Goal: Task Accomplishment & Management: Use online tool/utility

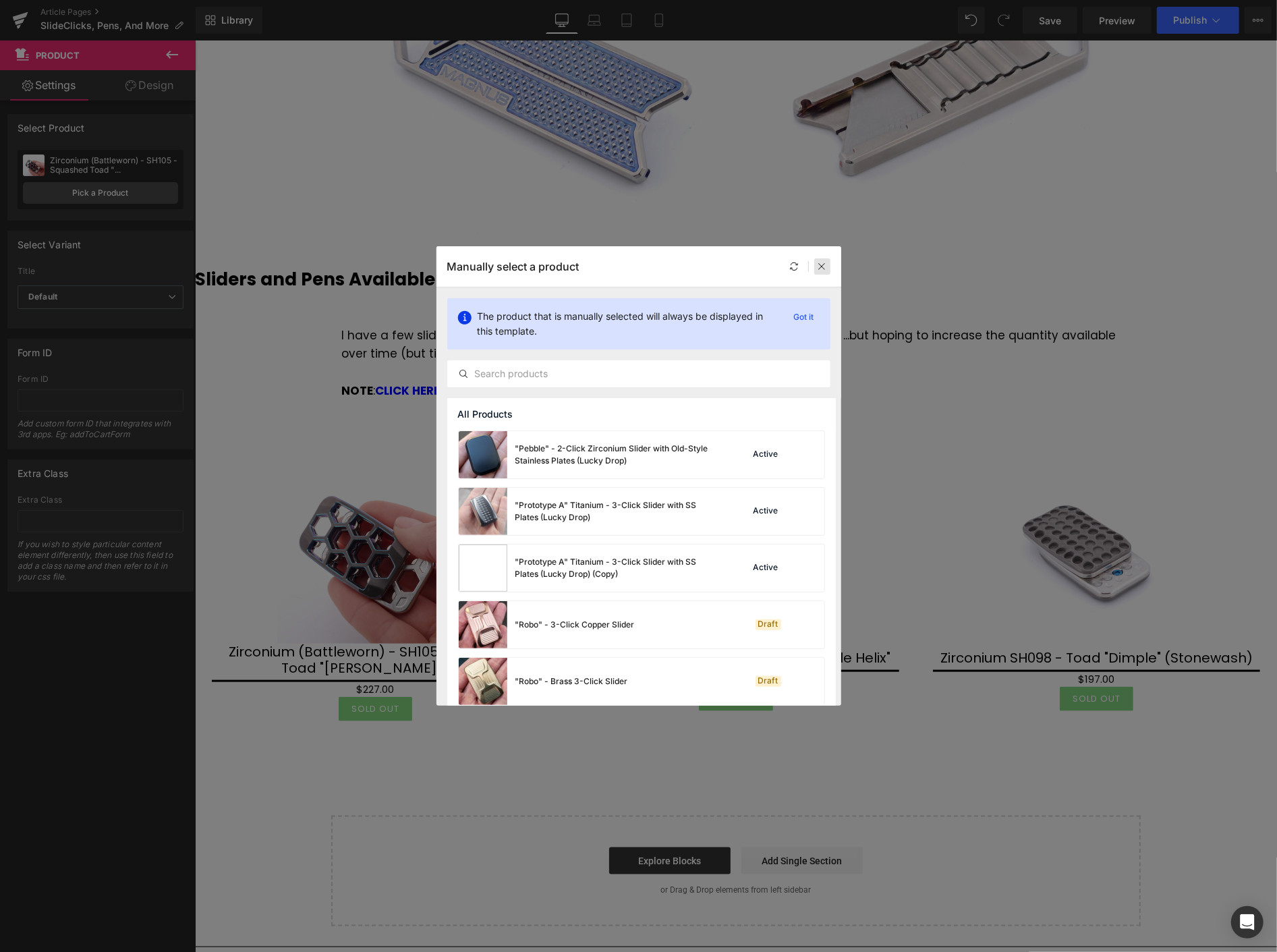
click at [821, 267] on icon at bounding box center [823, 266] width 10 height 10
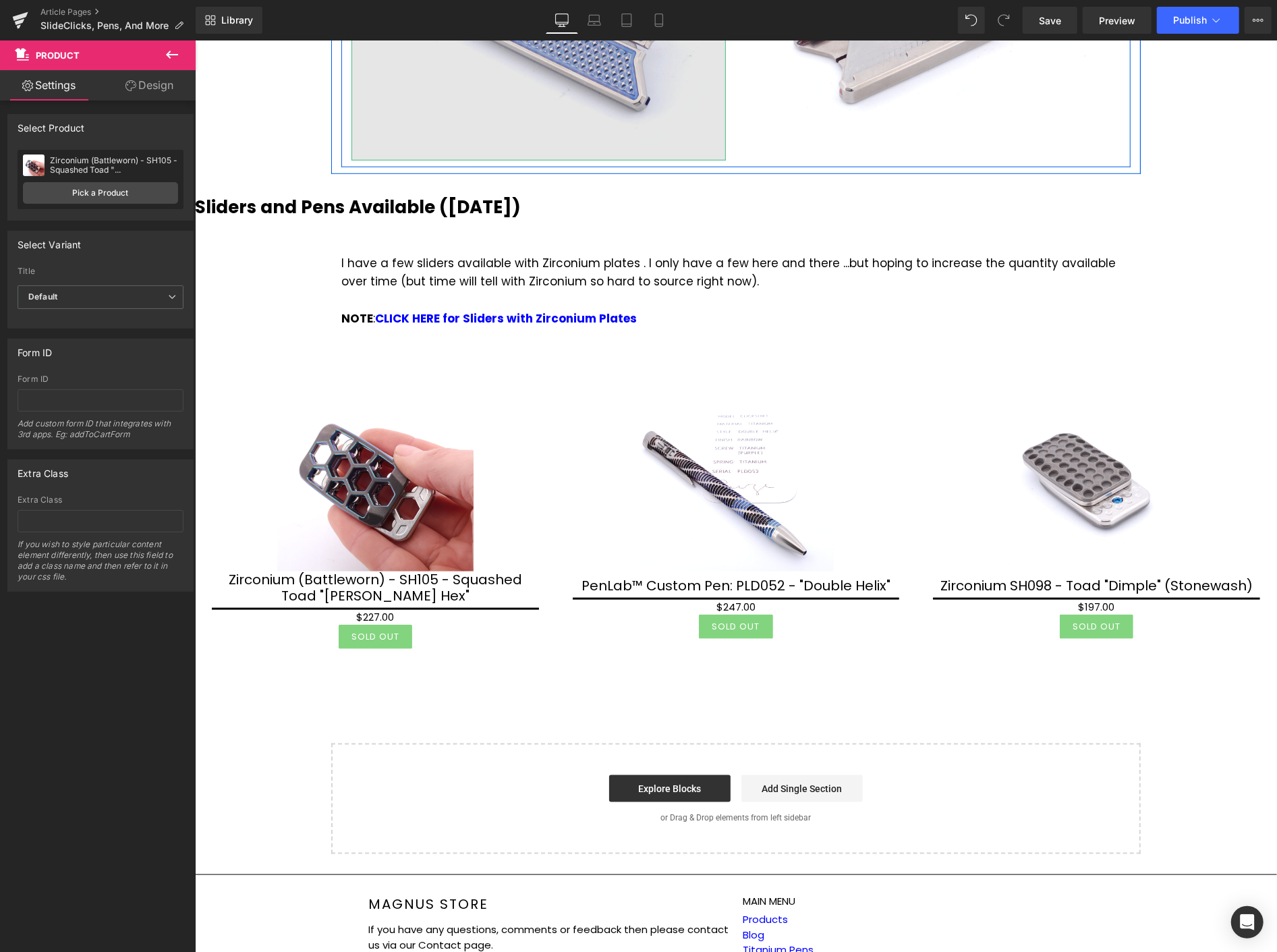
scroll to position [899, 0]
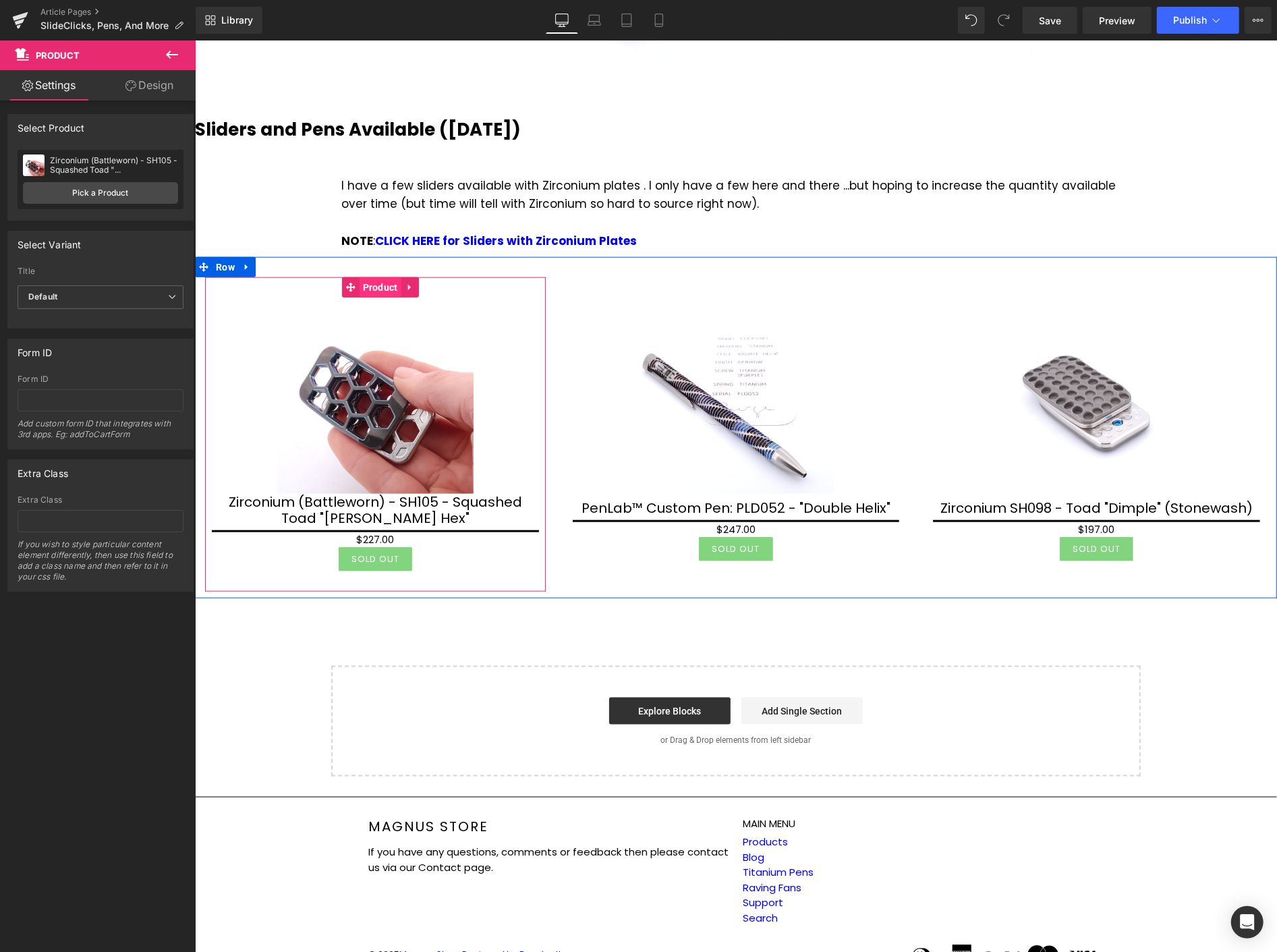
click at [388, 286] on span "Product" at bounding box center [380, 286] width 42 height 20
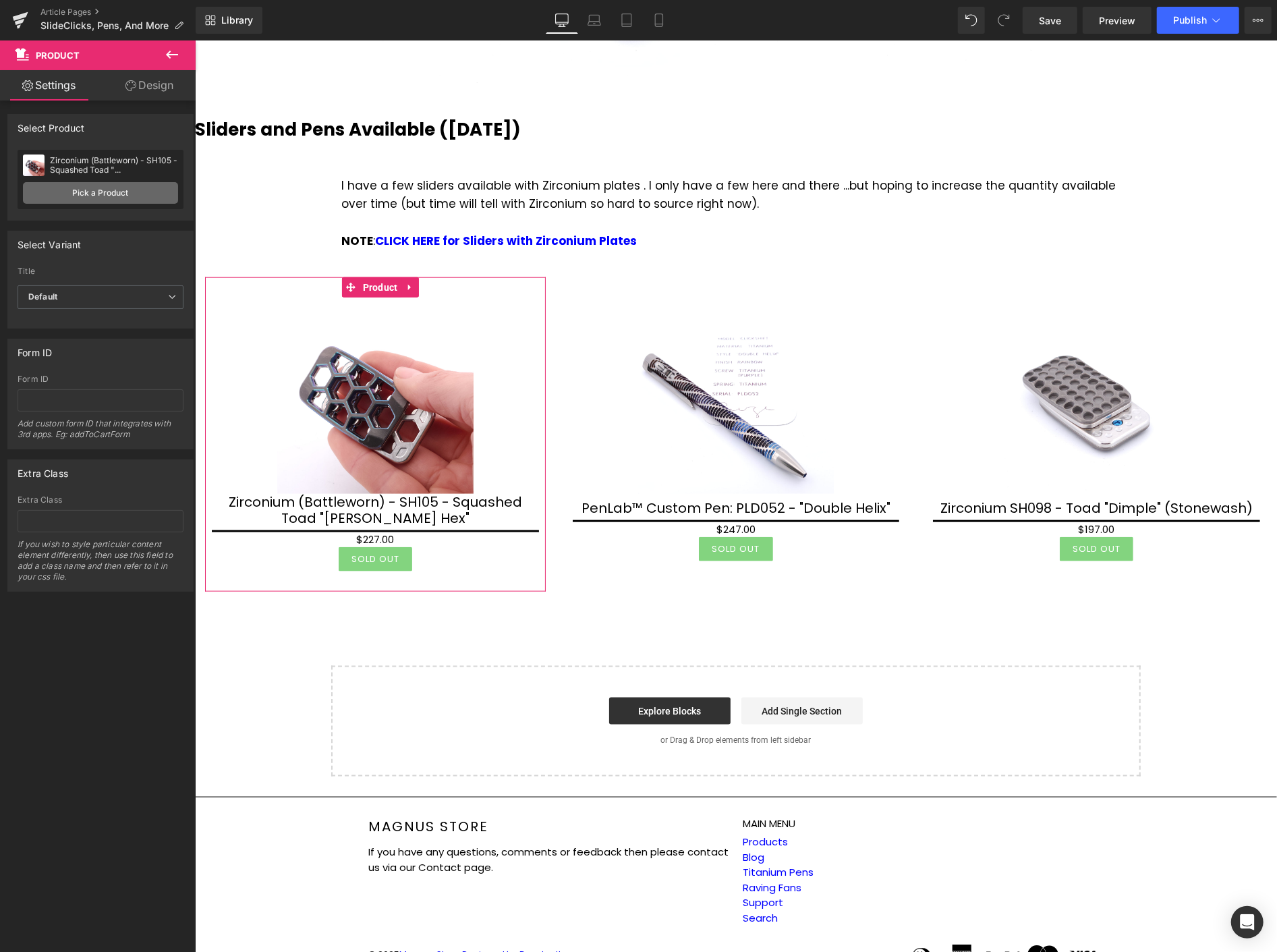
click at [106, 189] on link "Pick a Product" at bounding box center [101, 193] width 155 height 22
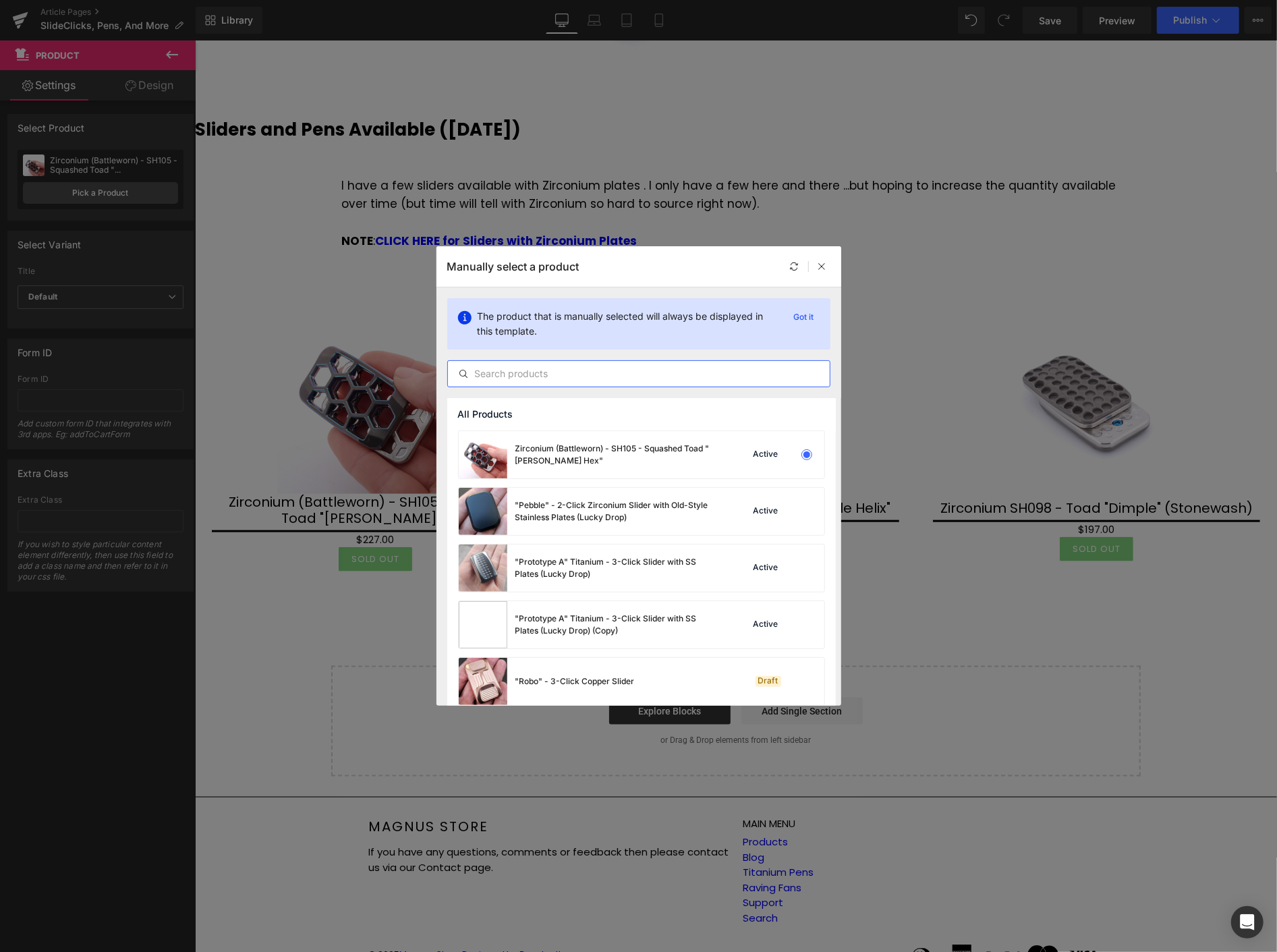
click at [504, 368] on input "text" at bounding box center [638, 374] width 382 height 16
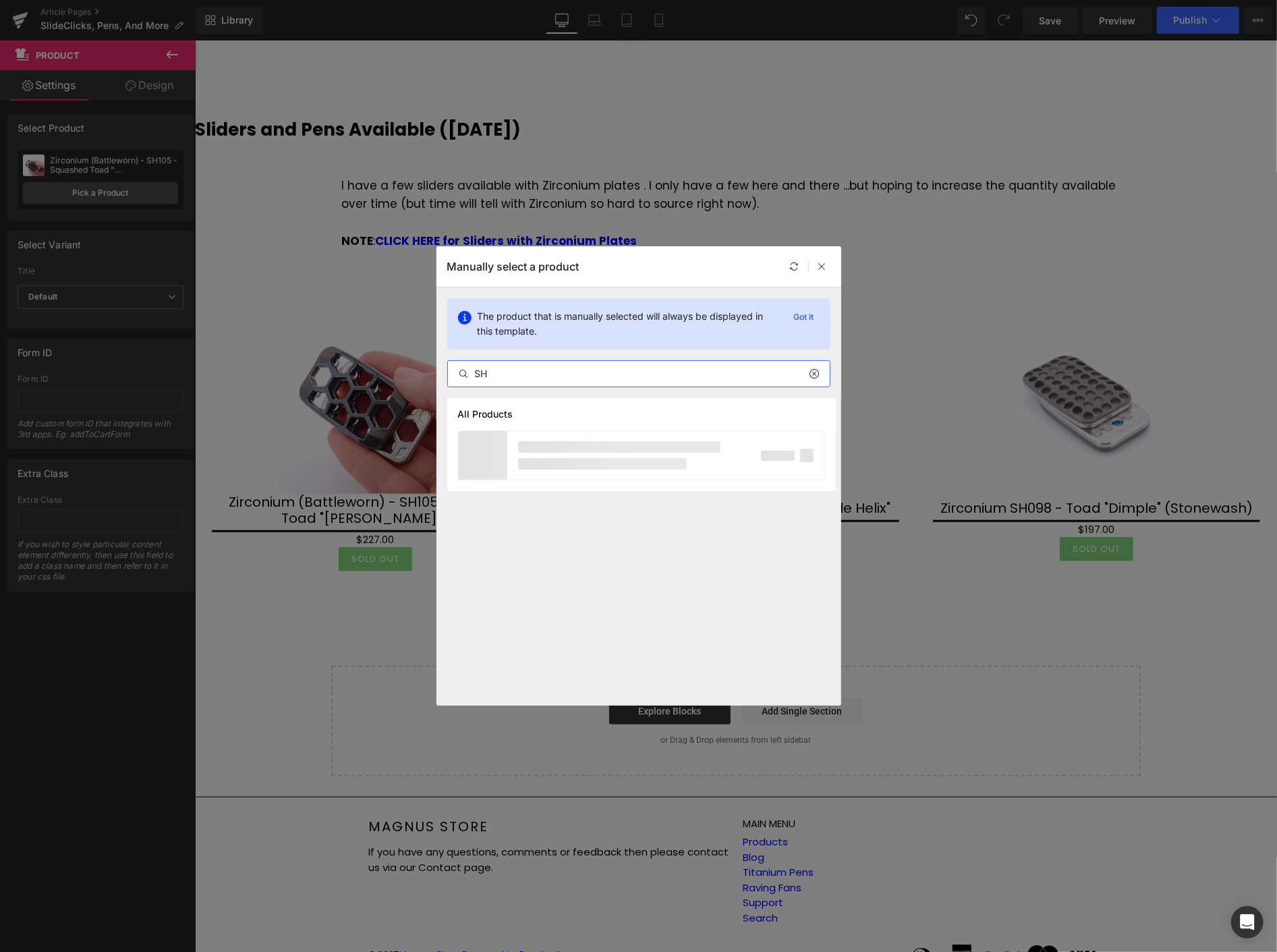
type input "S"
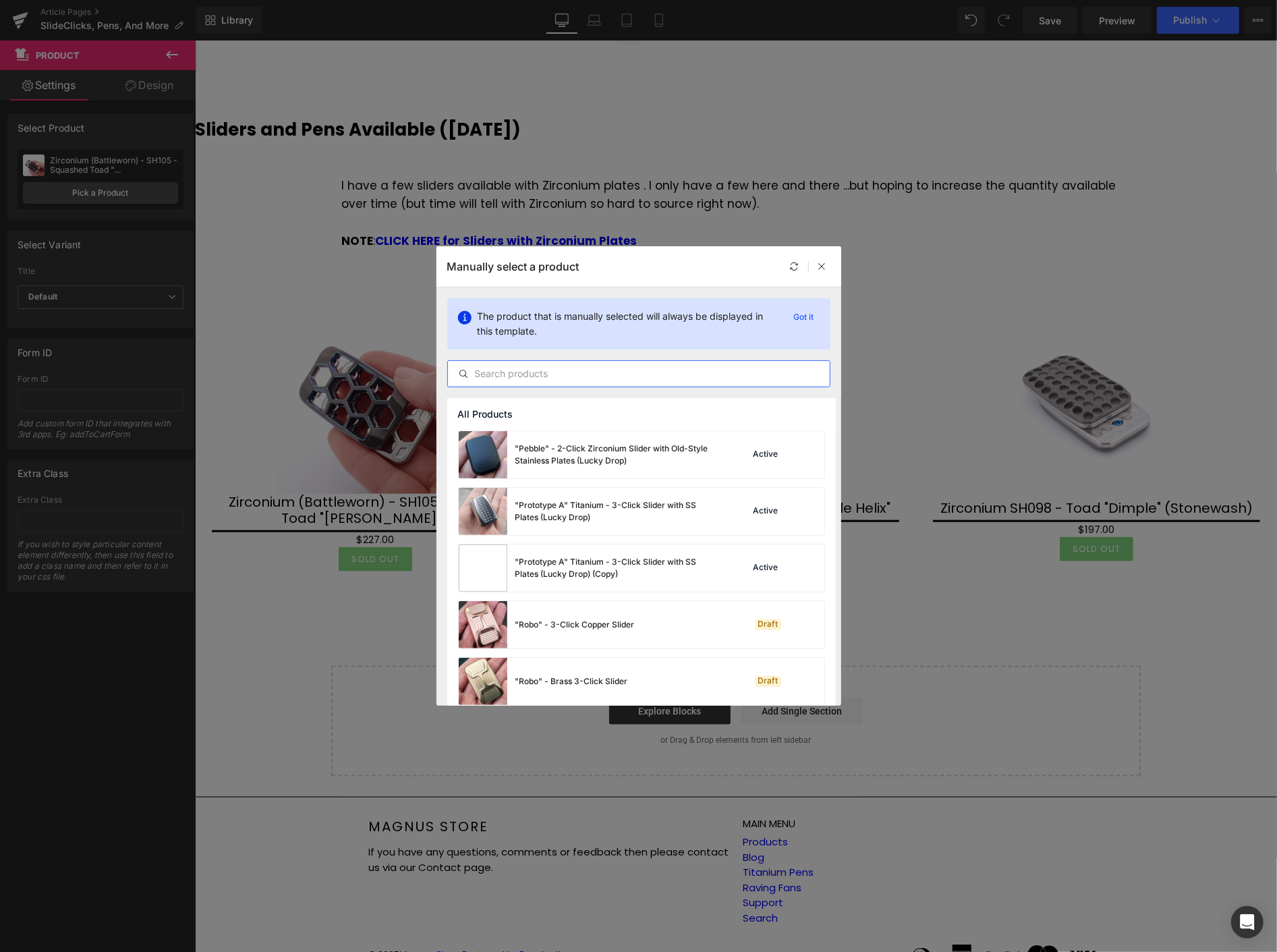
click at [506, 372] on input "text" at bounding box center [638, 374] width 382 height 16
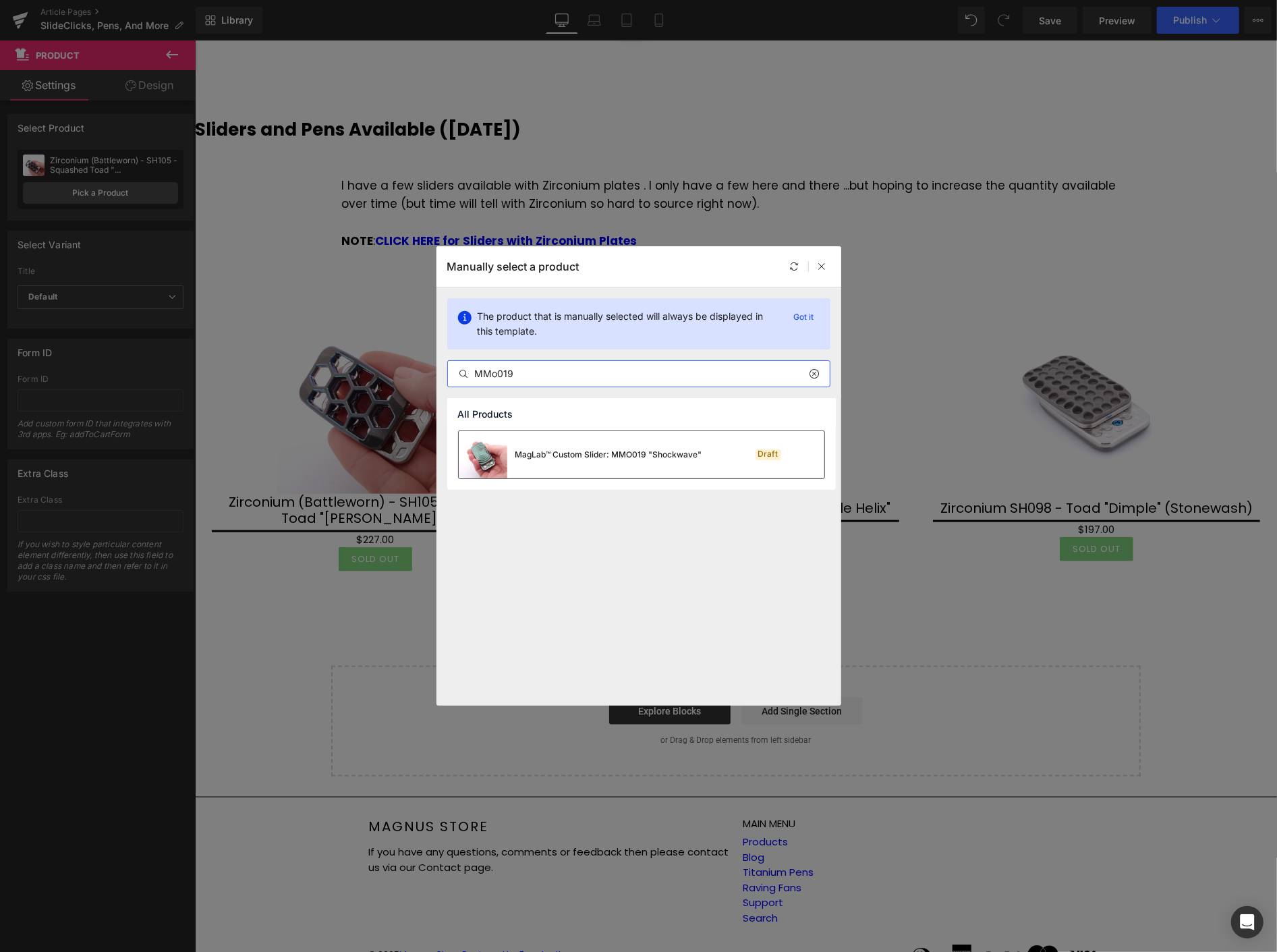
type input "MMo019"
click at [561, 449] on div "MagLab™ Custom Slider: MMO019 "Shockwave"" at bounding box center [609, 454] width 187 height 12
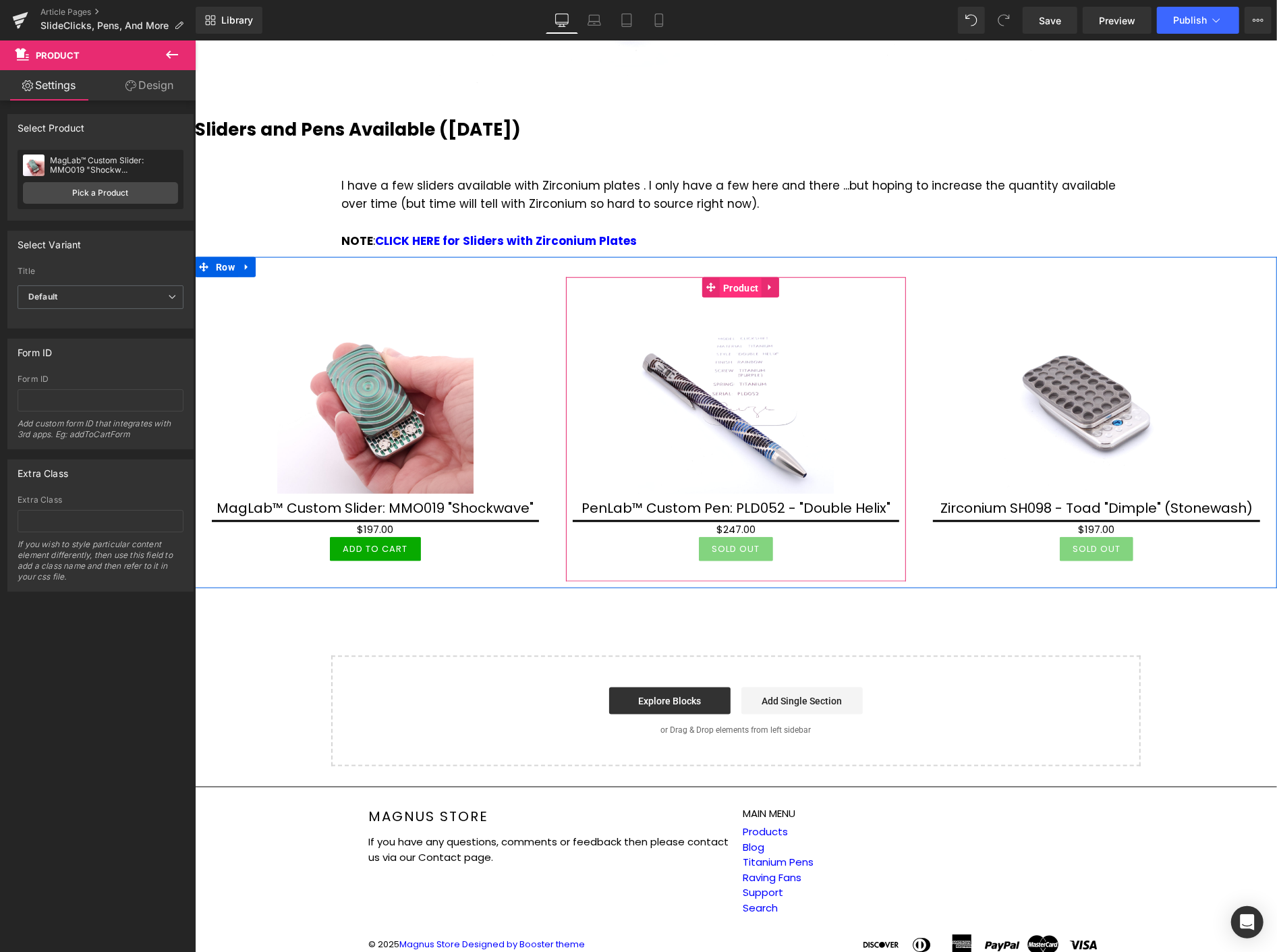
click at [735, 287] on span "Product" at bounding box center [740, 287] width 42 height 20
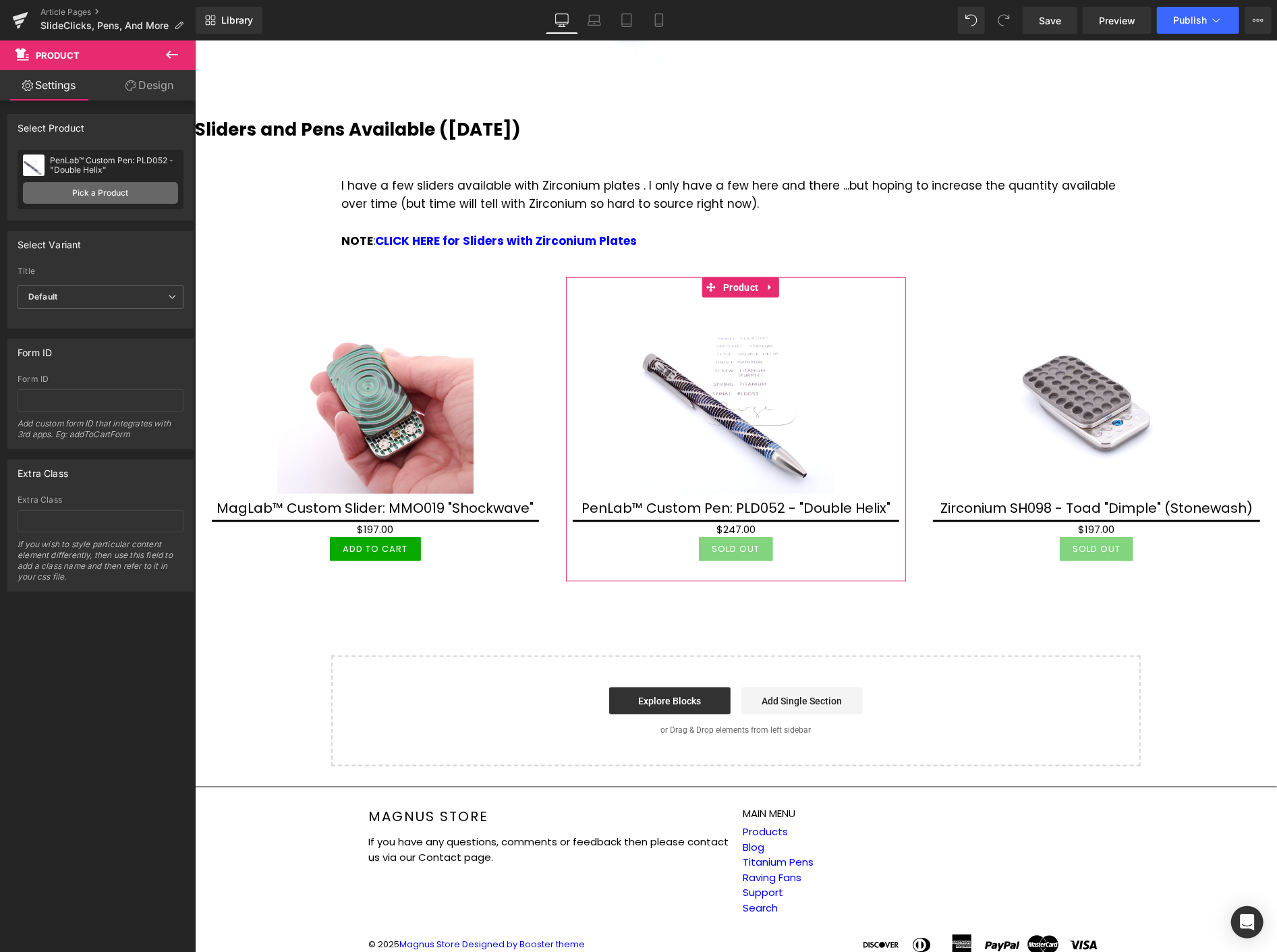
click at [123, 192] on link "Pick a Product" at bounding box center [101, 193] width 155 height 22
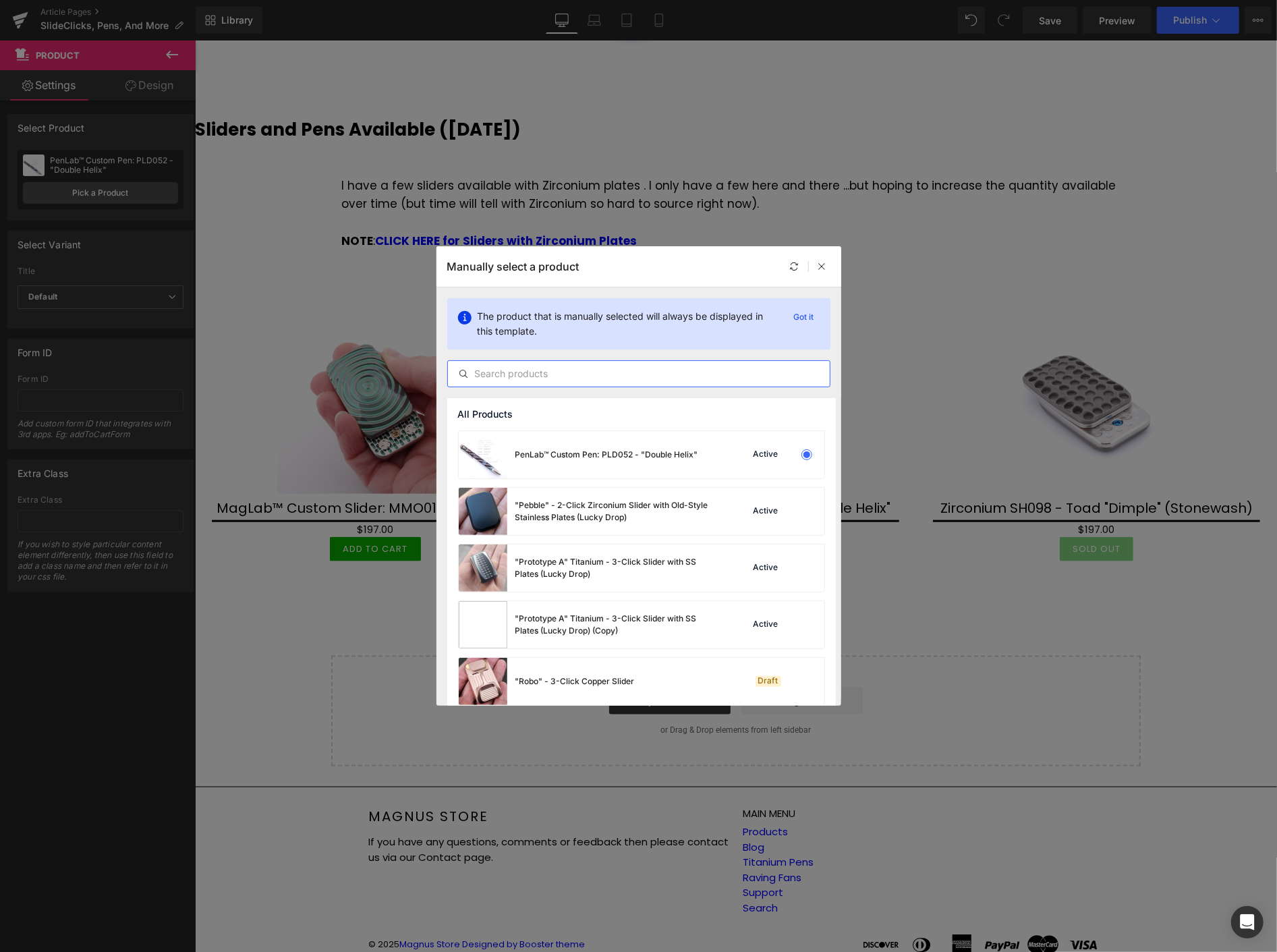
click at [508, 372] on input "text" at bounding box center [638, 374] width 382 height 16
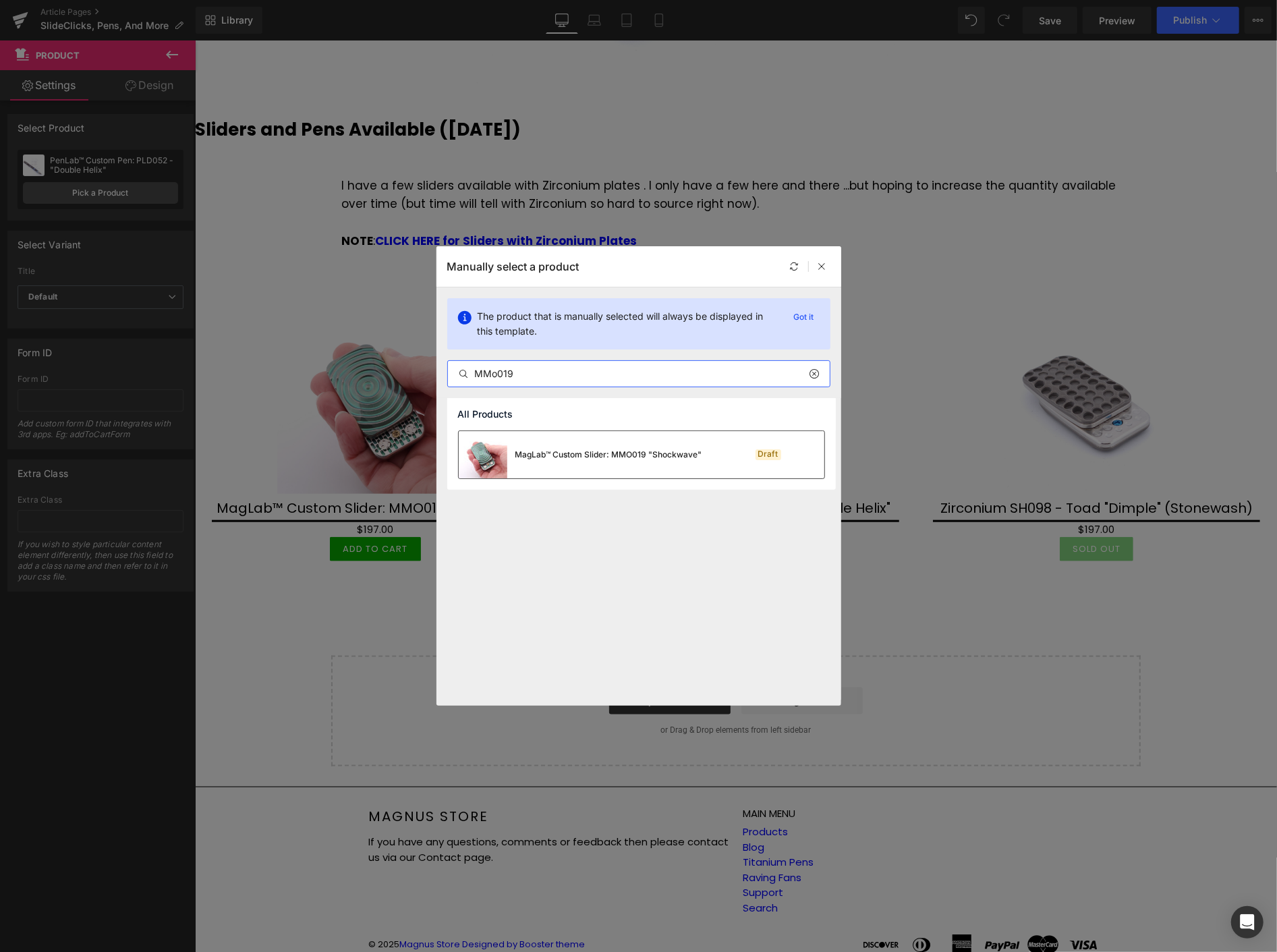
type input "MMo019"
click at [525, 444] on div "MagLab™ Custom Slider: MMO019 "Shockwave"" at bounding box center [580, 454] width 244 height 47
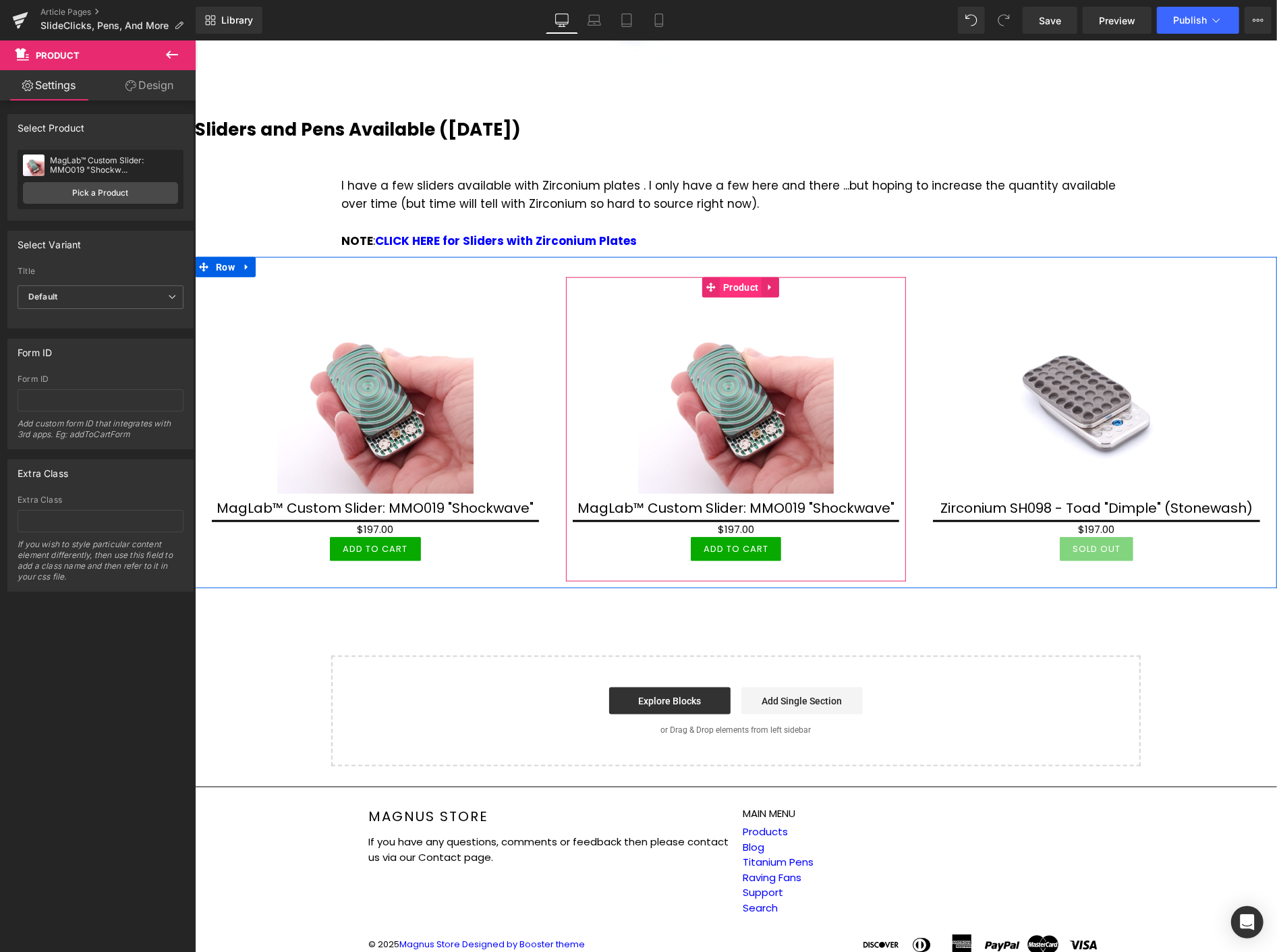
click at [735, 291] on span "Product" at bounding box center [740, 286] width 42 height 20
click at [742, 287] on span "Product" at bounding box center [740, 286] width 42 height 20
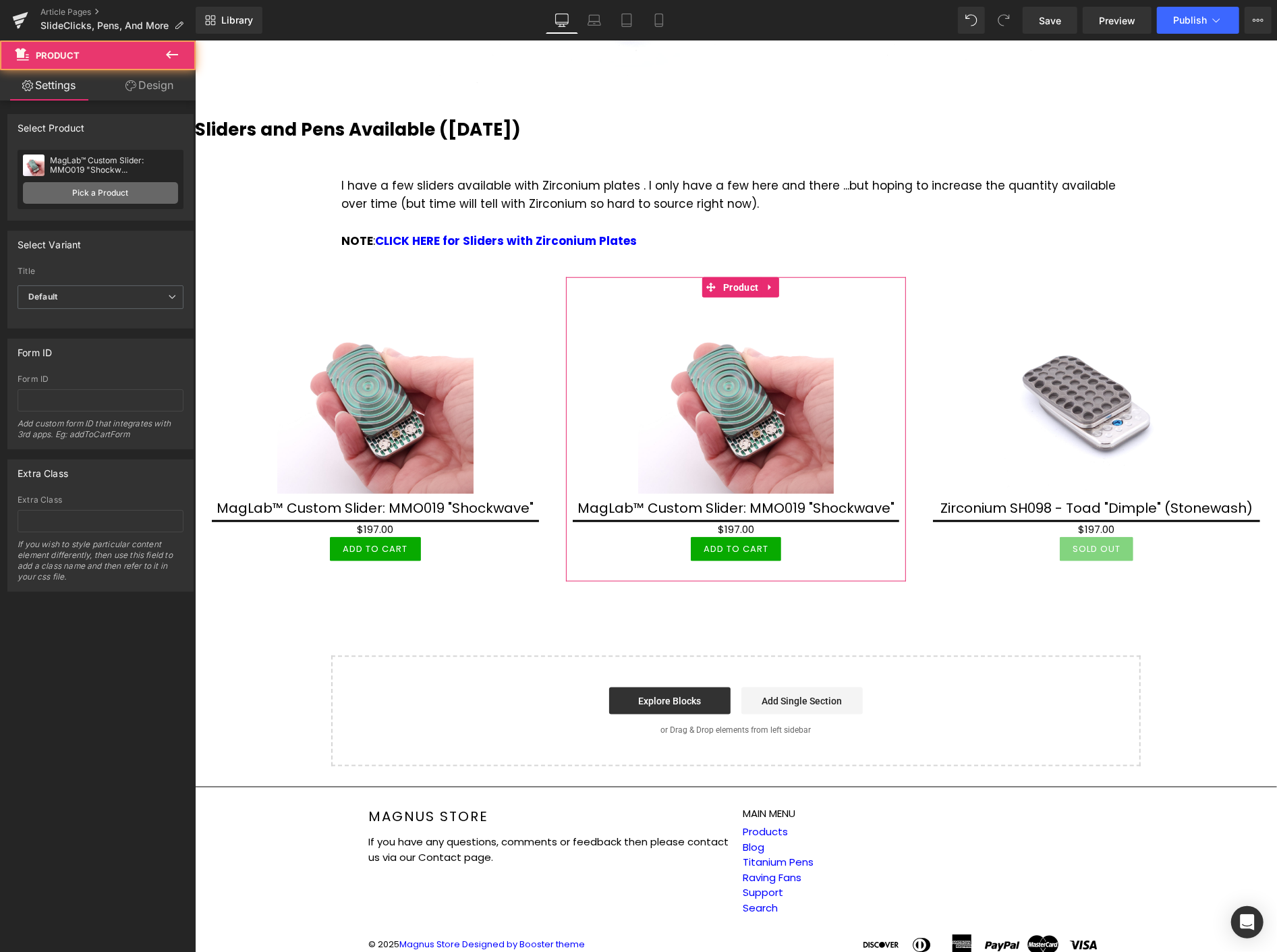
click at [152, 194] on link "Pick a Product" at bounding box center [101, 193] width 155 height 22
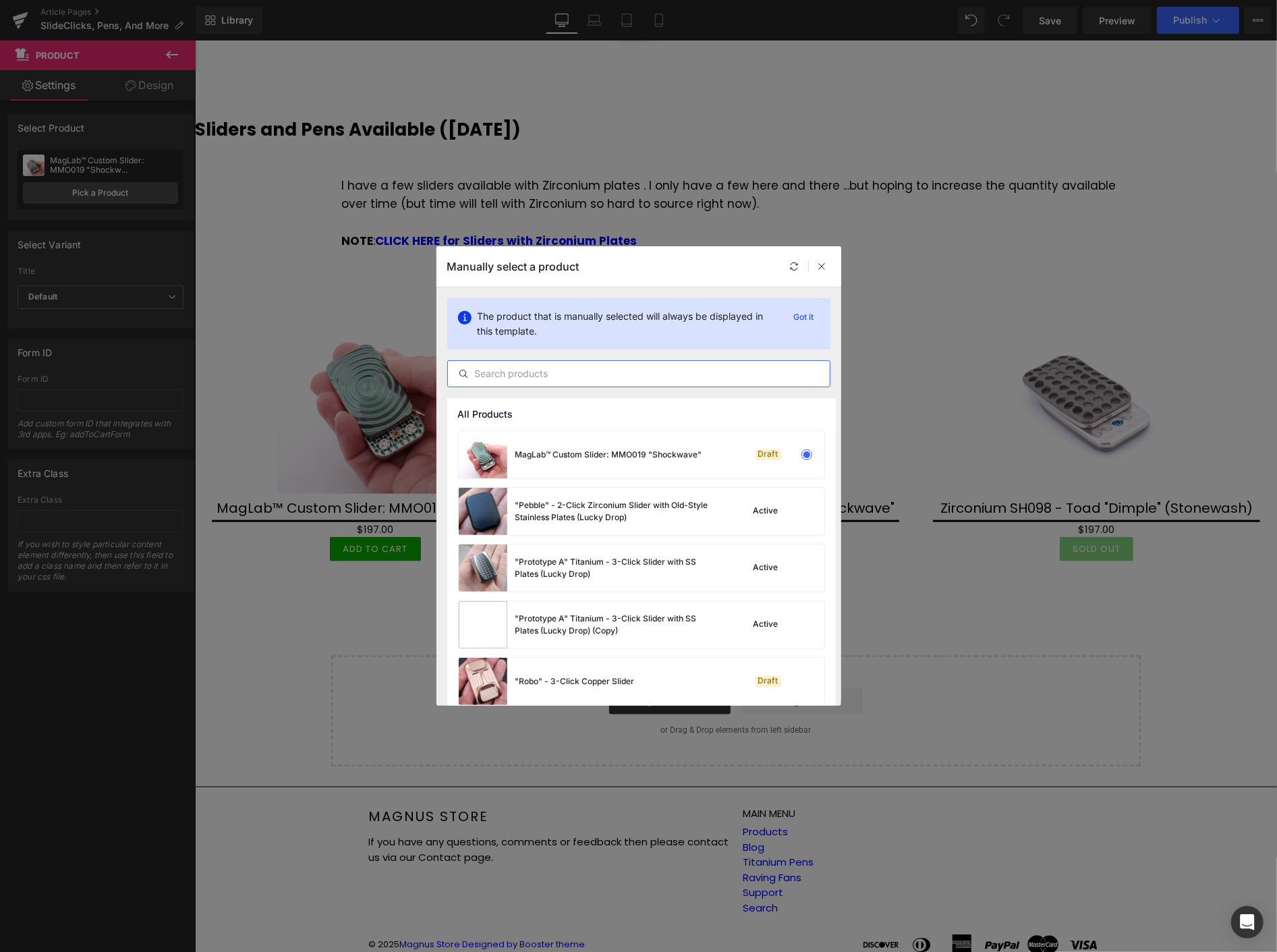
click at [525, 375] on input "text" at bounding box center [638, 374] width 382 height 16
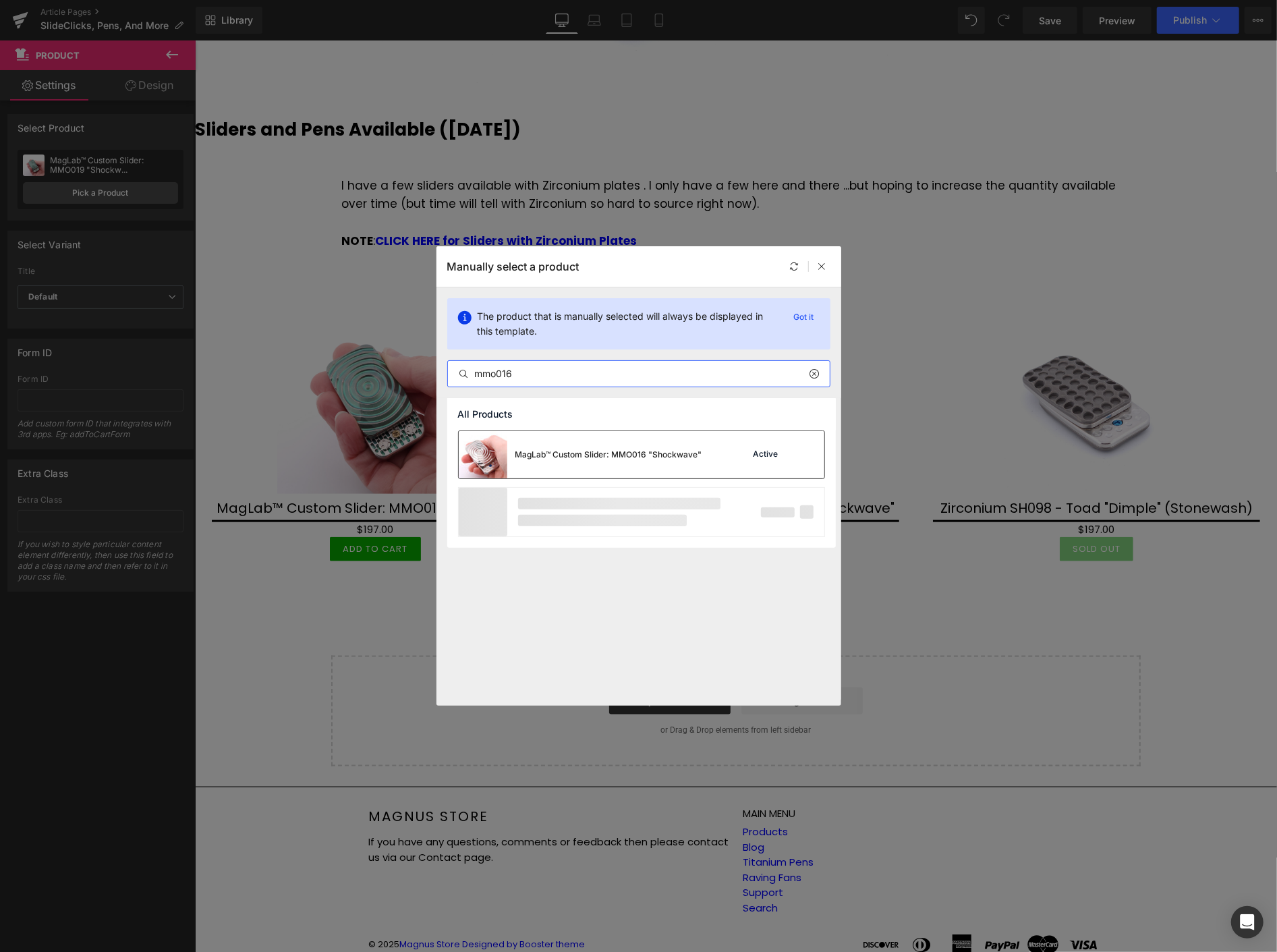
type input "mmo016"
click at [542, 447] on div "MagLab™ Custom Slider: MMO016 "Shockwave"" at bounding box center [580, 454] width 244 height 47
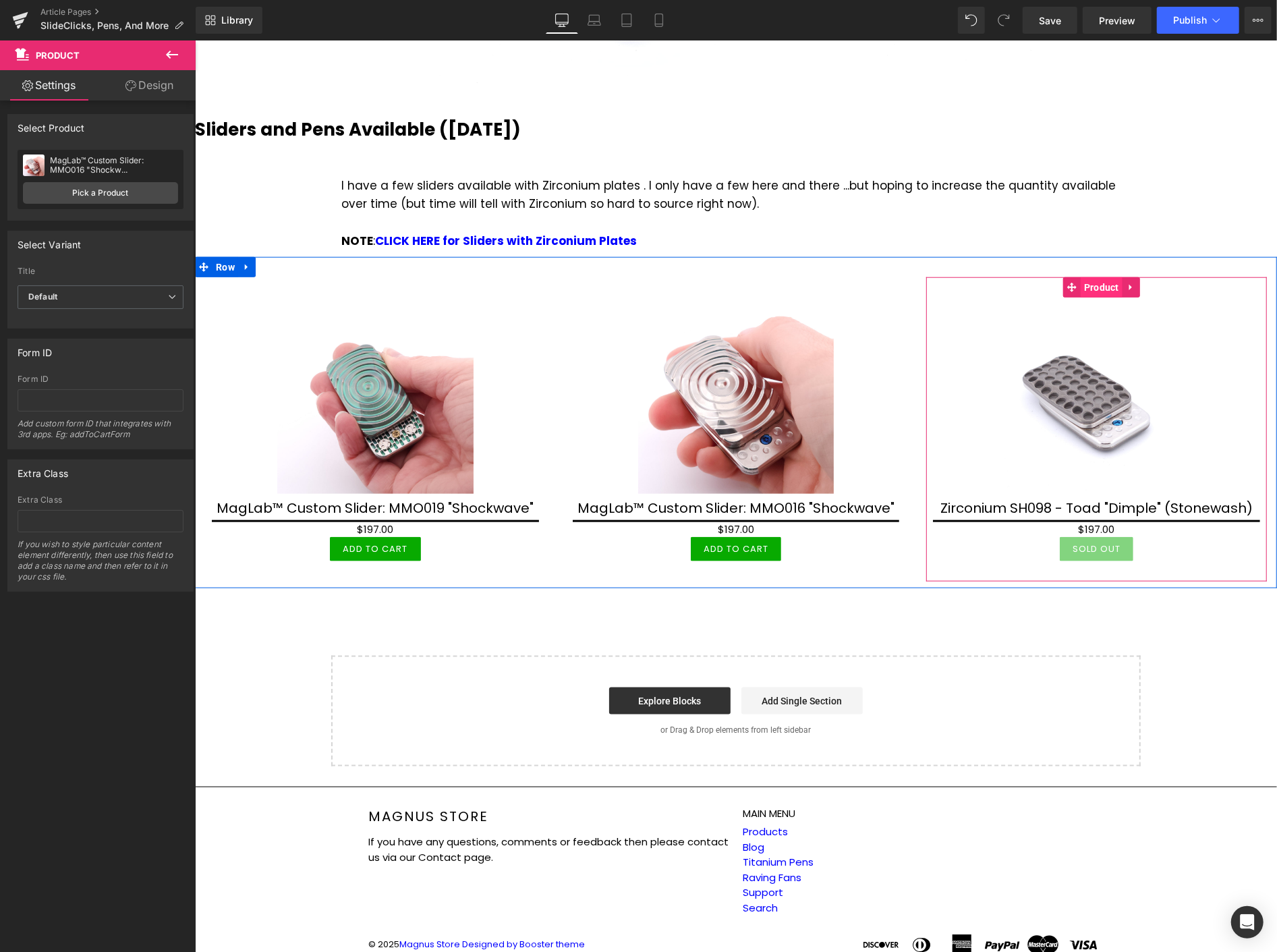
click at [1097, 289] on span "Product" at bounding box center [1101, 286] width 42 height 20
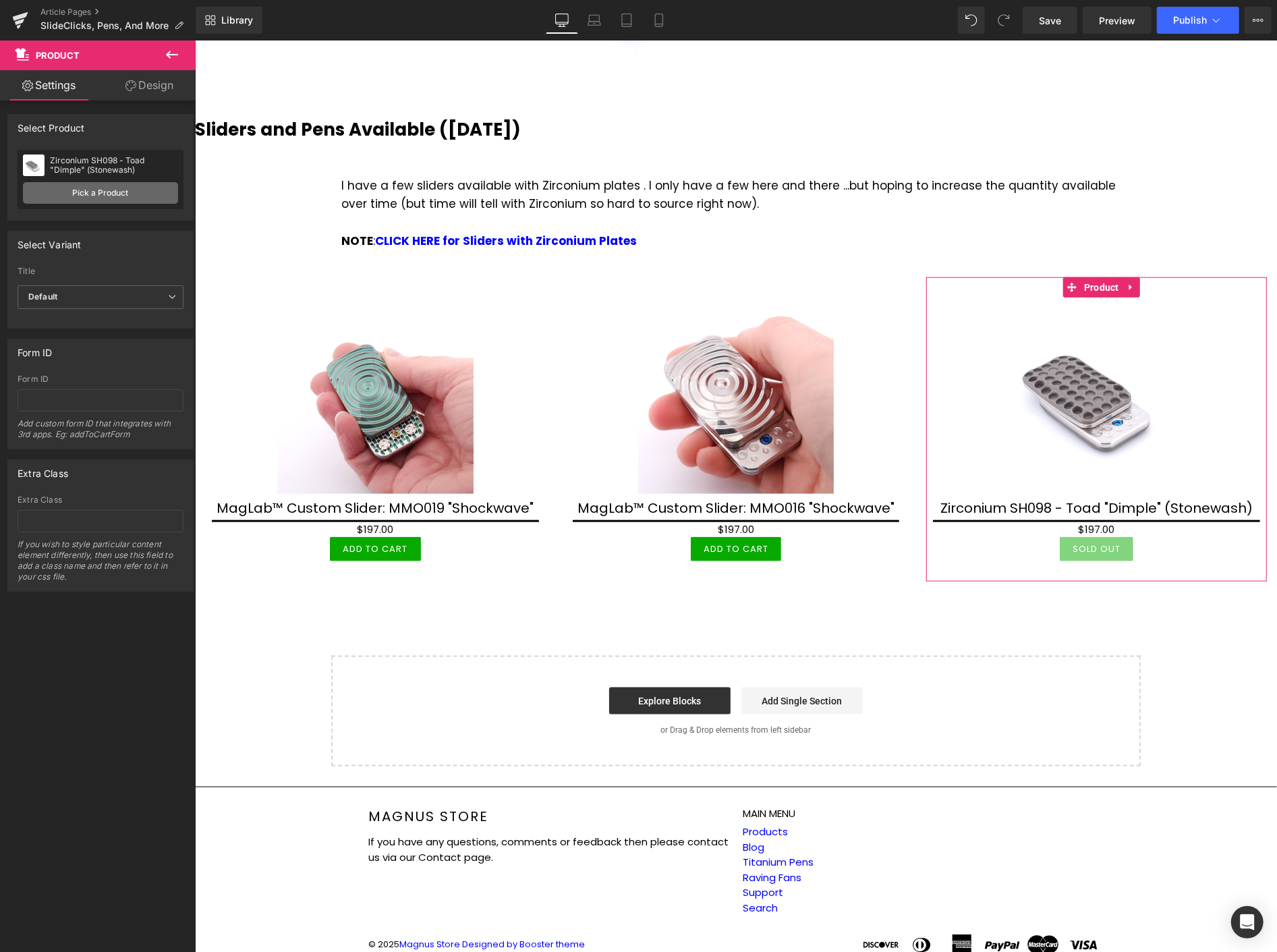
click at [117, 194] on link "Pick a Product" at bounding box center [101, 193] width 155 height 22
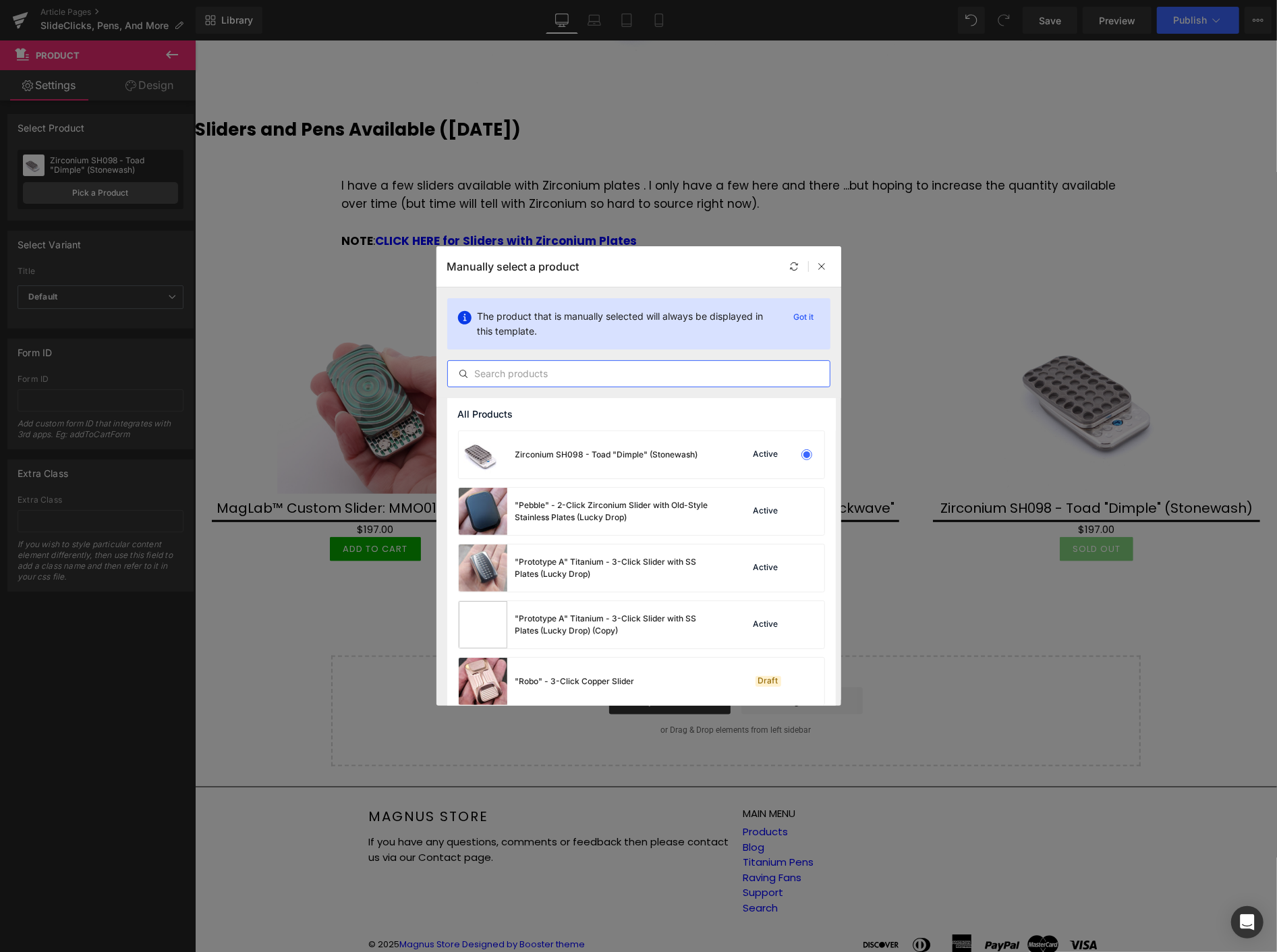
click at [489, 369] on input "text" at bounding box center [638, 374] width 382 height 16
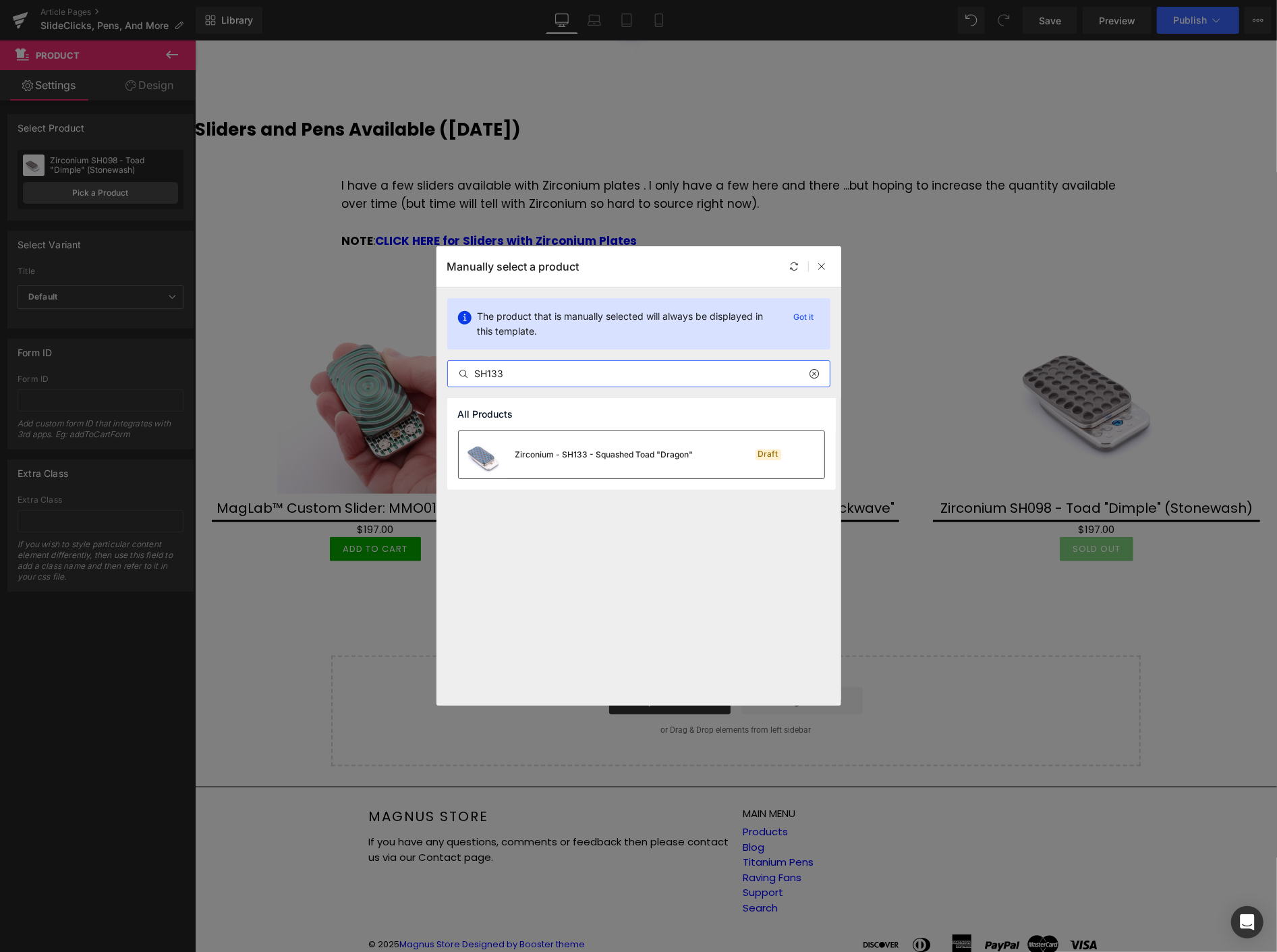
type input "SH133"
click at [594, 452] on div "Zirconium - SH133 - Squashed Toad "Dragon"" at bounding box center [604, 454] width 178 height 12
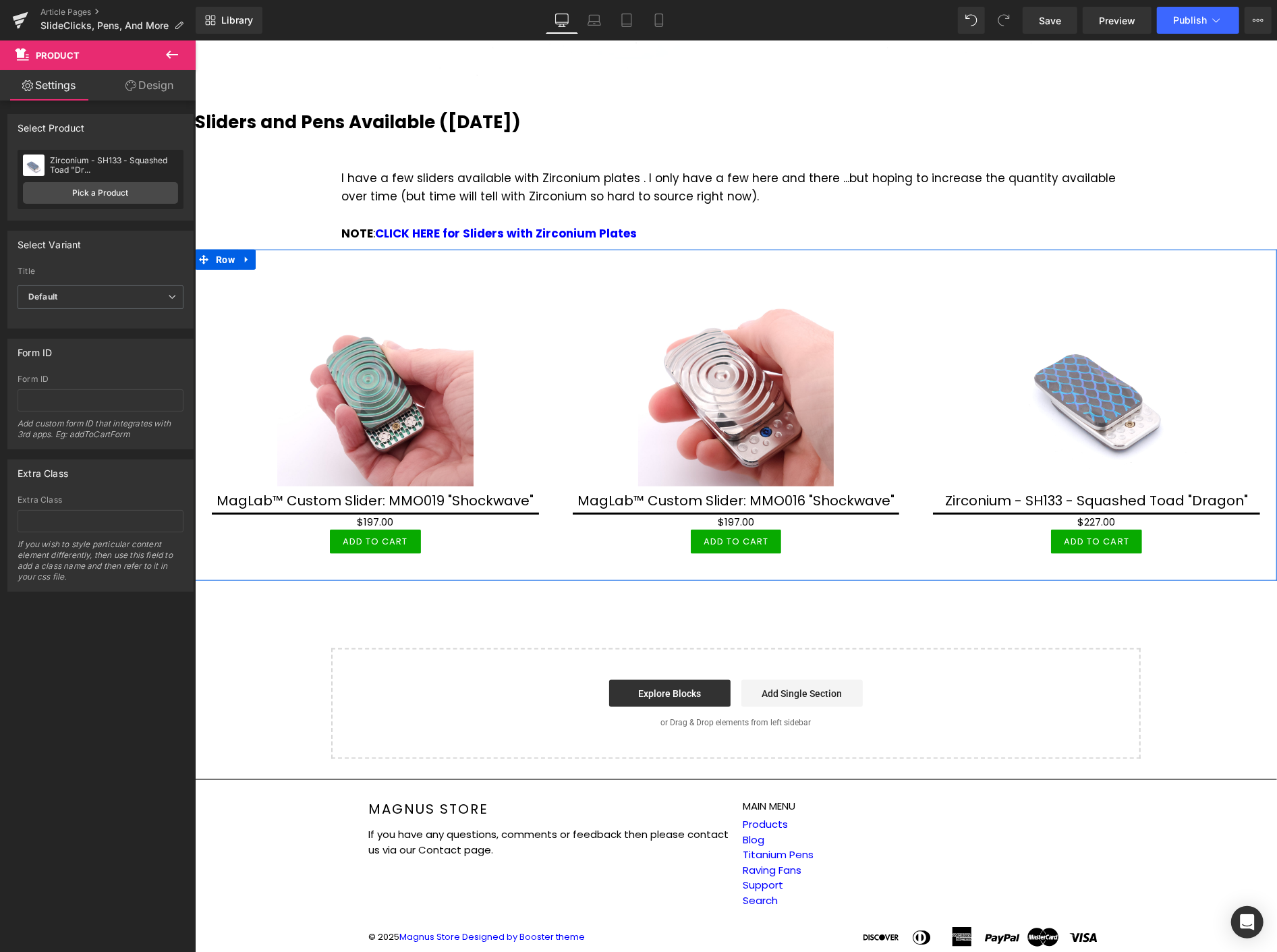
scroll to position [913, 0]
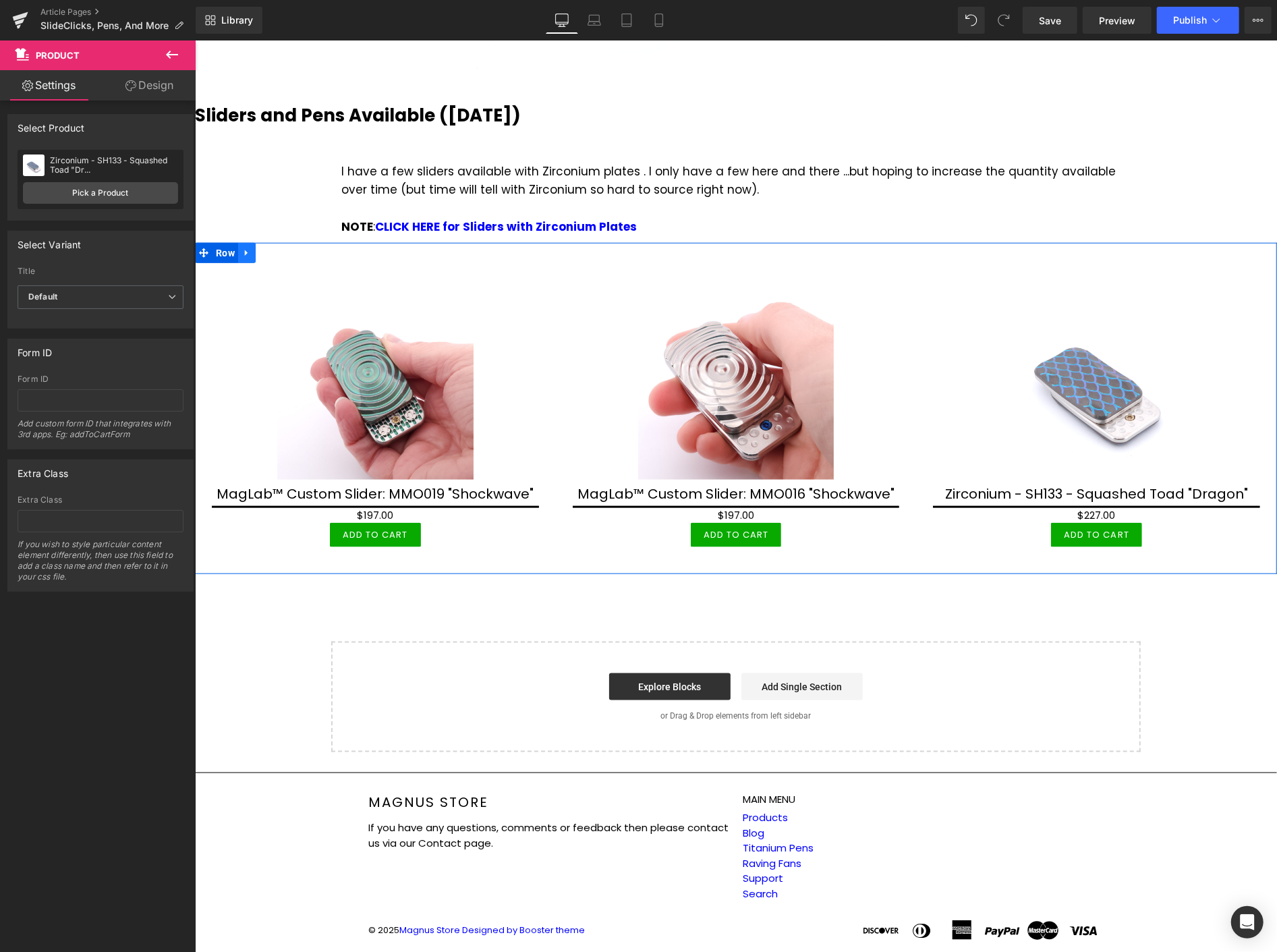
click at [244, 250] on icon at bounding box center [246, 253] width 3 height 6
click at [265, 250] on icon at bounding box center [264, 252] width 10 height 10
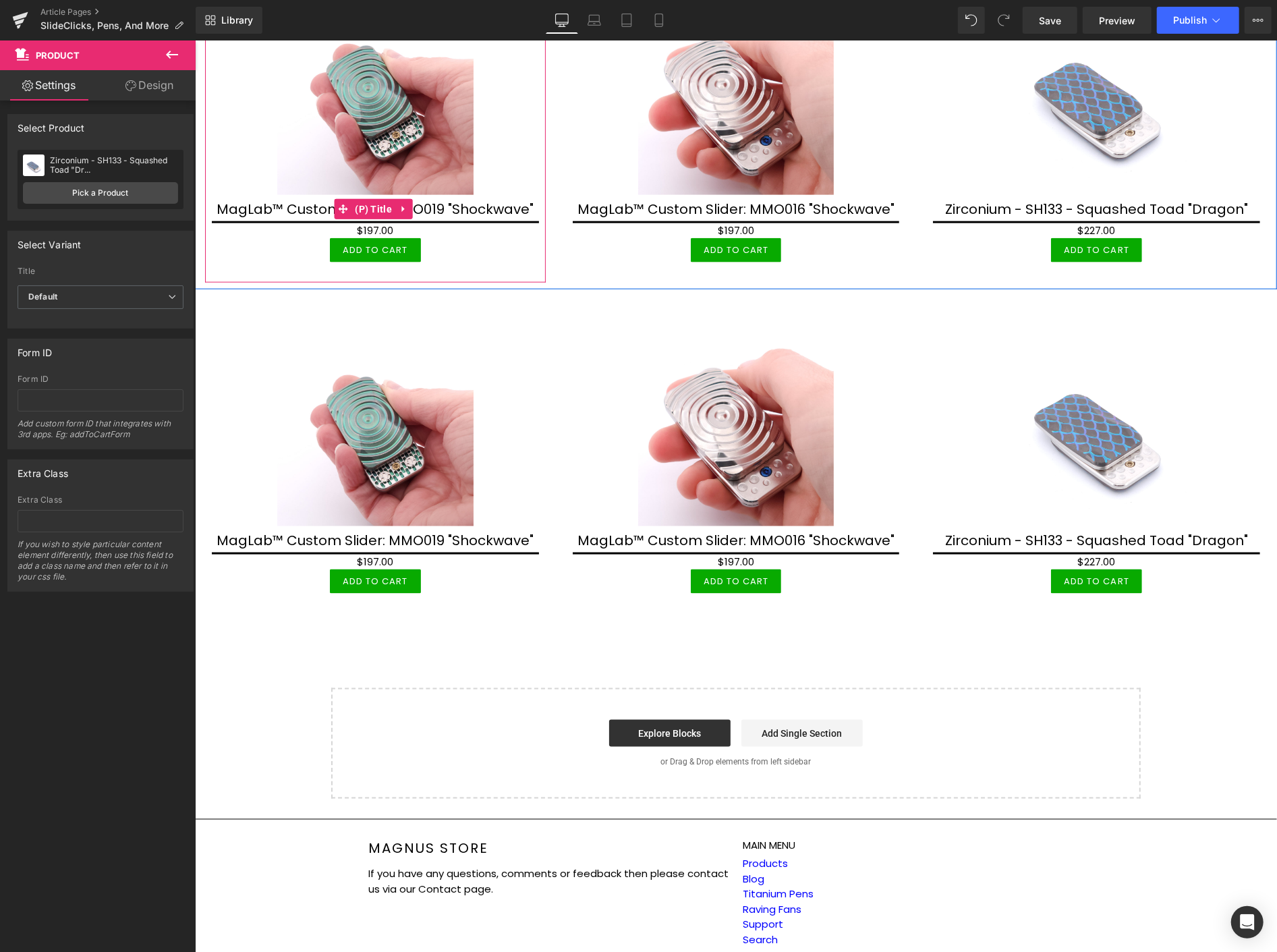
scroll to position [1213, 0]
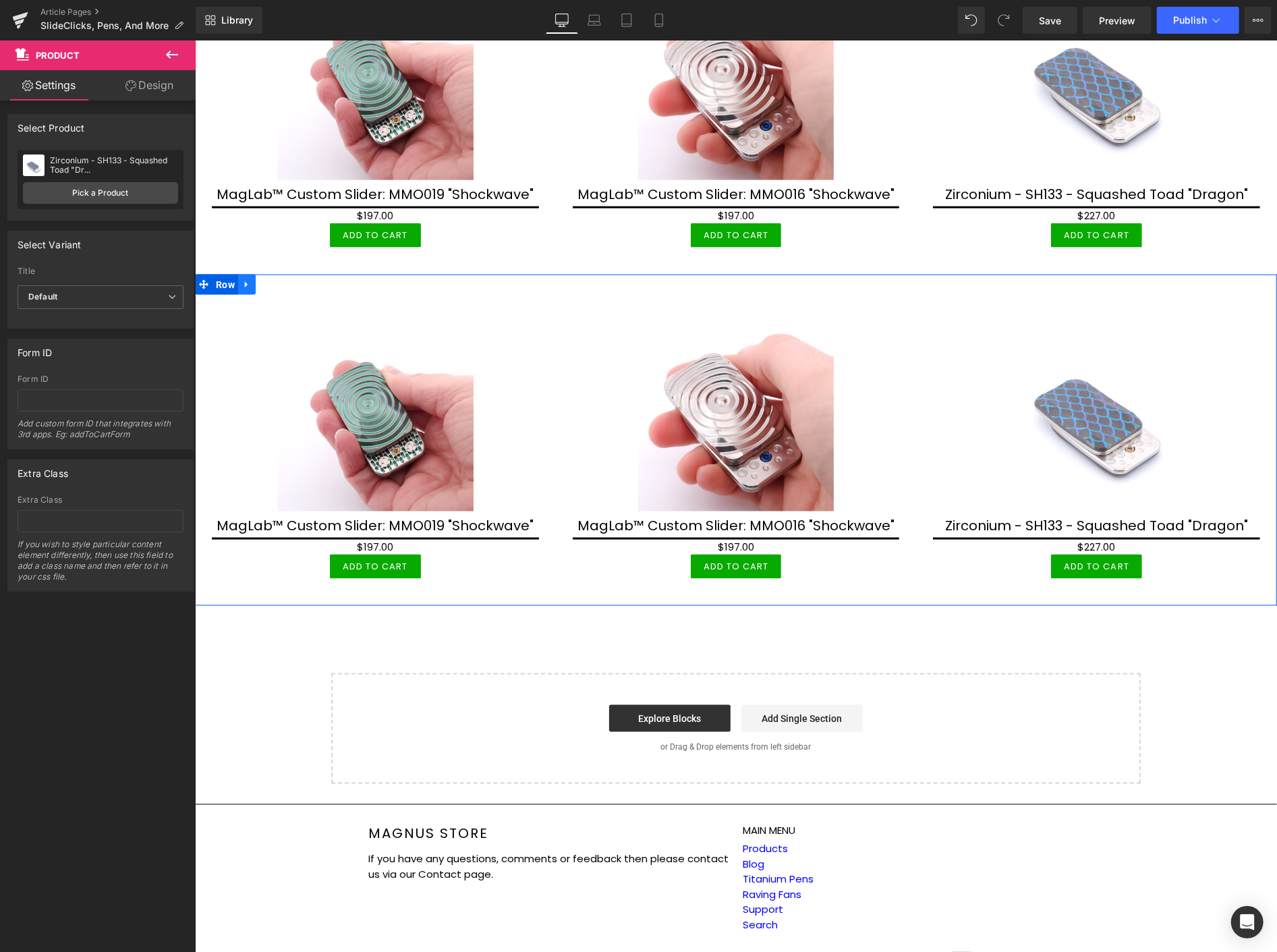
click at [247, 282] on icon at bounding box center [246, 284] width 10 height 10
click at [265, 274] on link at bounding box center [264, 284] width 18 height 20
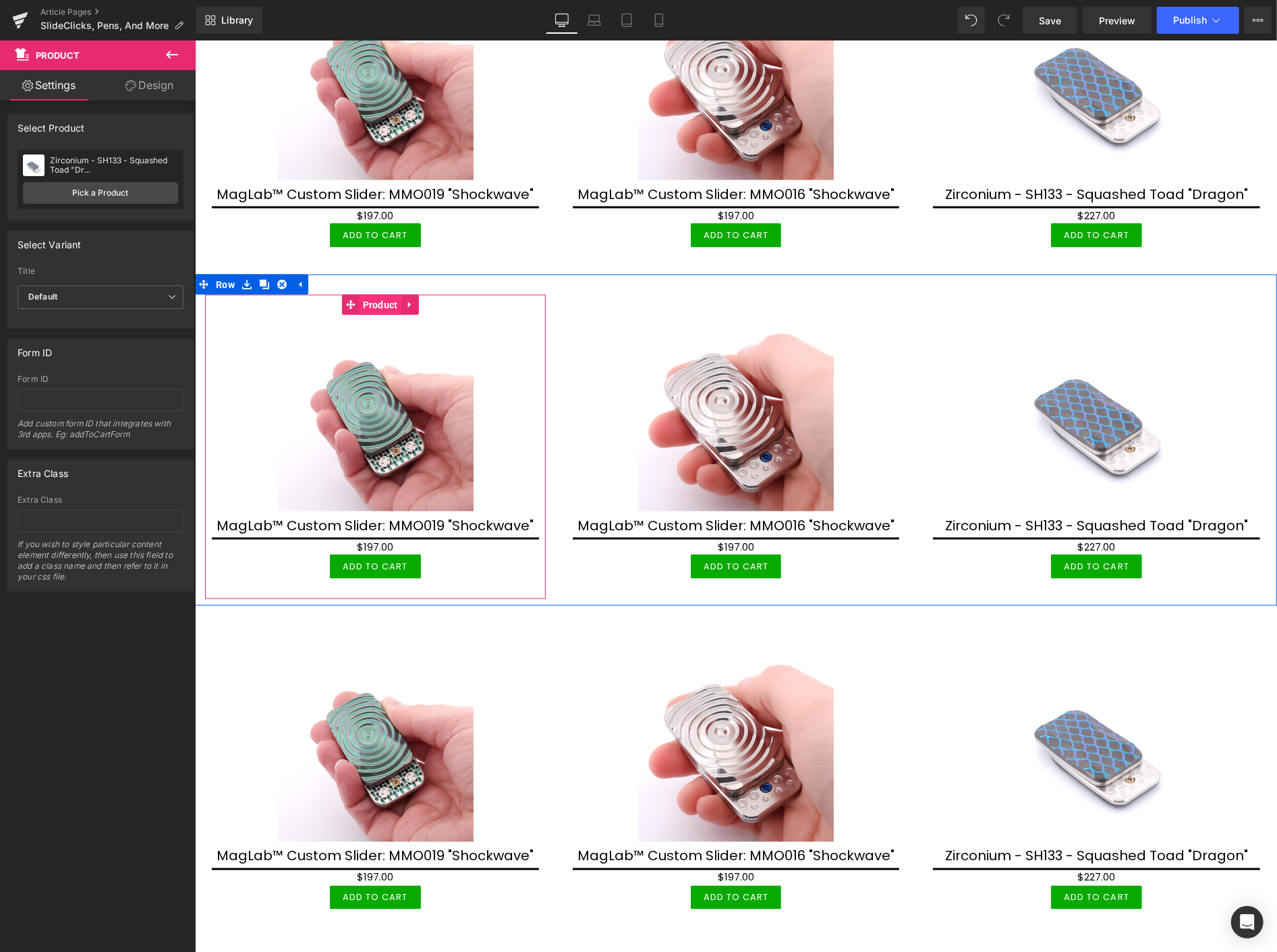
click at [376, 301] on span "Product" at bounding box center [380, 304] width 42 height 20
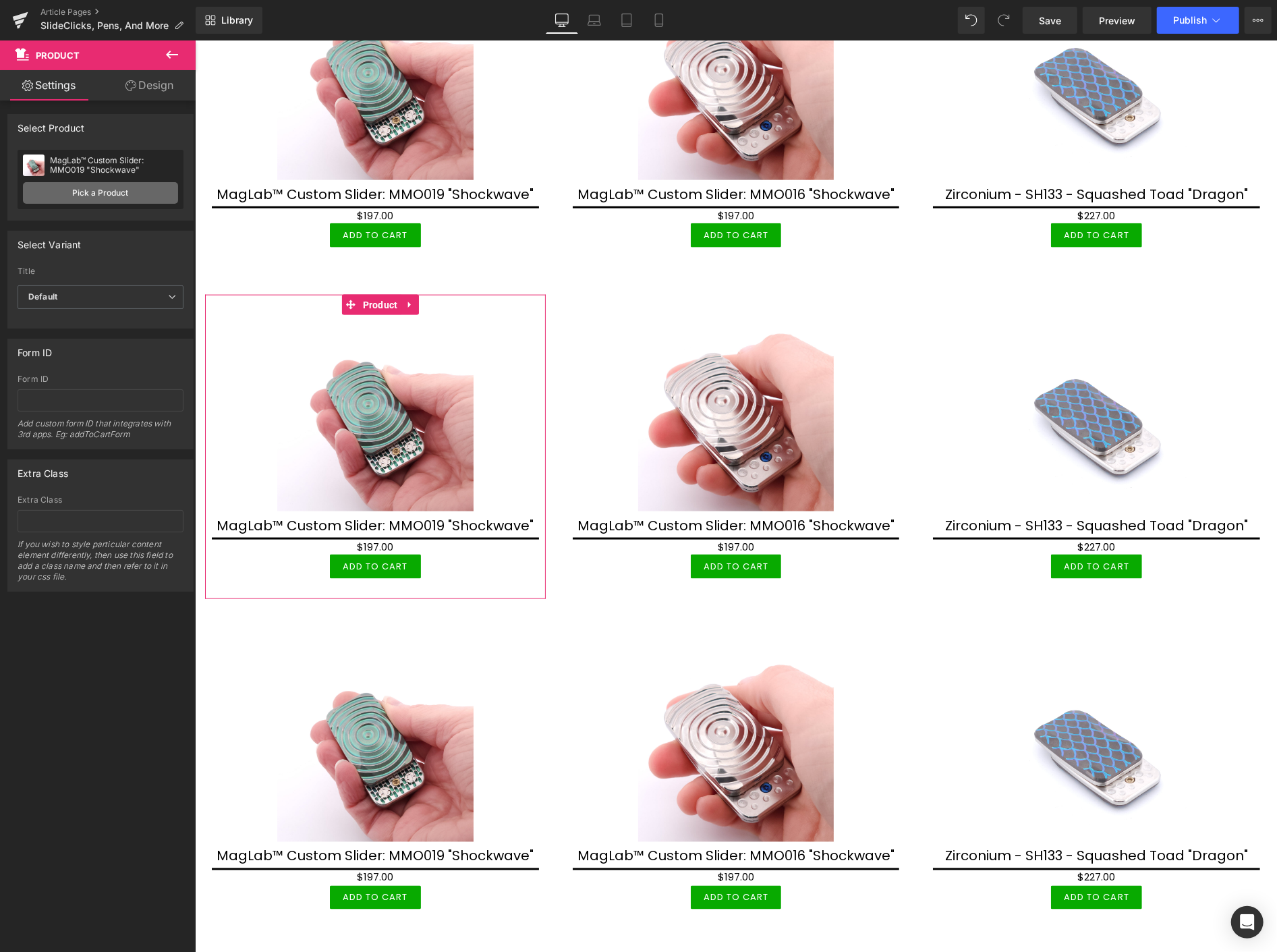
click at [102, 186] on link "Pick a Product" at bounding box center [101, 193] width 155 height 22
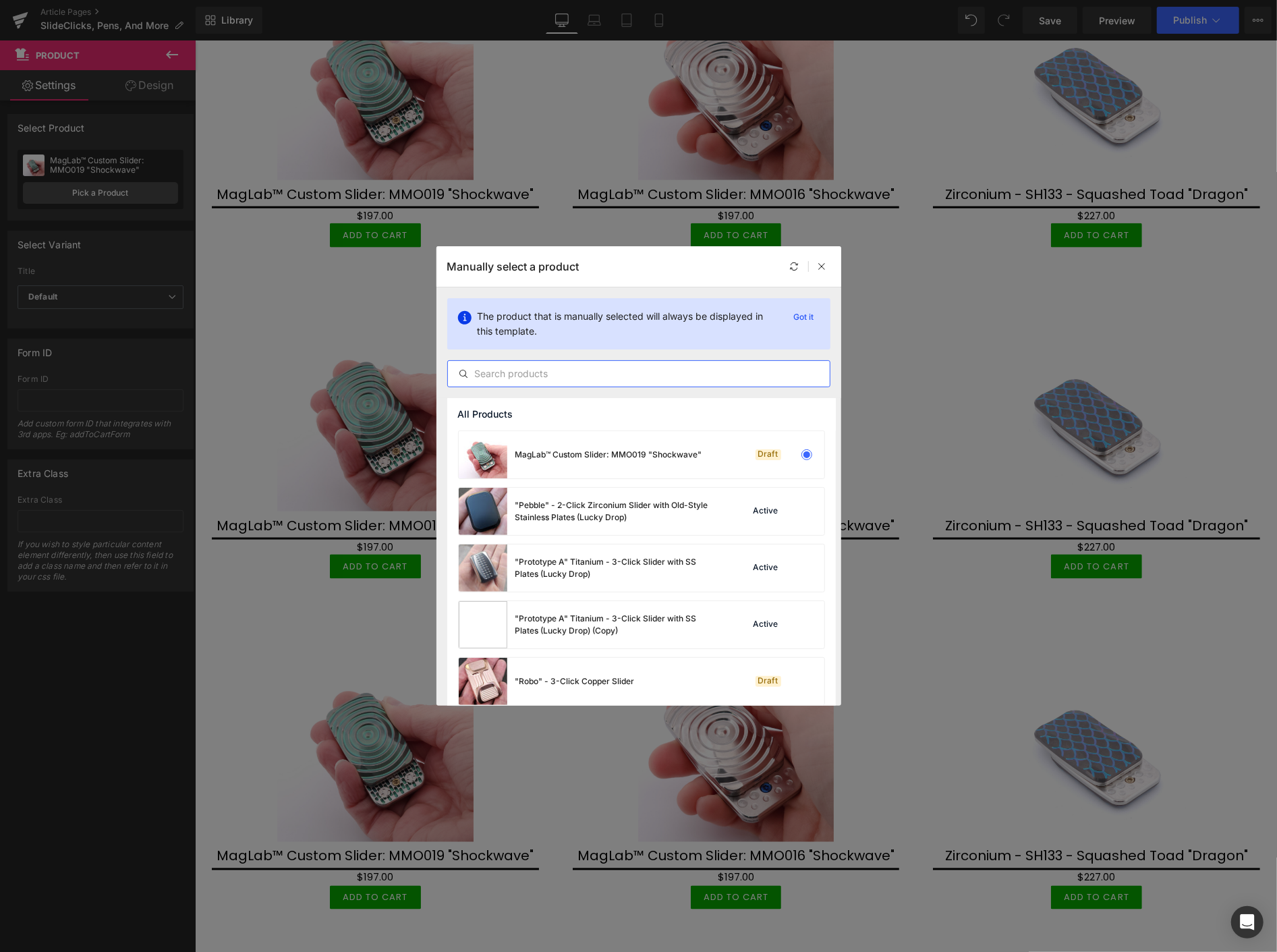
click at [500, 376] on input "text" at bounding box center [638, 374] width 382 height 16
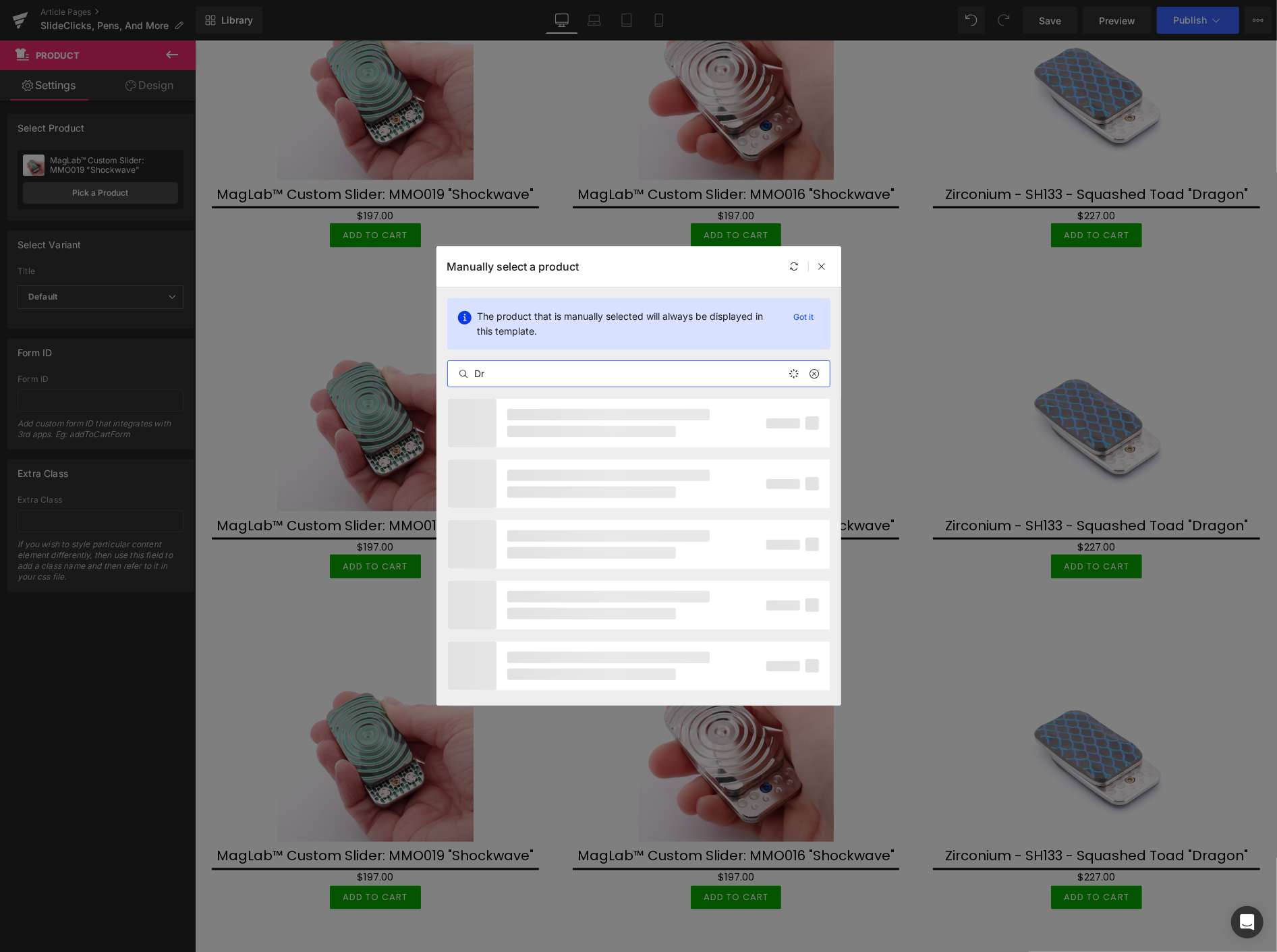
type input "D"
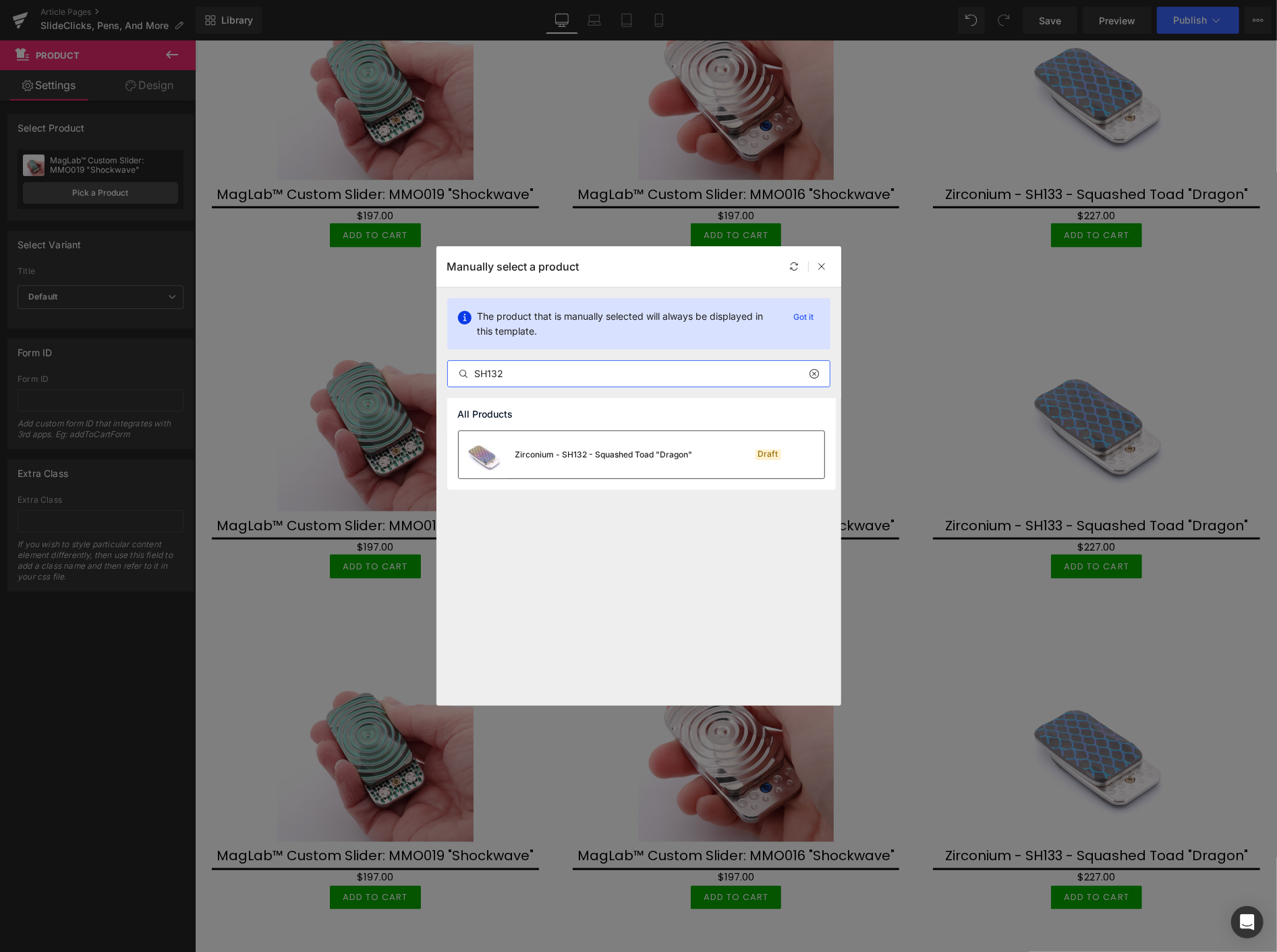
type input "SH132"
click at [569, 454] on div "Zirconium - SH132 - Squashed Toad "Dragon"" at bounding box center [604, 454] width 177 height 12
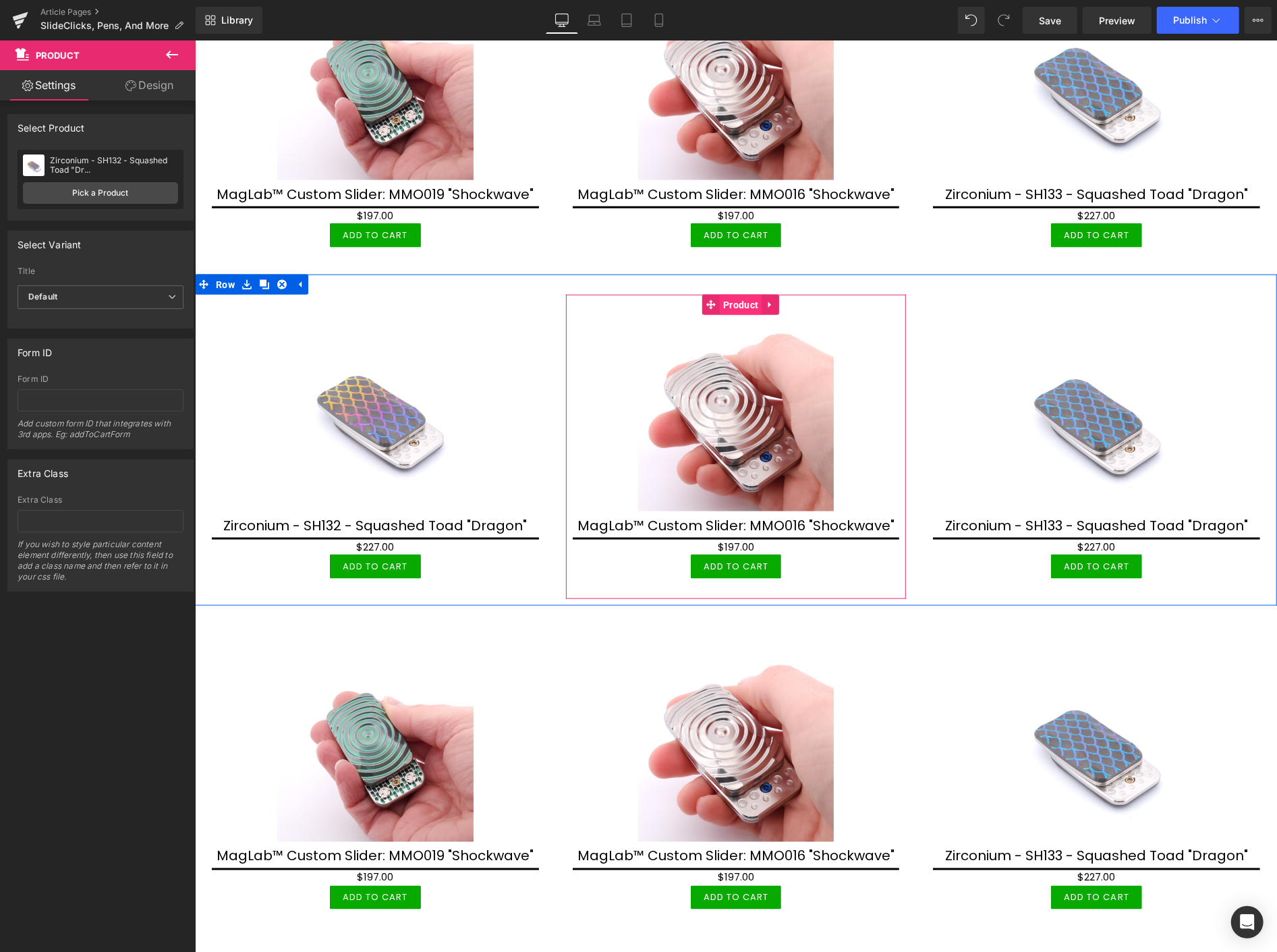
click at [742, 305] on span "Product" at bounding box center [740, 304] width 42 height 20
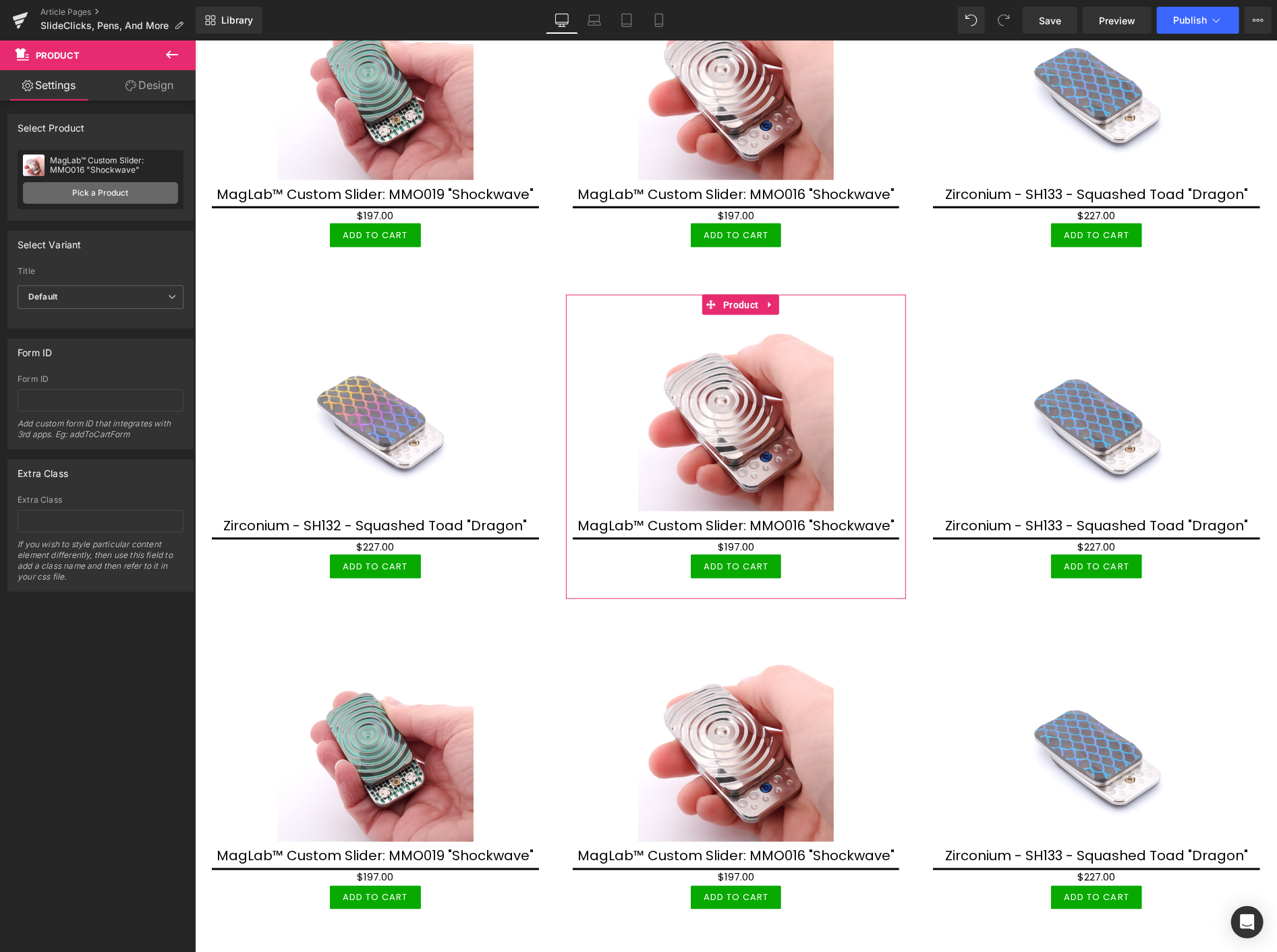
click at [130, 196] on link "Pick a Product" at bounding box center [101, 193] width 155 height 22
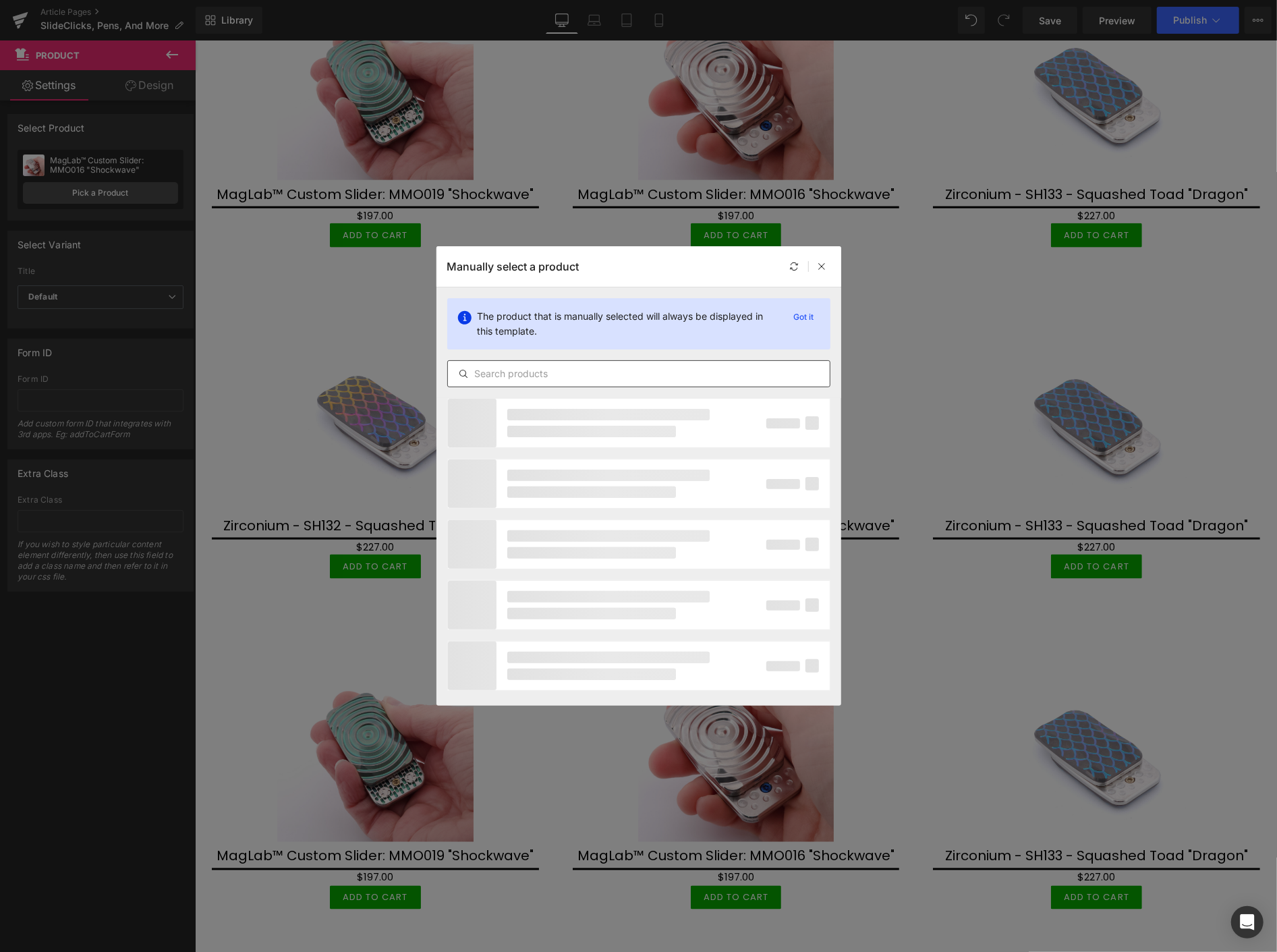
click at [497, 375] on input "text" at bounding box center [638, 374] width 382 height 16
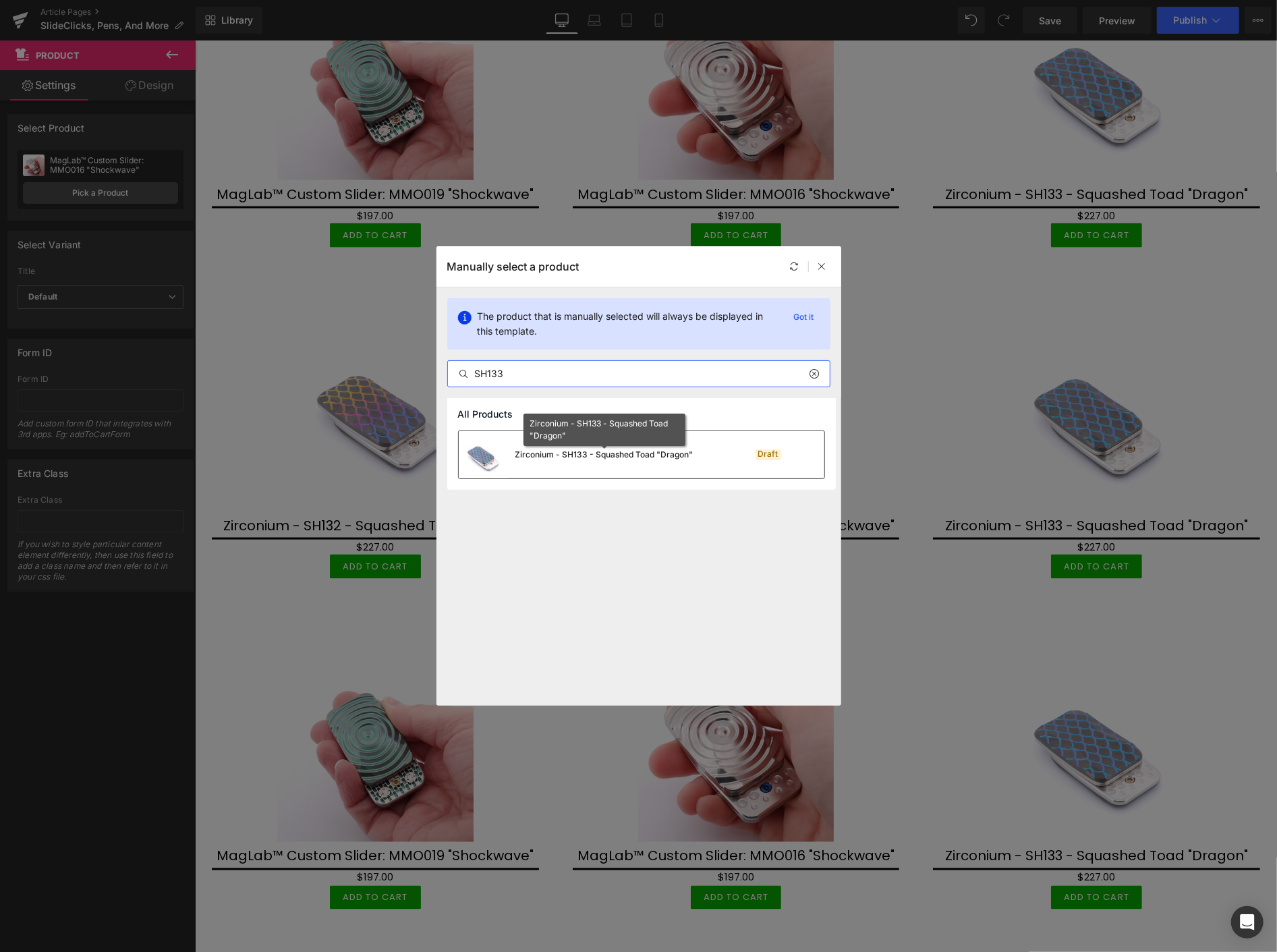
type input "SH133"
click at [589, 456] on div "Zirconium - SH133 - Squashed Toad "Dragon"" at bounding box center [604, 454] width 178 height 12
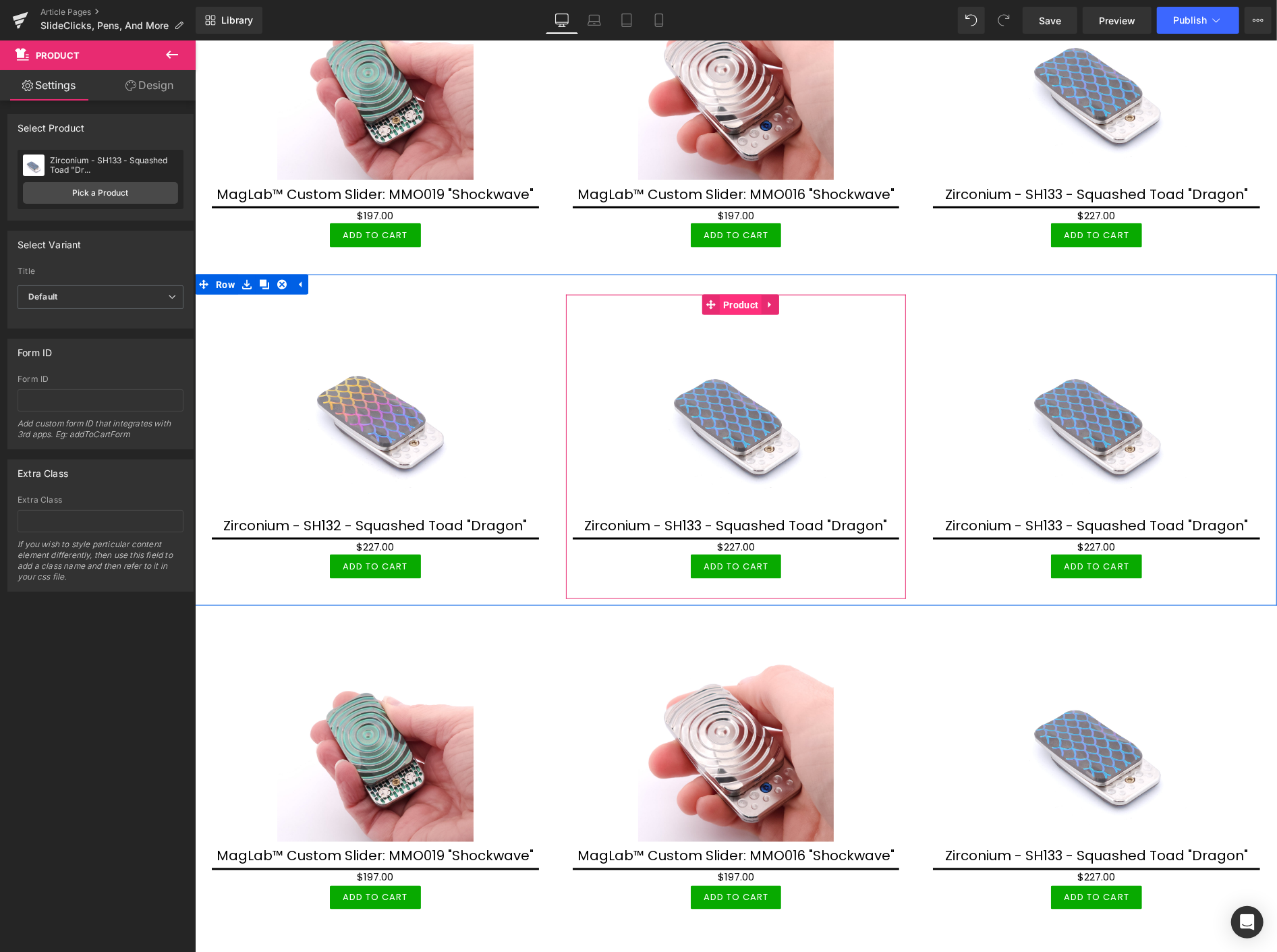
click at [732, 303] on span "Product" at bounding box center [740, 304] width 42 height 20
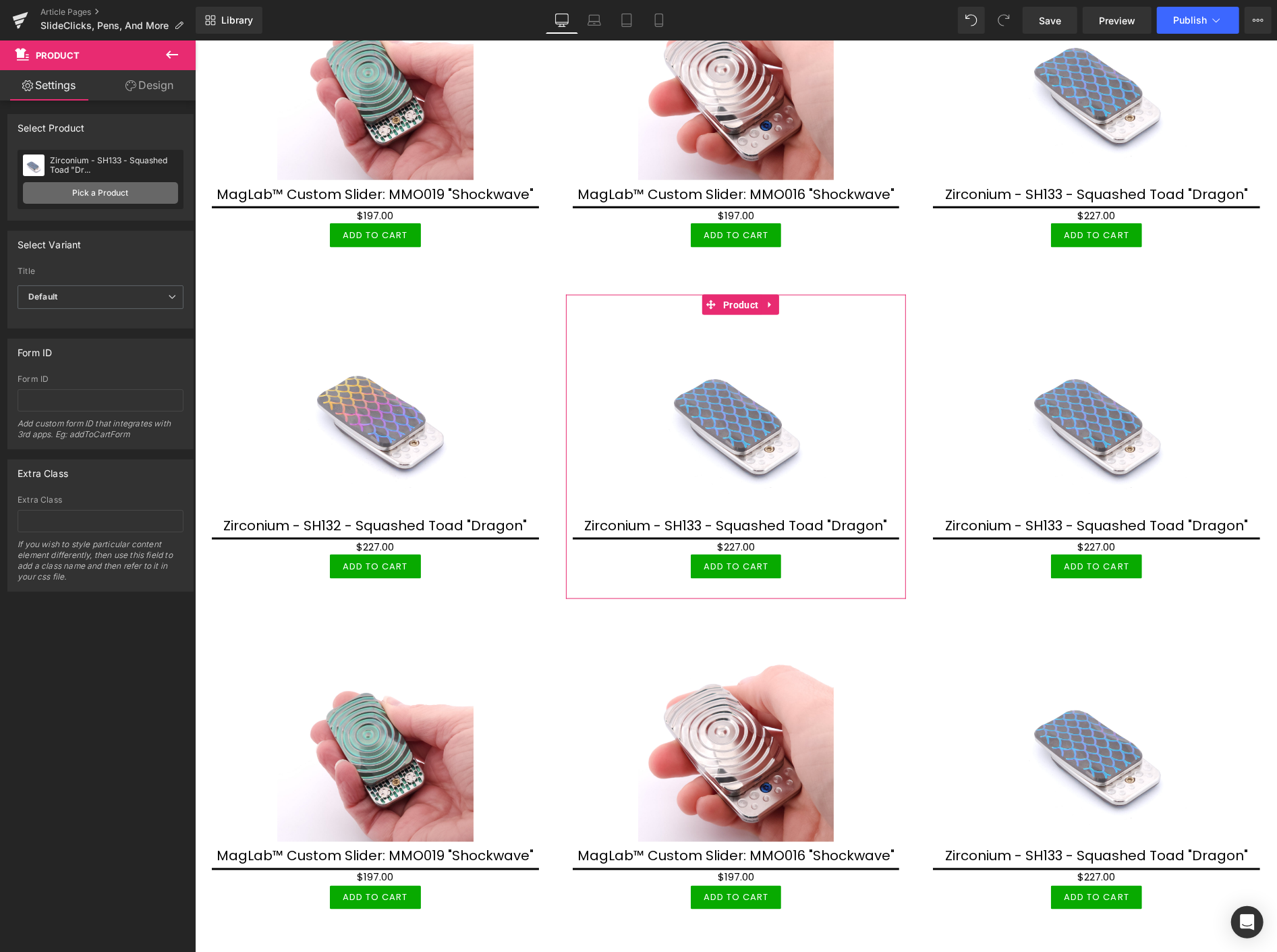
click at [118, 197] on link "Pick a Product" at bounding box center [101, 193] width 155 height 22
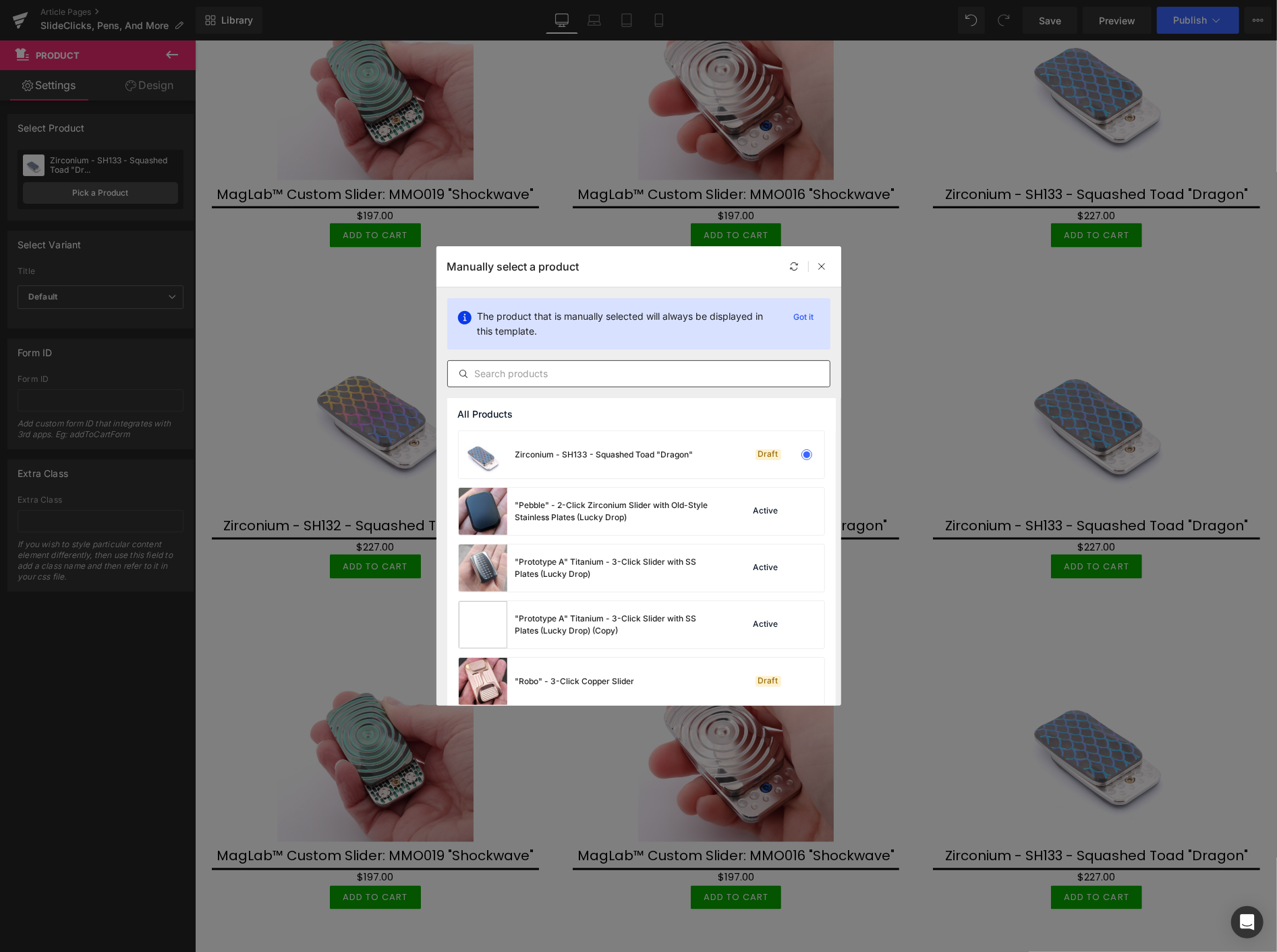
click at [500, 373] on input "text" at bounding box center [638, 374] width 382 height 16
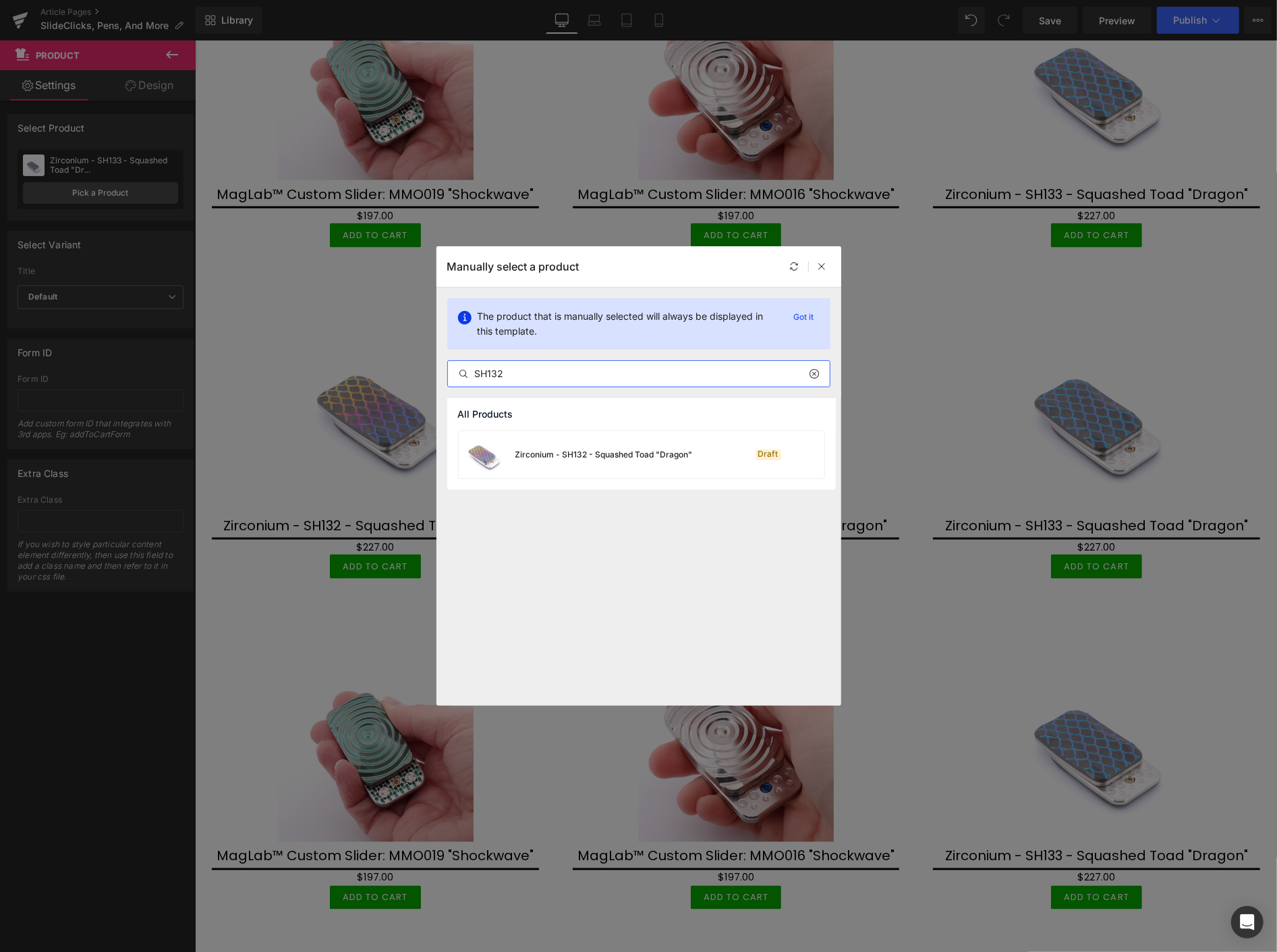
click at [527, 371] on input "SH132" at bounding box center [638, 374] width 382 height 16
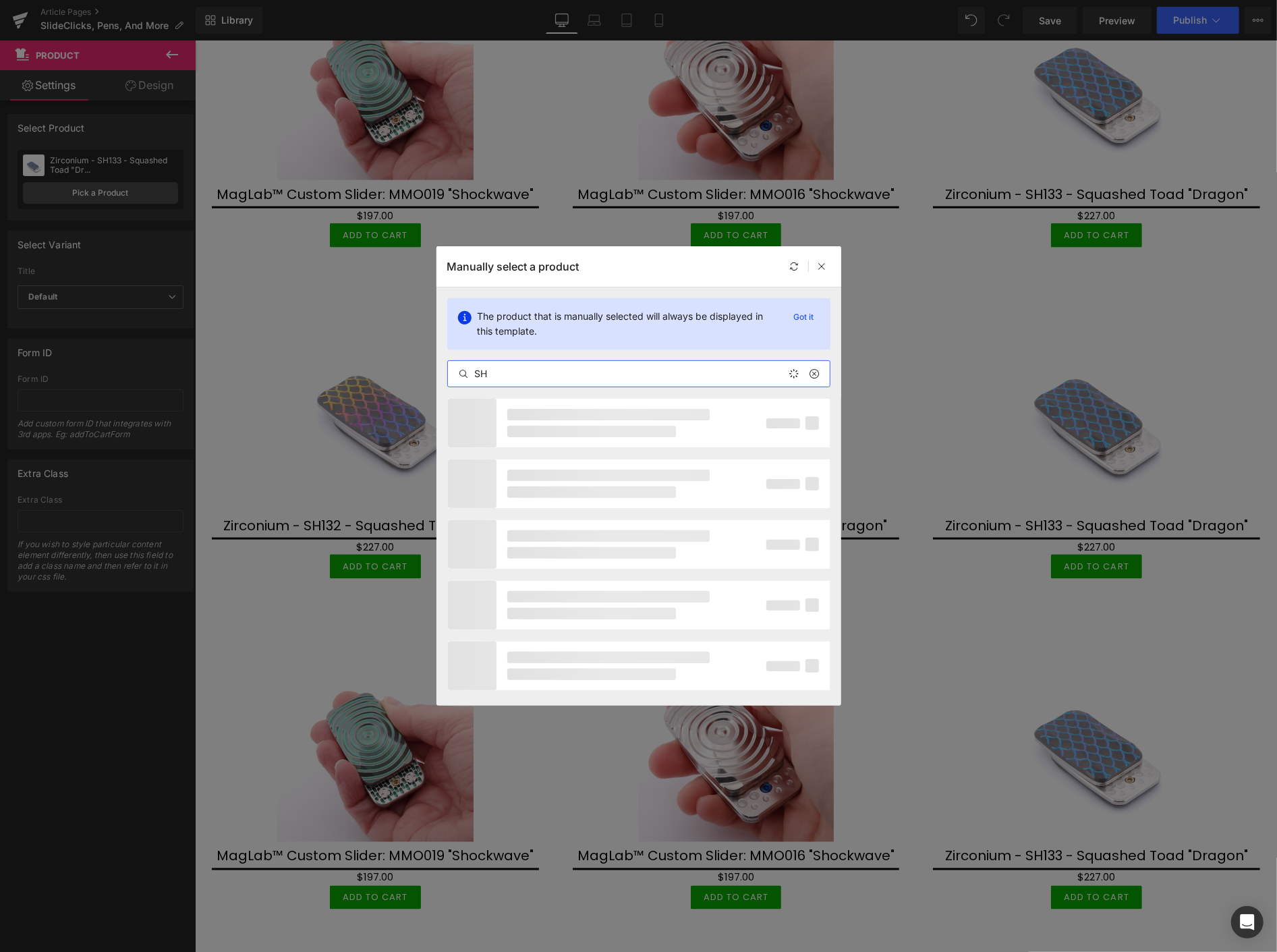
type input "S"
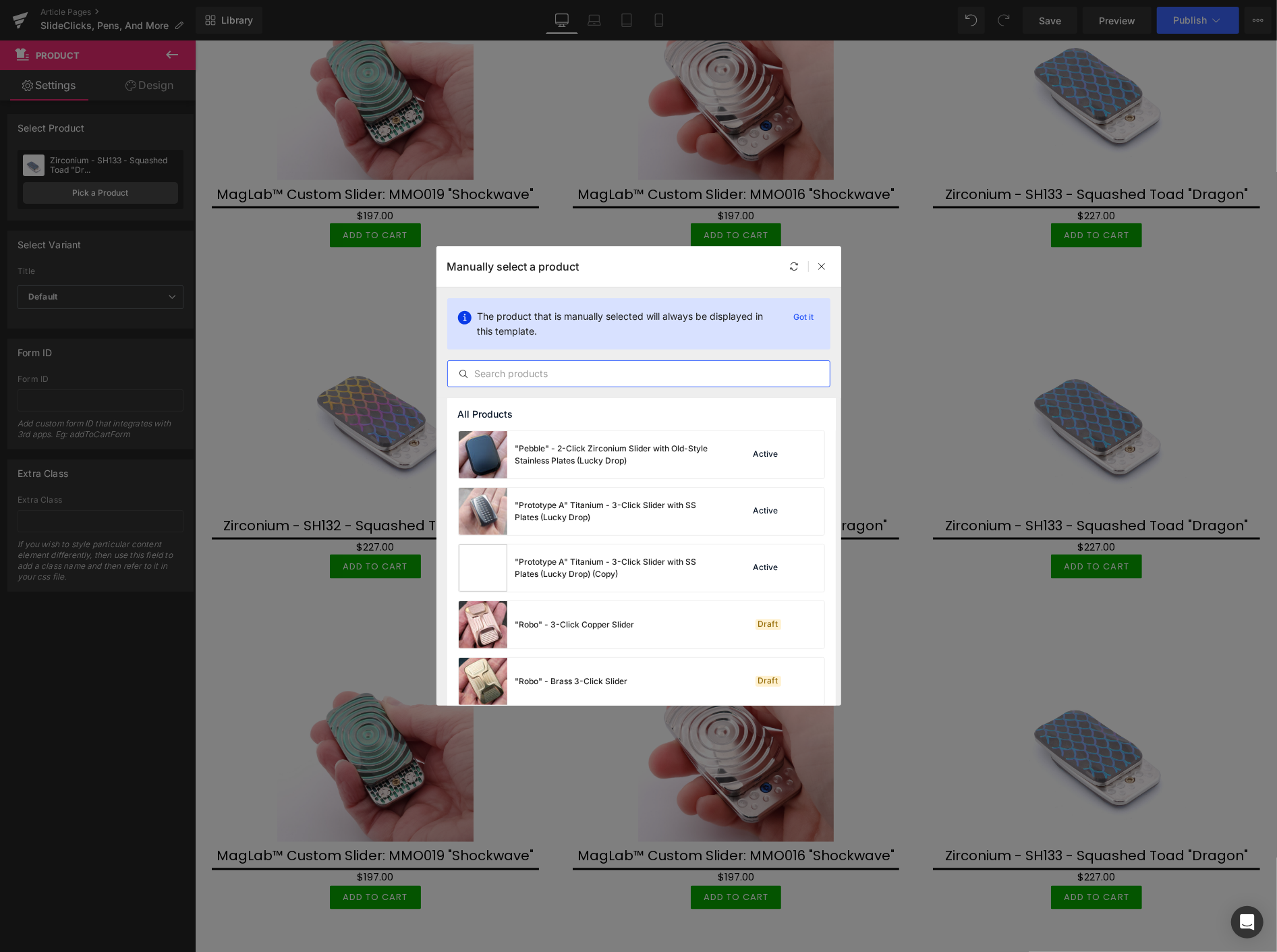
click at [508, 373] on input "text" at bounding box center [638, 374] width 382 height 16
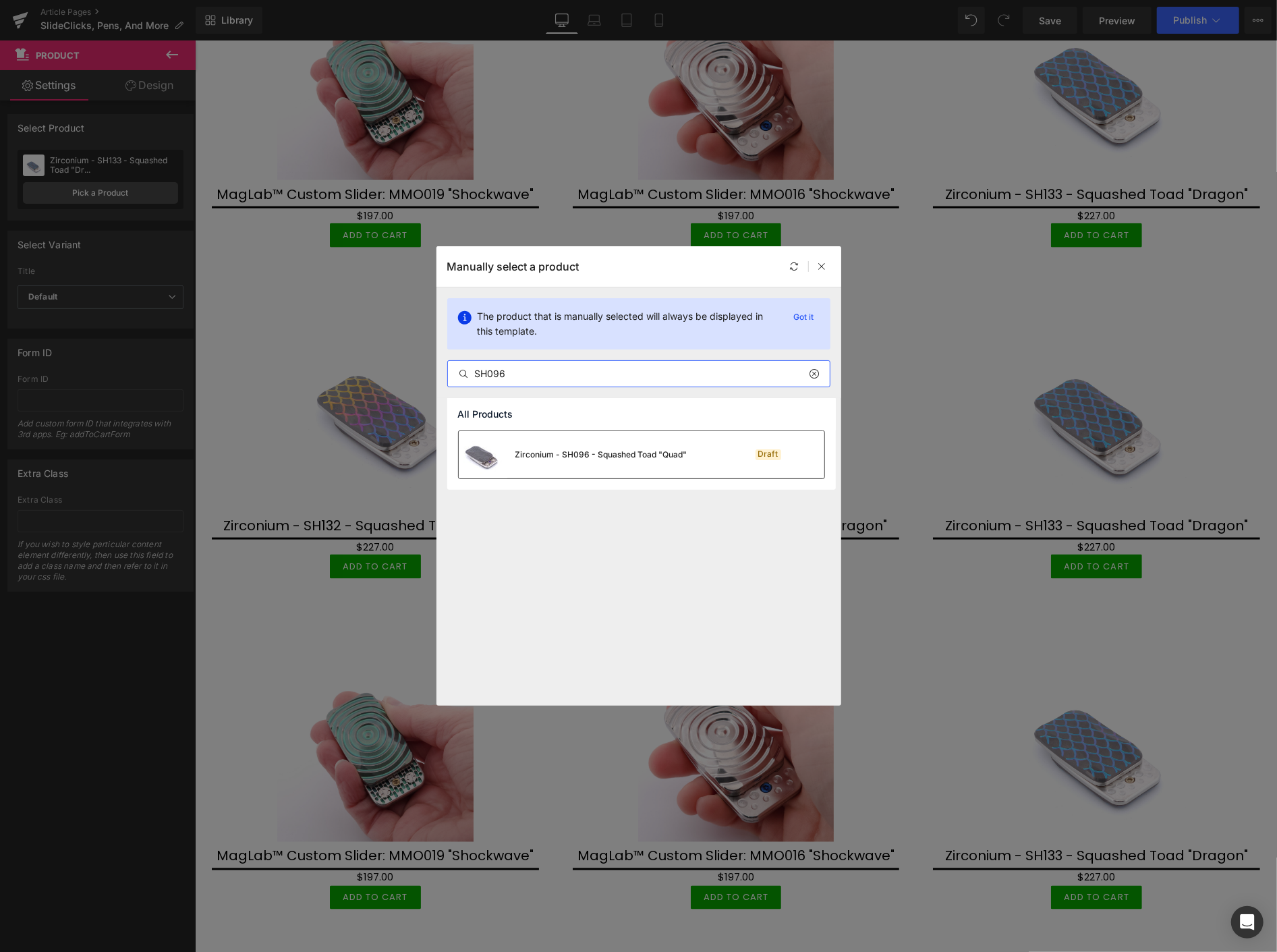
type input "SH096"
click at [575, 452] on div "Zirconium - SH096 - Squashed Toad "Quad"" at bounding box center [601, 454] width 172 height 12
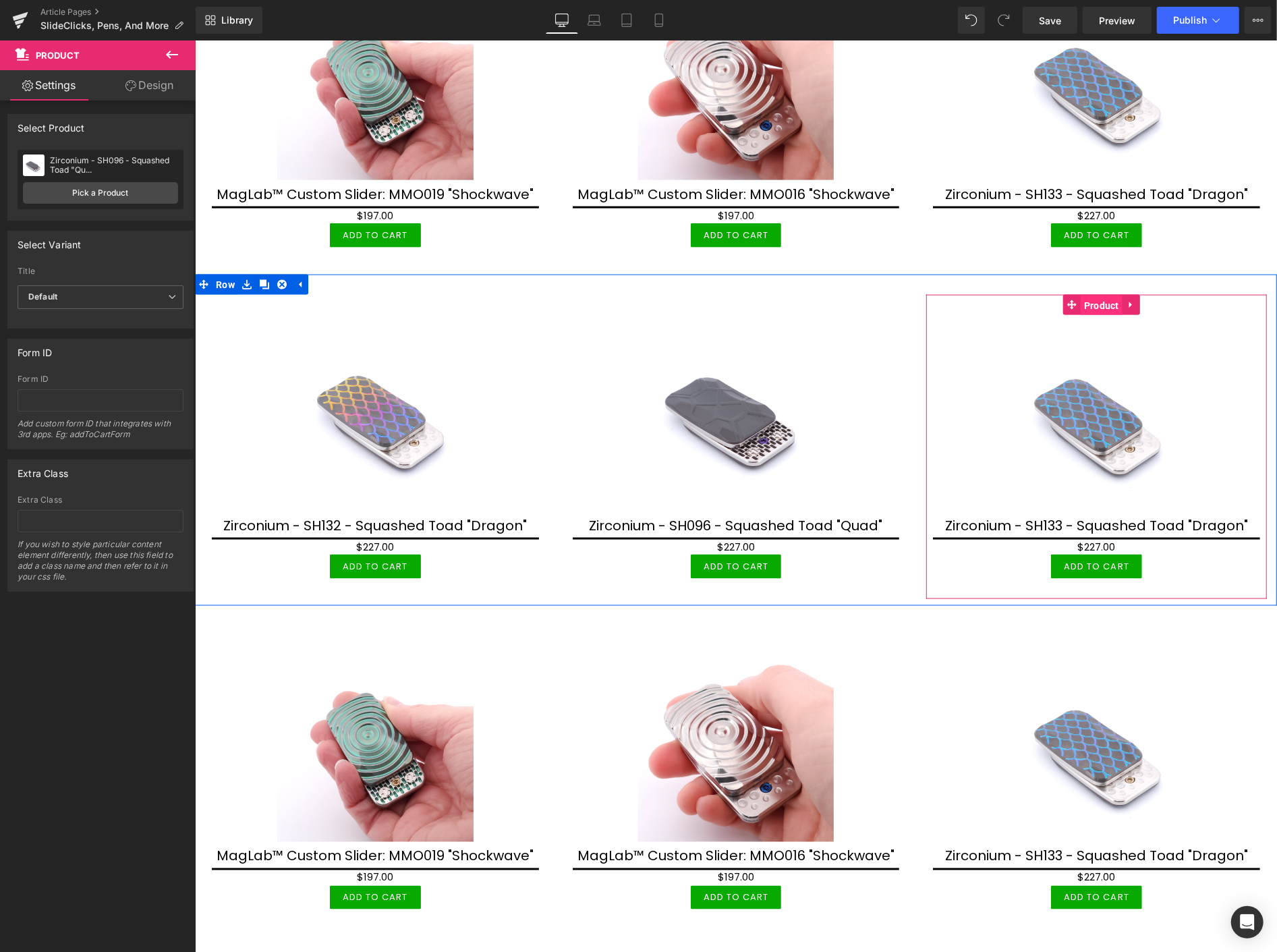
click at [1090, 299] on span "Product" at bounding box center [1101, 305] width 42 height 20
click at [1090, 307] on span "Product" at bounding box center [1101, 305] width 42 height 20
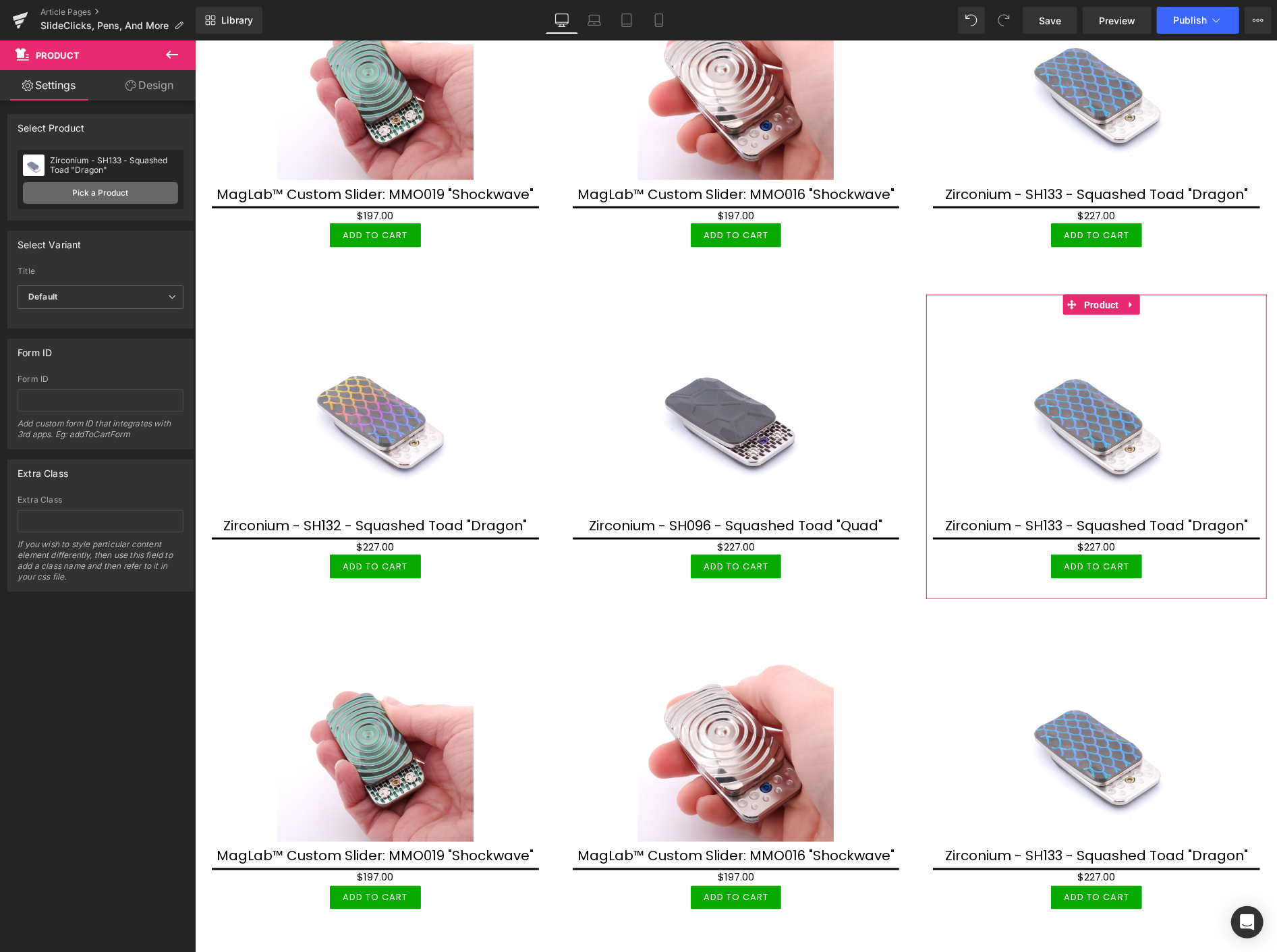
click at [136, 194] on link "Pick a Product" at bounding box center [101, 193] width 155 height 22
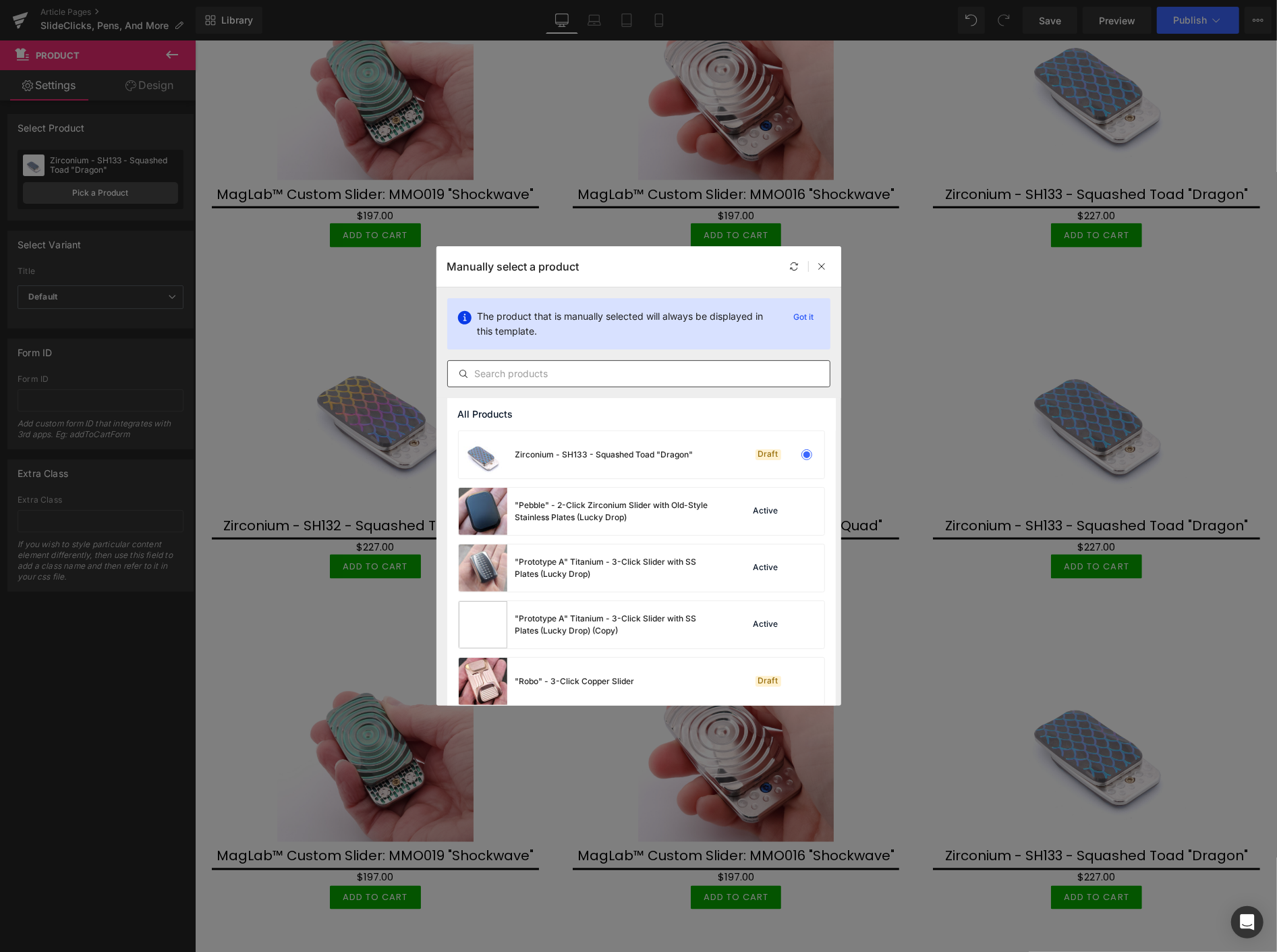
click at [498, 375] on input "text" at bounding box center [638, 374] width 382 height 16
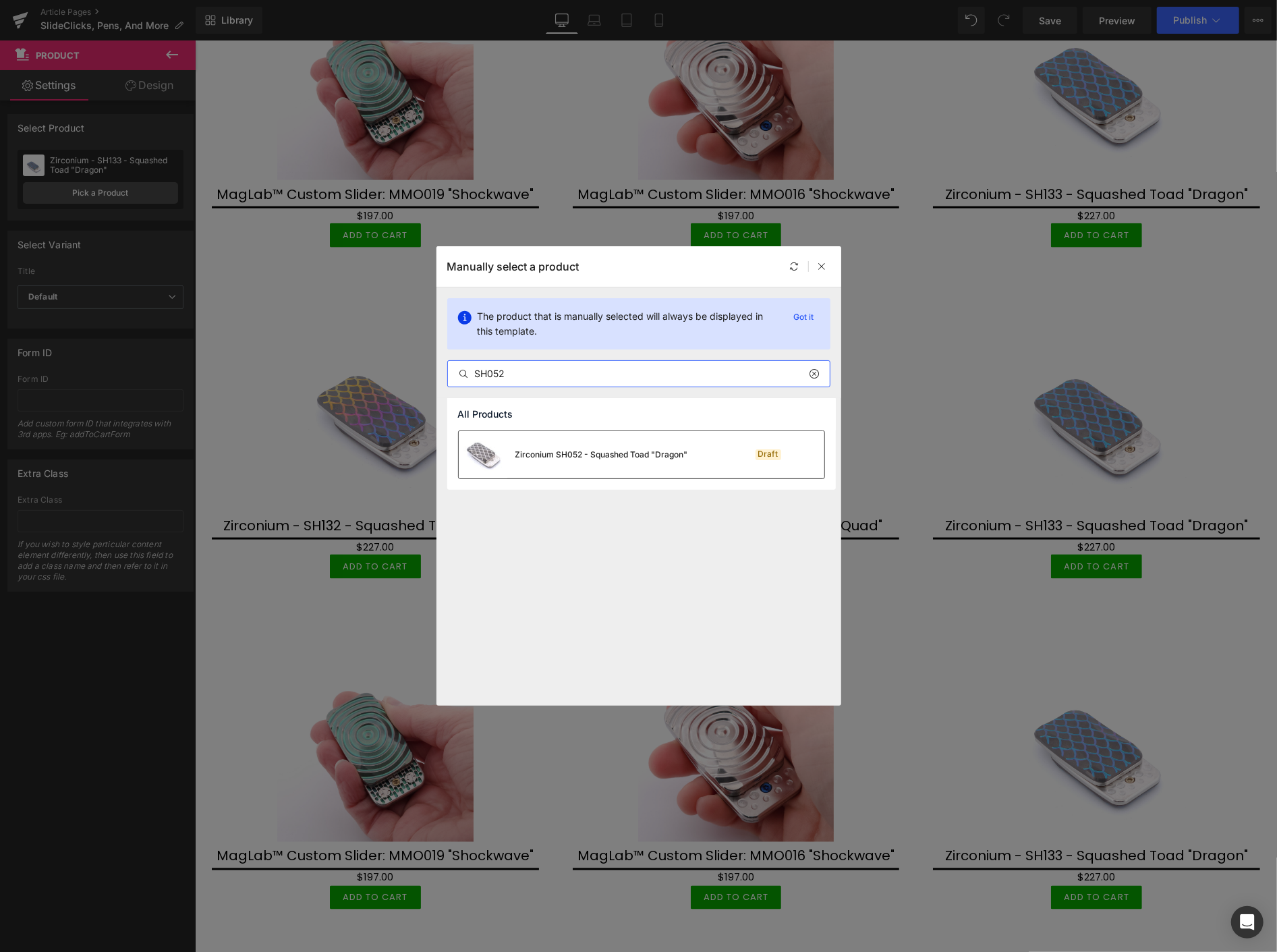
type input "SH052"
drag, startPoint x: 545, startPoint y: 454, endPoint x: 350, endPoint y: 413, distance: 199.3
click at [545, 454] on div "Zirconium SH052 - Squashed Toad "Dragon"" at bounding box center [602, 454] width 173 height 12
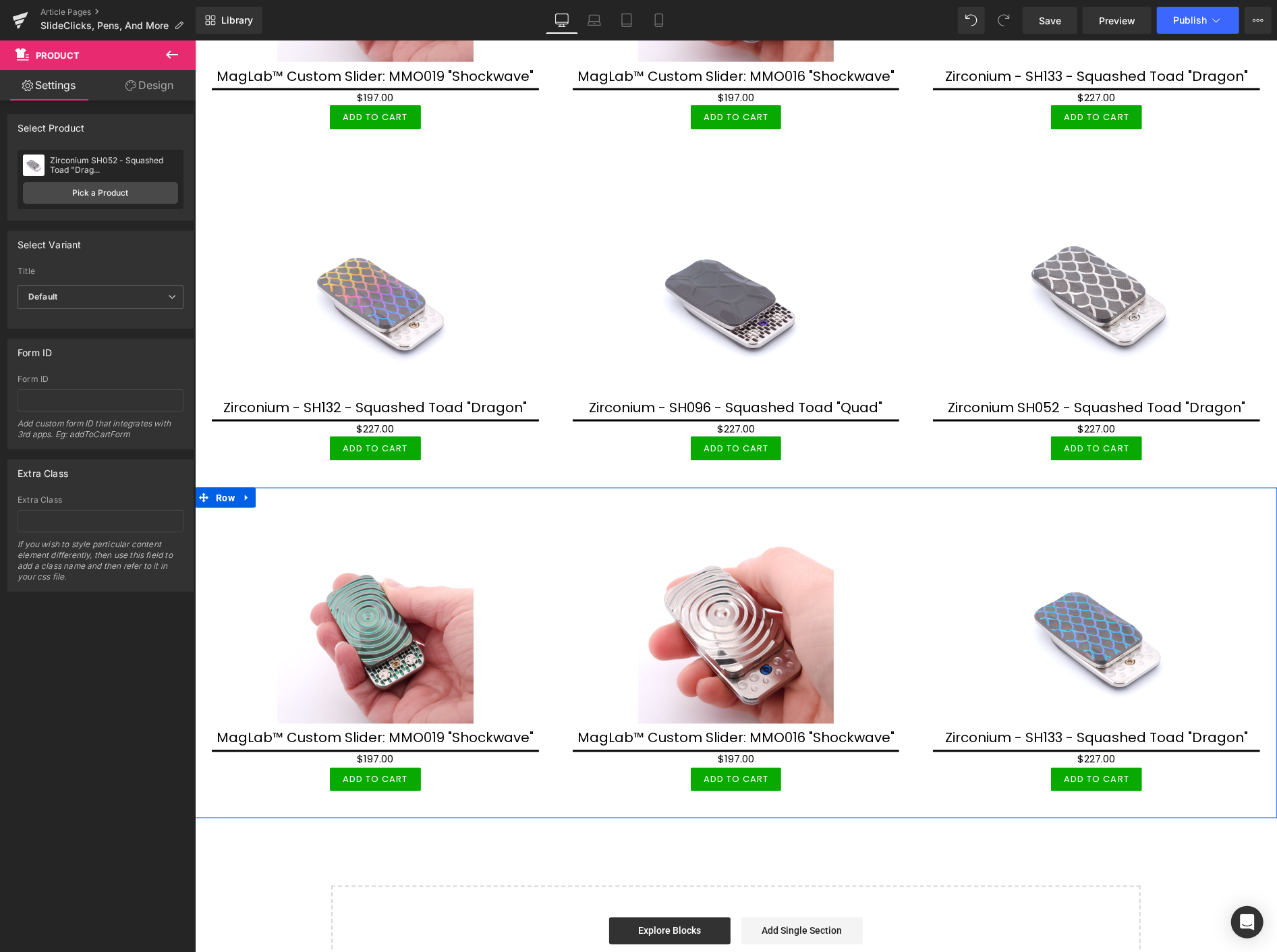
scroll to position [1363, 0]
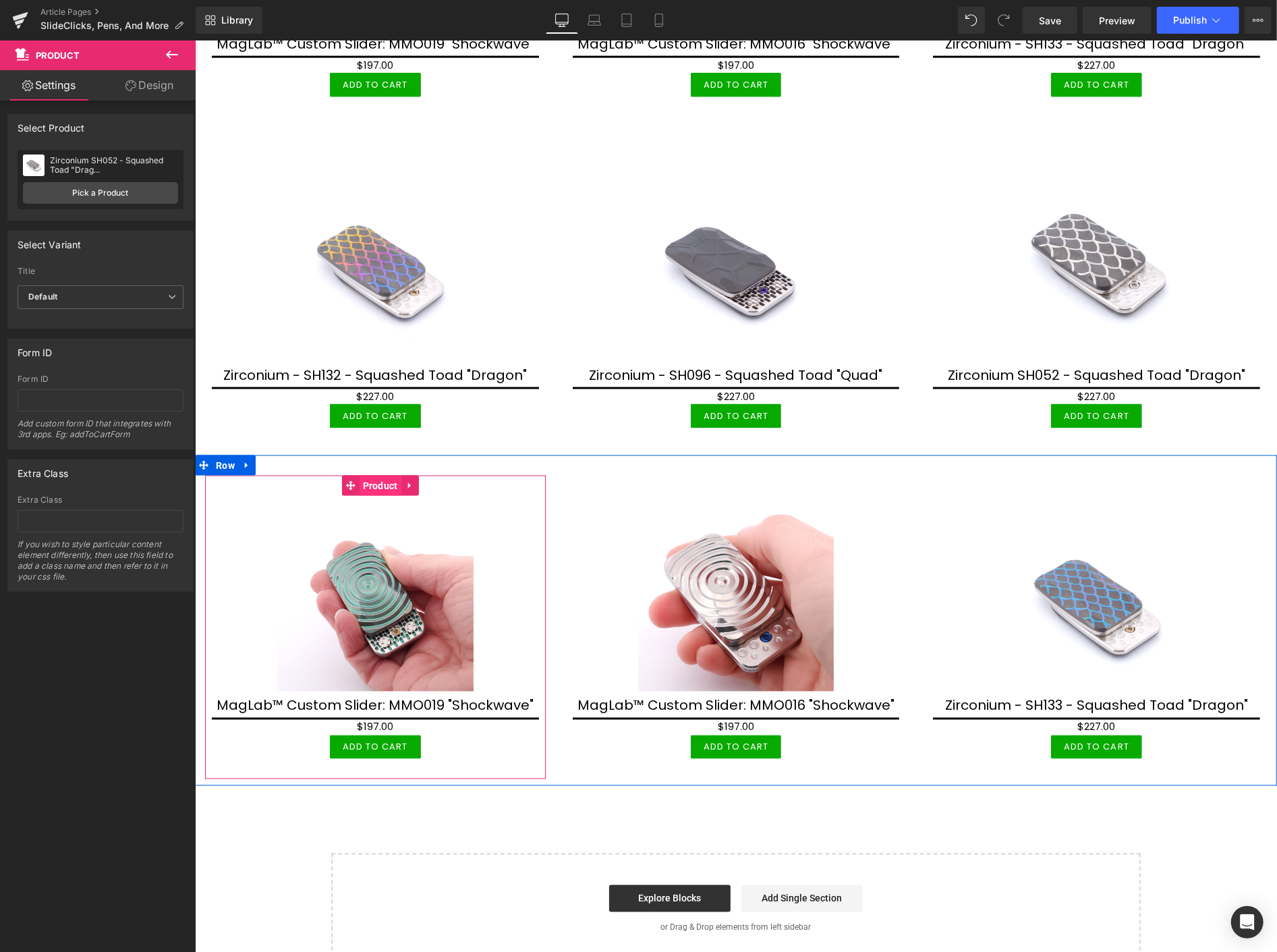
click at [373, 479] on span "Product" at bounding box center [380, 485] width 42 height 20
click at [368, 481] on span "Product" at bounding box center [380, 485] width 42 height 20
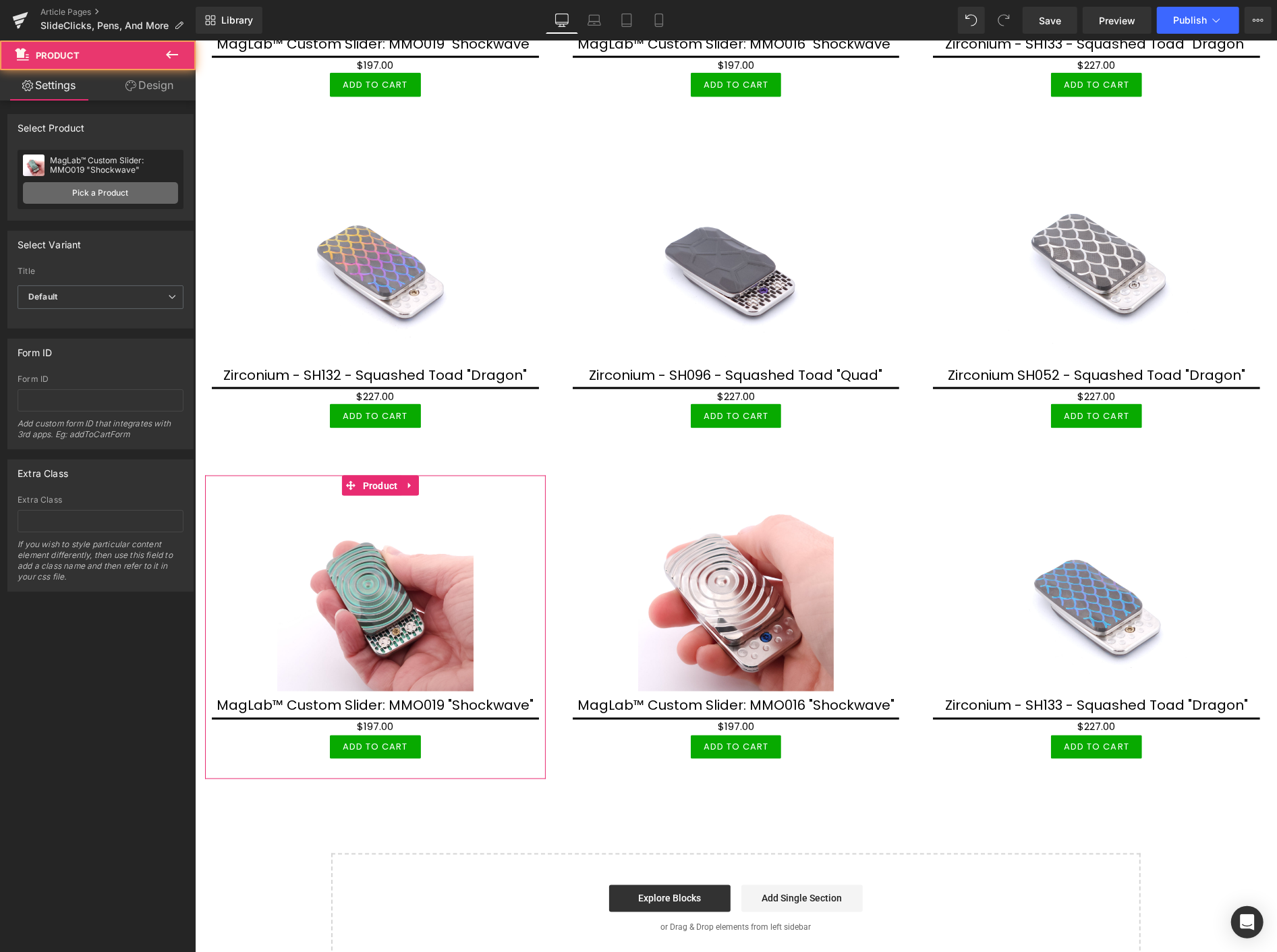
click at [110, 192] on link "Pick a Product" at bounding box center [101, 193] width 155 height 22
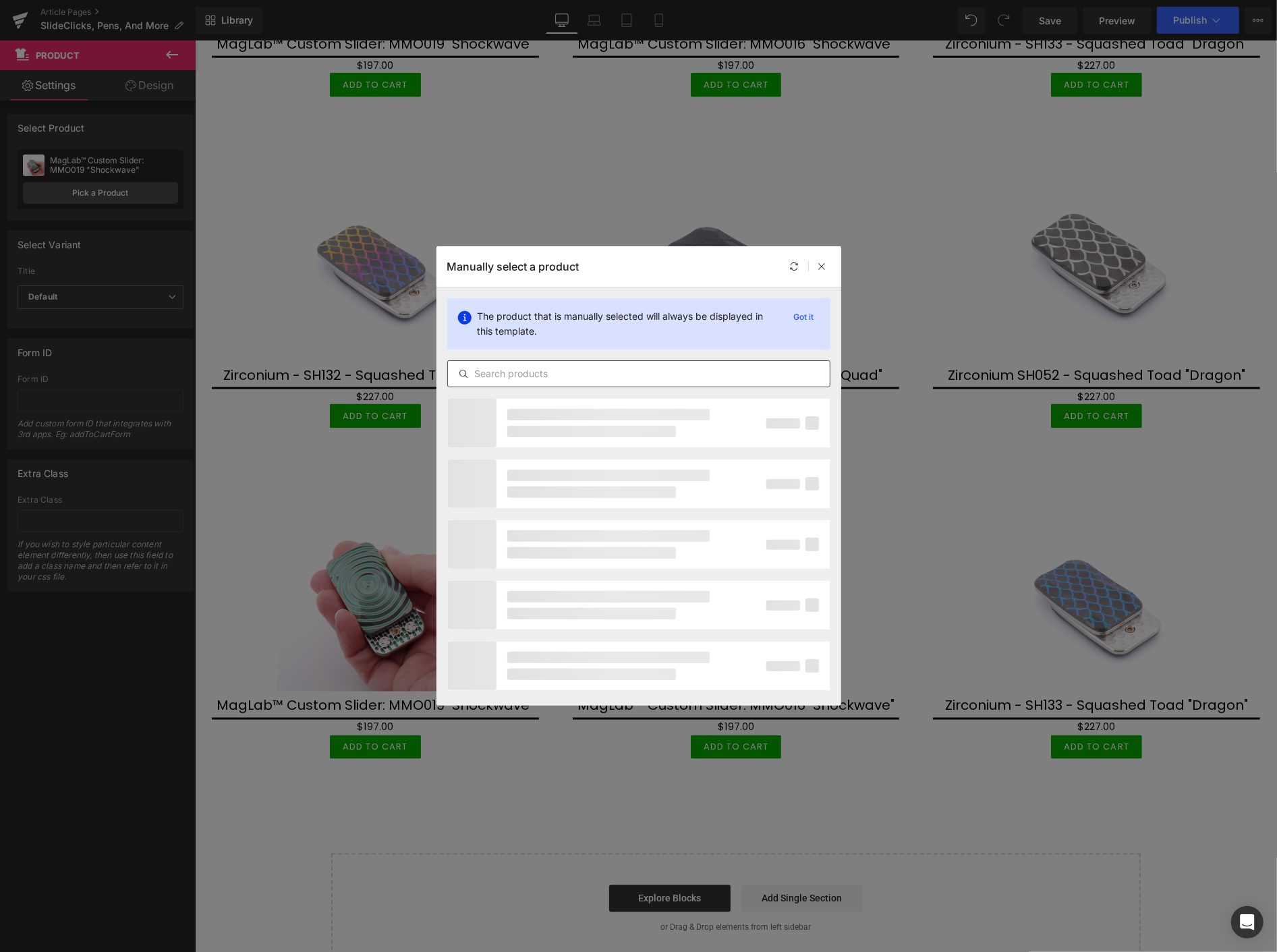
click at [490, 374] on input "text" at bounding box center [638, 374] width 382 height 16
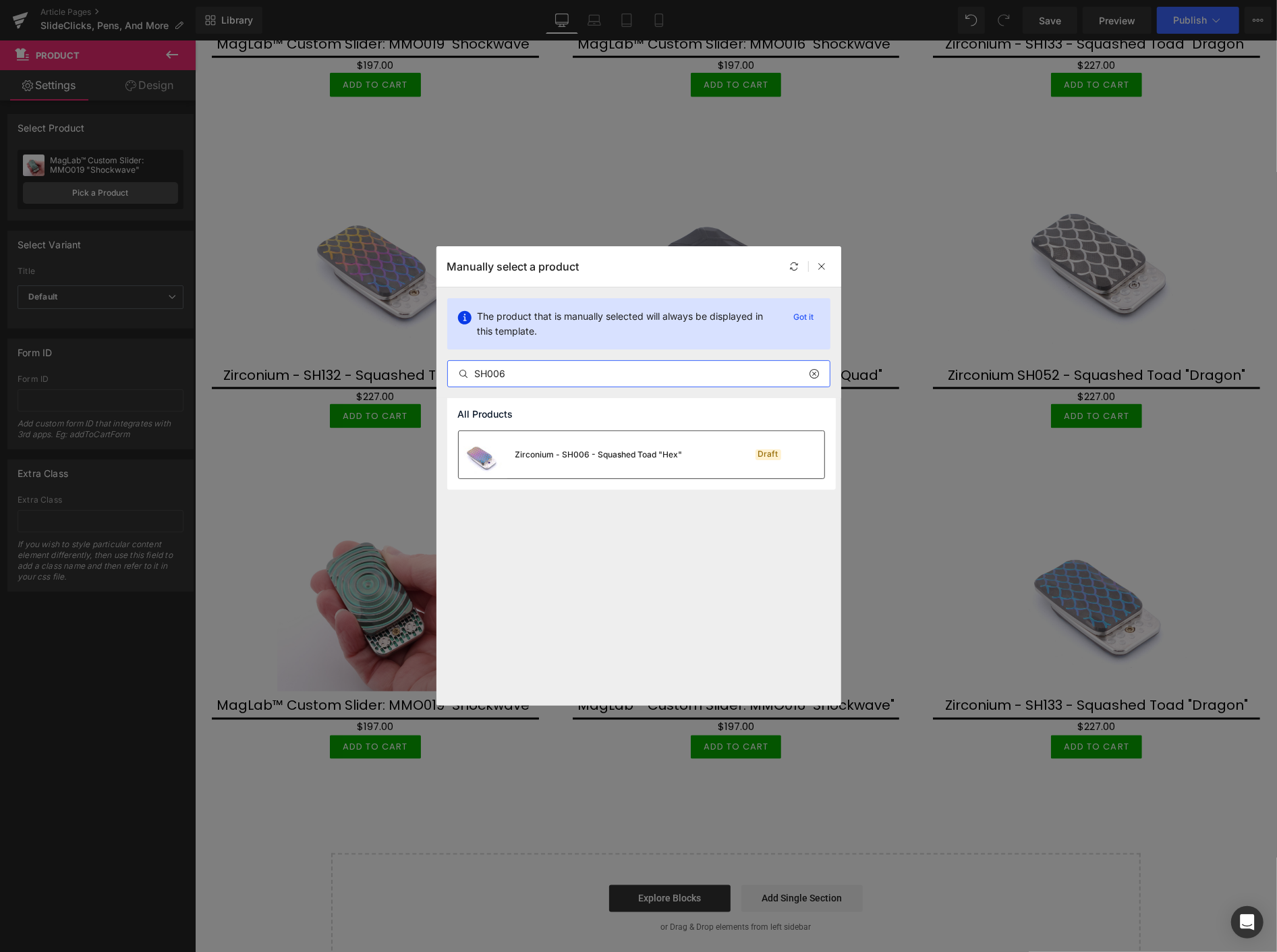
type input "SH006"
click at [558, 456] on div "Zirconium - SH006 - Squashed Toad "Hex"" at bounding box center [599, 454] width 168 height 12
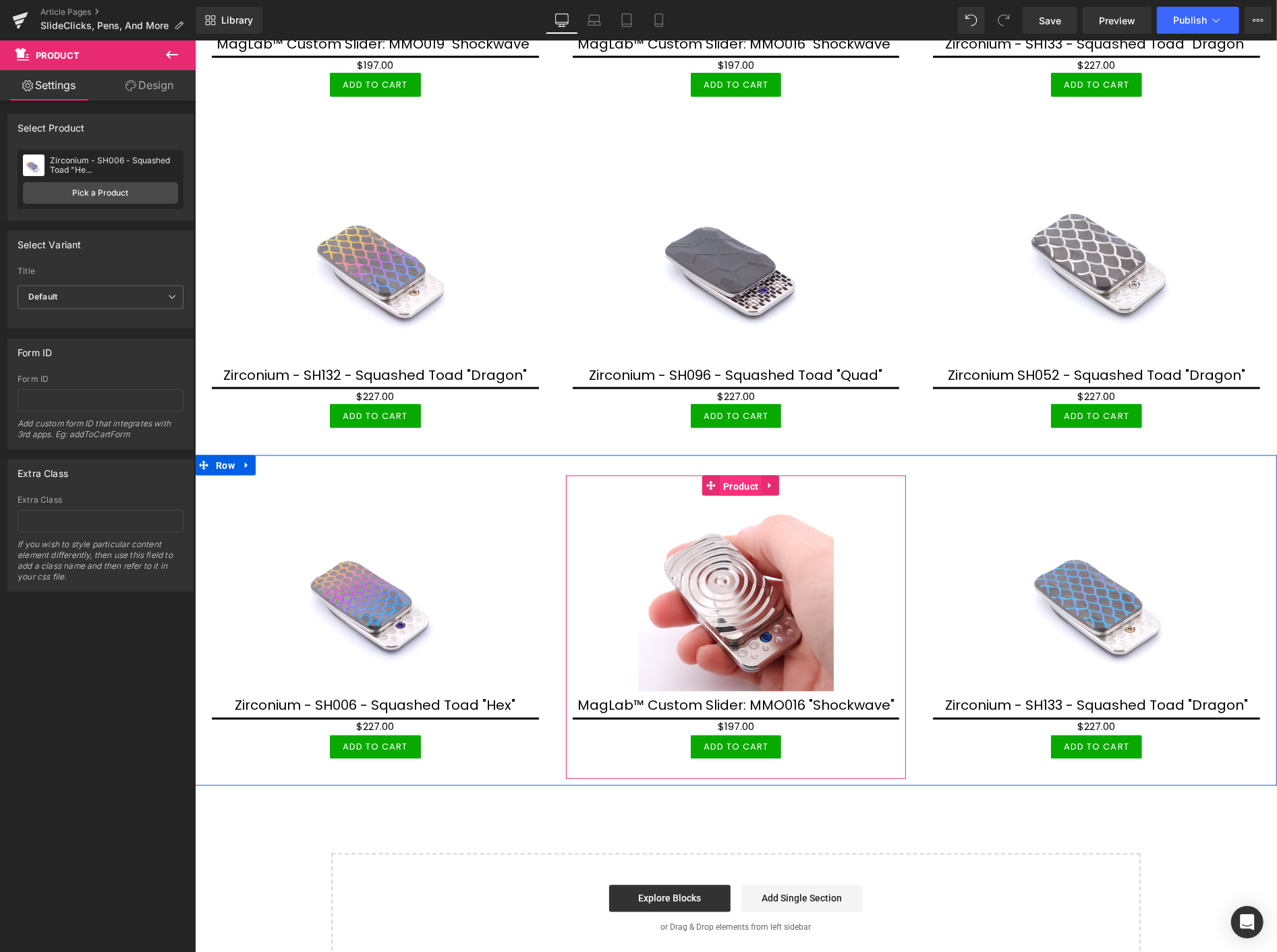
click at [741, 479] on span "Product" at bounding box center [740, 485] width 42 height 20
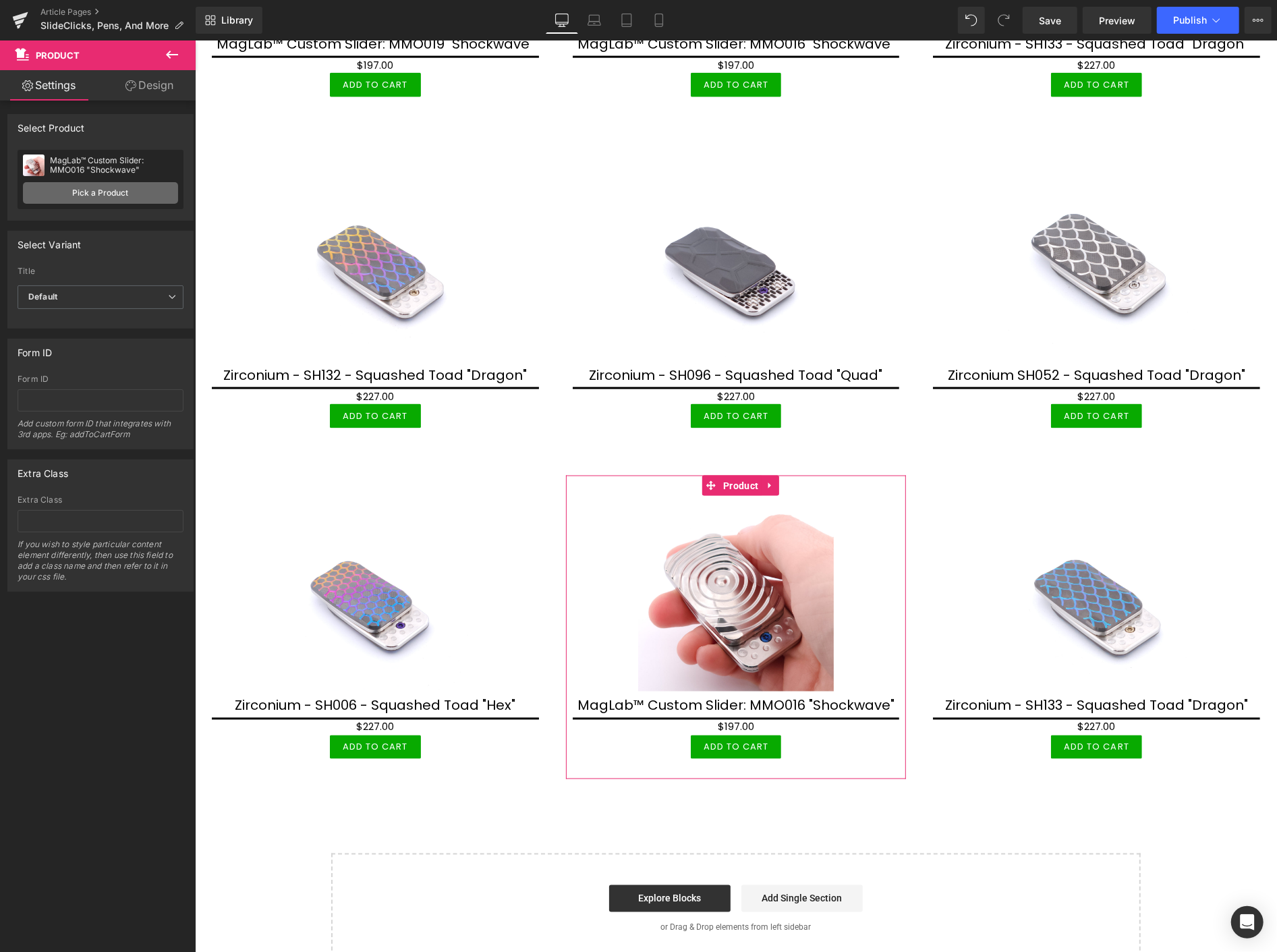
click at [90, 187] on link "Pick a Product" at bounding box center [101, 193] width 155 height 22
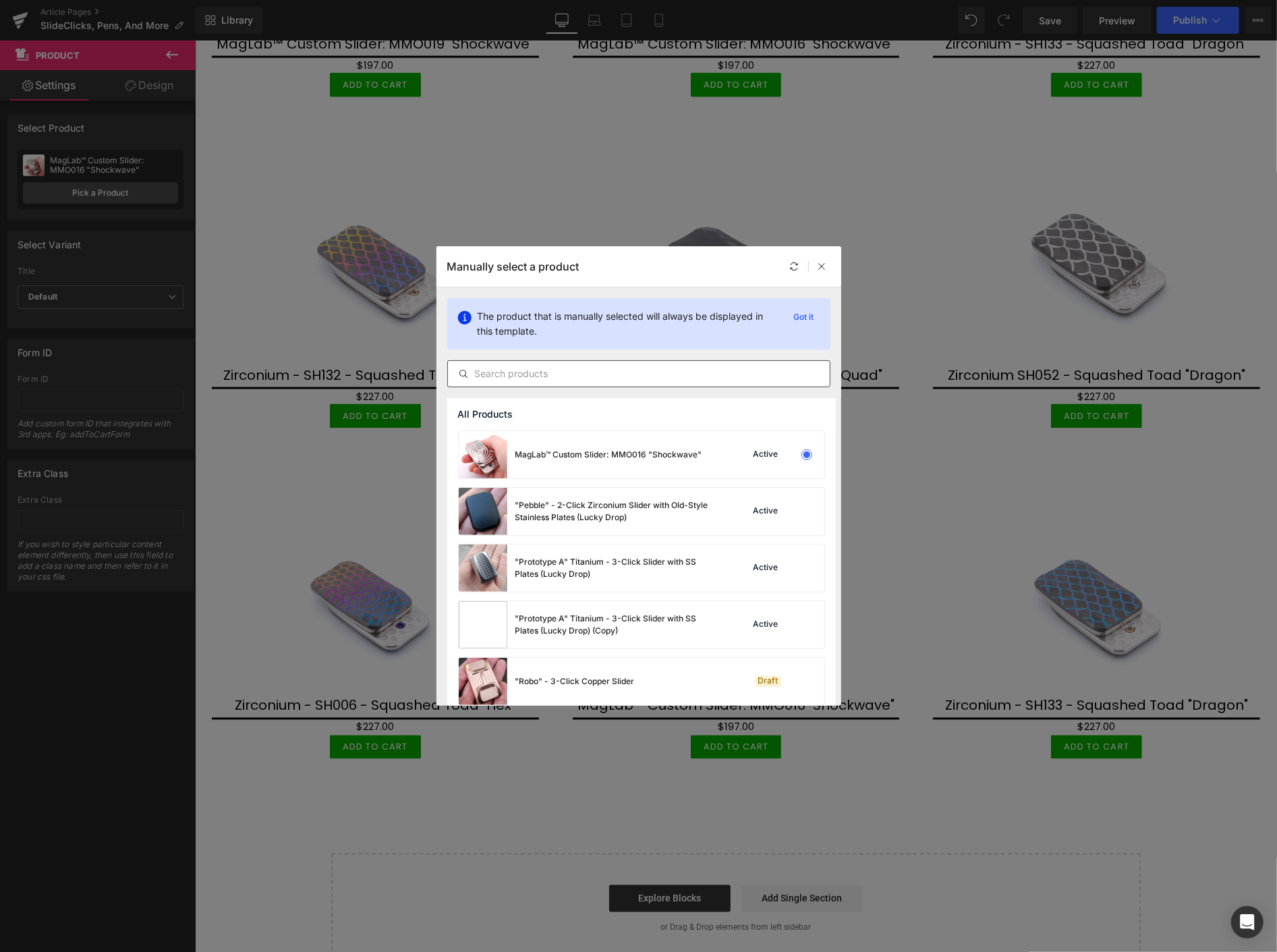
click at [487, 369] on input "text" at bounding box center [638, 374] width 382 height 16
click at [507, 372] on input "text" at bounding box center [638, 374] width 382 height 16
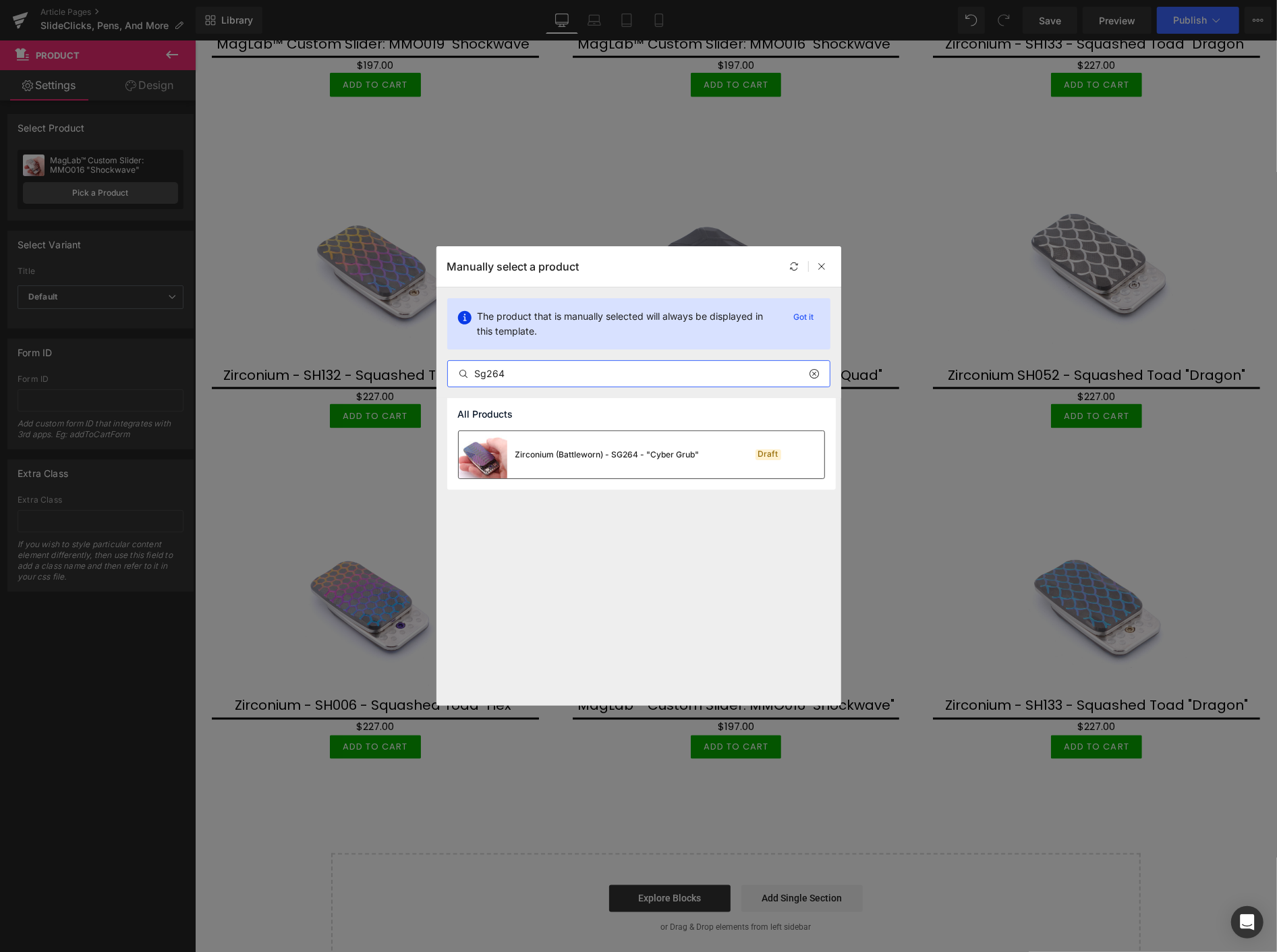
type input "Sg264"
click at [603, 451] on div "Zirconium (Battleworn) - SG264 - "Cyber Grub"" at bounding box center [607, 454] width 184 height 12
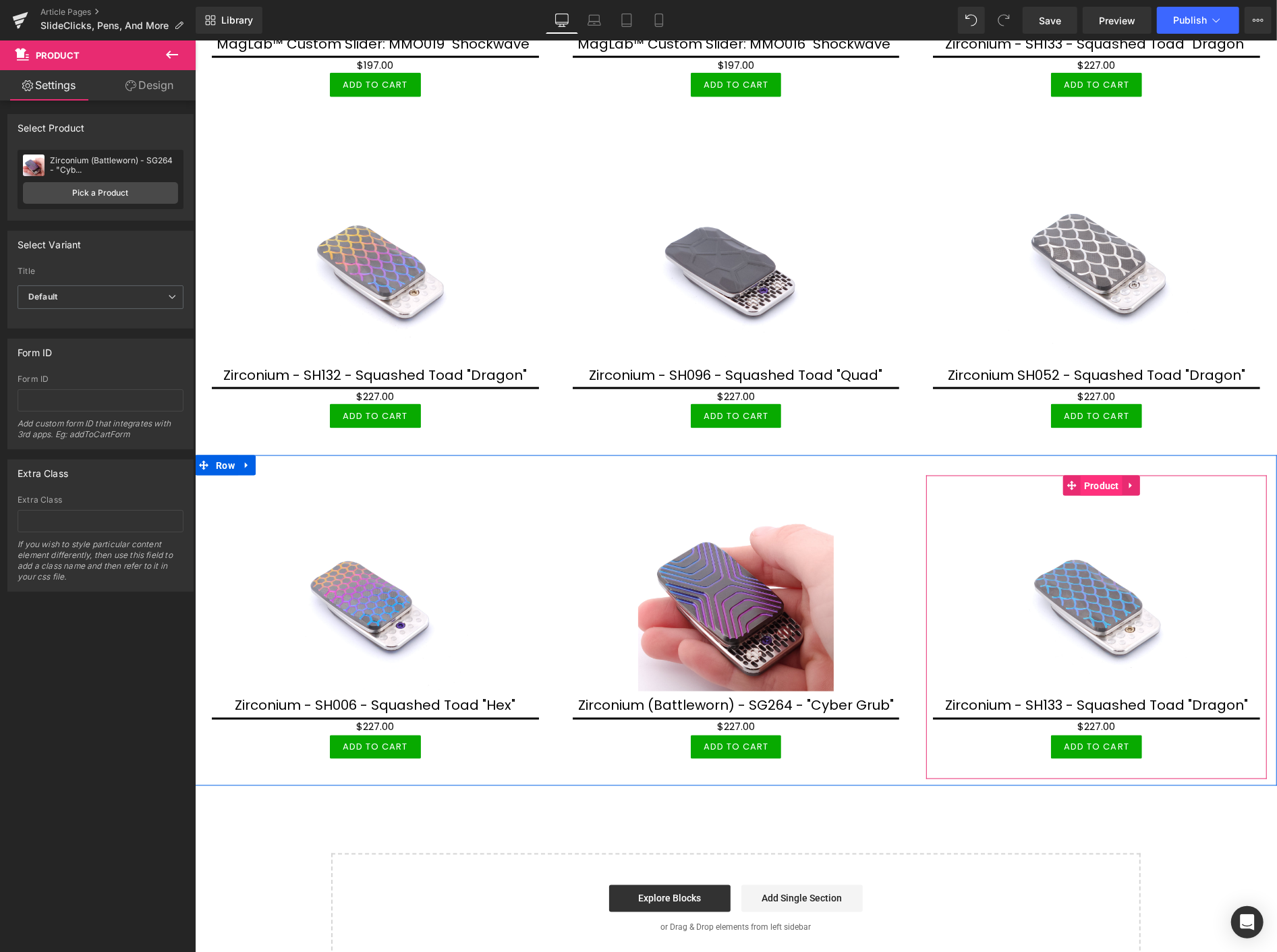
click at [1089, 476] on span "Product" at bounding box center [1101, 485] width 42 height 20
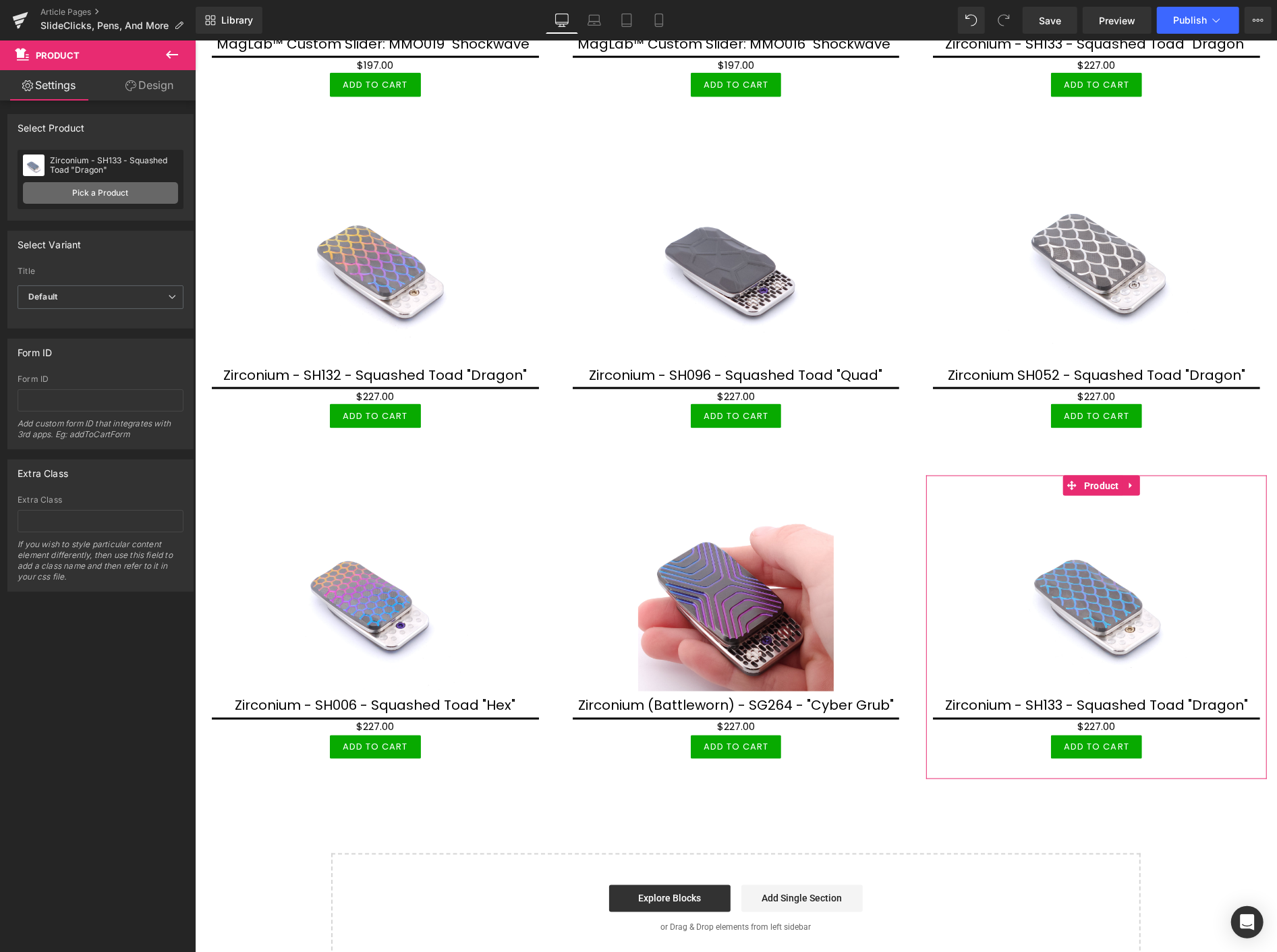
click at [96, 197] on link "Pick a Product" at bounding box center [101, 193] width 155 height 22
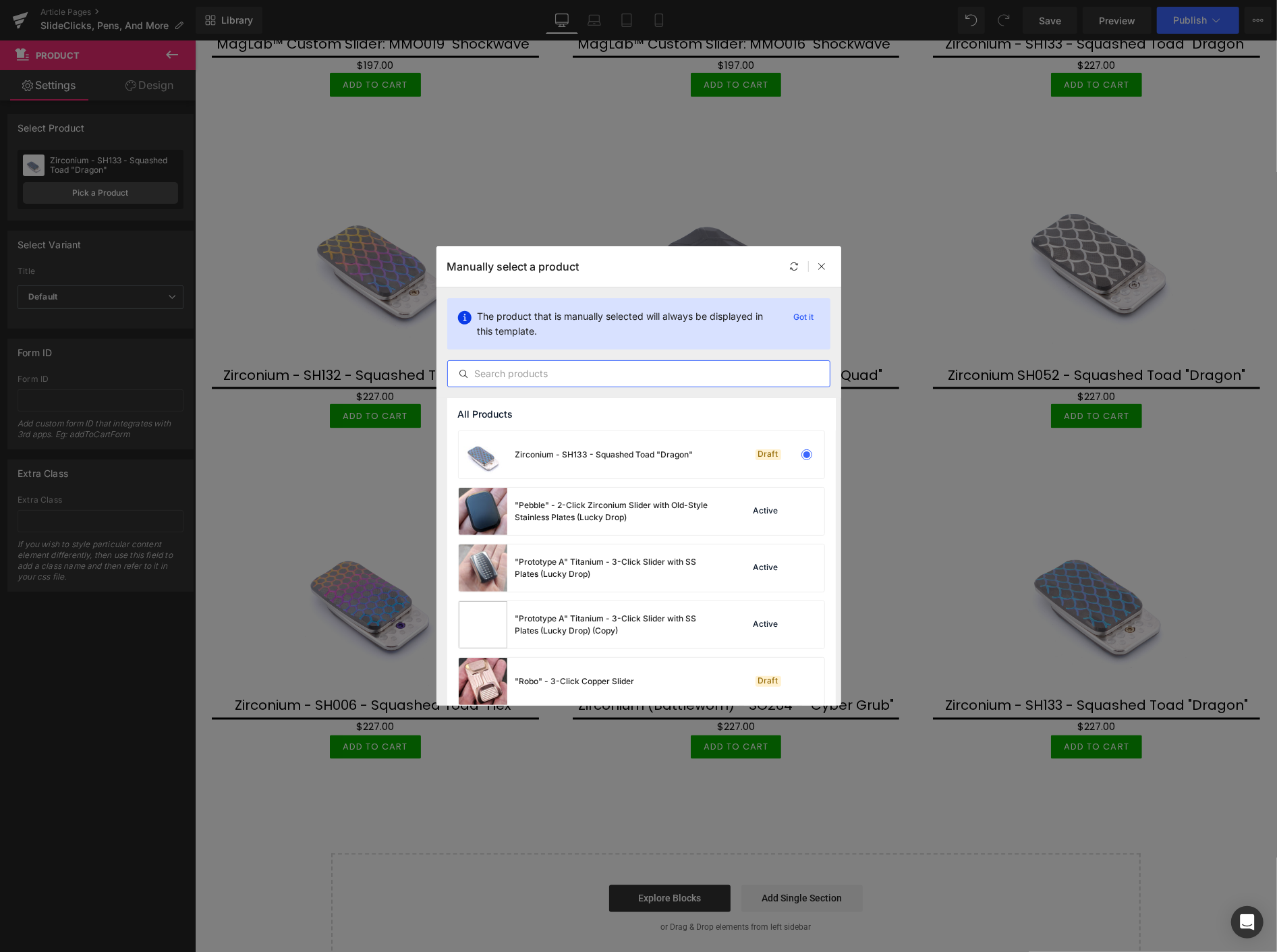
click at [567, 380] on input "text" at bounding box center [638, 374] width 382 height 16
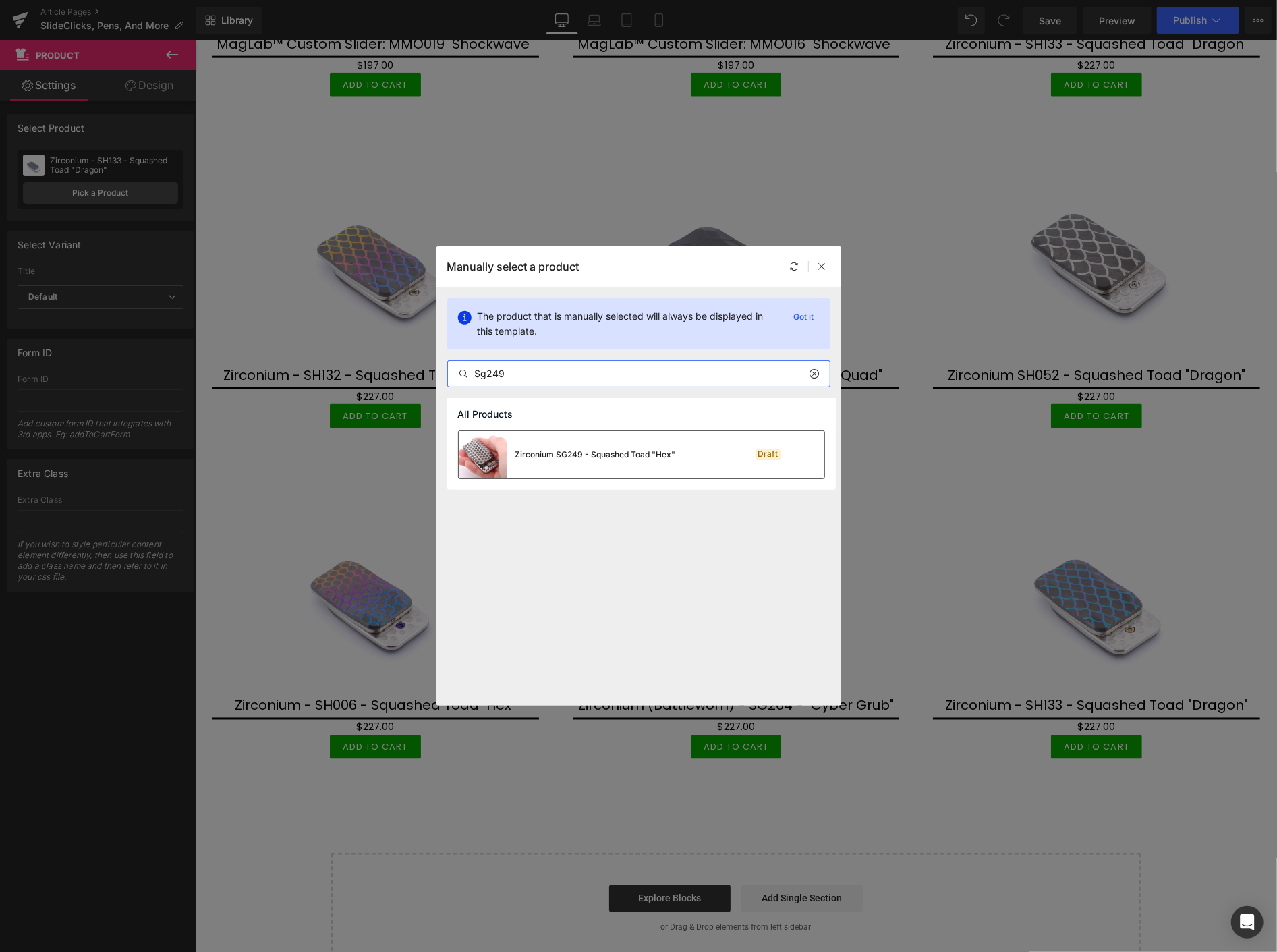
type input "Sg249"
click at [590, 448] on div "Zirconium SG249 - Squashed Toad "Hex"" at bounding box center [596, 454] width 161 height 12
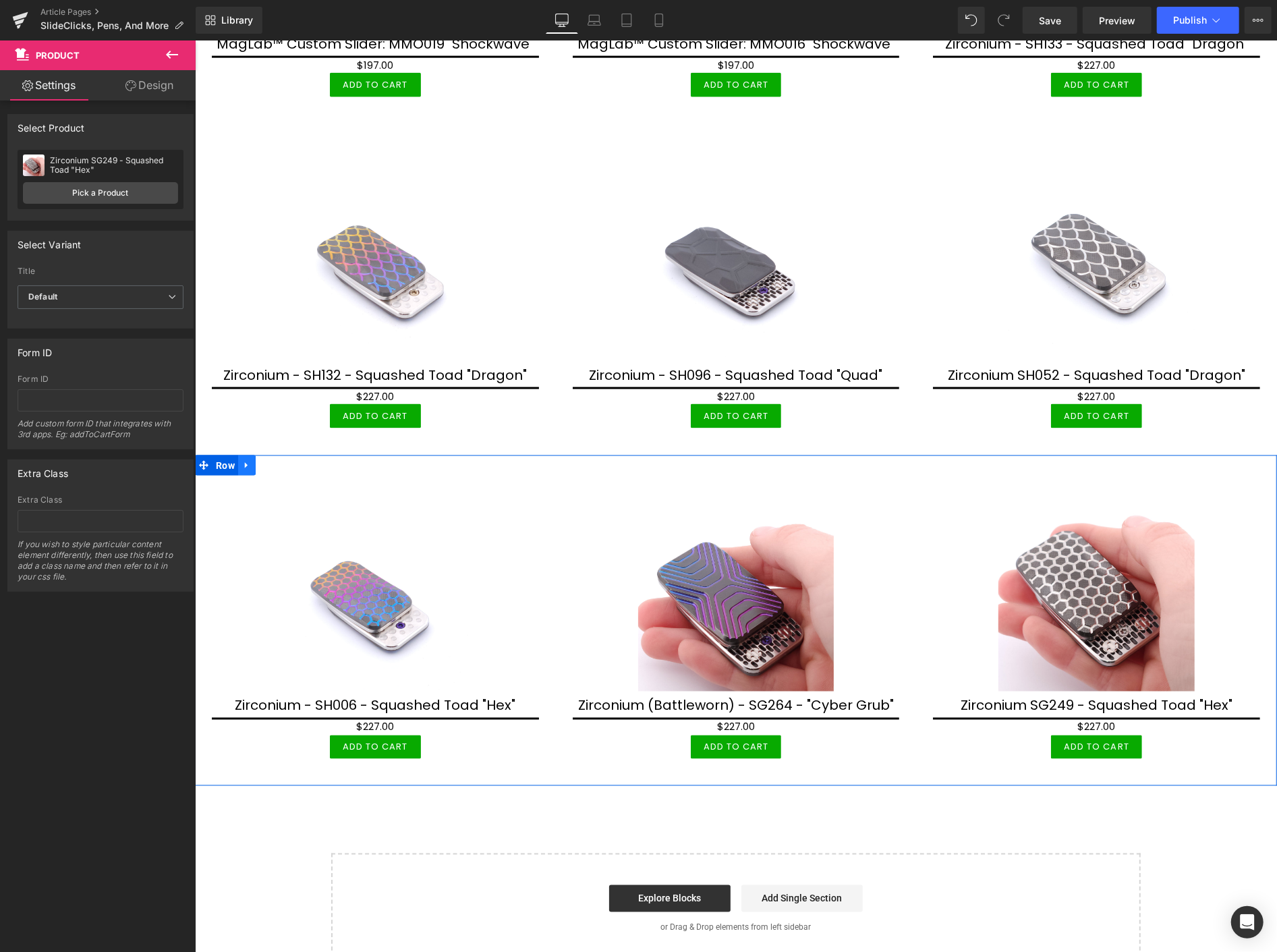
click at [250, 460] on icon at bounding box center [246, 465] width 10 height 10
click at [262, 460] on icon at bounding box center [264, 465] width 10 height 10
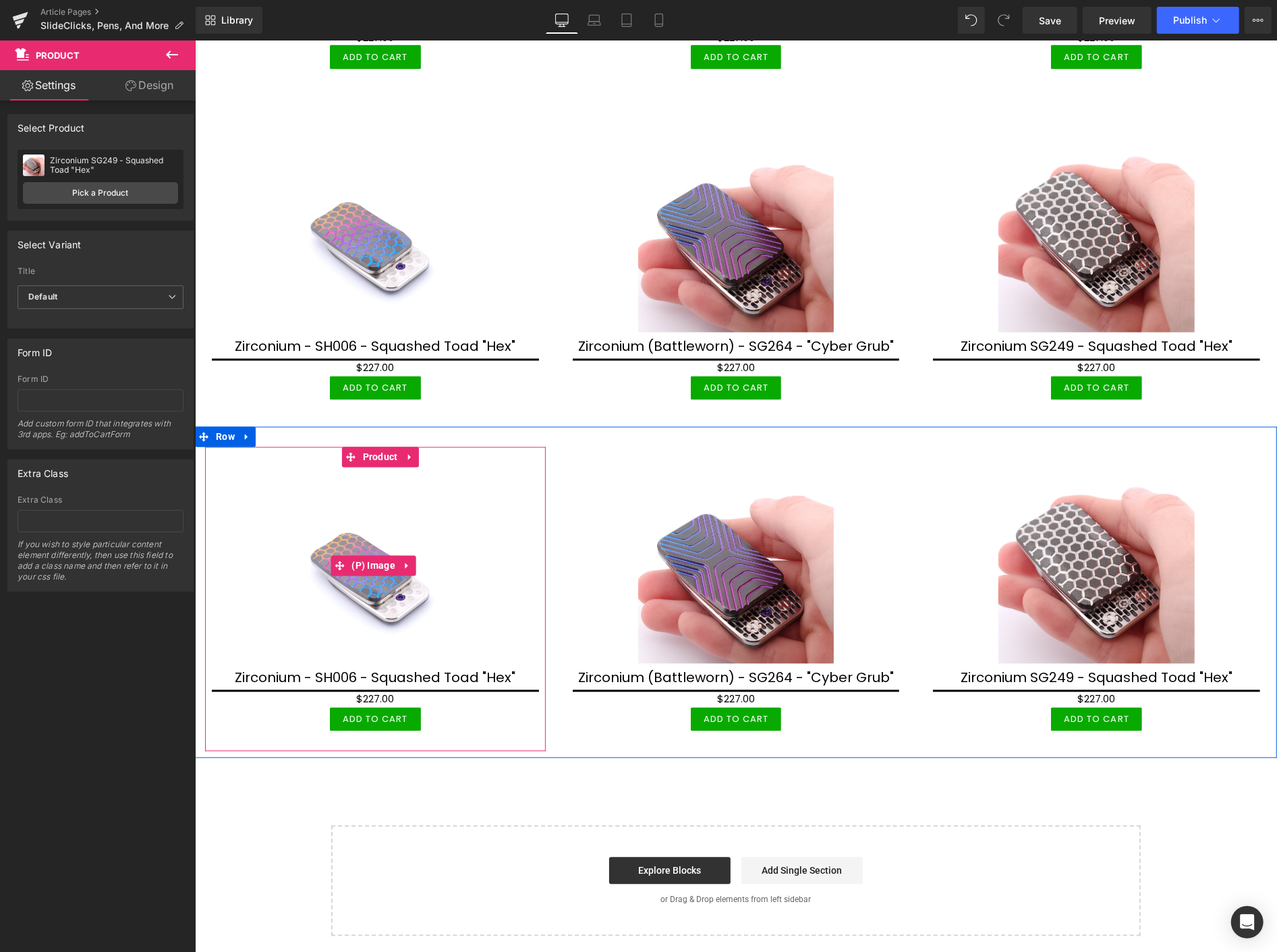
scroll to position [1738, 0]
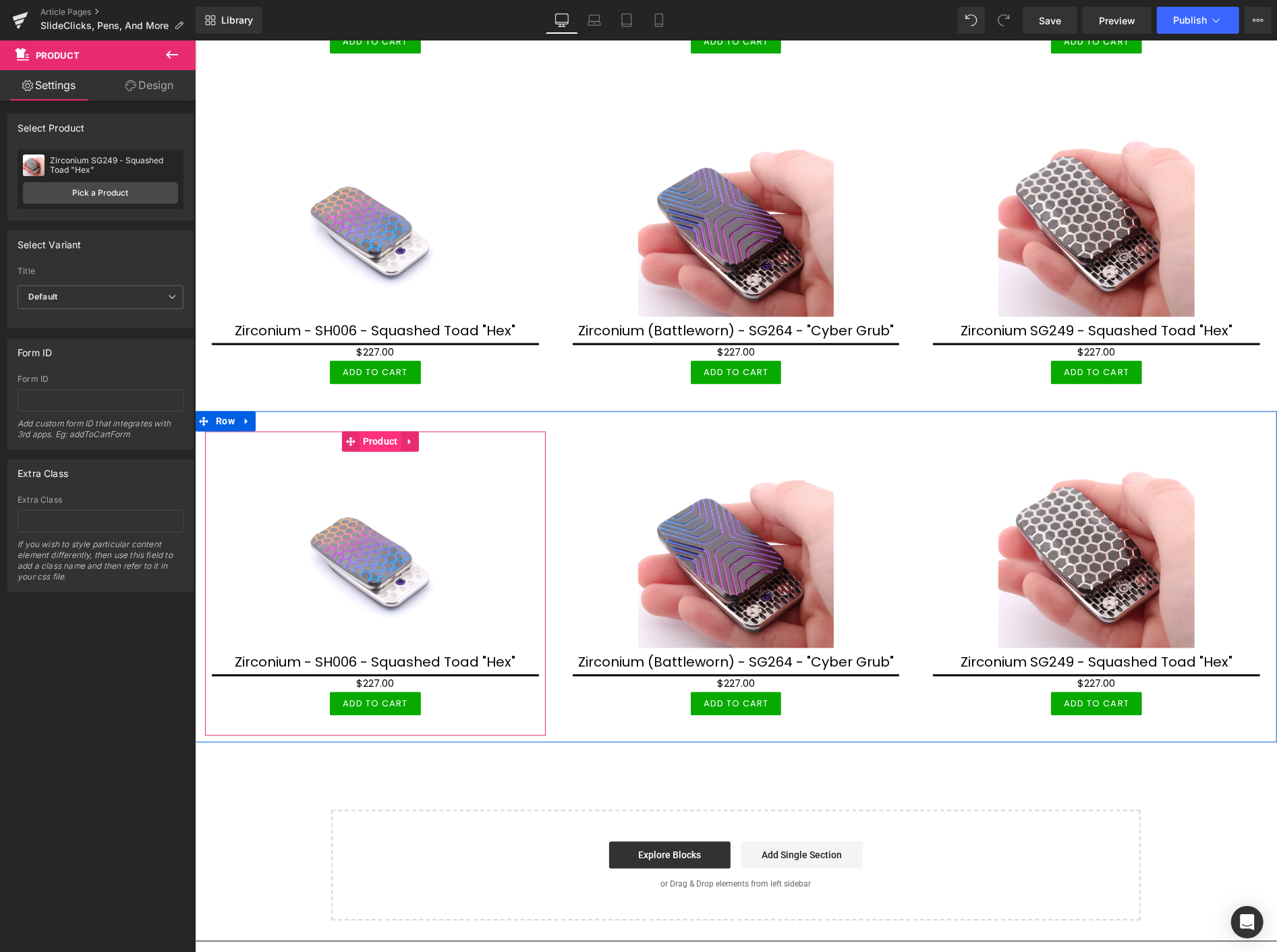
click at [371, 436] on span "Product" at bounding box center [380, 441] width 42 height 20
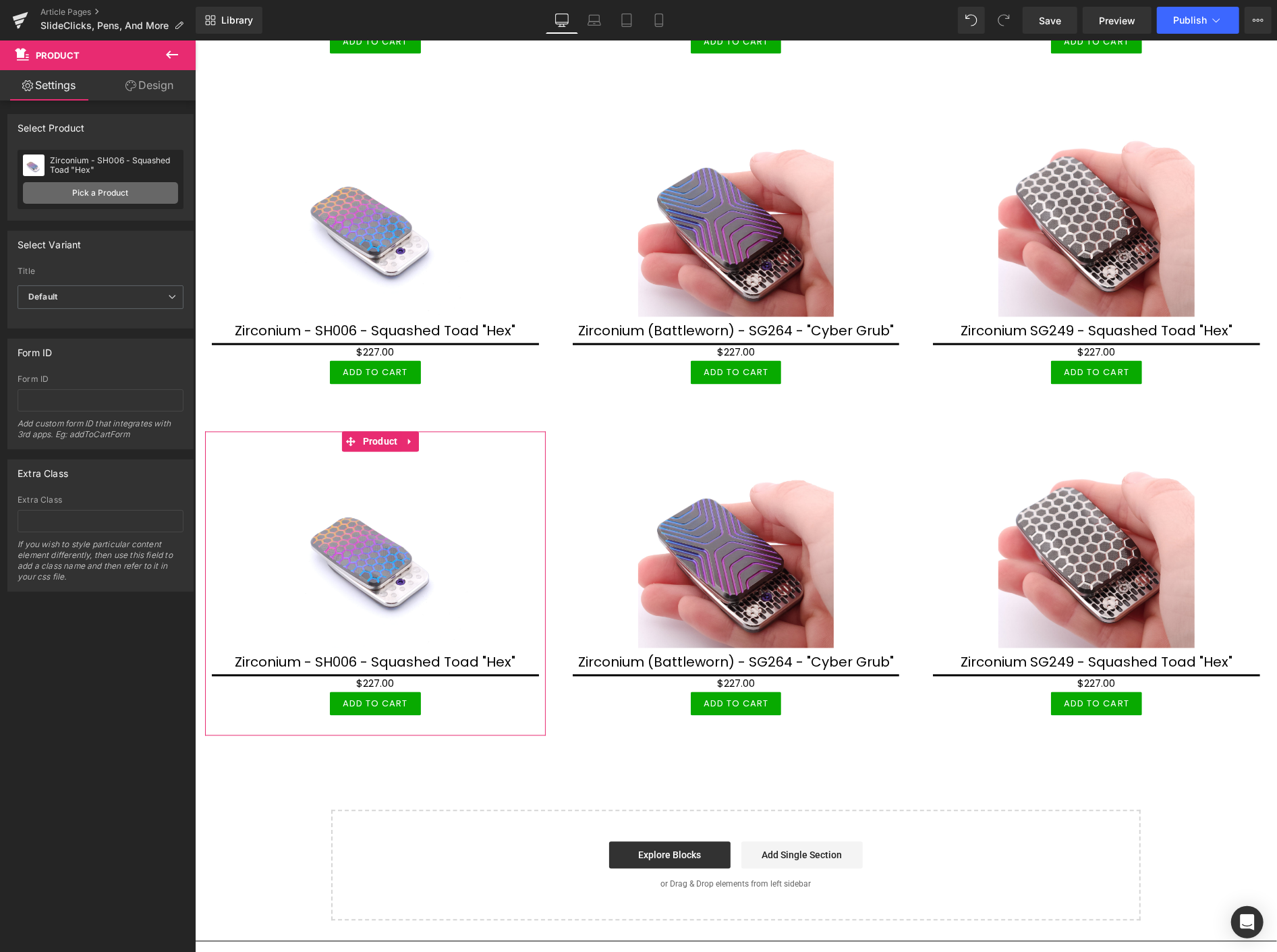
click at [102, 189] on link "Pick a Product" at bounding box center [101, 193] width 155 height 22
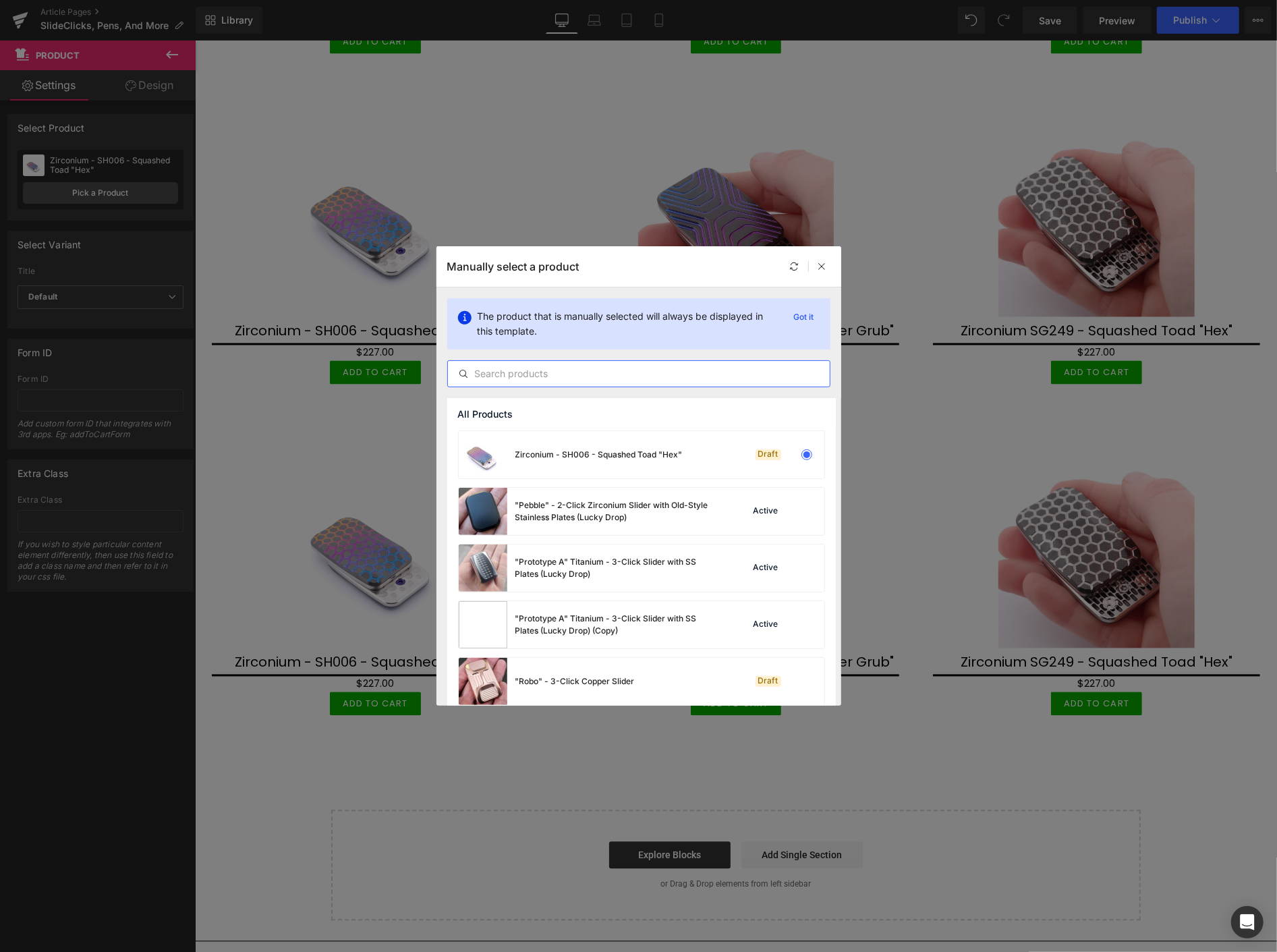
click at [489, 375] on input "text" at bounding box center [638, 374] width 382 height 16
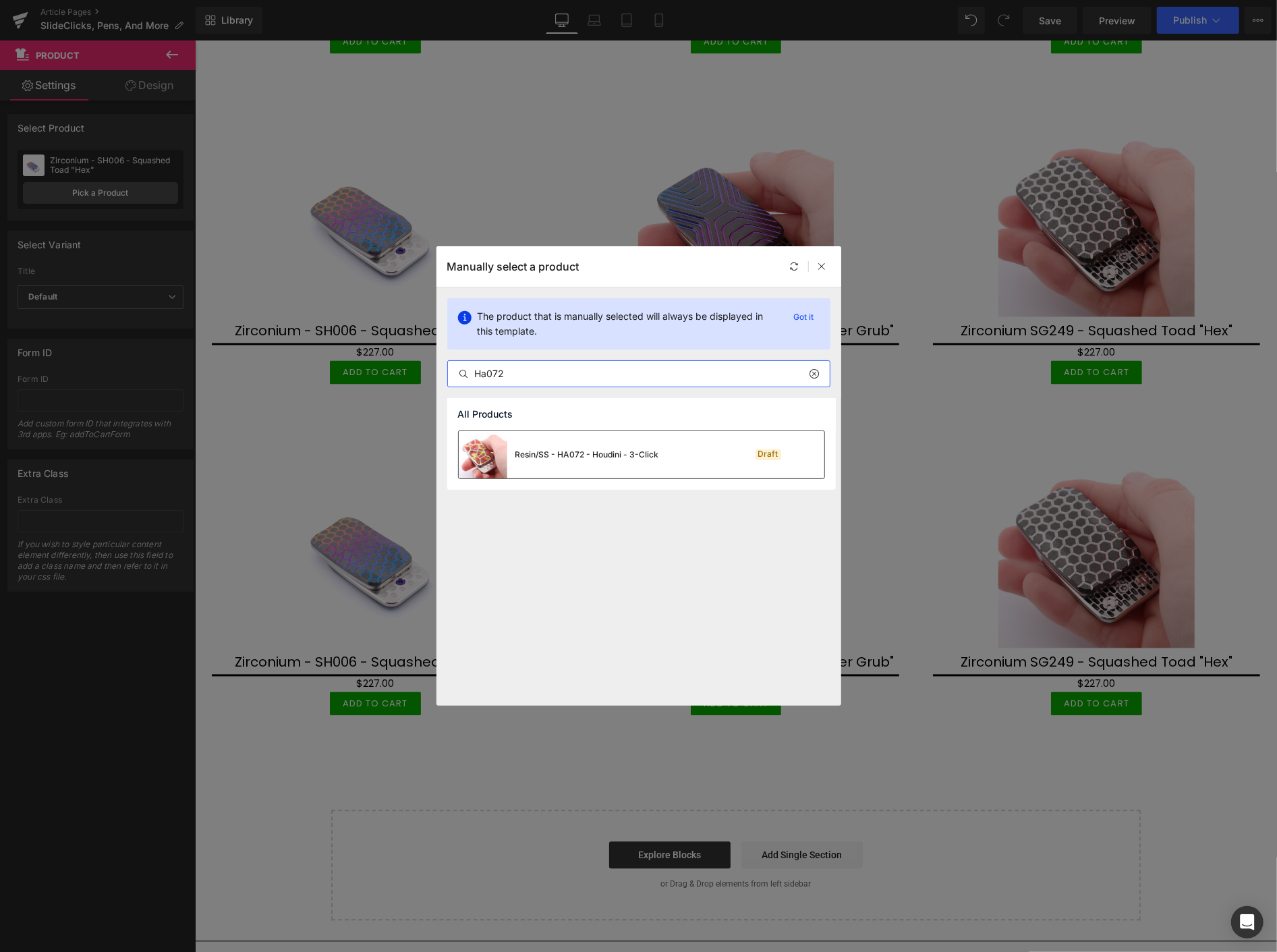
type input "Ha072"
click at [550, 448] on div "Resin/SS - HA072 - Houdini - 3-Click" at bounding box center [587, 454] width 144 height 12
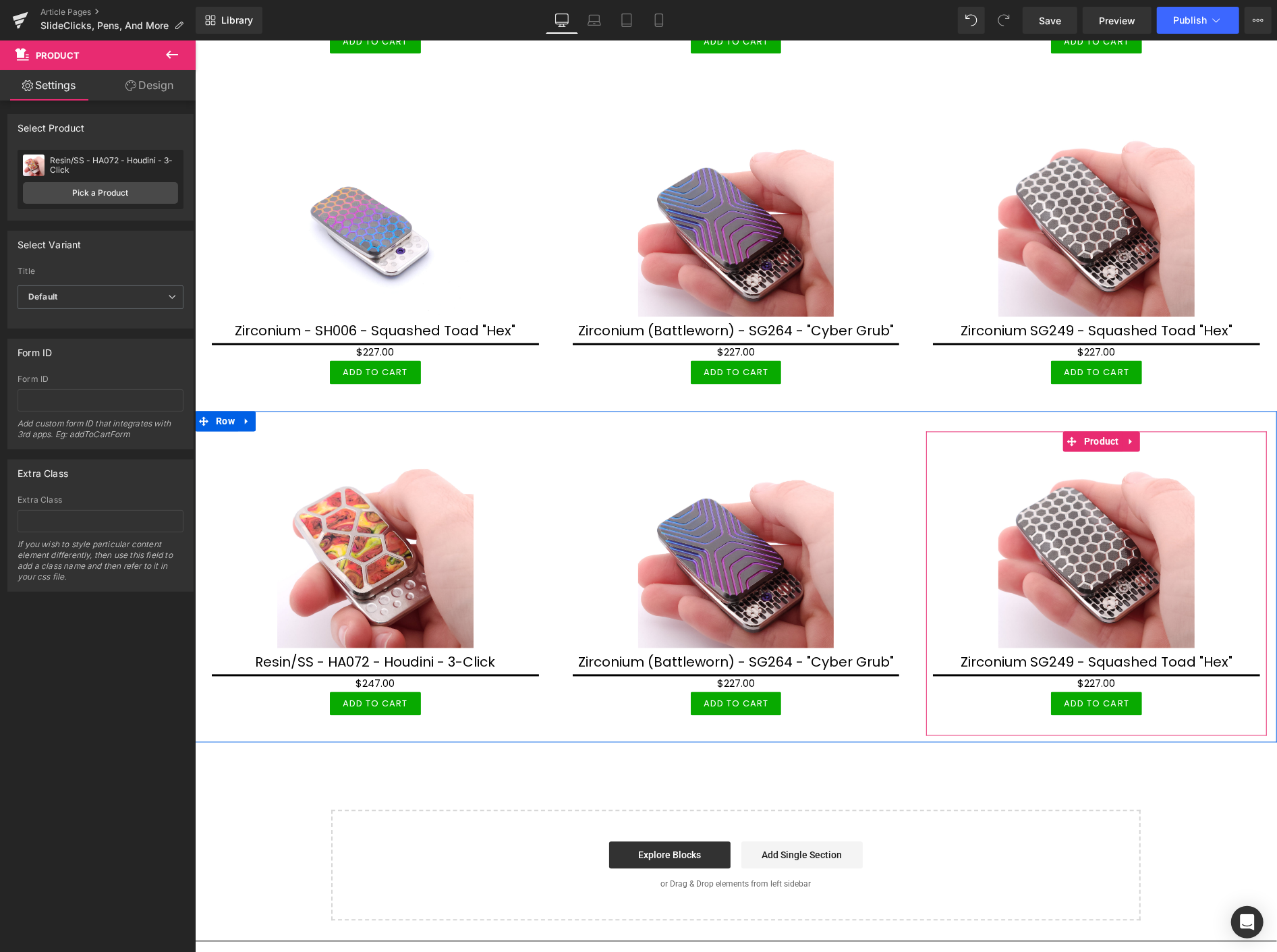
click at [1126, 437] on icon at bounding box center [1130, 442] width 10 height 10
click at [1135, 437] on icon at bounding box center [1139, 441] width 10 height 10
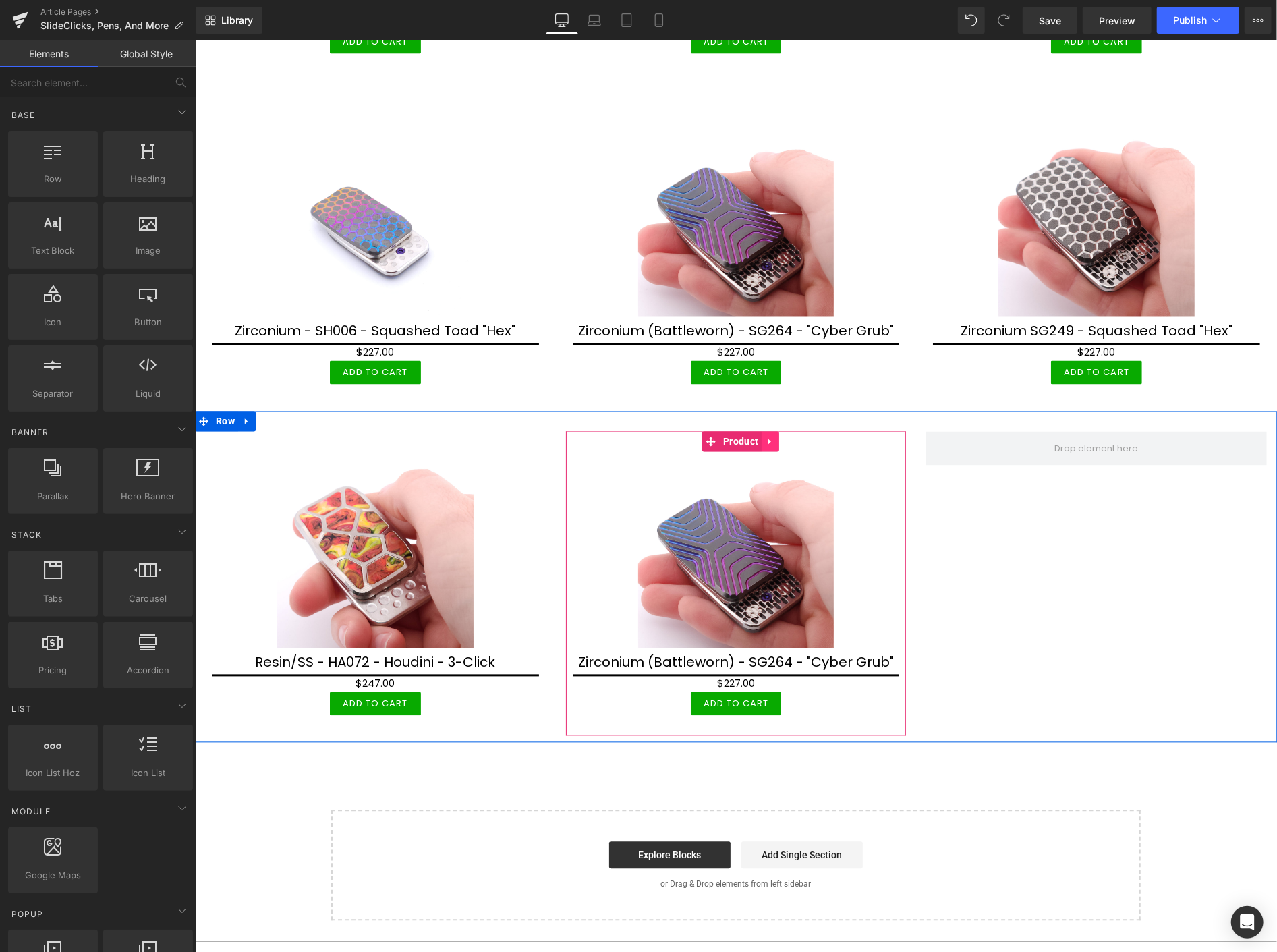
click at [768, 437] on icon at bounding box center [770, 442] width 10 height 10
click at [776, 437] on icon at bounding box center [779, 442] width 10 height 10
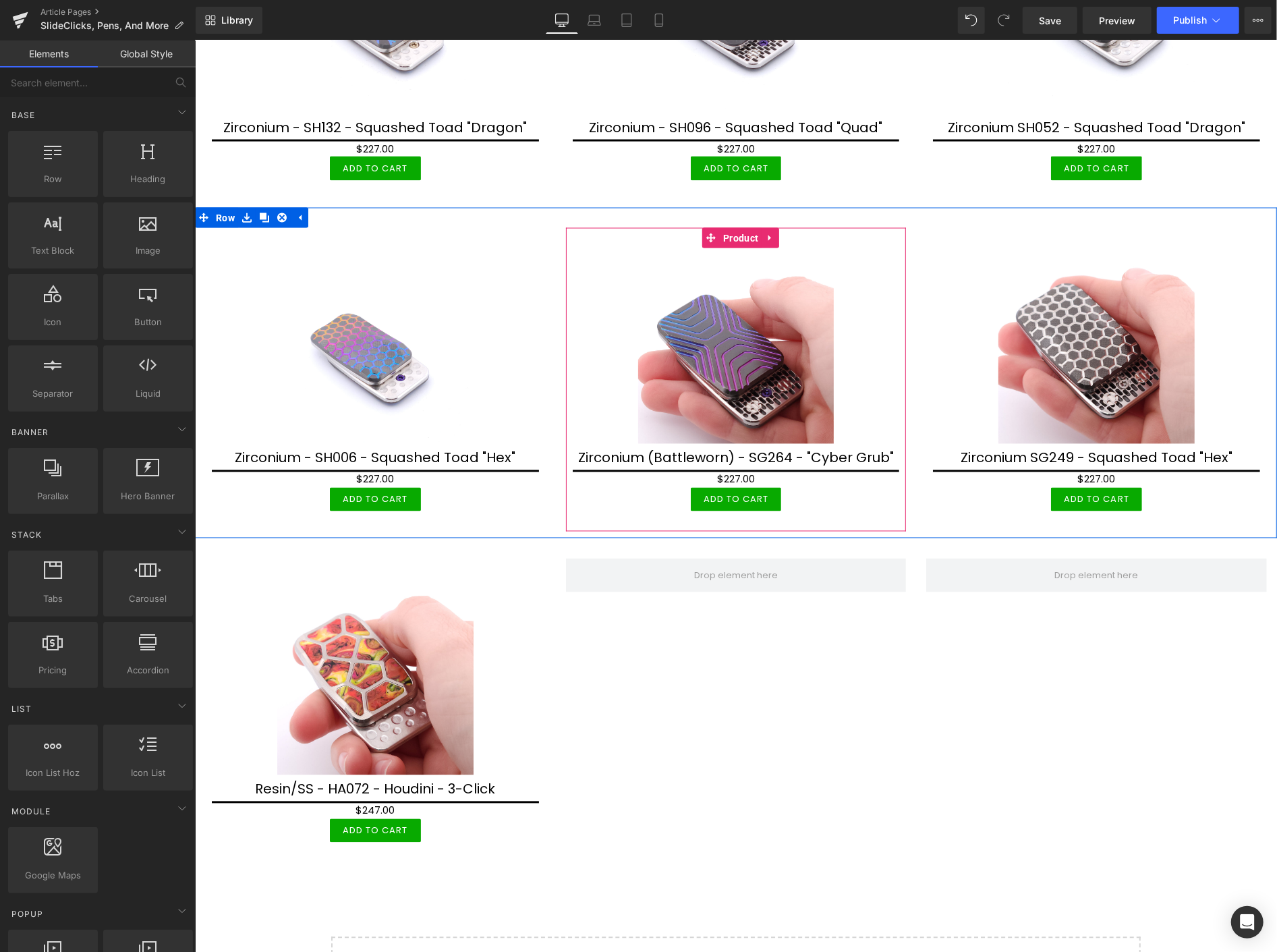
scroll to position [1588, 0]
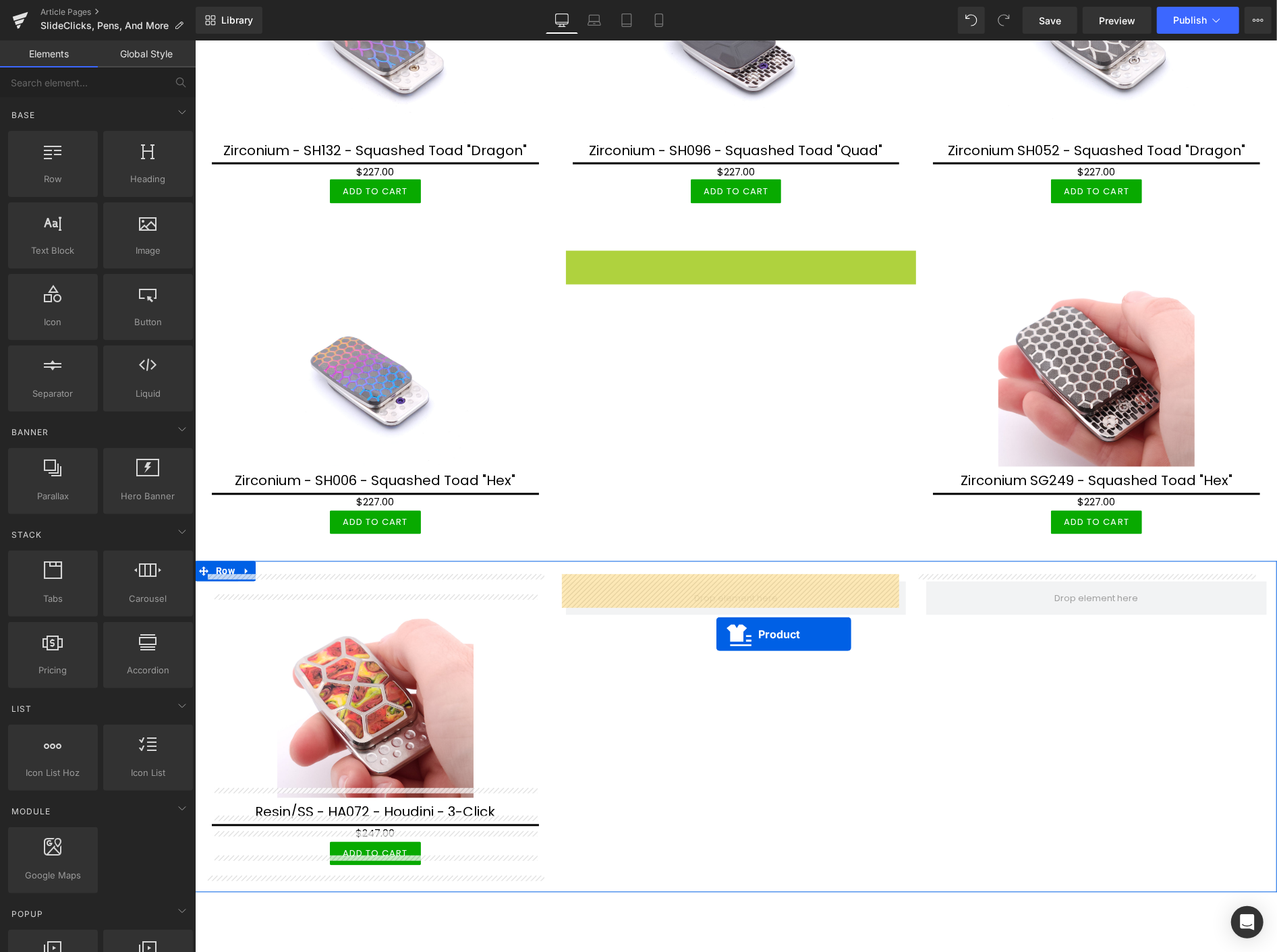
drag, startPoint x: 733, startPoint y: 253, endPoint x: 716, endPoint y: 633, distance: 380.4
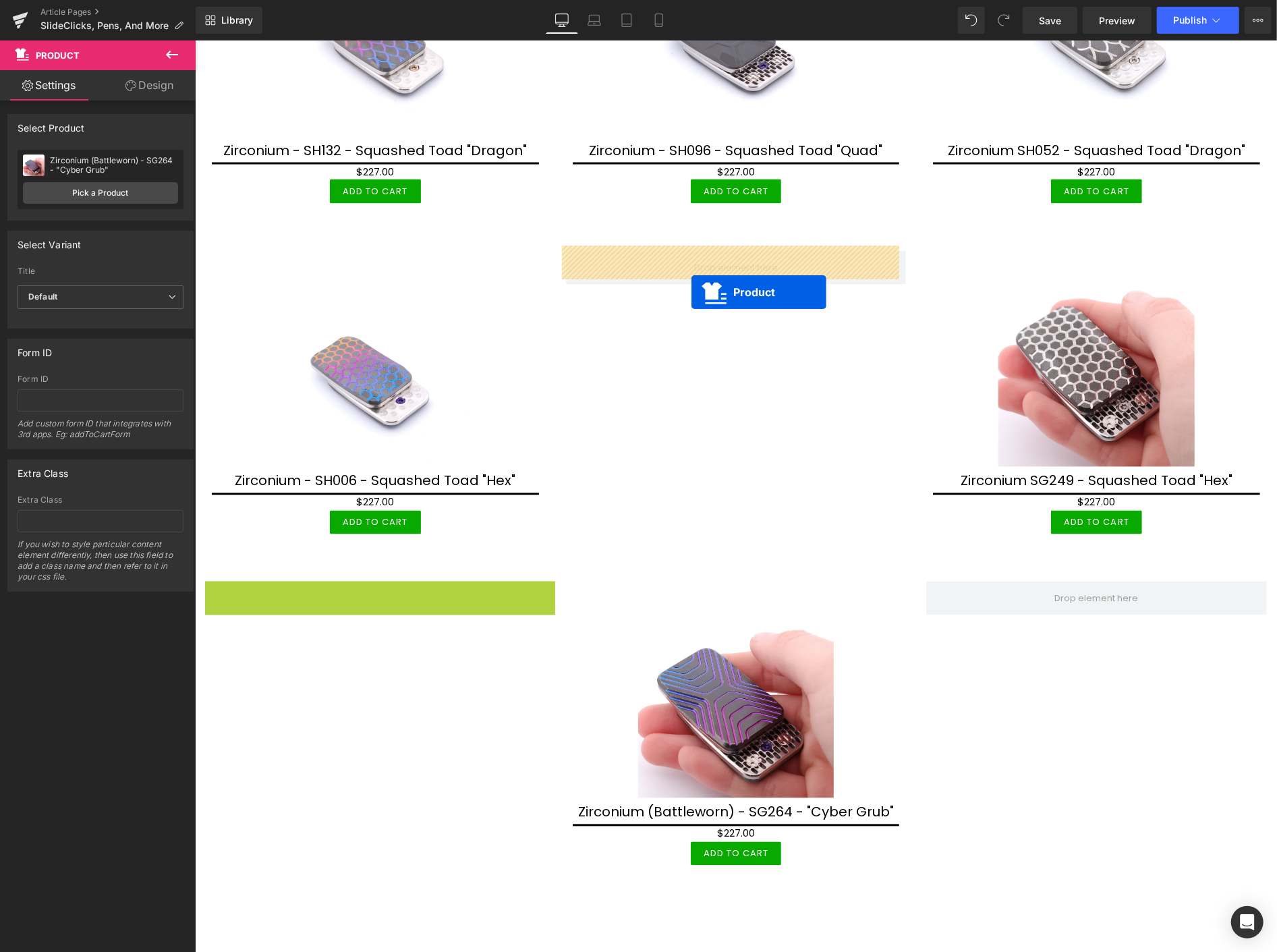
drag, startPoint x: 380, startPoint y: 586, endPoint x: 691, endPoint y: 291, distance: 428.7
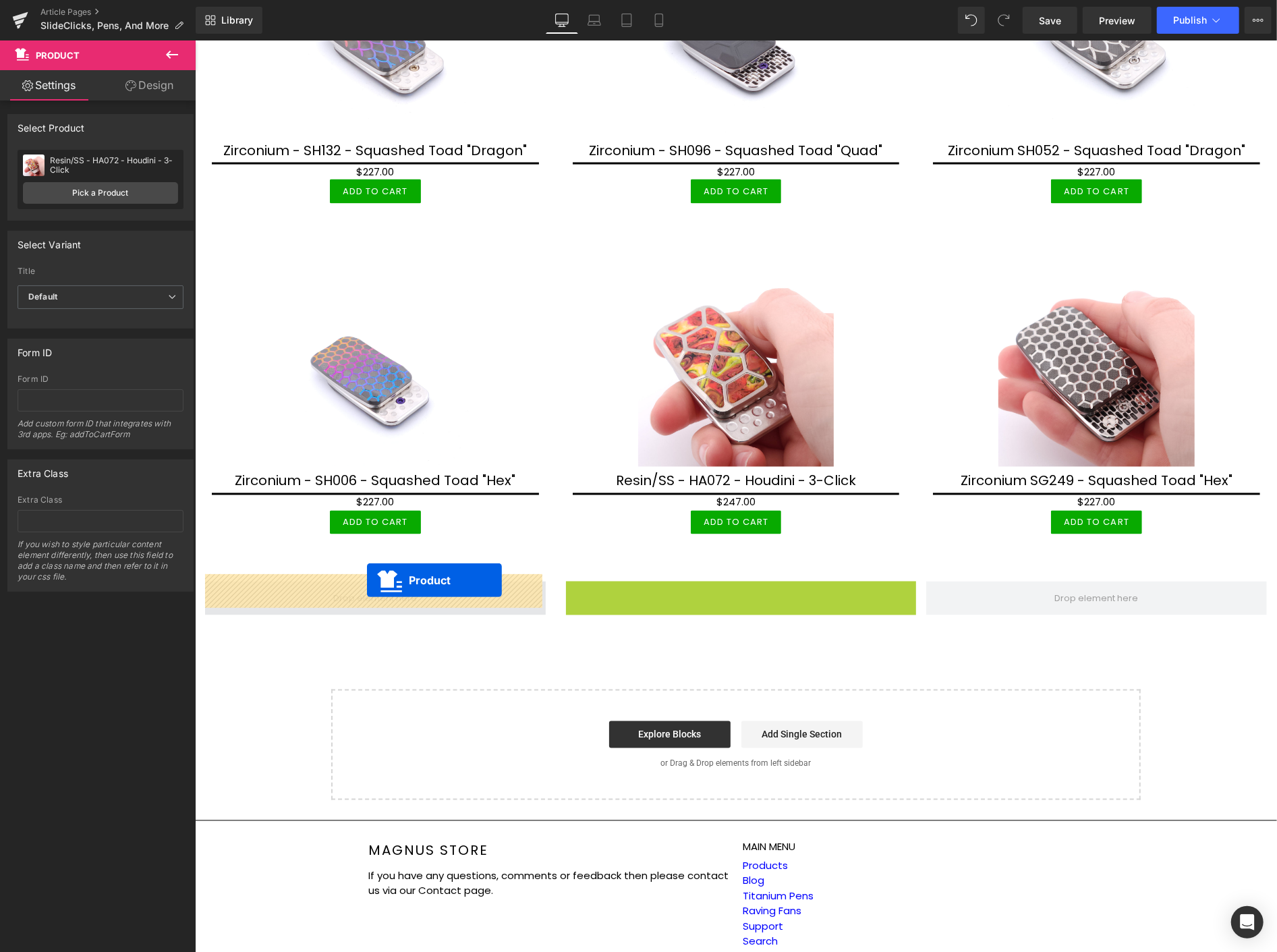
drag, startPoint x: 734, startPoint y: 587, endPoint x: 367, endPoint y: 580, distance: 367.1
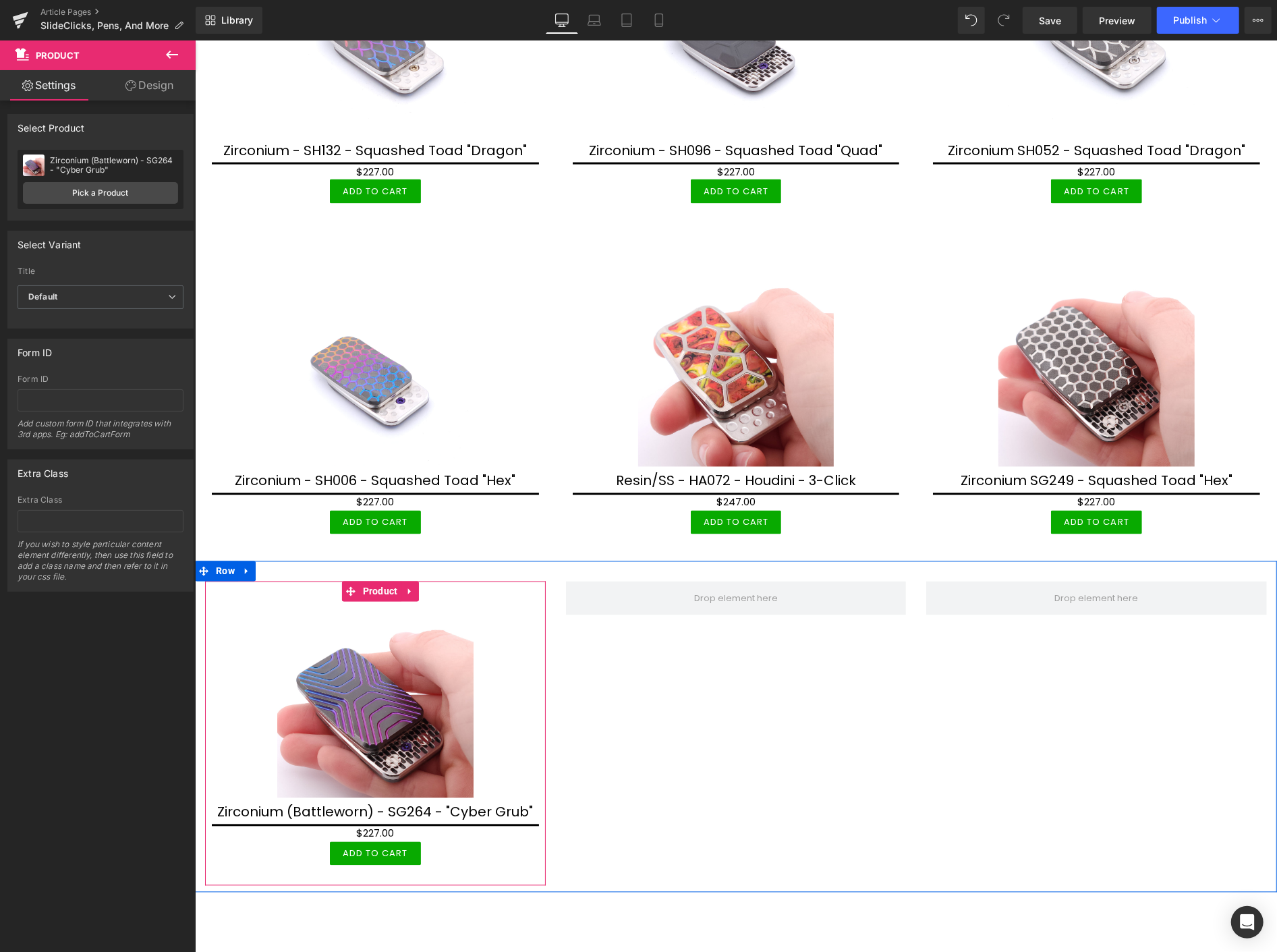
click at [408, 588] on icon at bounding box center [408, 591] width 3 height 6
click at [247, 566] on icon at bounding box center [246, 571] width 10 height 10
click at [265, 566] on icon at bounding box center [264, 571] width 10 height 10
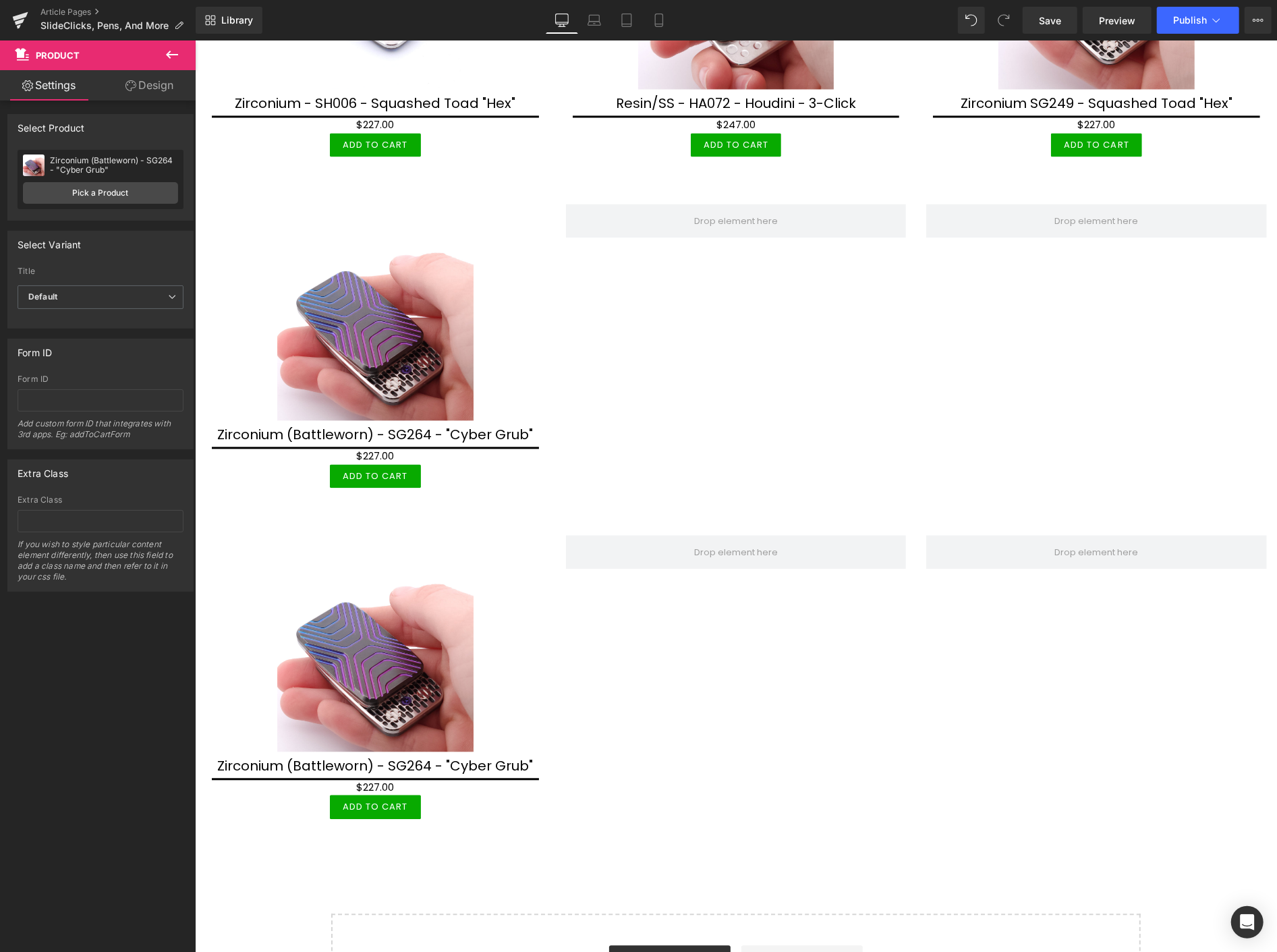
scroll to position [1927, 0]
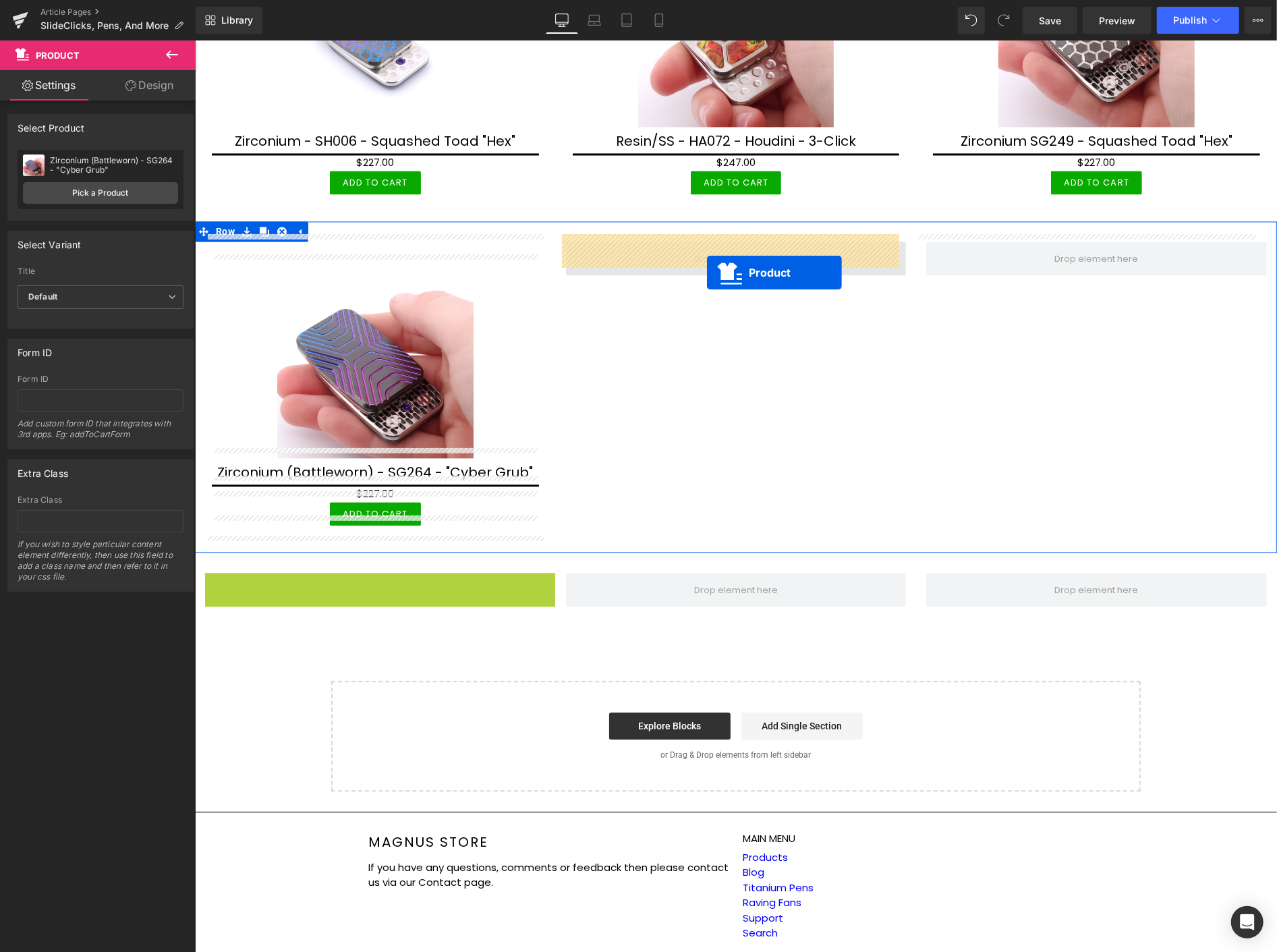
drag, startPoint x: 370, startPoint y: 570, endPoint x: 703, endPoint y: 266, distance: 450.9
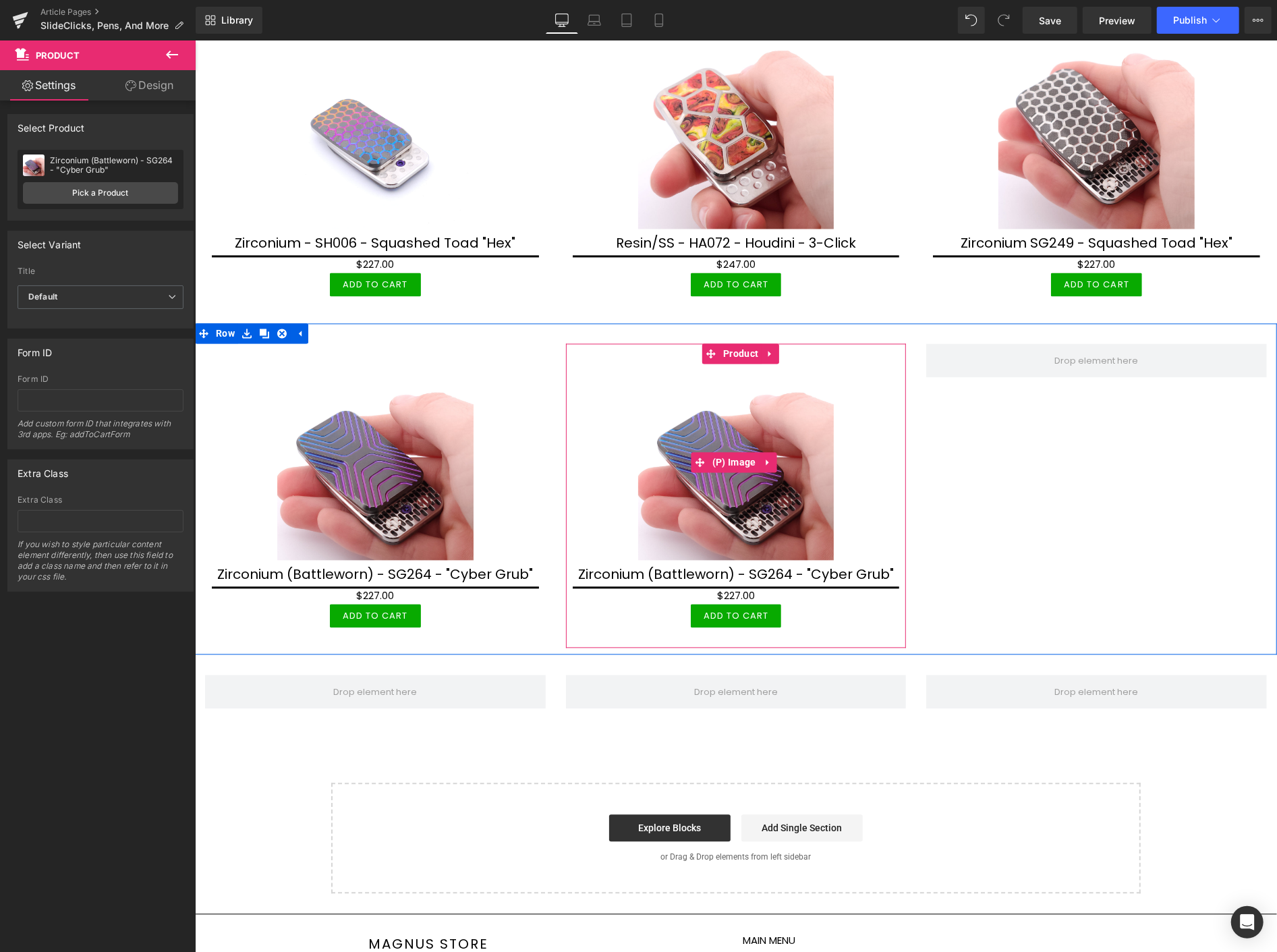
scroll to position [1777, 0]
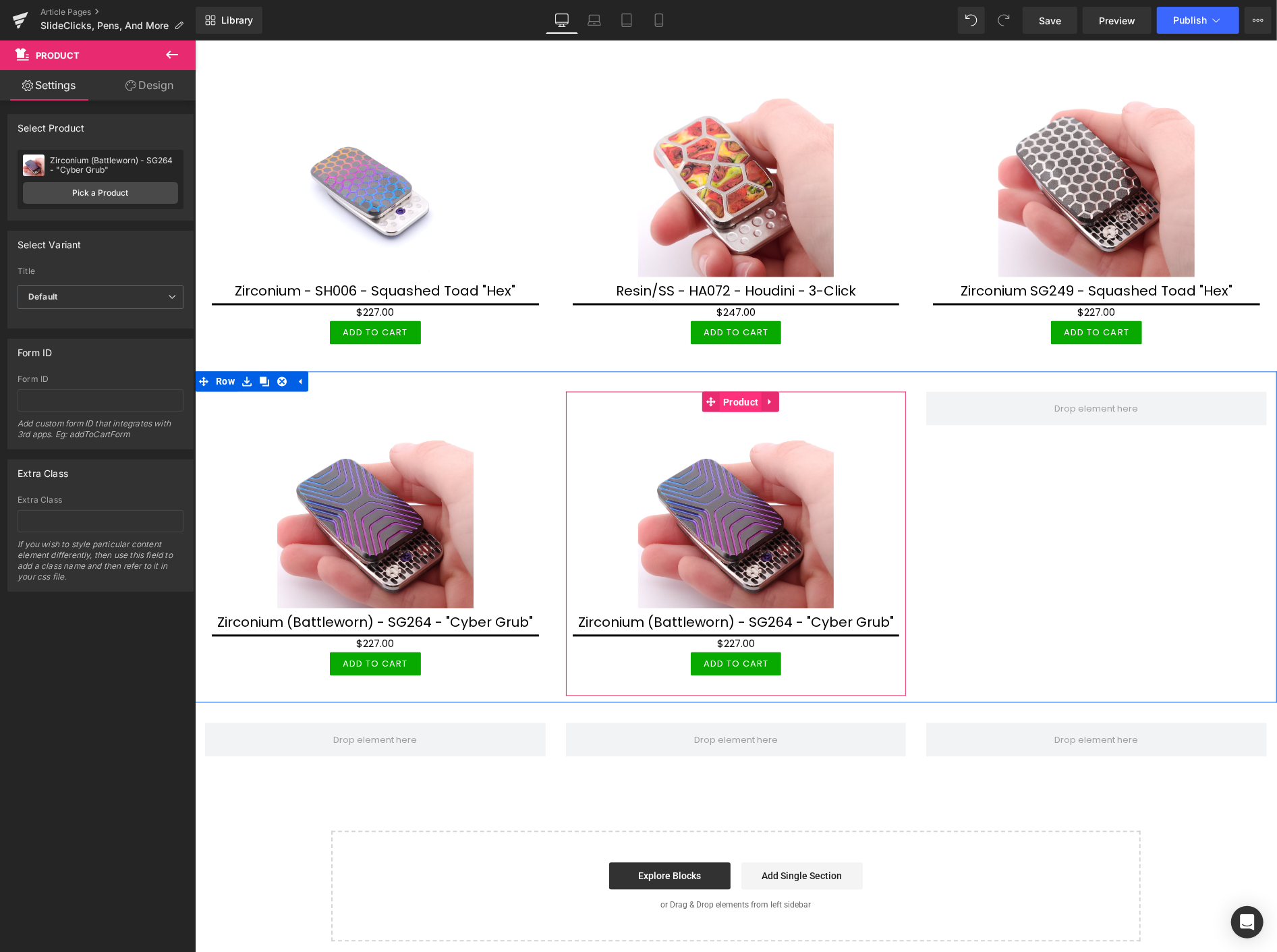
click at [732, 396] on span "Product" at bounding box center [740, 402] width 42 height 20
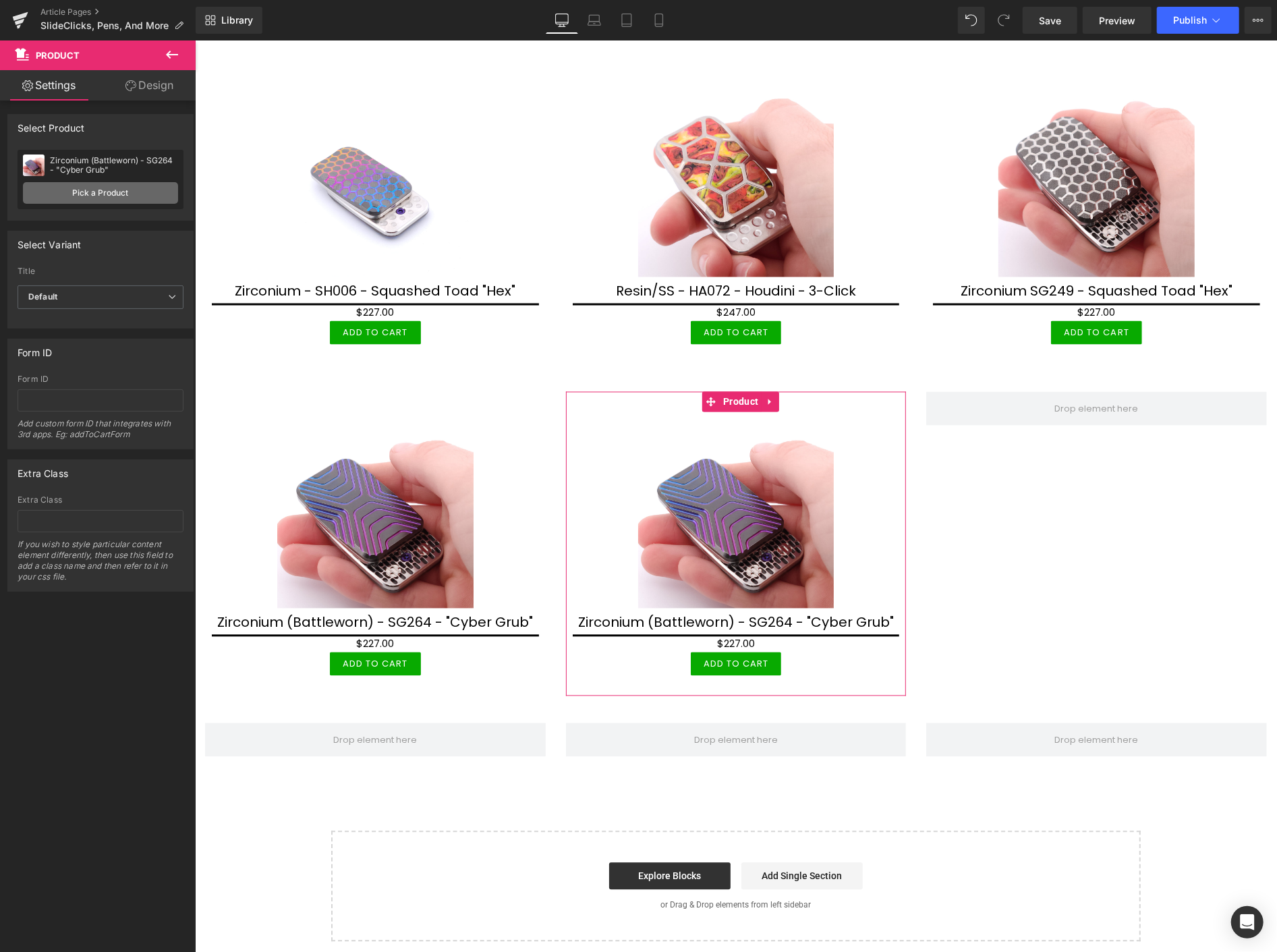
click at [111, 196] on link "Pick a Product" at bounding box center [101, 193] width 155 height 22
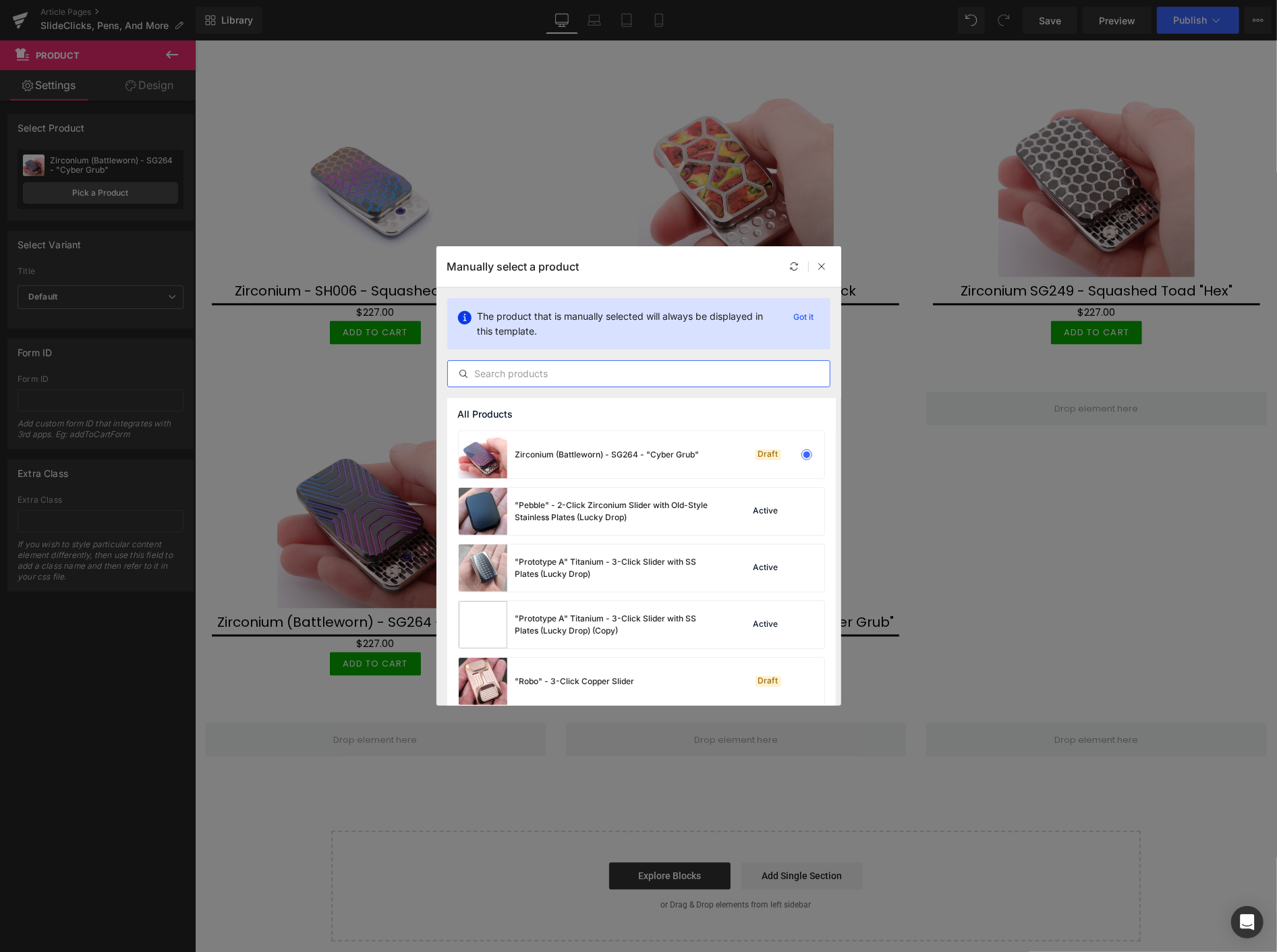
click at [487, 372] on input "text" at bounding box center [638, 374] width 382 height 16
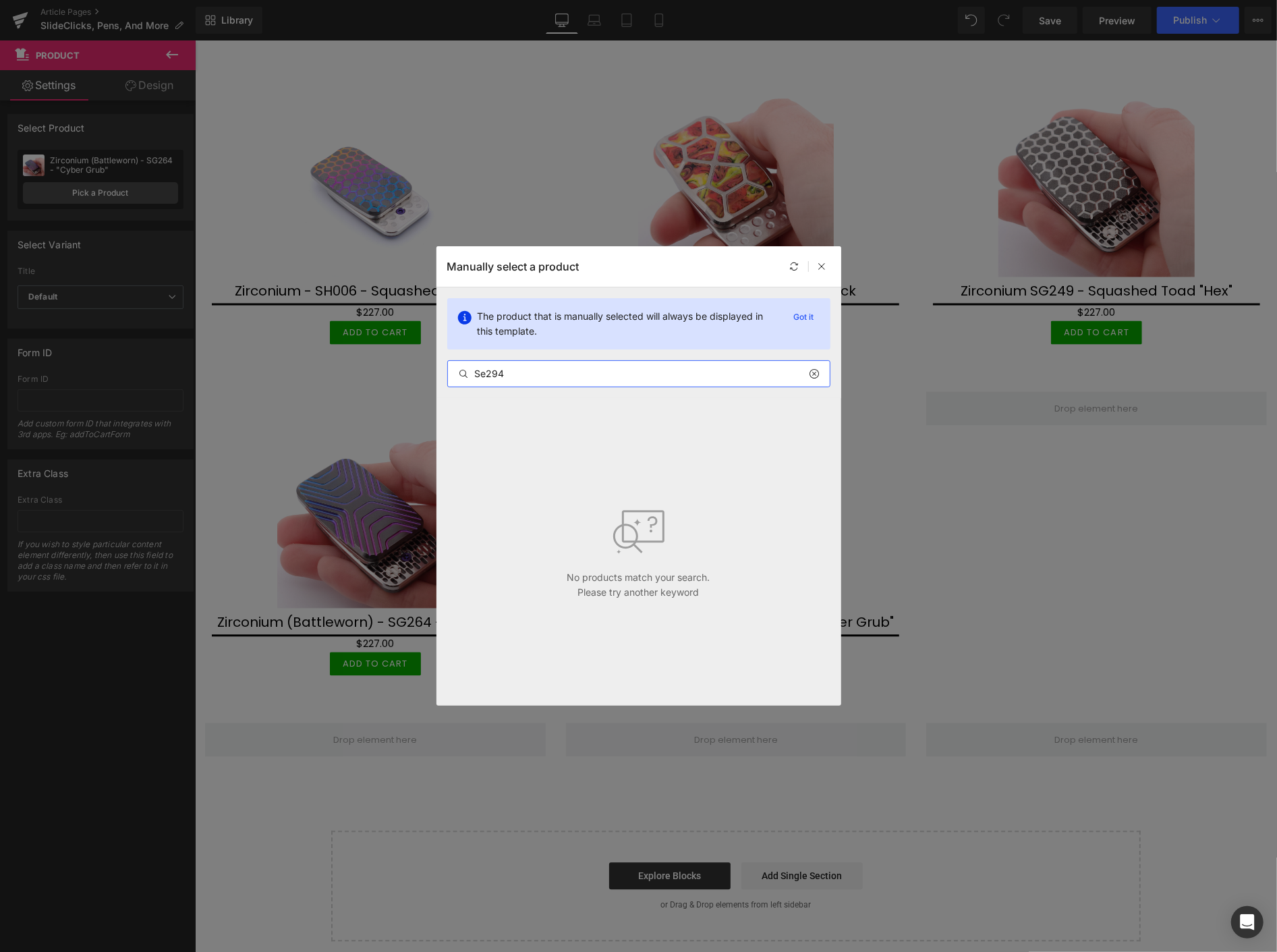
click at [522, 373] on input "Se294" at bounding box center [638, 374] width 382 height 16
type input "Se294"
click at [818, 258] on div at bounding box center [823, 267] width 16 height 16
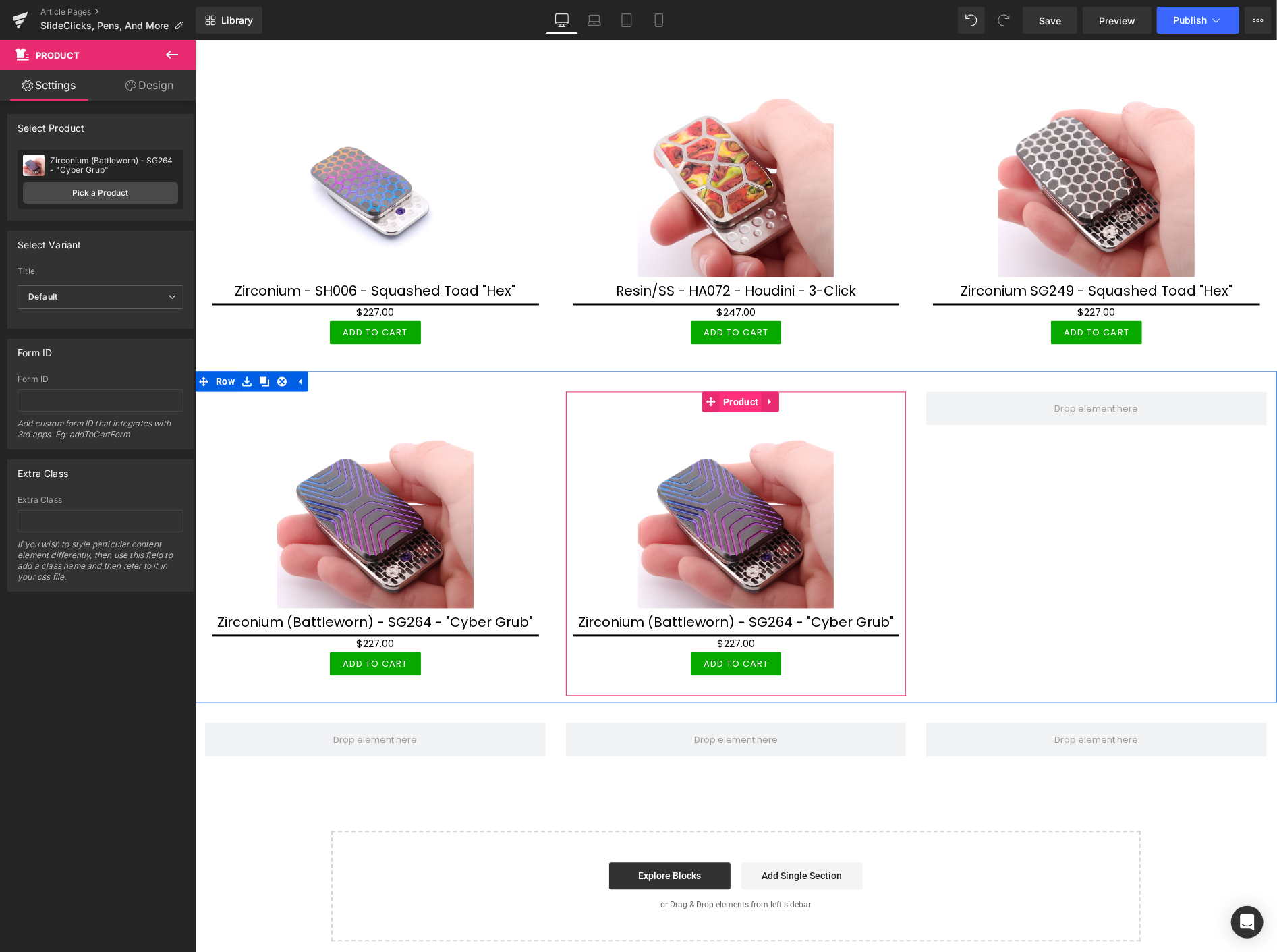
click at [734, 393] on span "Product" at bounding box center [740, 402] width 42 height 20
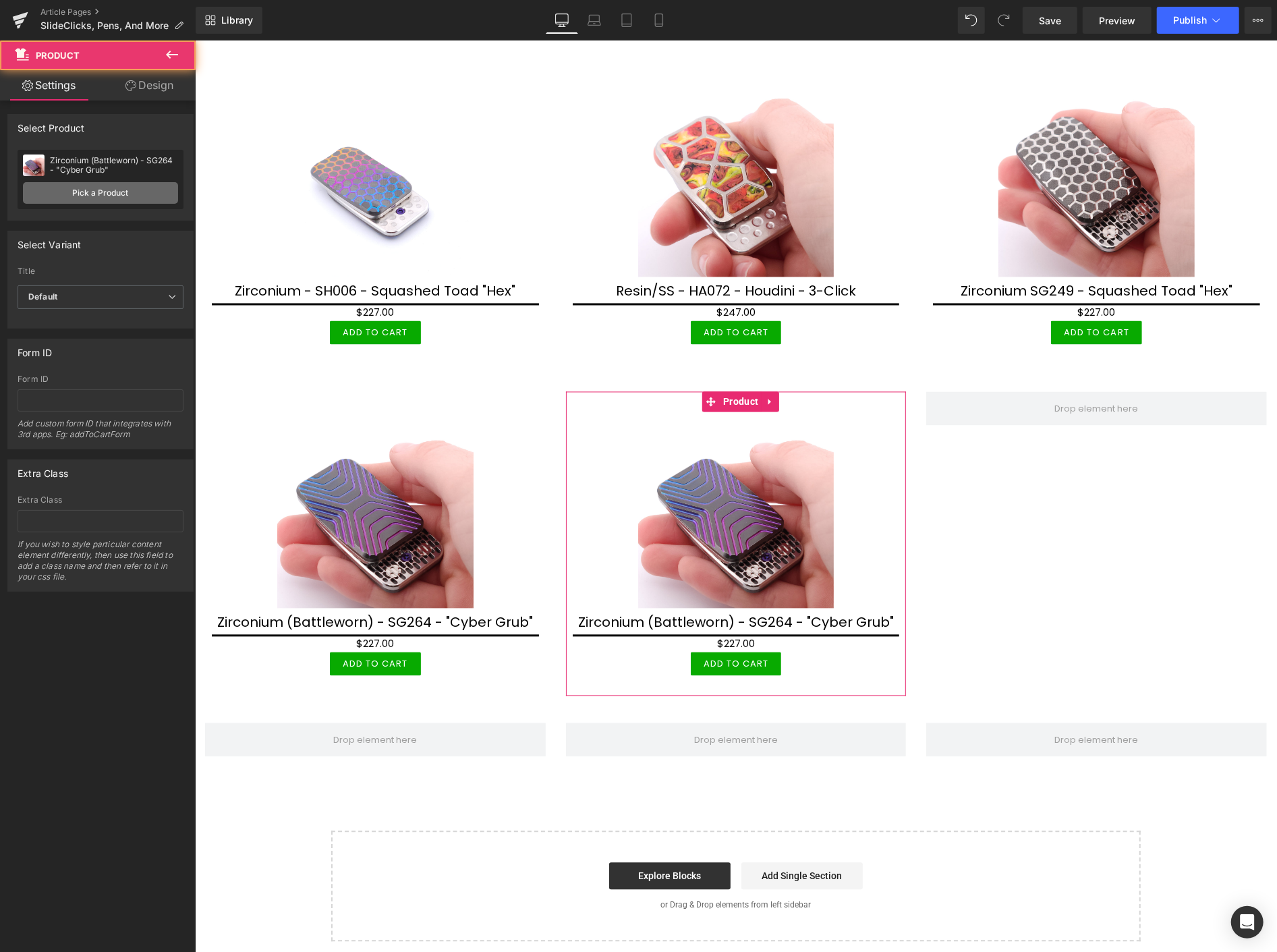
click at [148, 191] on link "Pick a Product" at bounding box center [101, 193] width 155 height 22
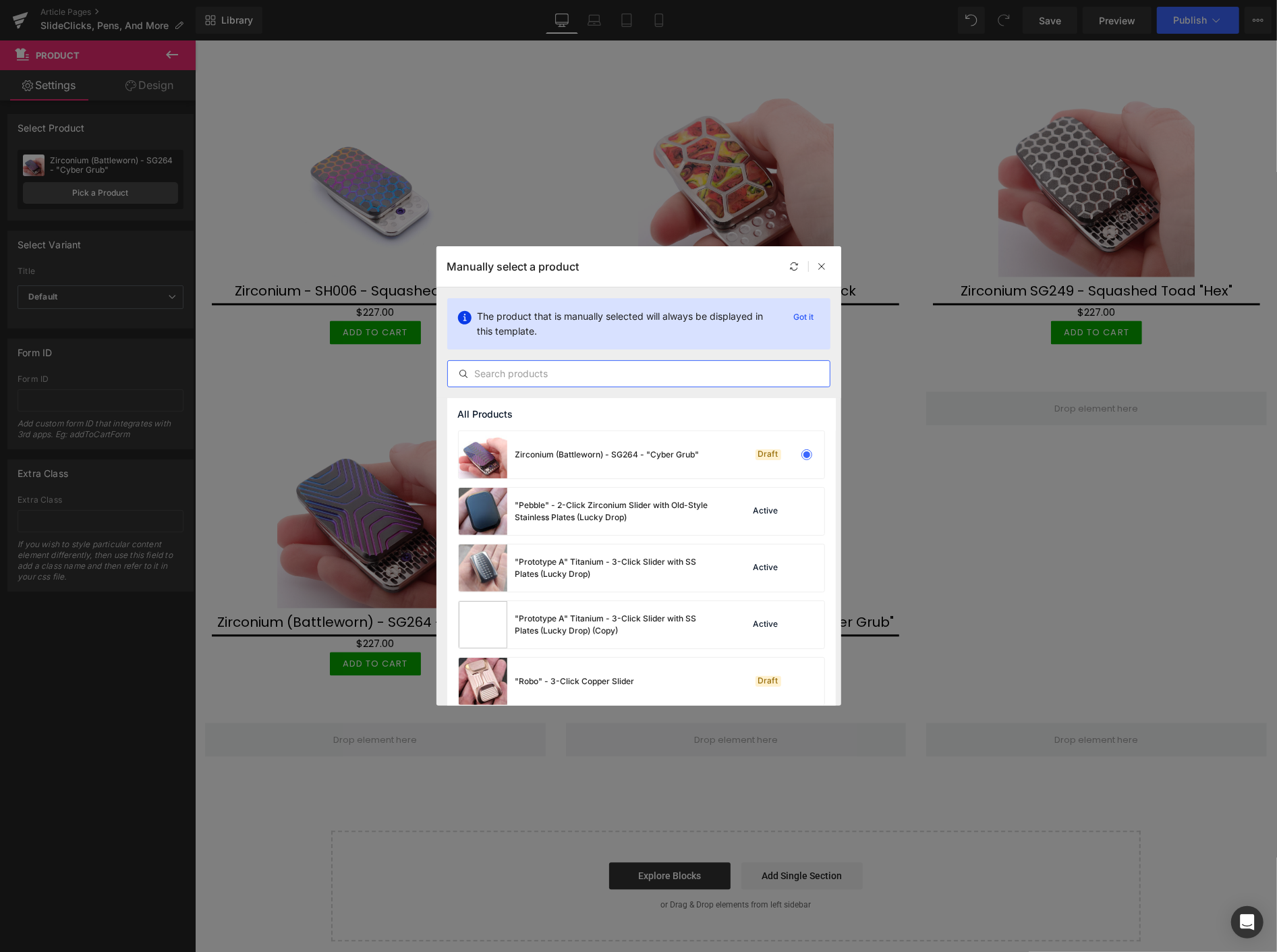
click at [495, 369] on input "text" at bounding box center [638, 374] width 382 height 16
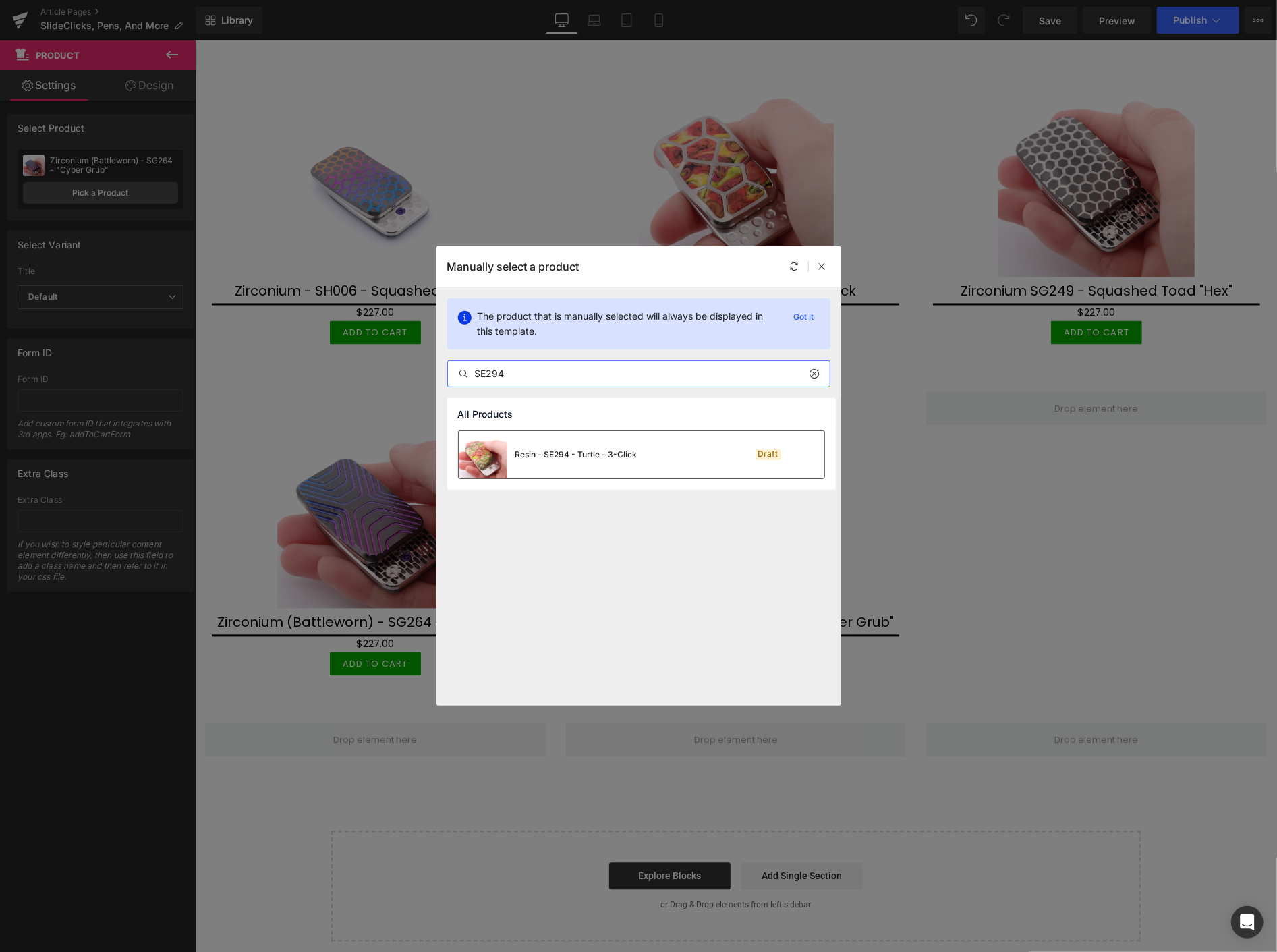
type input "SE294"
click at [548, 450] on div "Resin - SE294 - Turtle - 3-Click" at bounding box center [577, 454] width 122 height 12
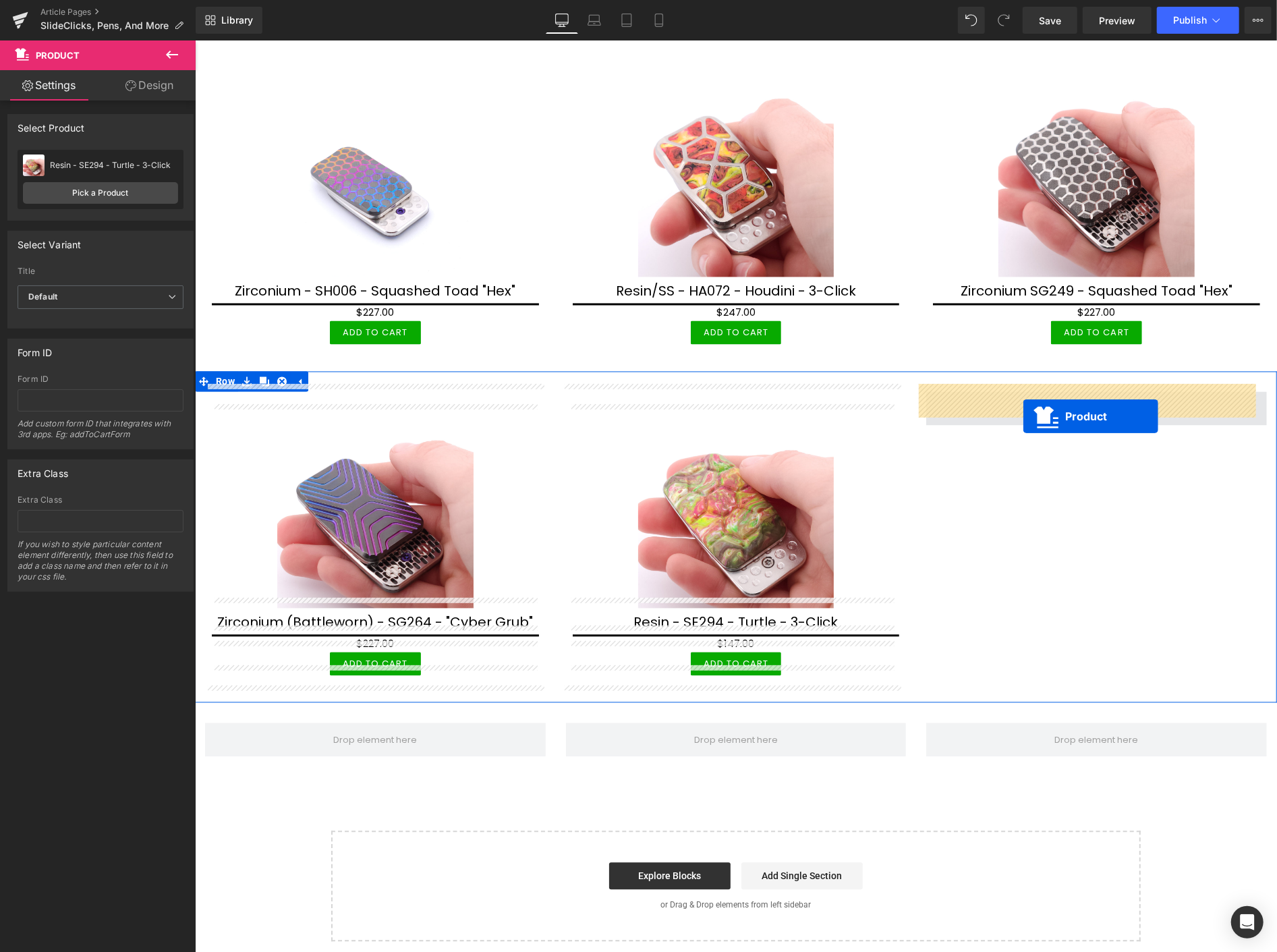
drag, startPoint x: 711, startPoint y: 156, endPoint x: 1023, endPoint y: 416, distance: 406.1
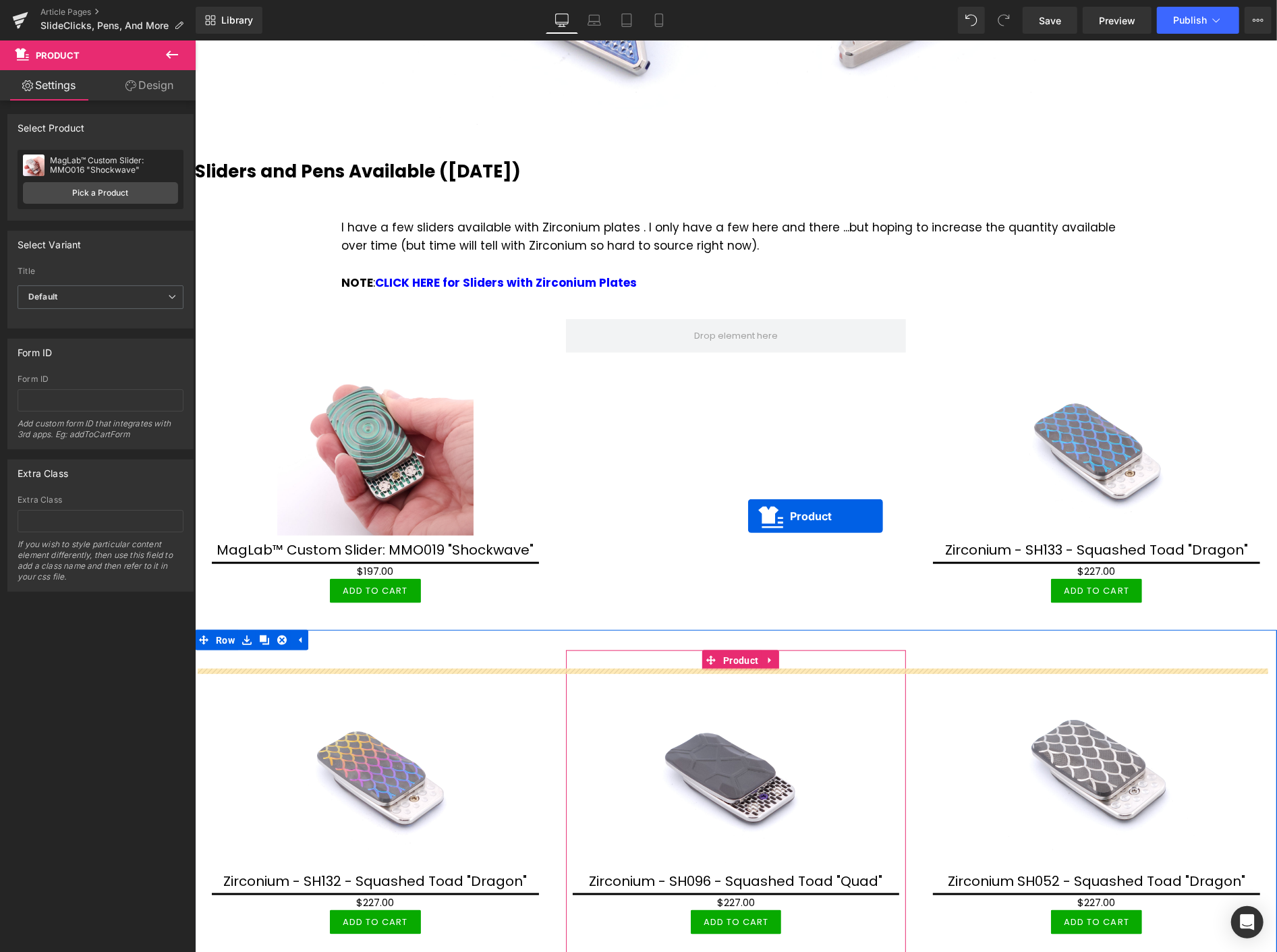
scroll to position [804, 0]
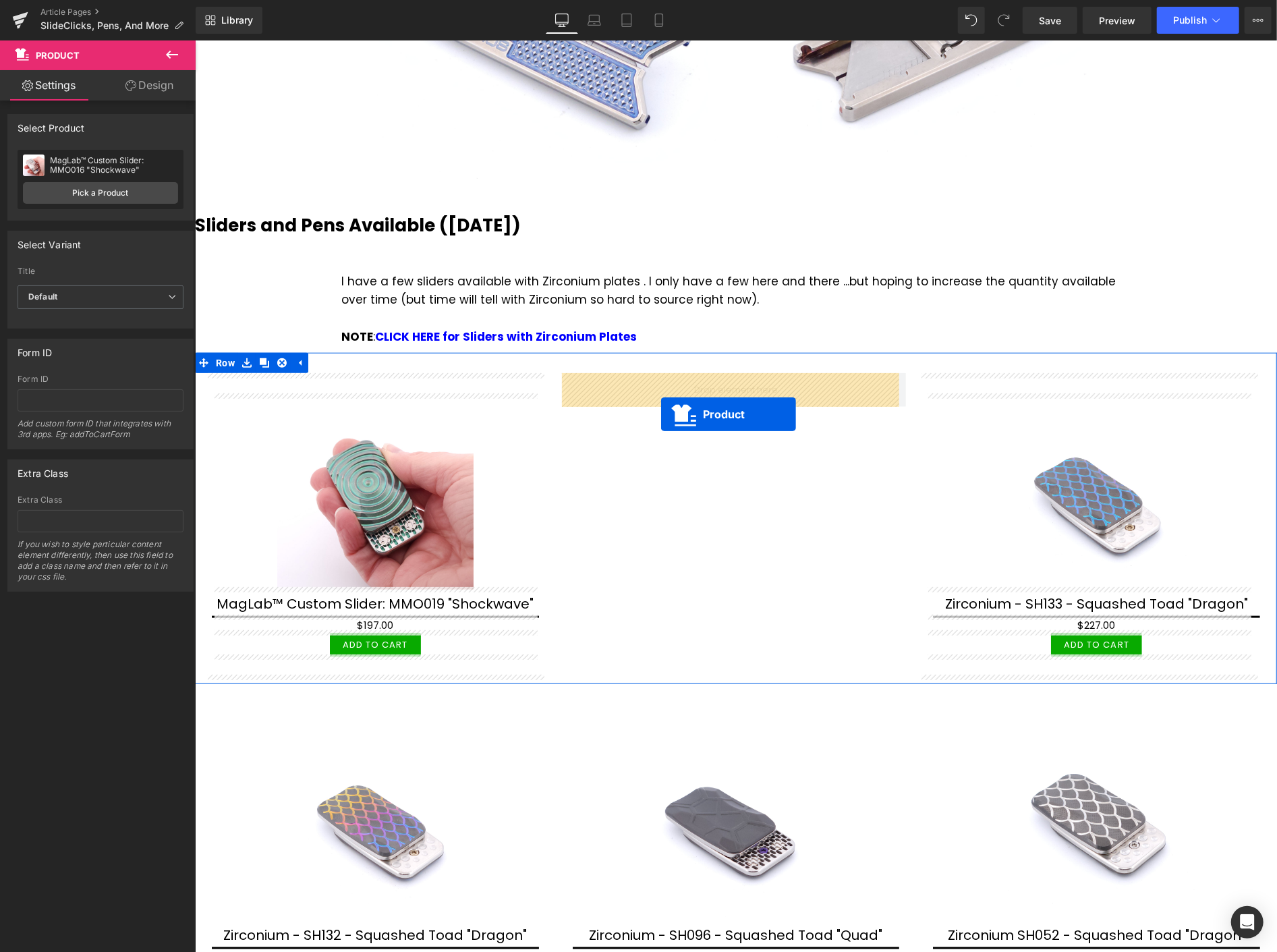
drag, startPoint x: 708, startPoint y: 362, endPoint x: 660, endPoint y: 414, distance: 70.8
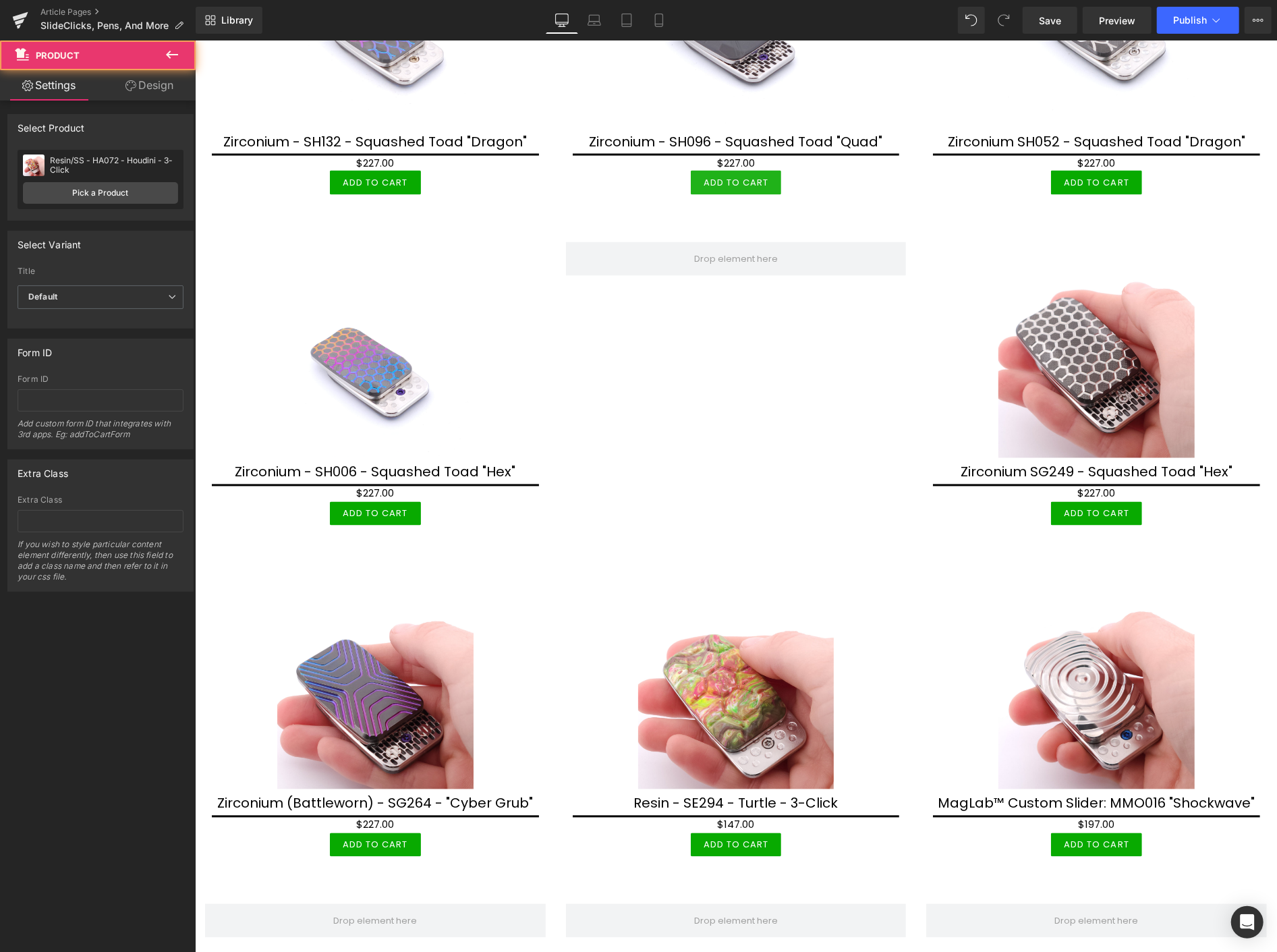
scroll to position [1703, 0]
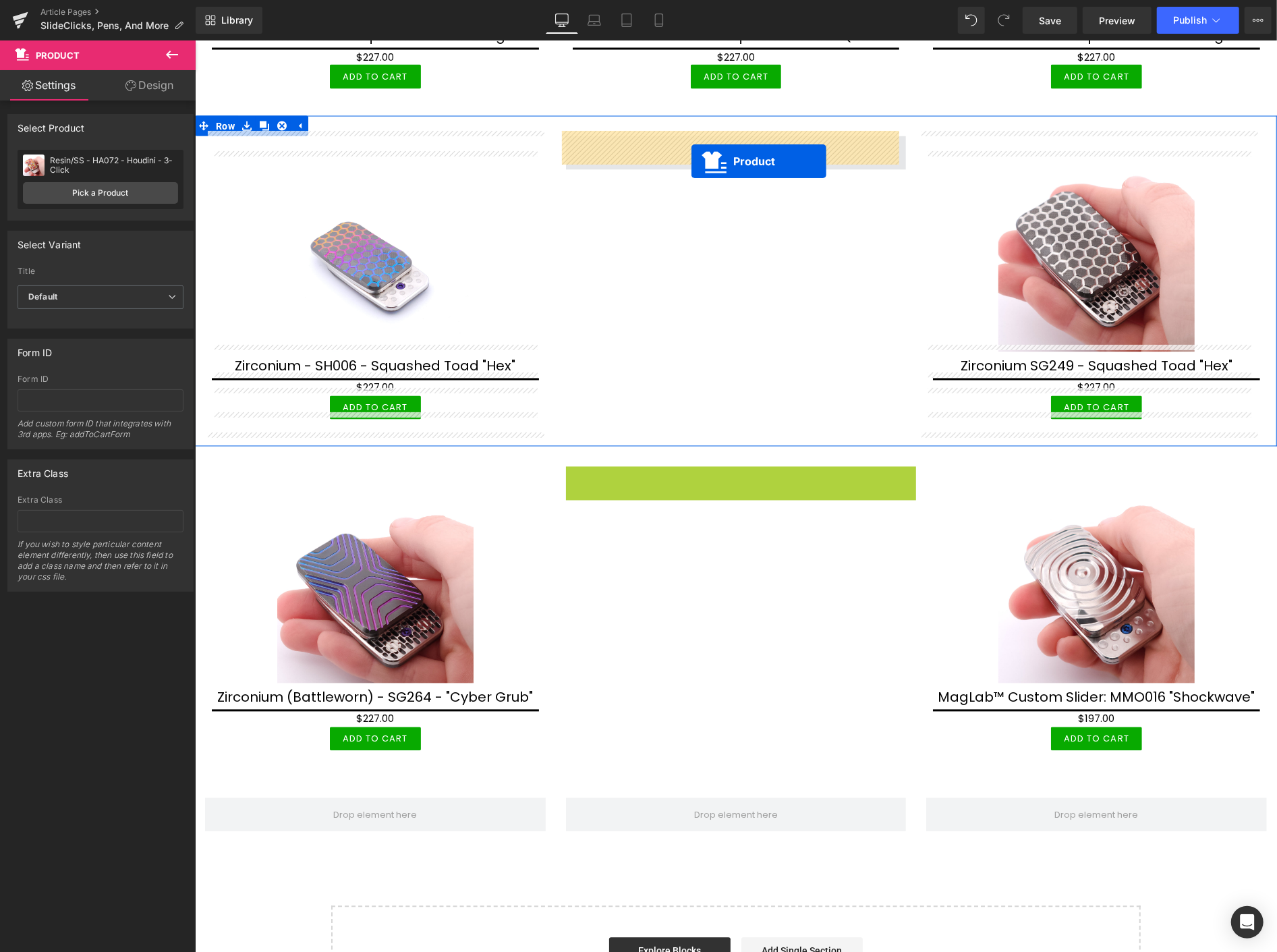
drag, startPoint x: 705, startPoint y: 472, endPoint x: 691, endPoint y: 160, distance: 312.3
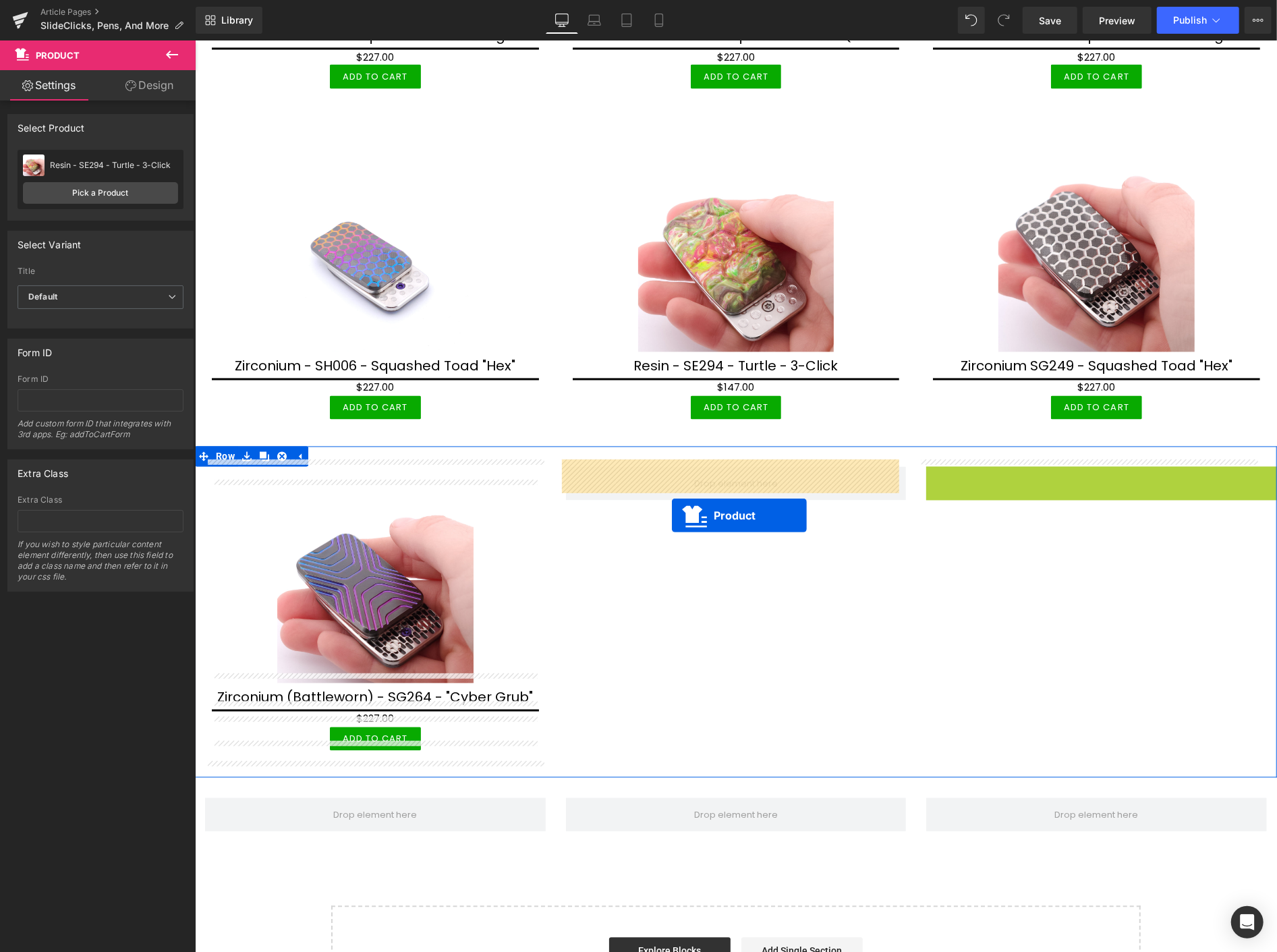
drag, startPoint x: 1065, startPoint y: 473, endPoint x: 671, endPoint y: 512, distance: 395.9
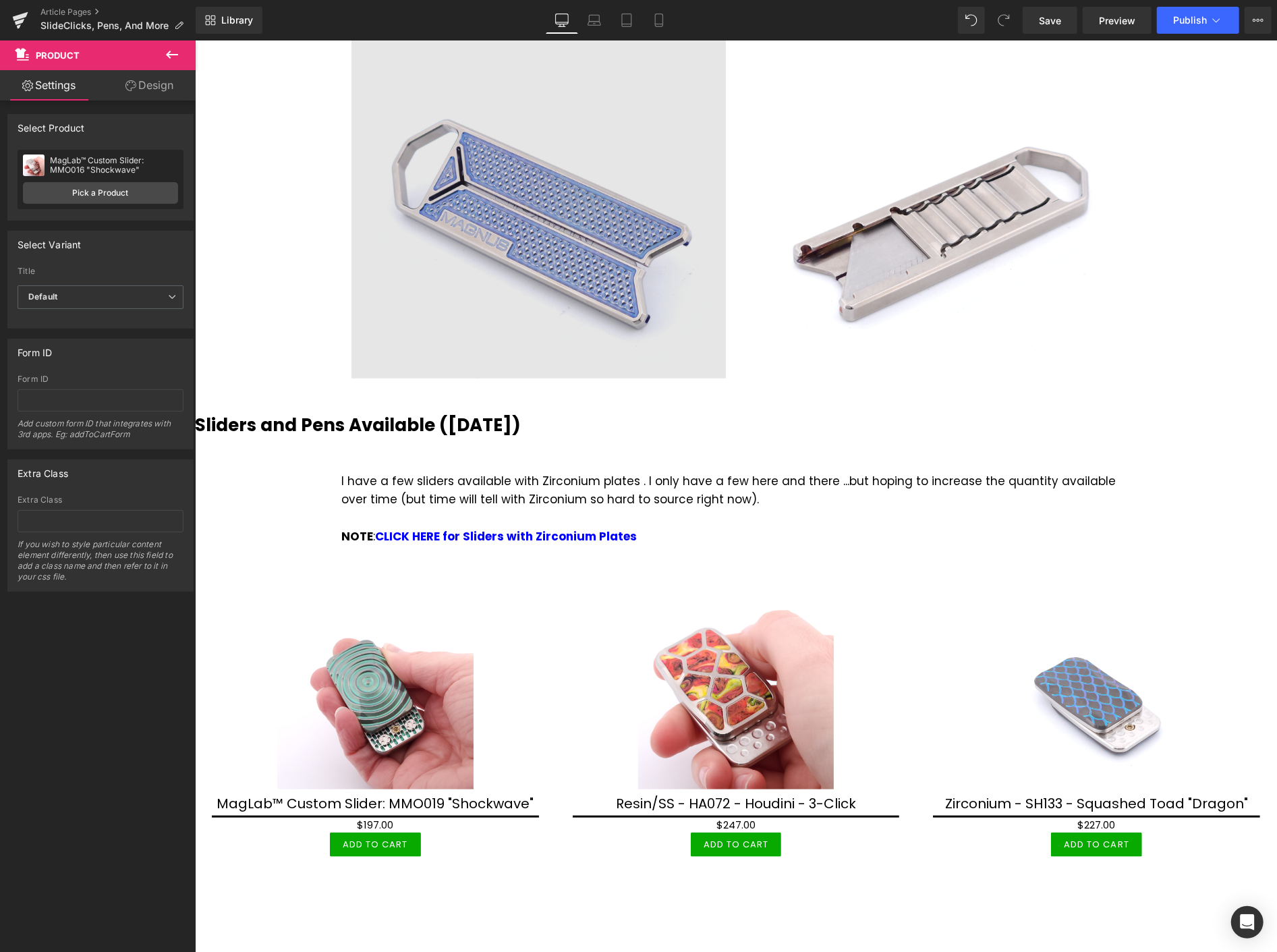
scroll to position [536, 0]
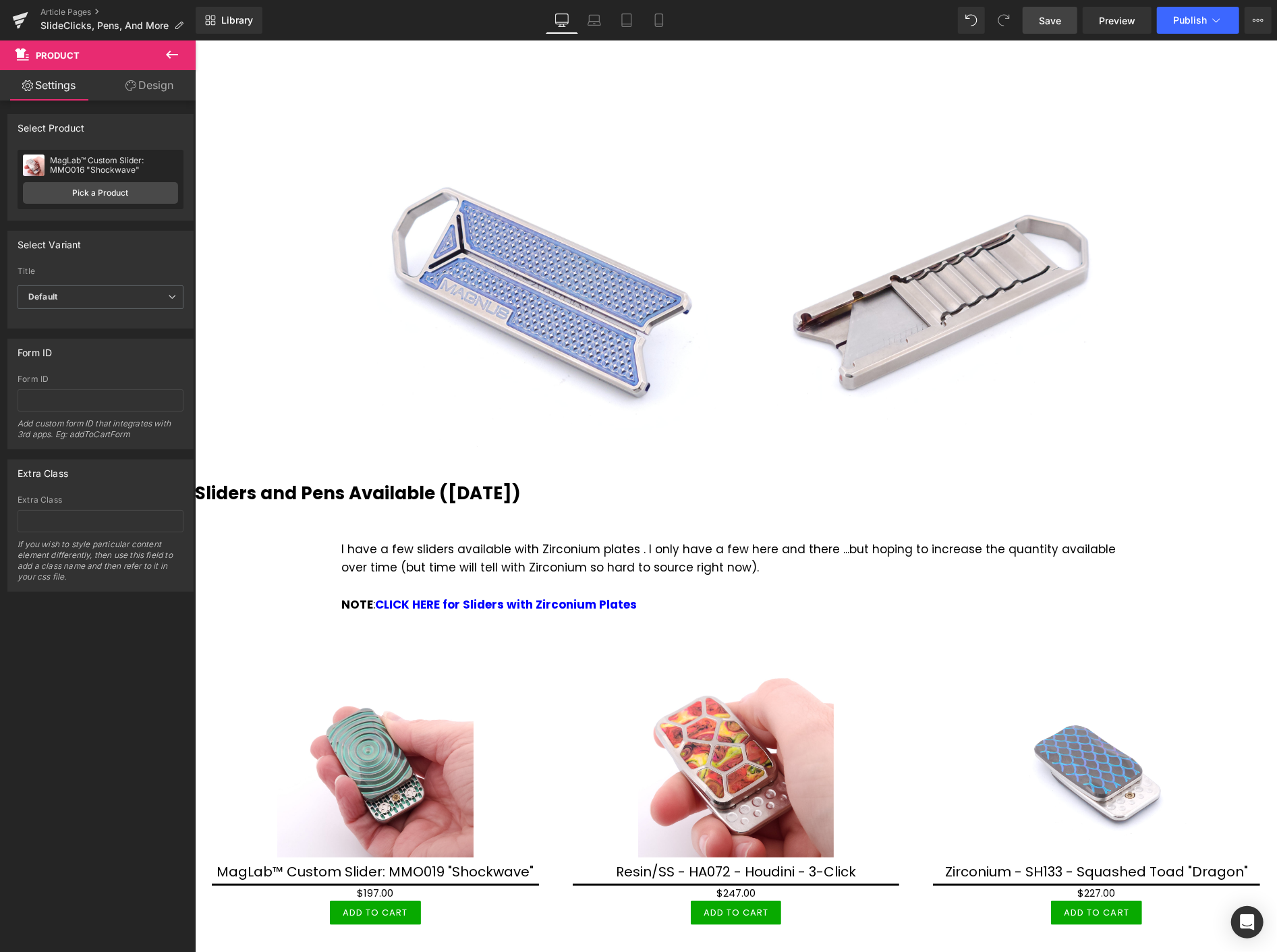
click at [1053, 16] on span "Save" at bounding box center [1051, 20] width 22 height 14
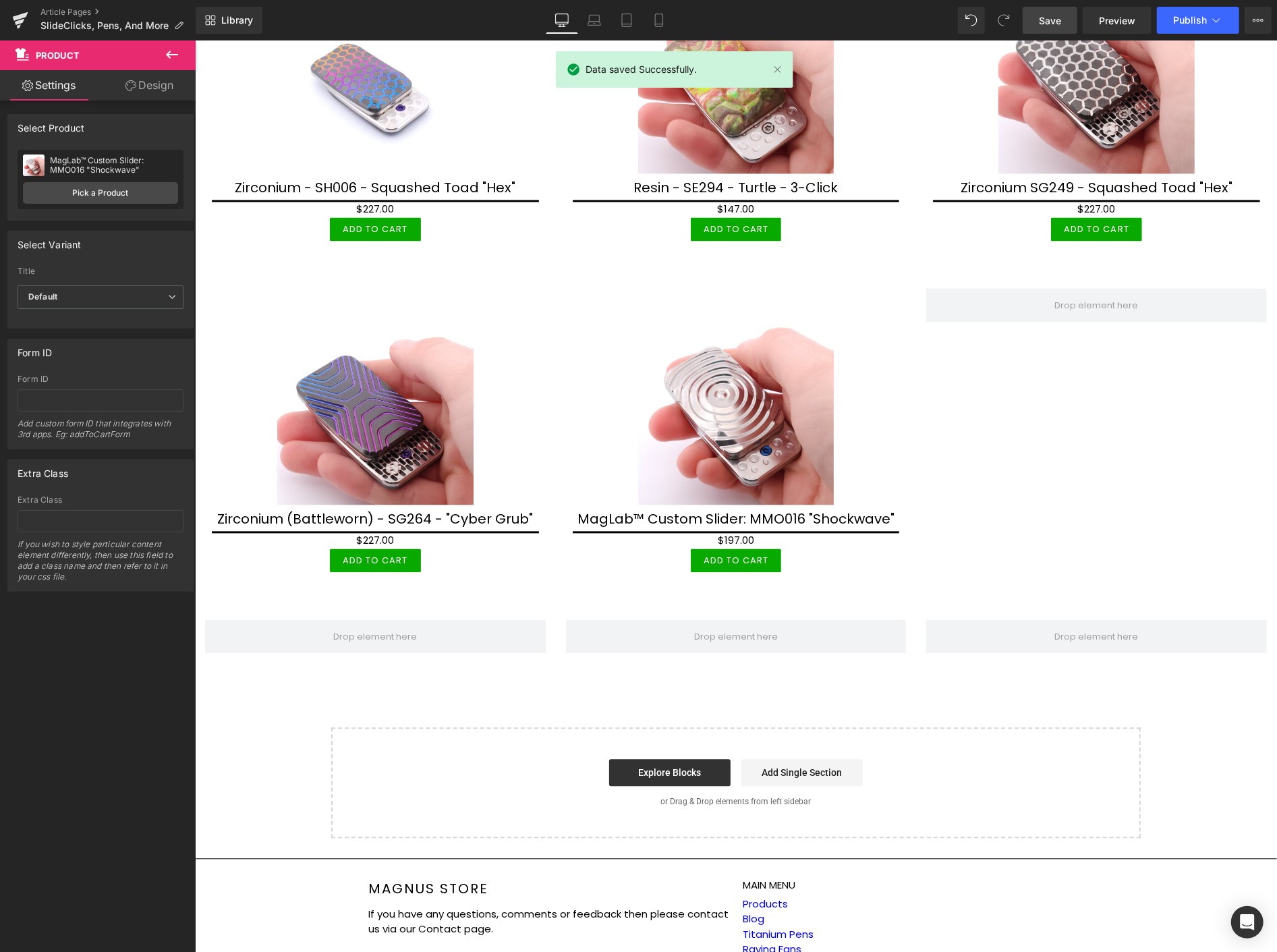
scroll to position [1885, 0]
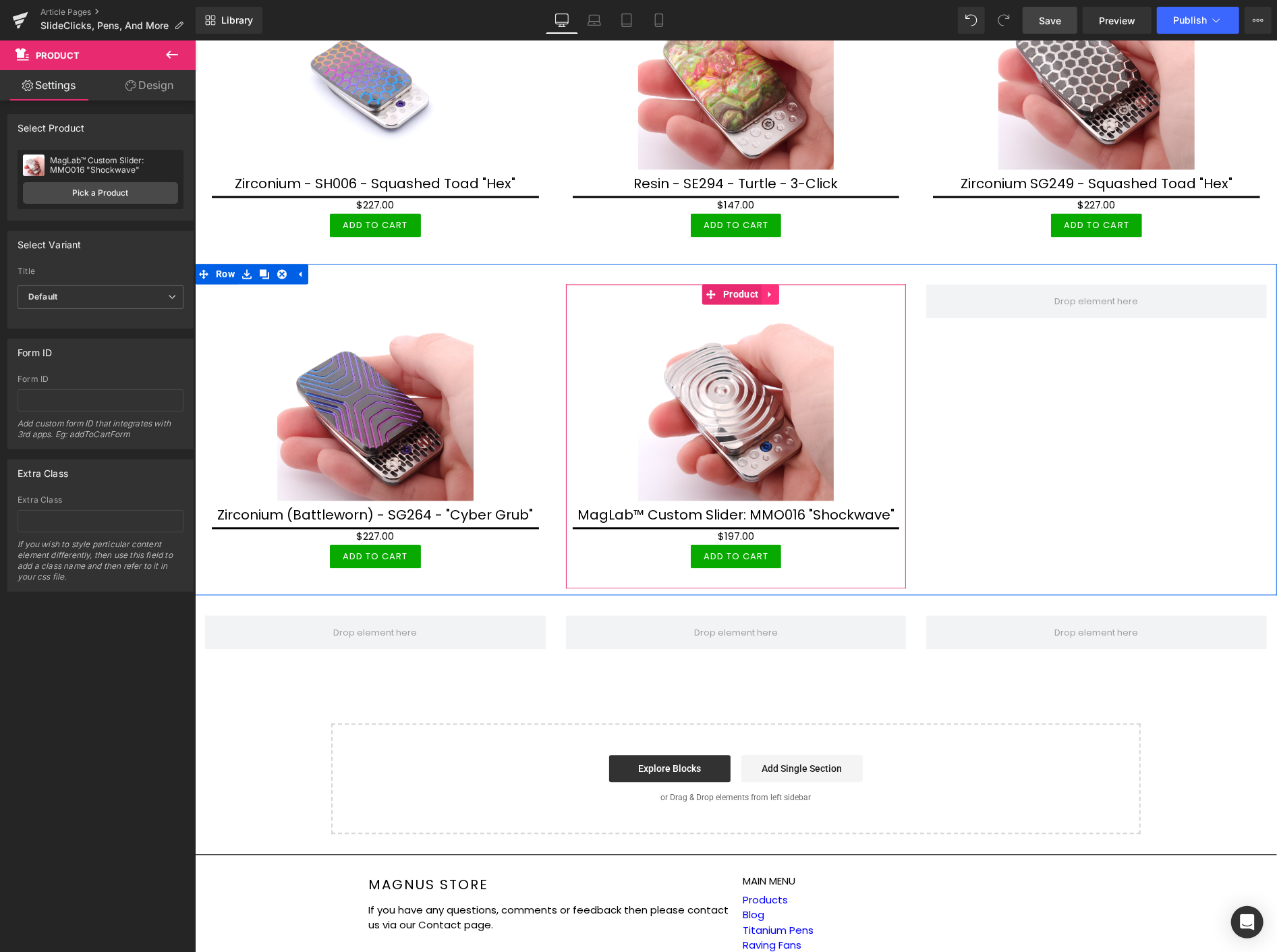
click at [768, 291] on icon at bounding box center [770, 294] width 3 height 6
click at [760, 289] on icon at bounding box center [761, 294] width 10 height 10
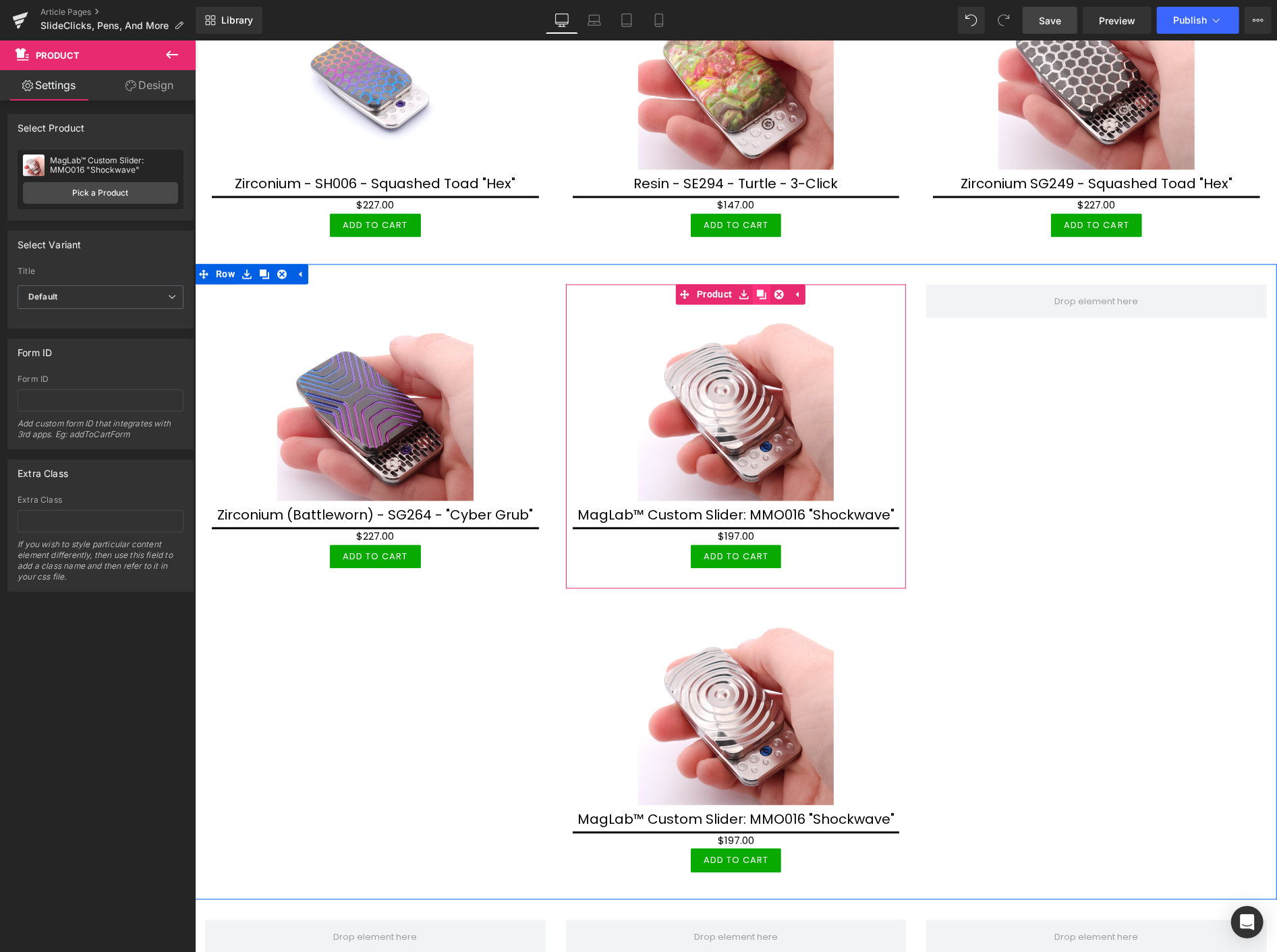
click at [760, 289] on icon at bounding box center [761, 294] width 10 height 10
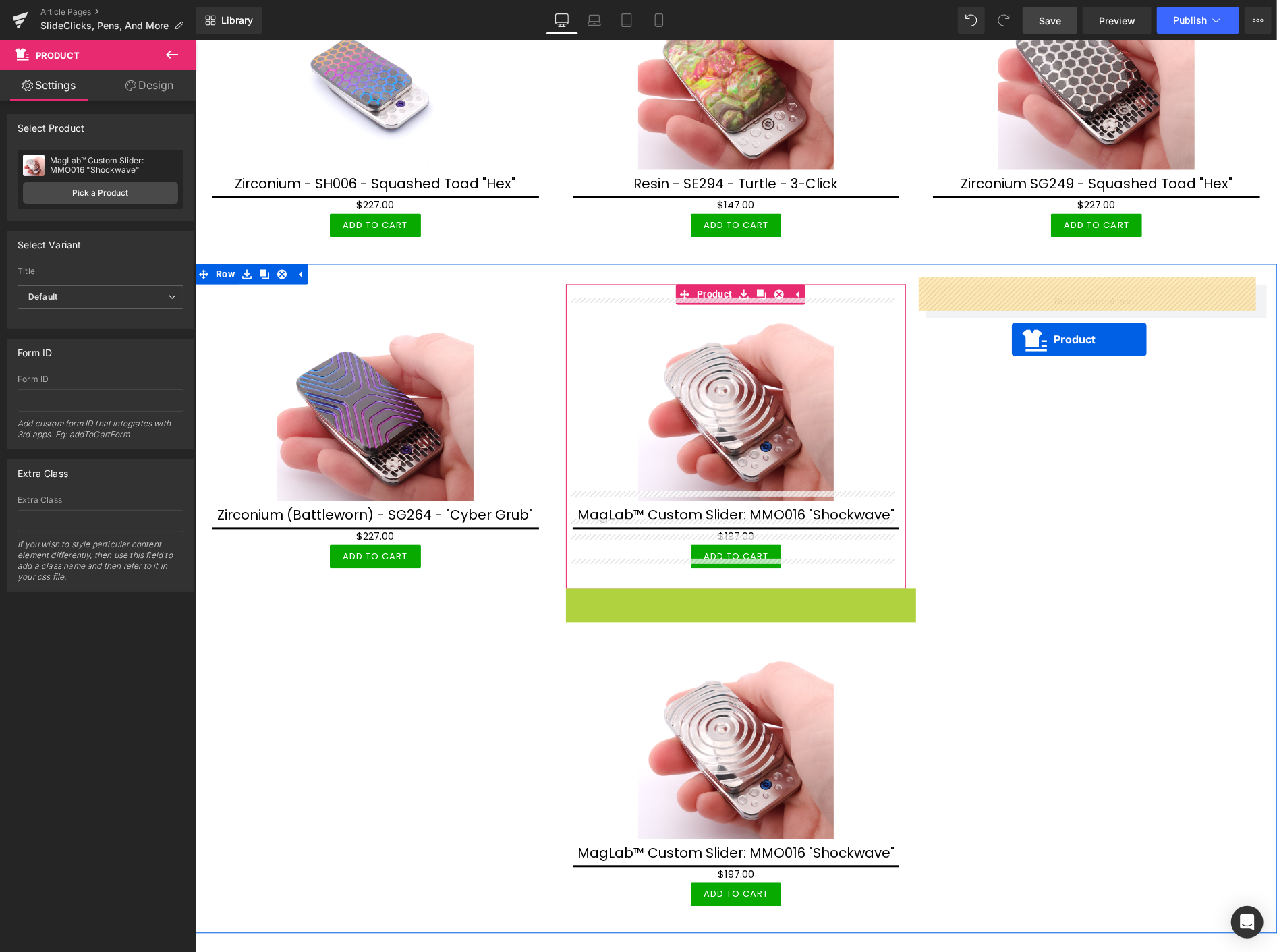
drag, startPoint x: 709, startPoint y: 588, endPoint x: 1011, endPoint y: 337, distance: 392.7
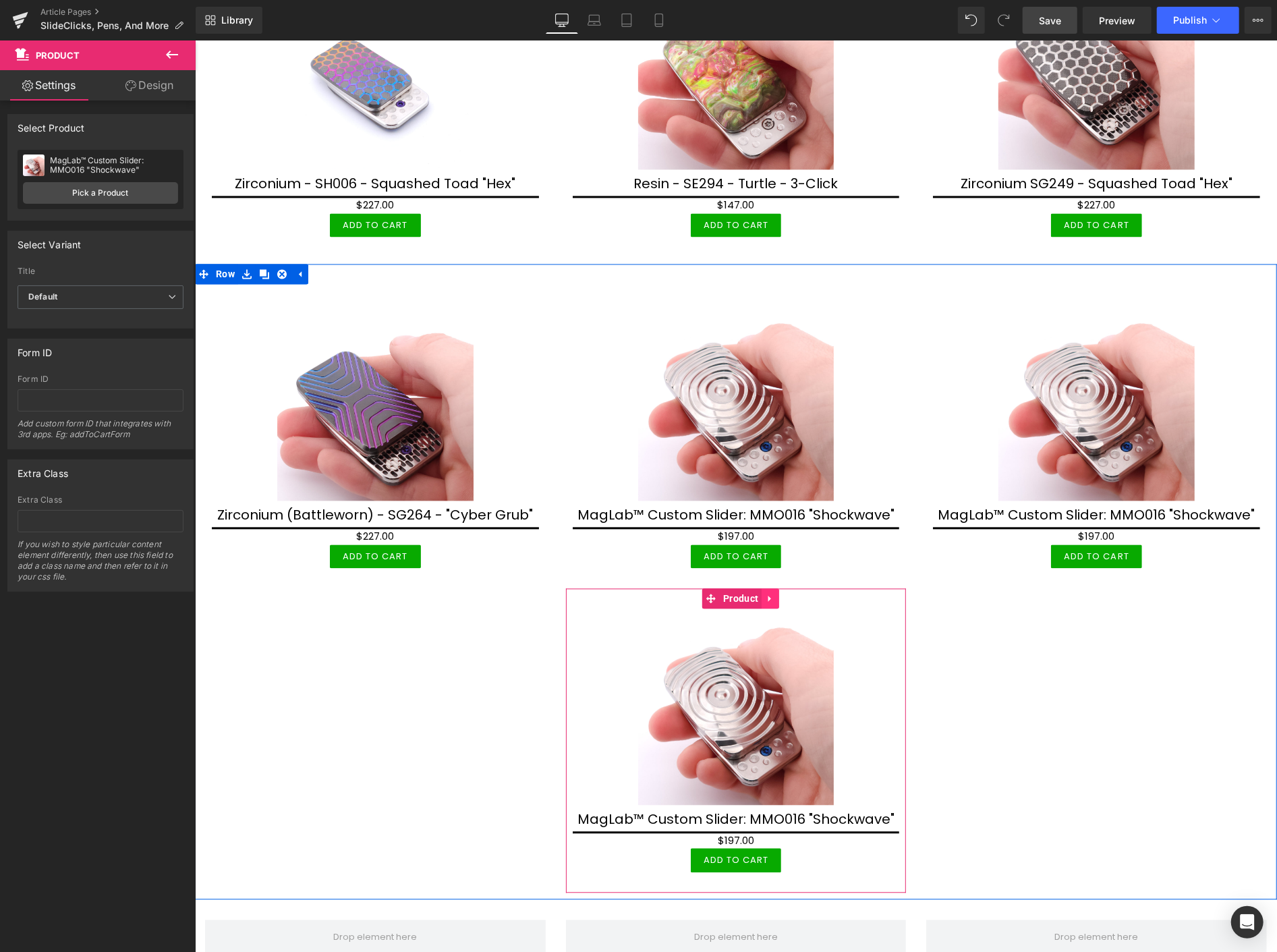
click at [766, 594] on icon at bounding box center [770, 599] width 10 height 10
click at [756, 594] on icon at bounding box center [761, 598] width 10 height 10
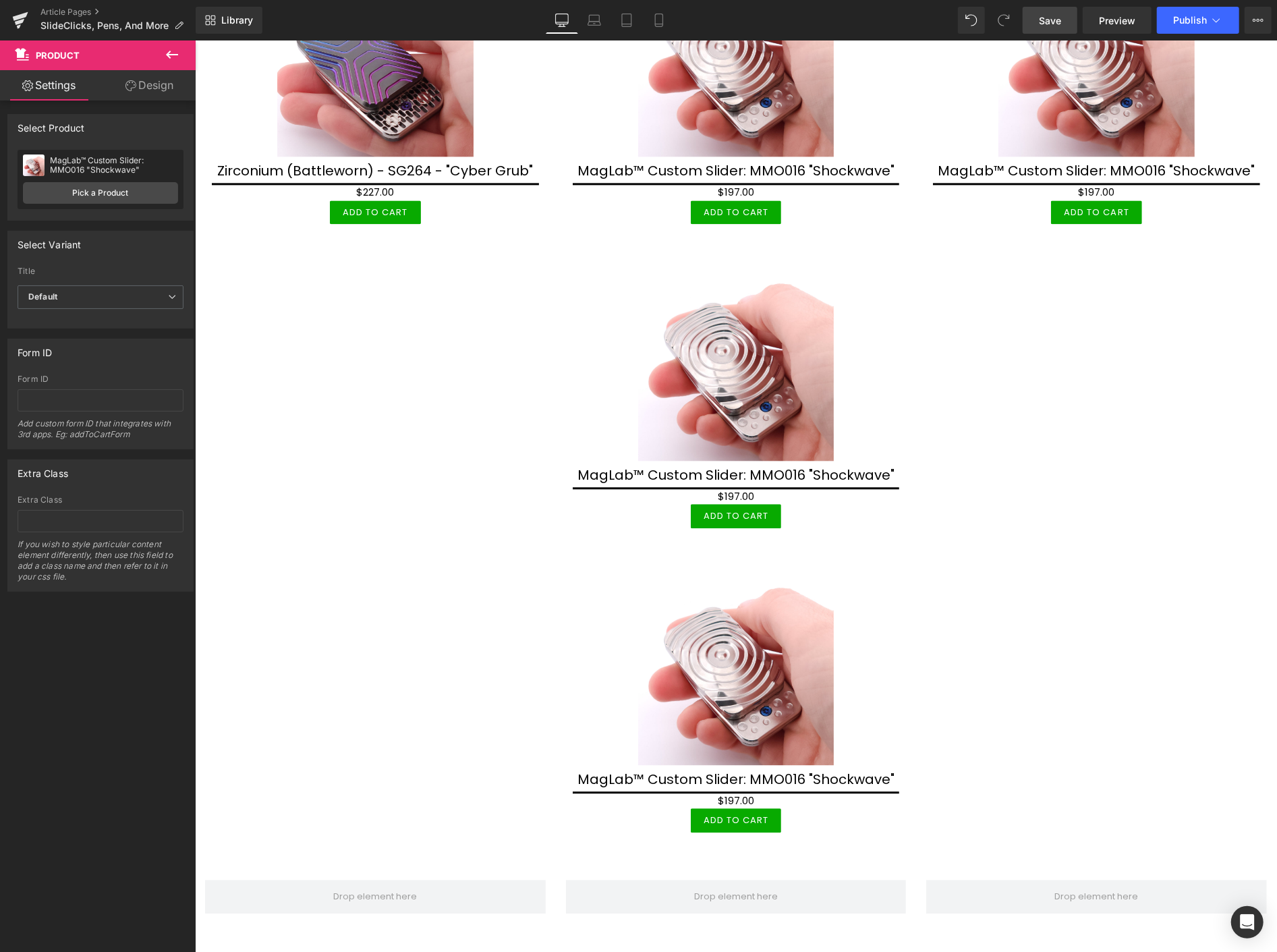
scroll to position [2189, 0]
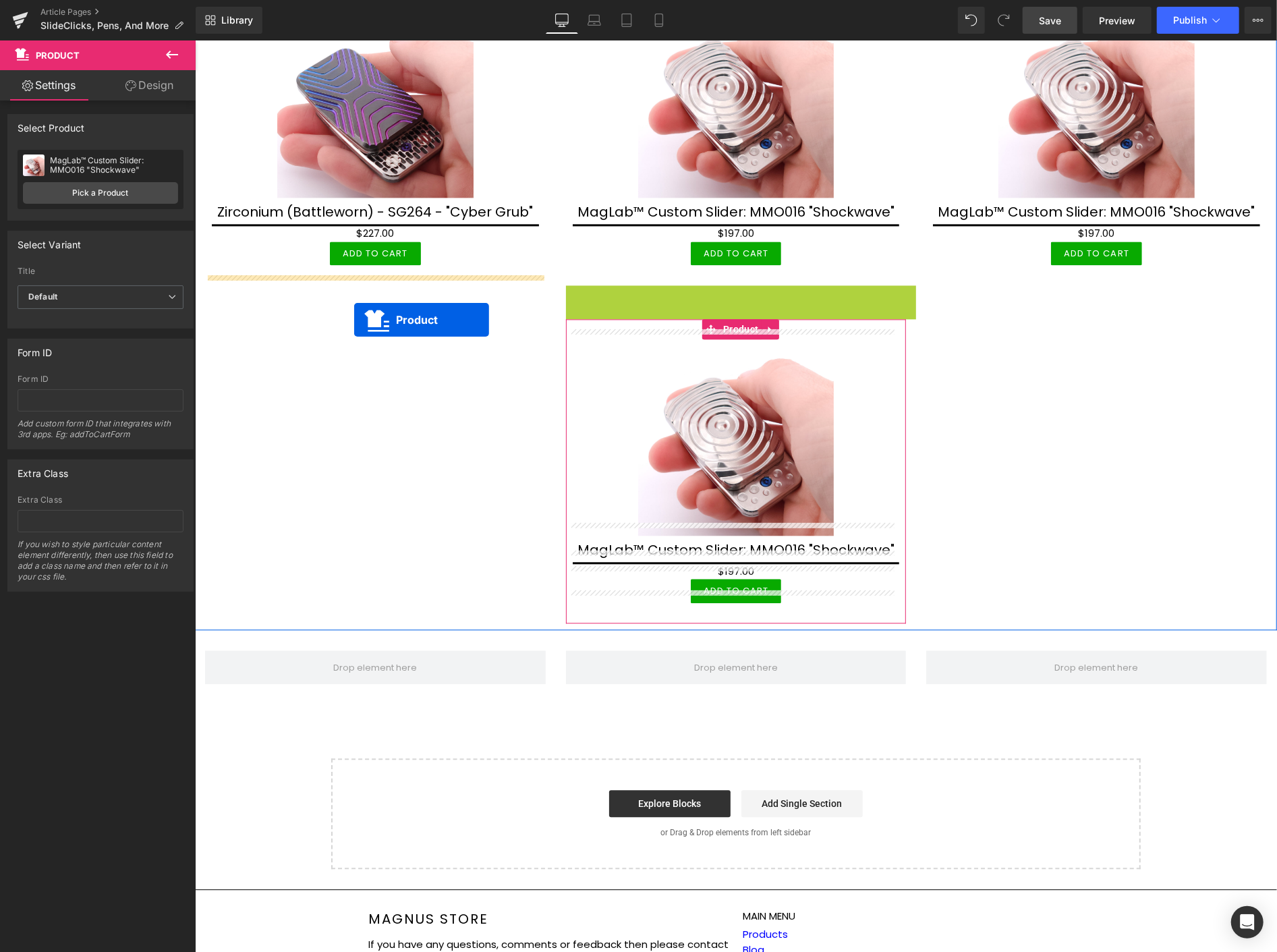
drag, startPoint x: 679, startPoint y: 285, endPoint x: 354, endPoint y: 319, distance: 326.8
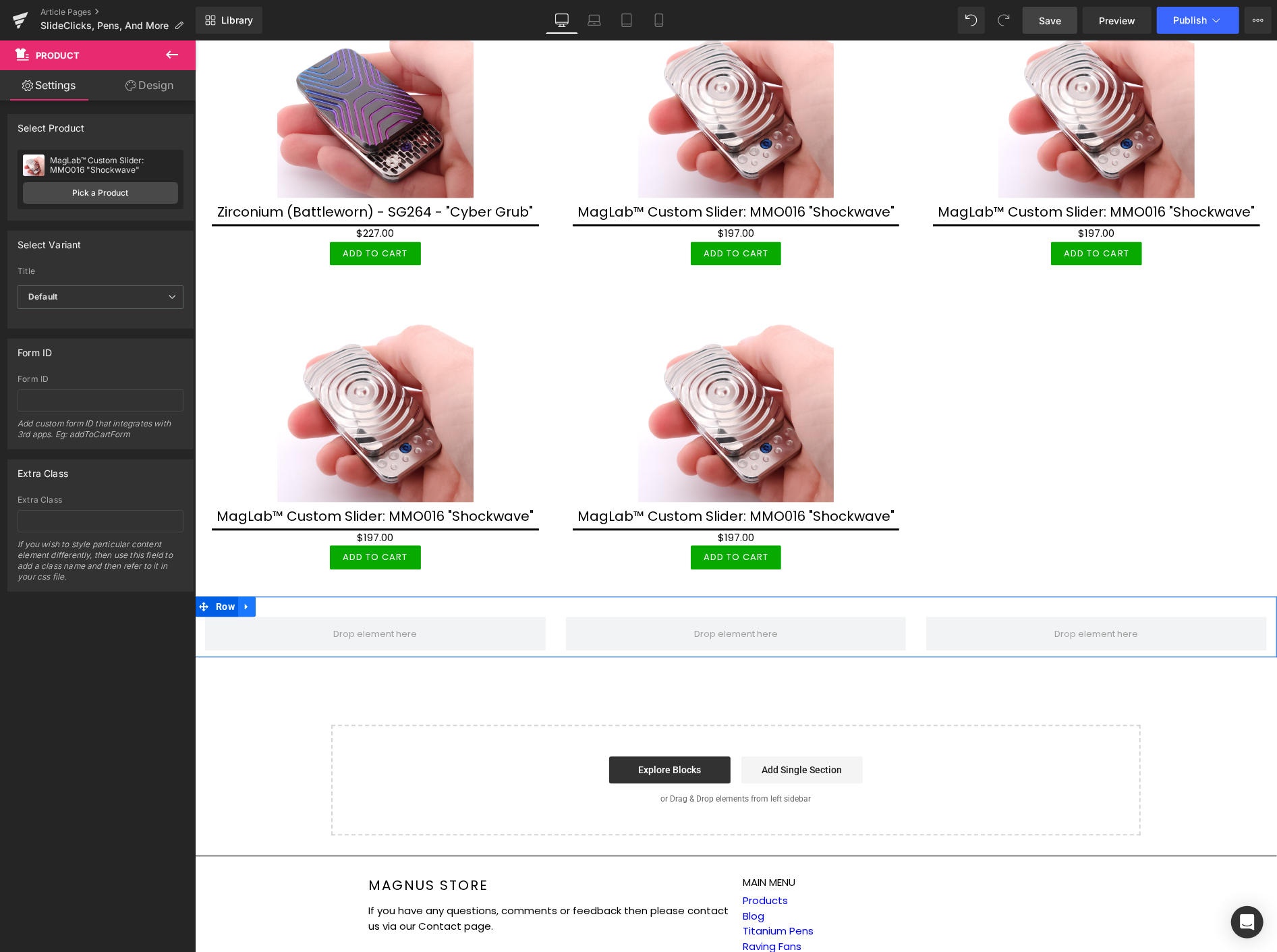
click at [244, 603] on icon at bounding box center [246, 606] width 3 height 6
click at [282, 601] on icon at bounding box center [281, 606] width 10 height 10
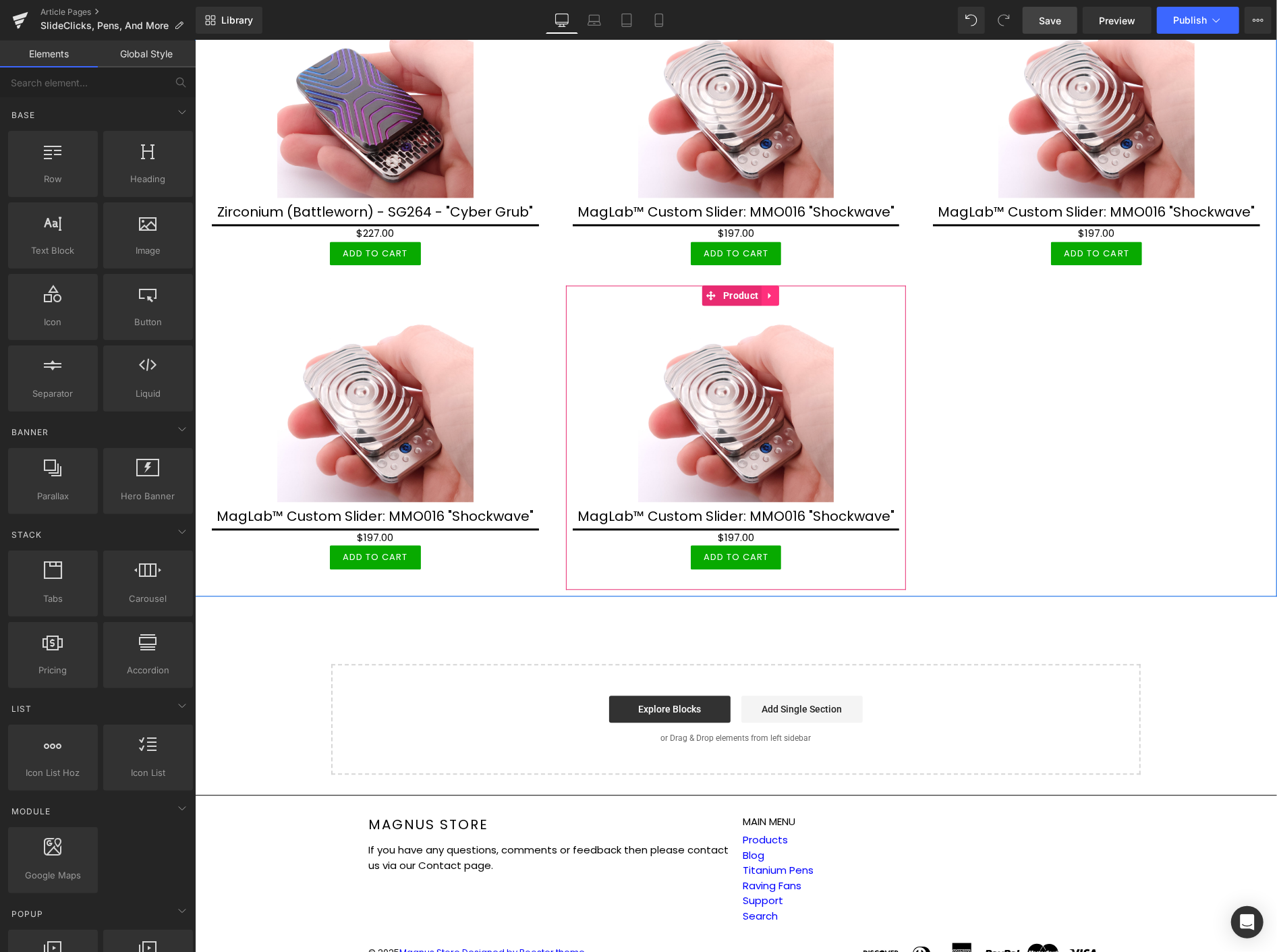
click at [768, 290] on icon at bounding box center [770, 295] width 10 height 10
click at [758, 290] on icon at bounding box center [761, 295] width 10 height 10
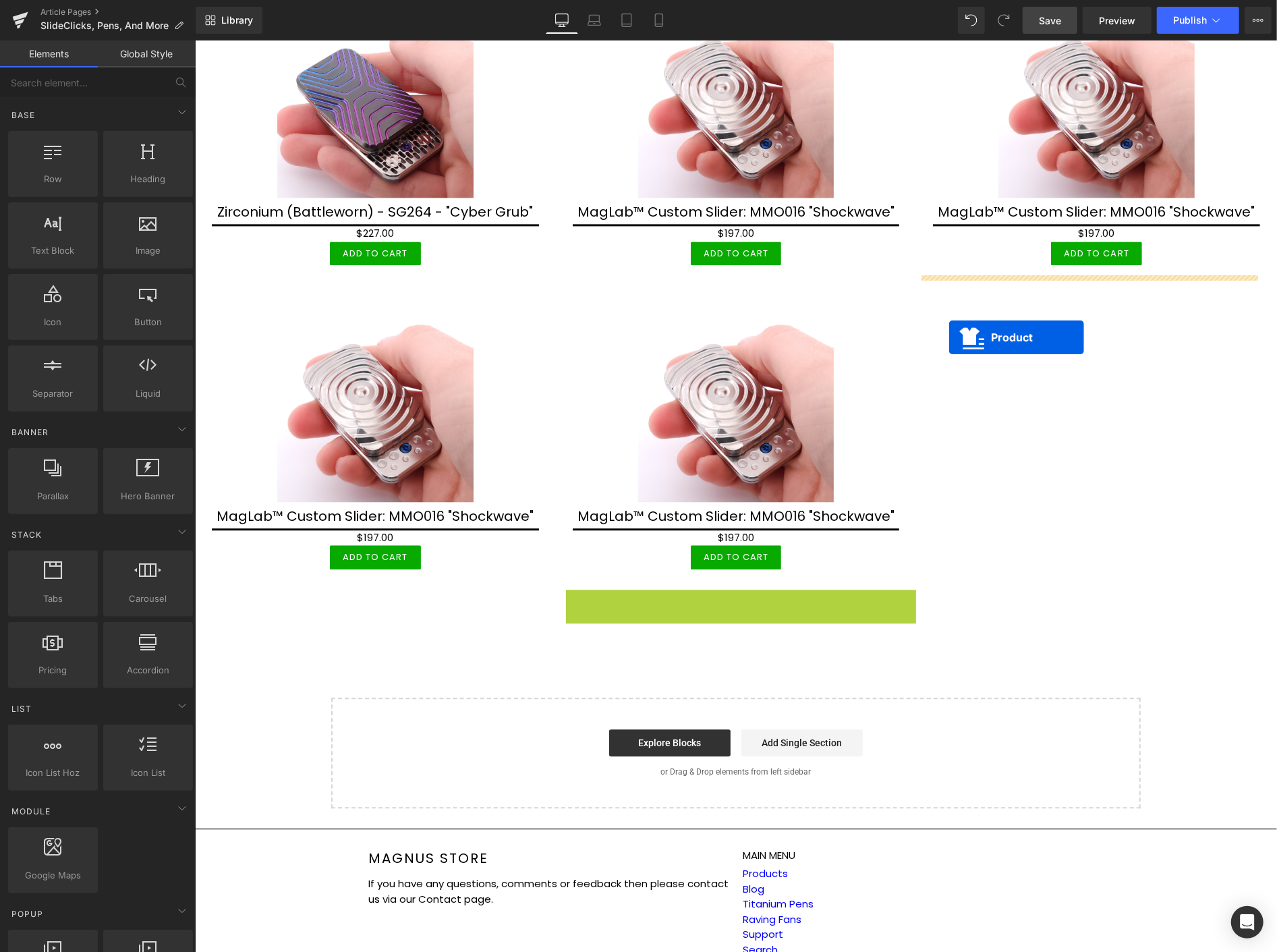
drag, startPoint x: 706, startPoint y: 588, endPoint x: 948, endPoint y: 337, distance: 348.7
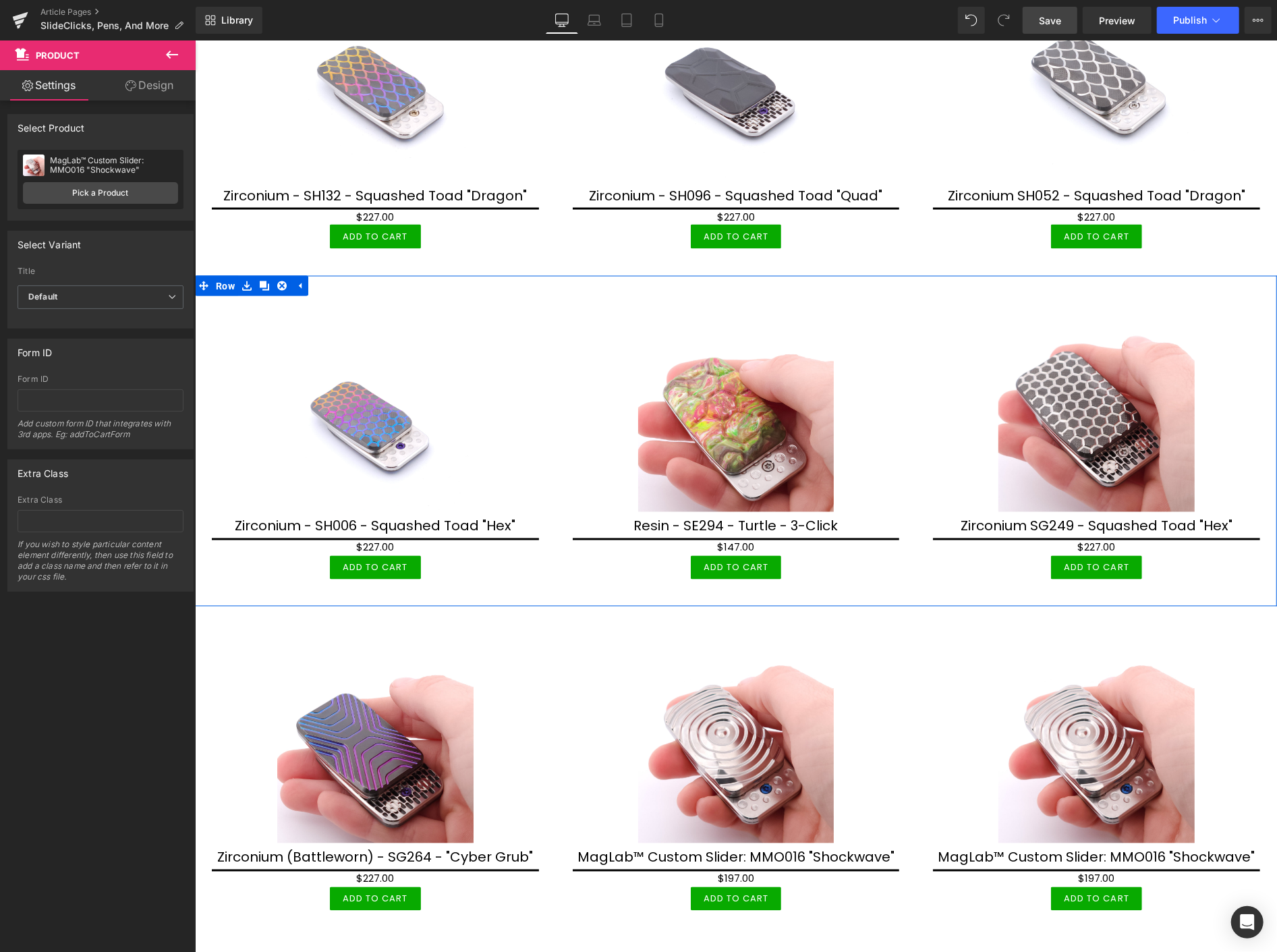
scroll to position [1526, 0]
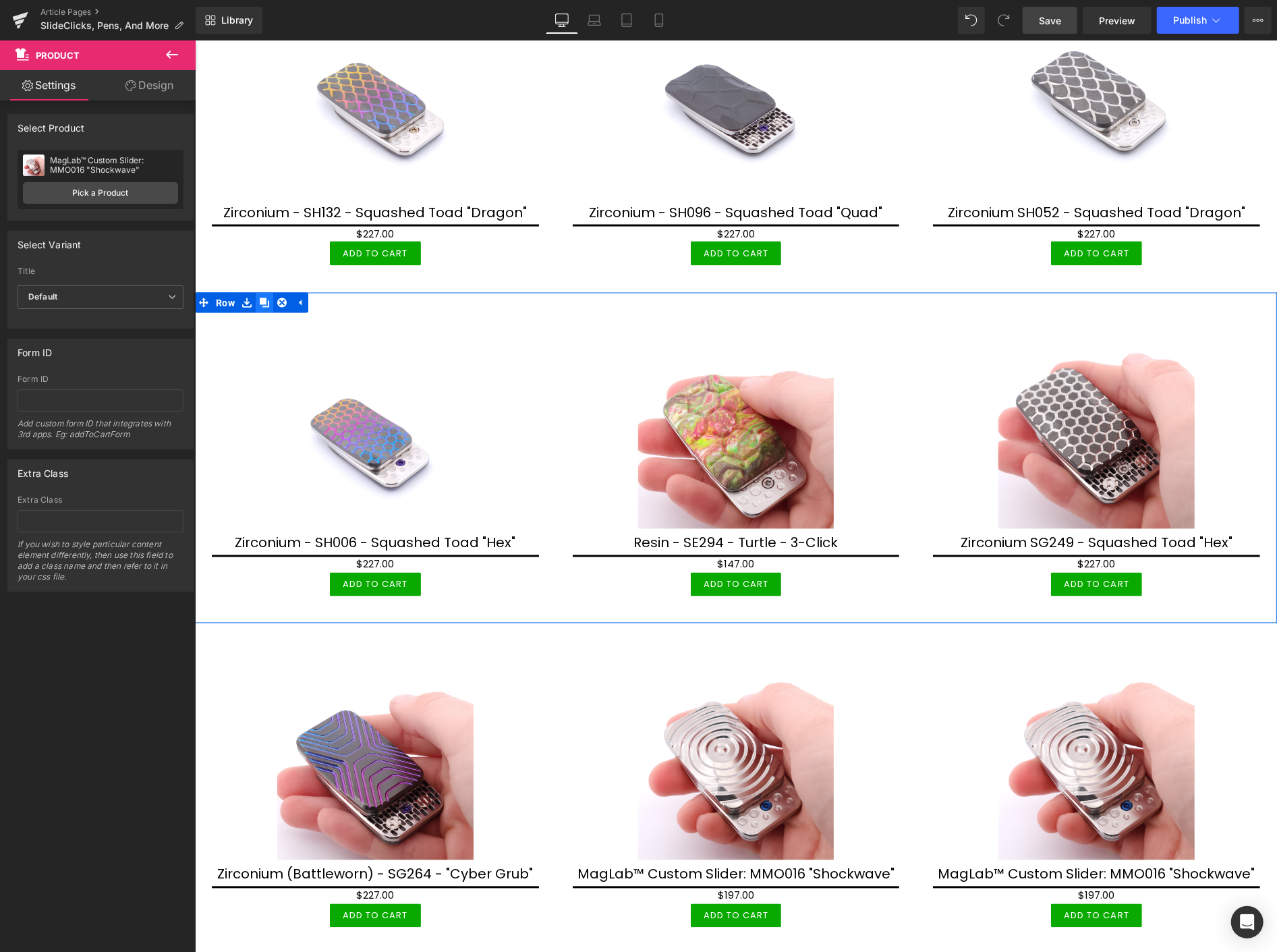
click at [262, 297] on icon at bounding box center [264, 302] width 10 height 10
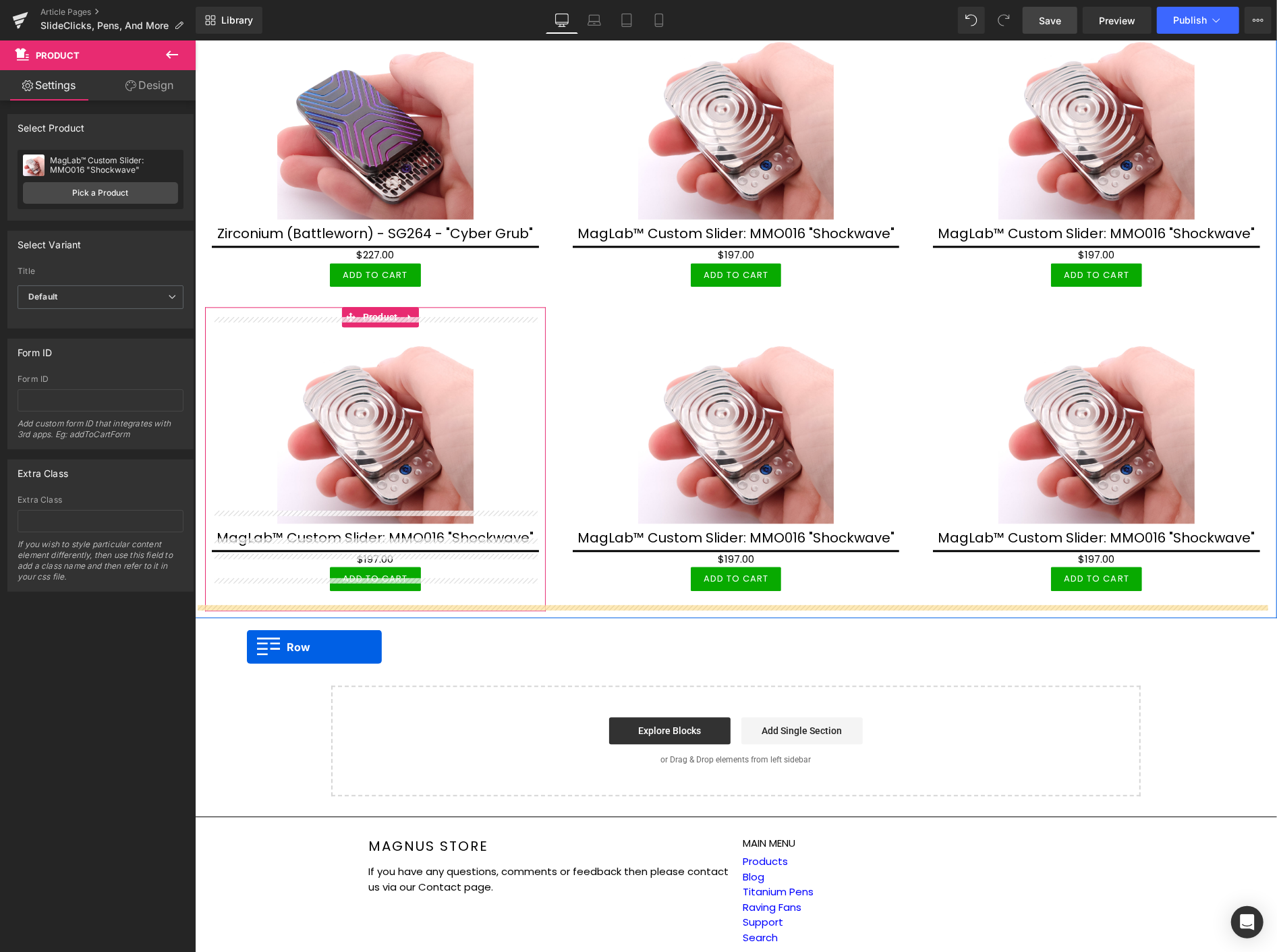
drag, startPoint x: 207, startPoint y: 626, endPoint x: 247, endPoint y: 646, distance: 44.7
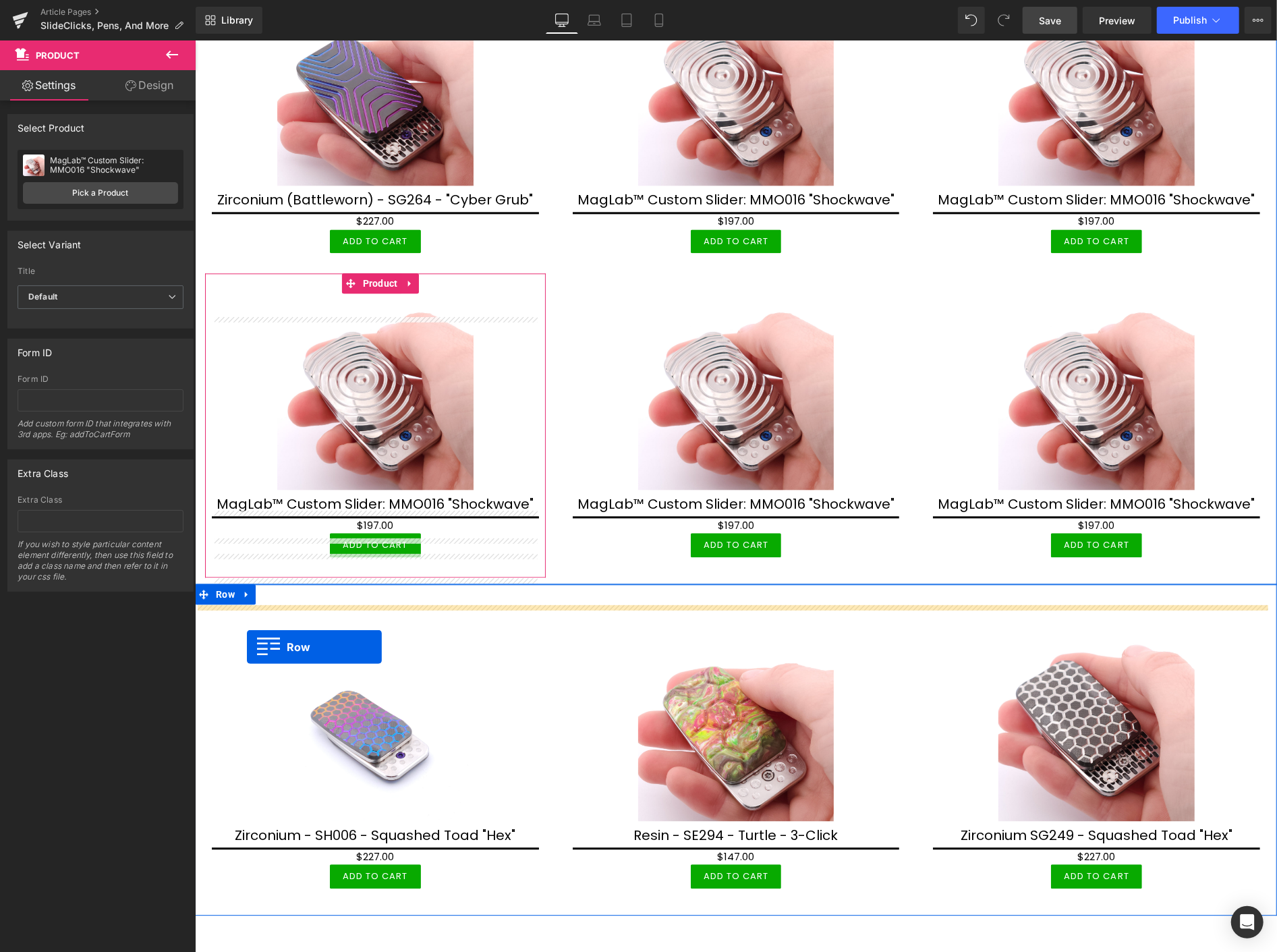
scroll to position [2167, 0]
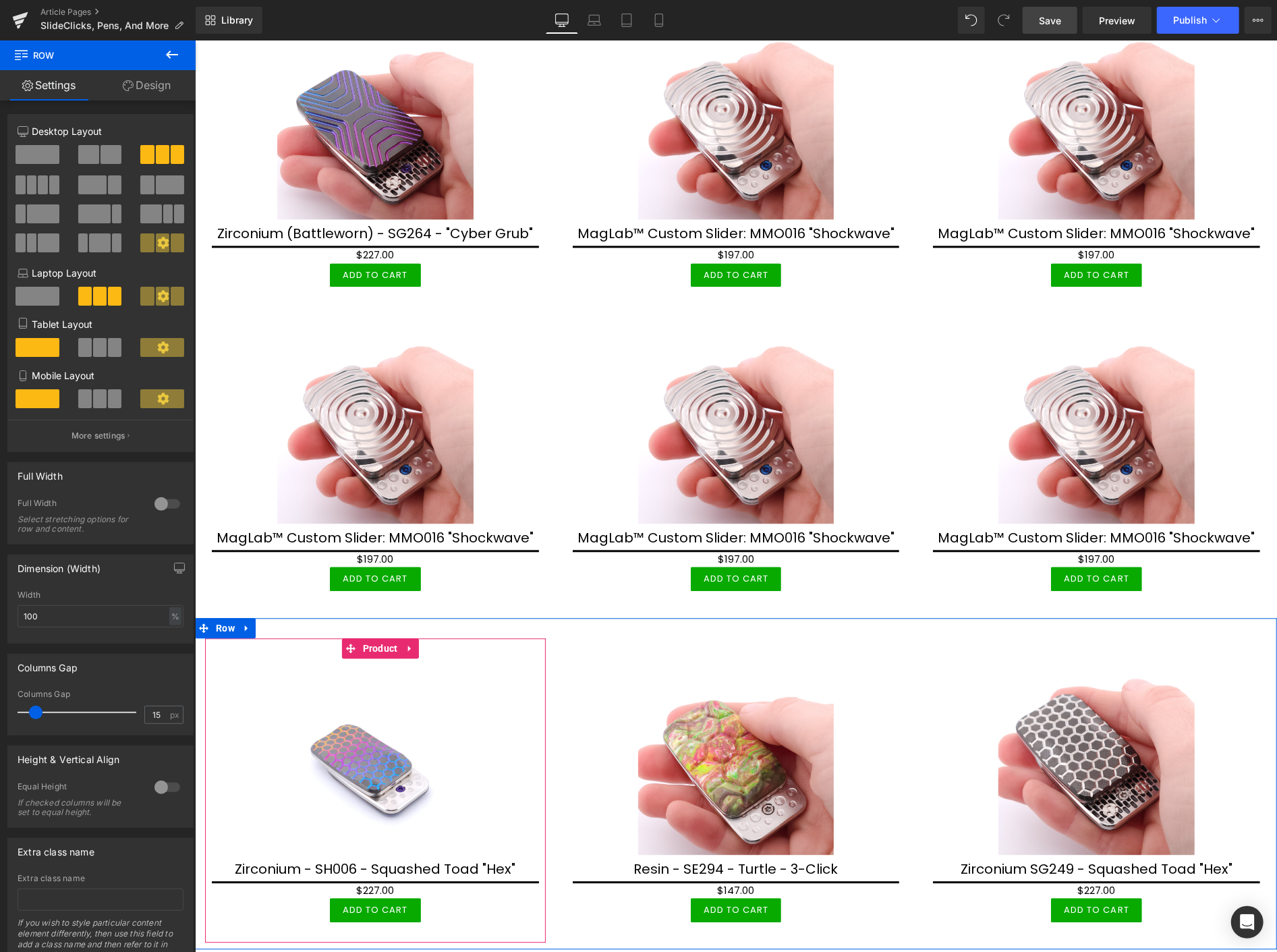
click at [407, 642] on icon at bounding box center [409, 647] width 10 height 10
click at [416, 642] on icon at bounding box center [418, 647] width 10 height 10
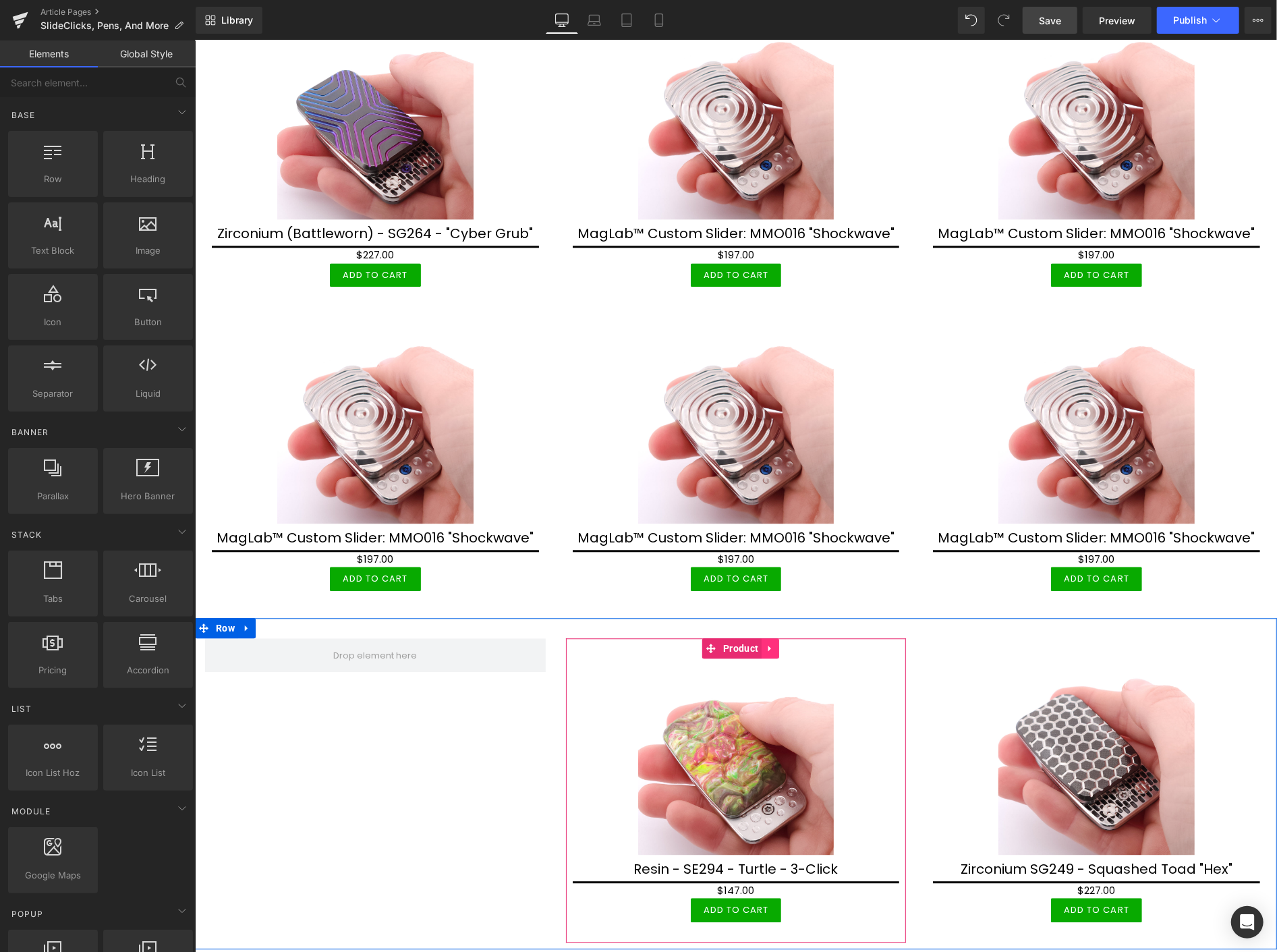
click at [768, 645] on icon at bounding box center [770, 648] width 3 height 6
click at [774, 642] on icon at bounding box center [779, 647] width 10 height 10
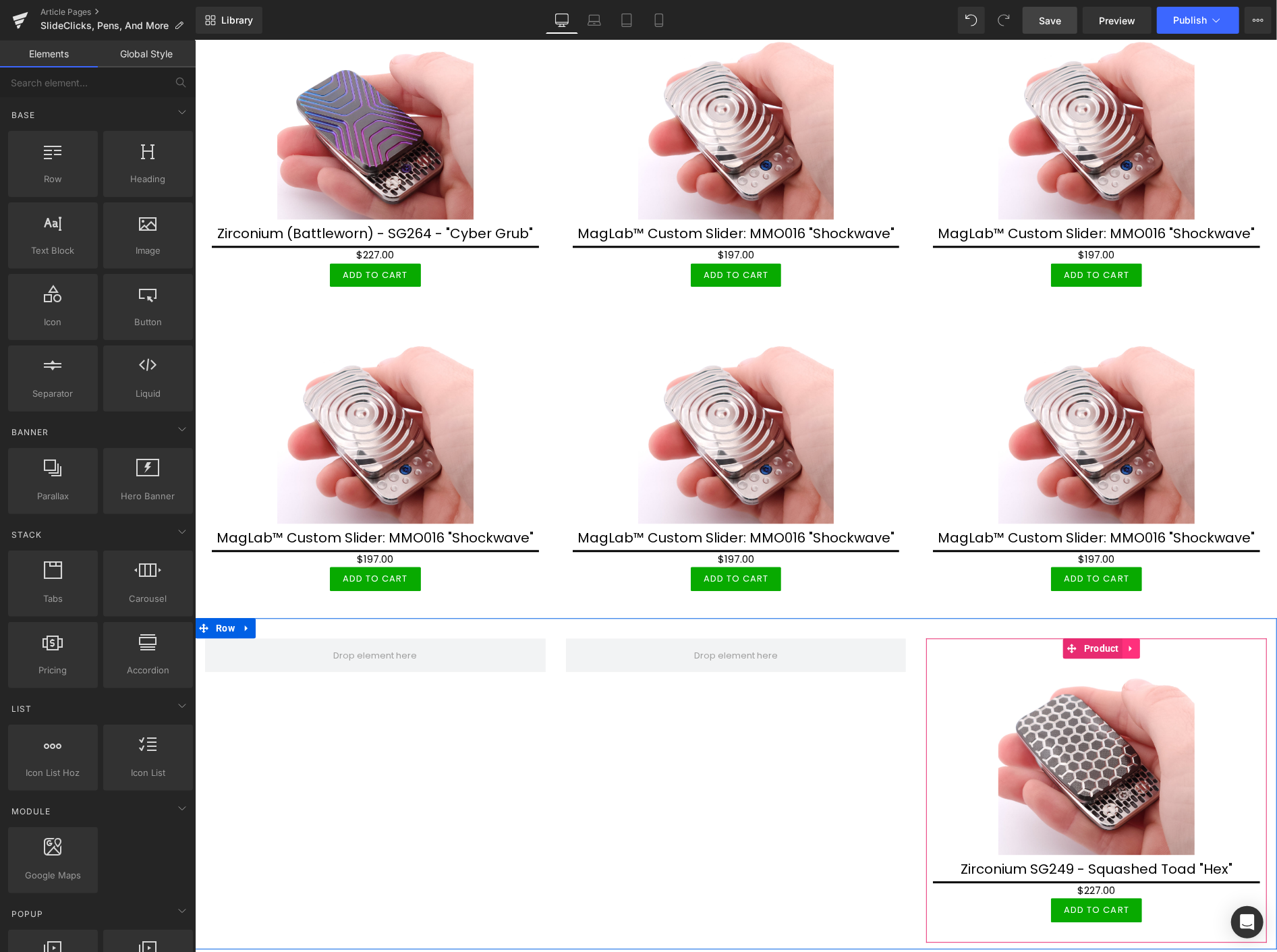
click at [1126, 642] on icon at bounding box center [1130, 647] width 10 height 10
click at [1135, 643] on icon at bounding box center [1139, 647] width 10 height 10
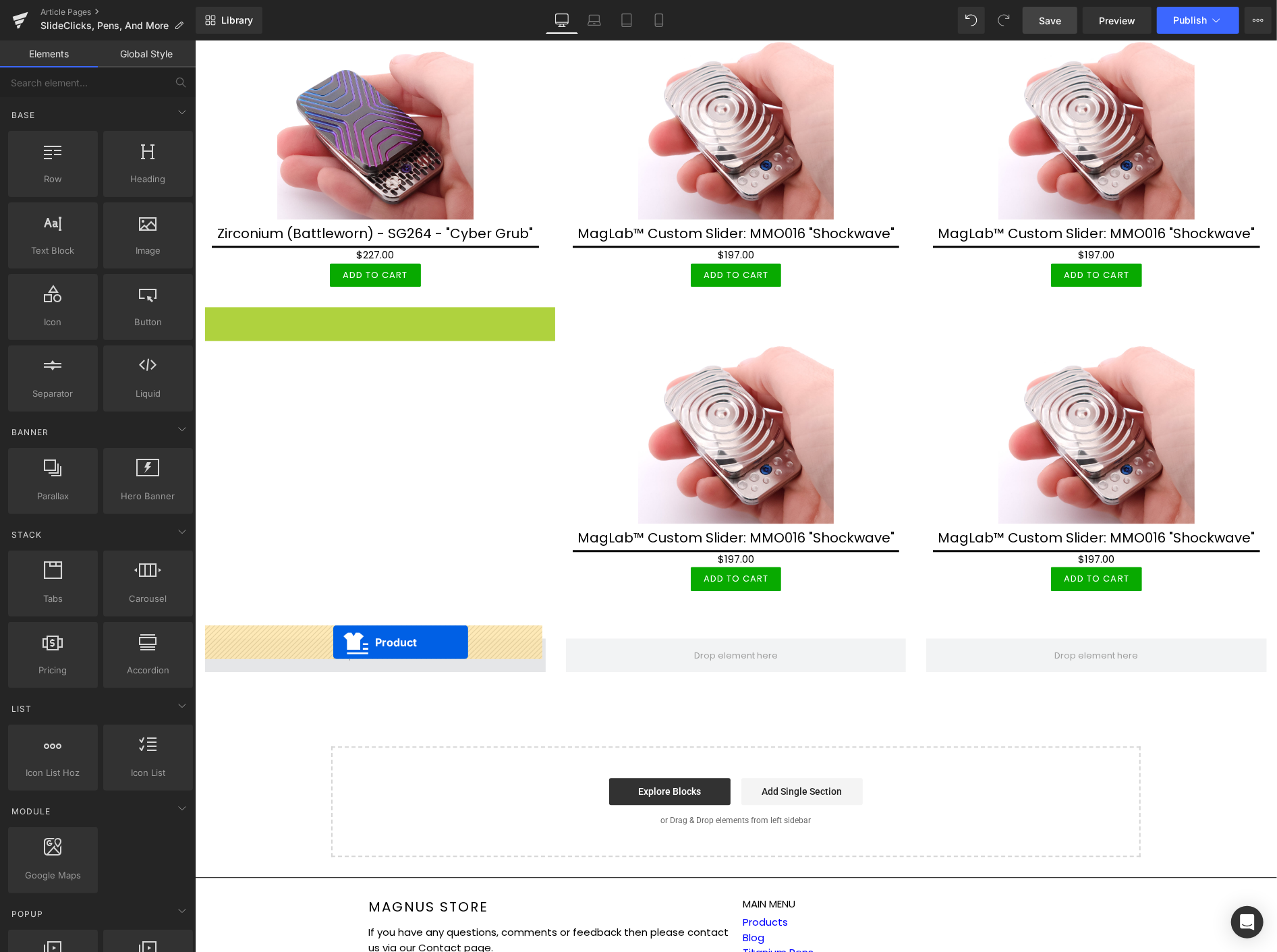
drag, startPoint x: 352, startPoint y: 308, endPoint x: 332, endPoint y: 641, distance: 333.6
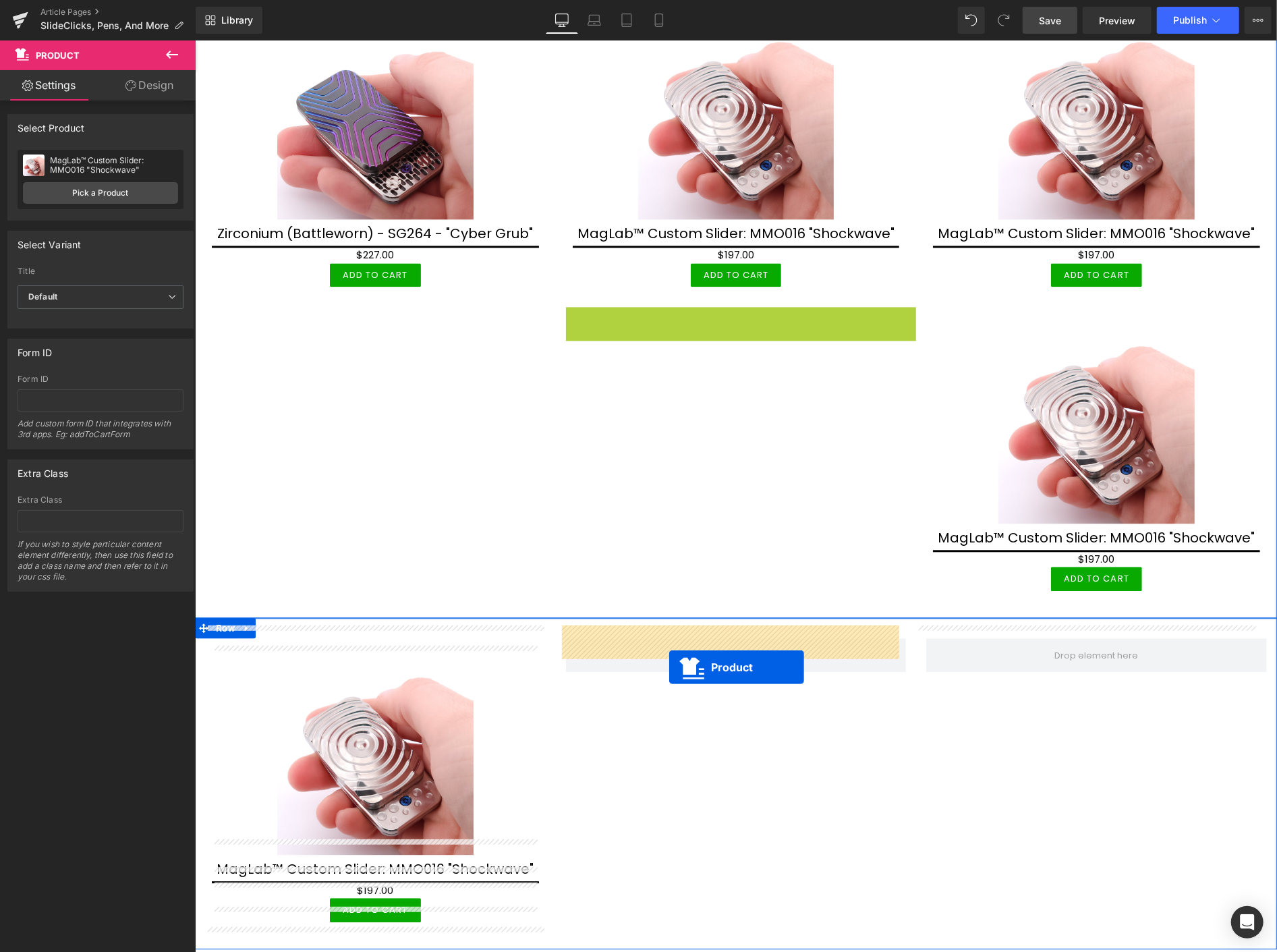
drag, startPoint x: 680, startPoint y: 304, endPoint x: 668, endPoint y: 666, distance: 362.2
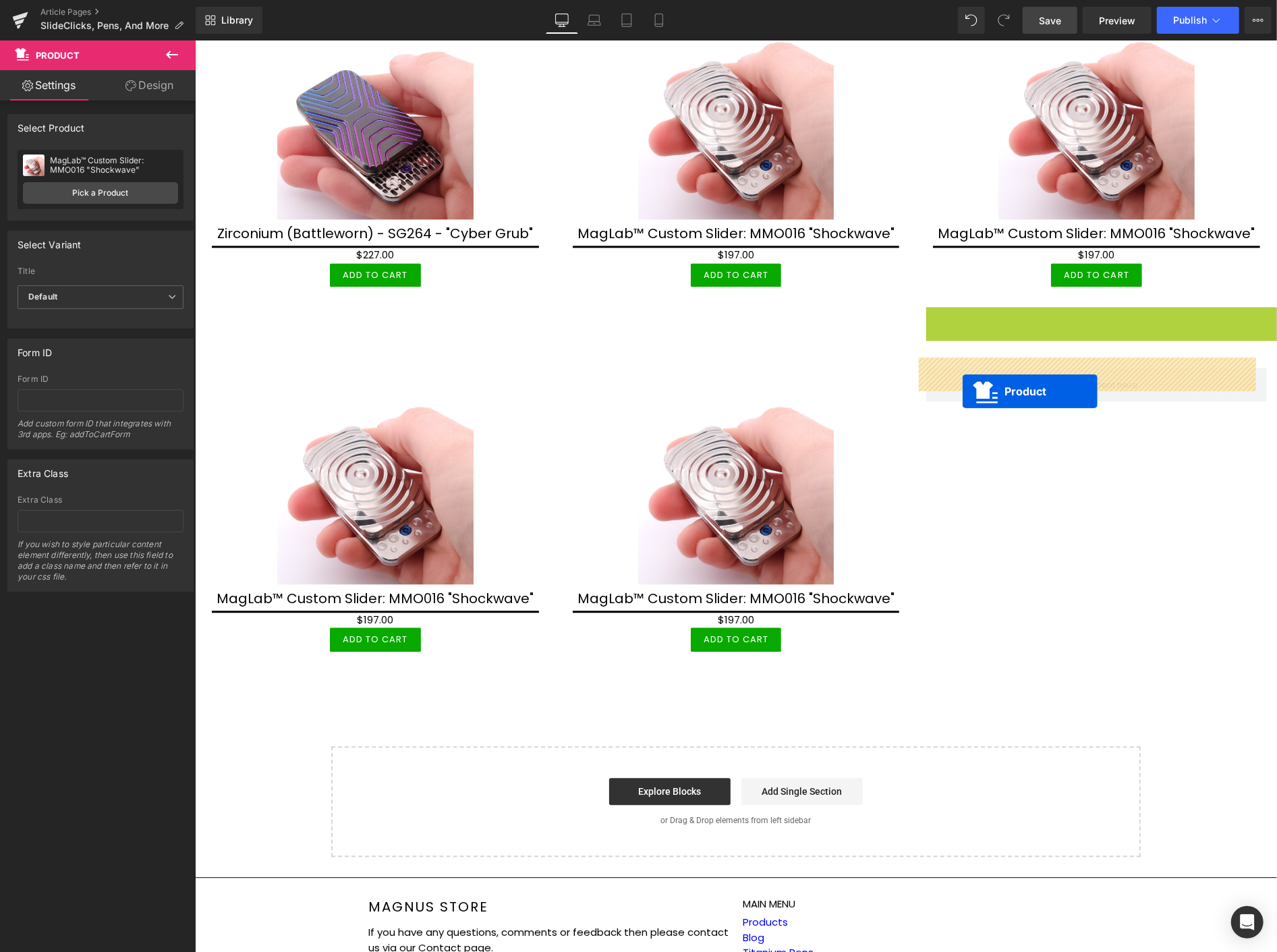
drag, startPoint x: 1064, startPoint y: 308, endPoint x: 962, endPoint y: 390, distance: 130.9
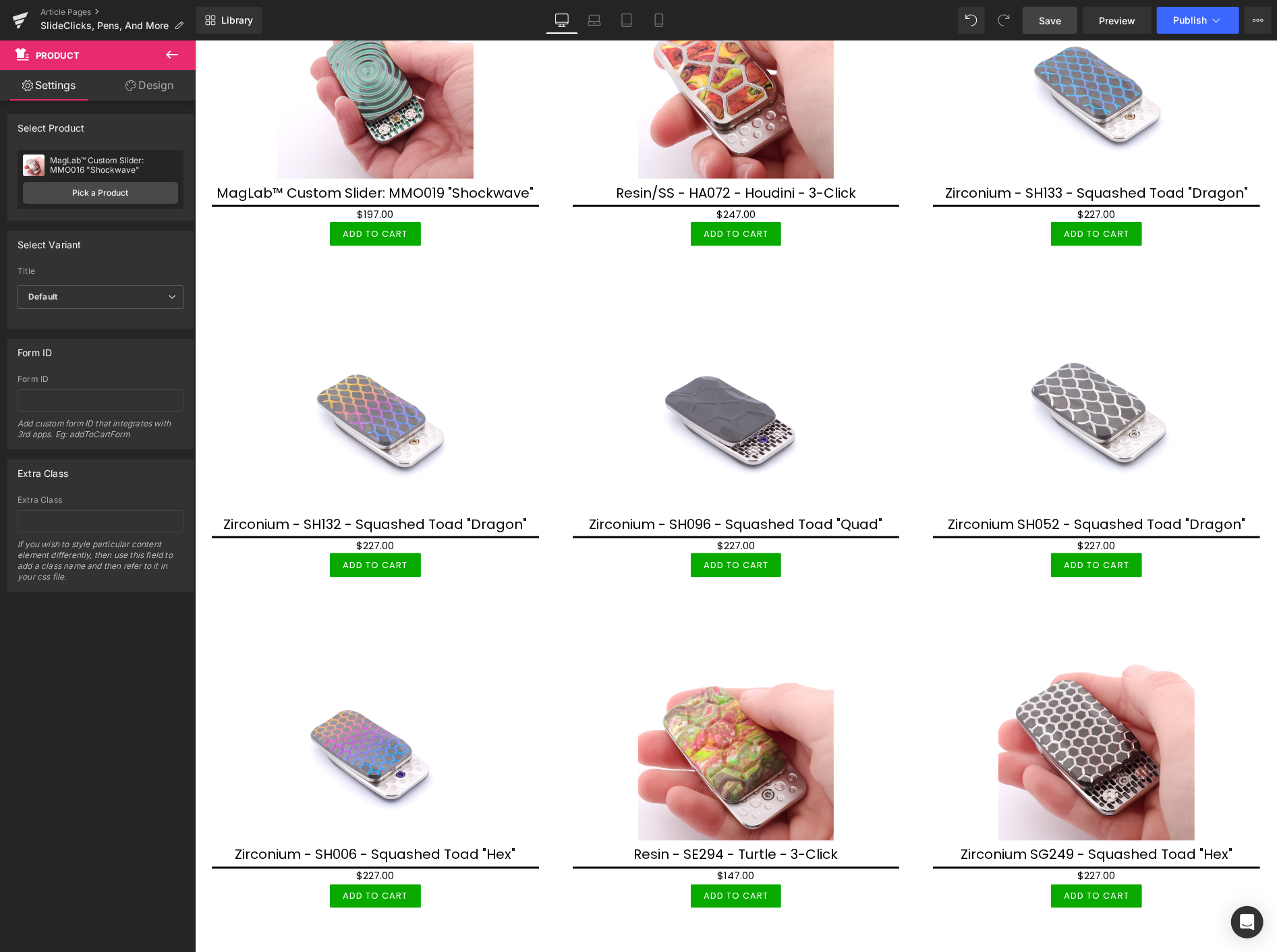
scroll to position [1192, 0]
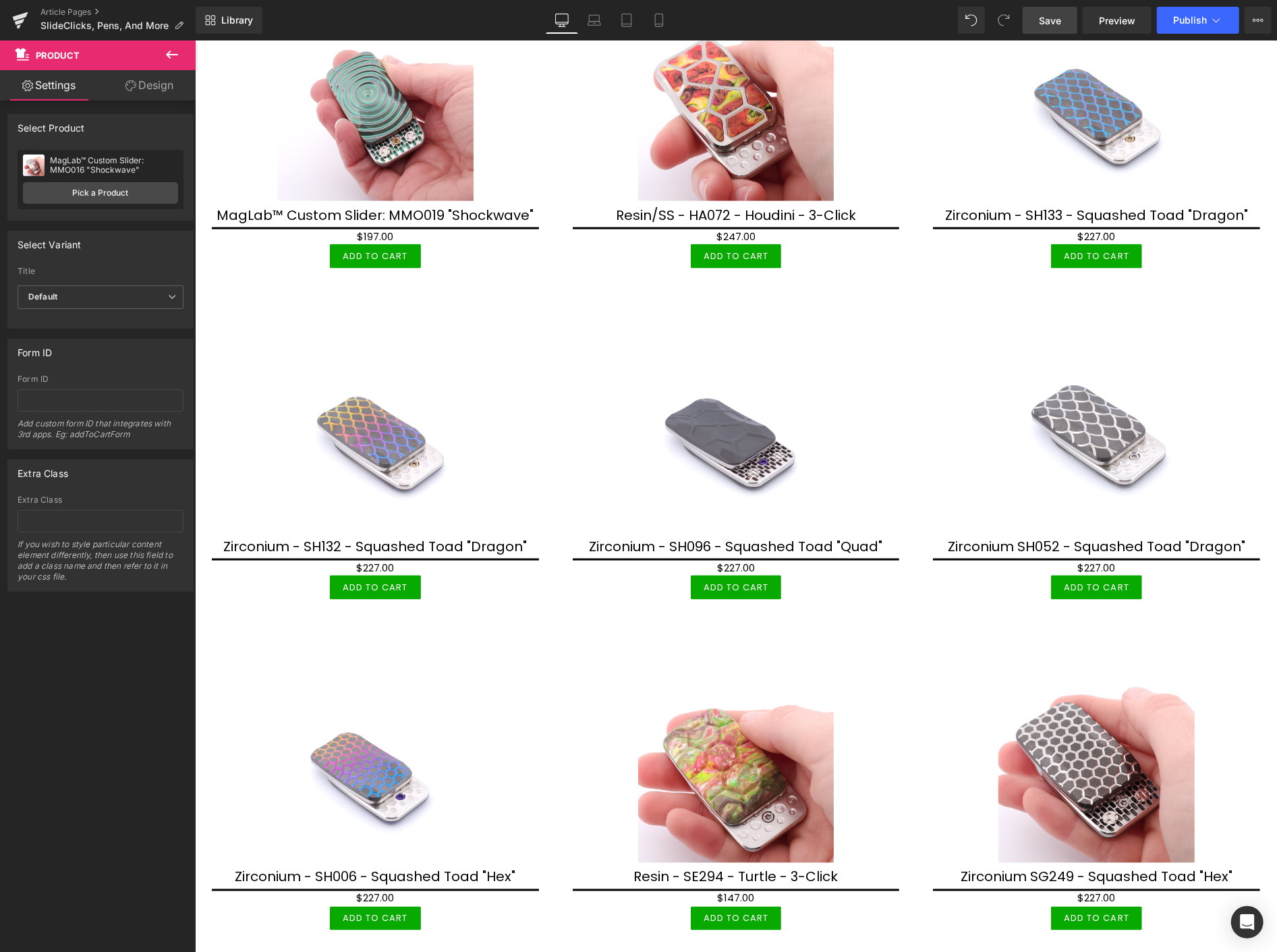
click at [1054, 24] on span "Save" at bounding box center [1051, 20] width 22 height 14
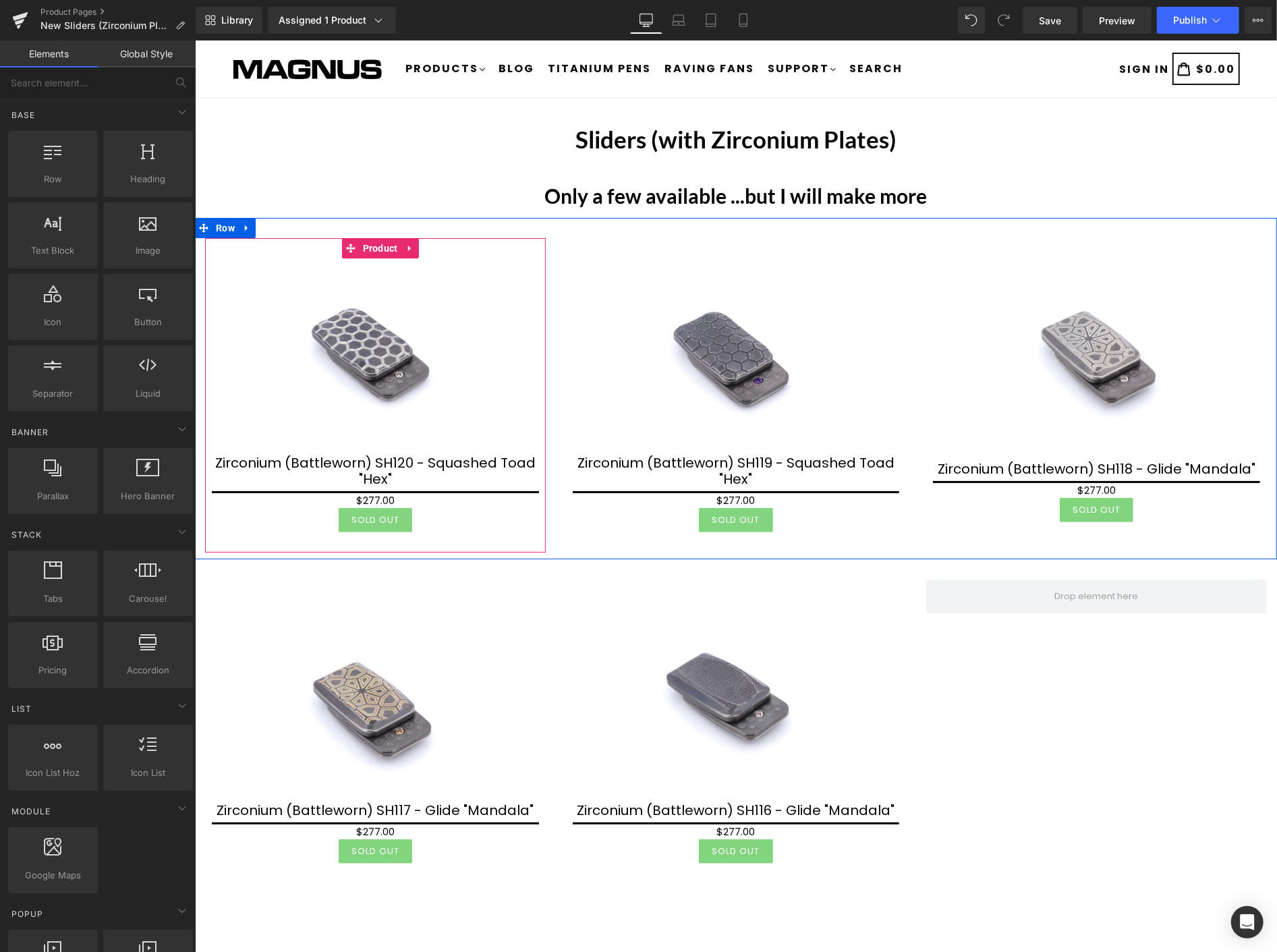
click at [376, 251] on span "Product" at bounding box center [380, 247] width 42 height 20
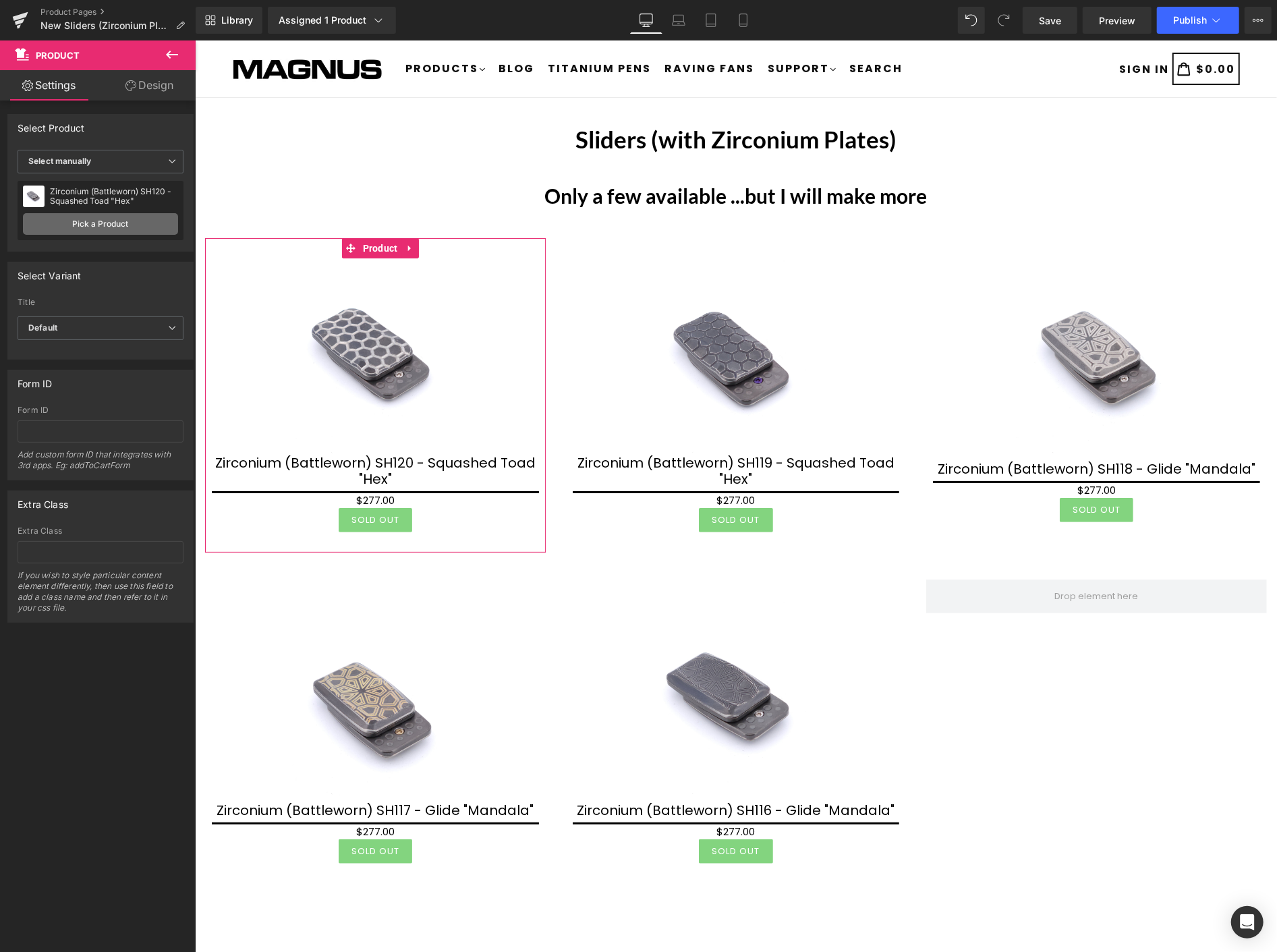
click at [125, 219] on link "Pick a Product" at bounding box center [101, 223] width 155 height 22
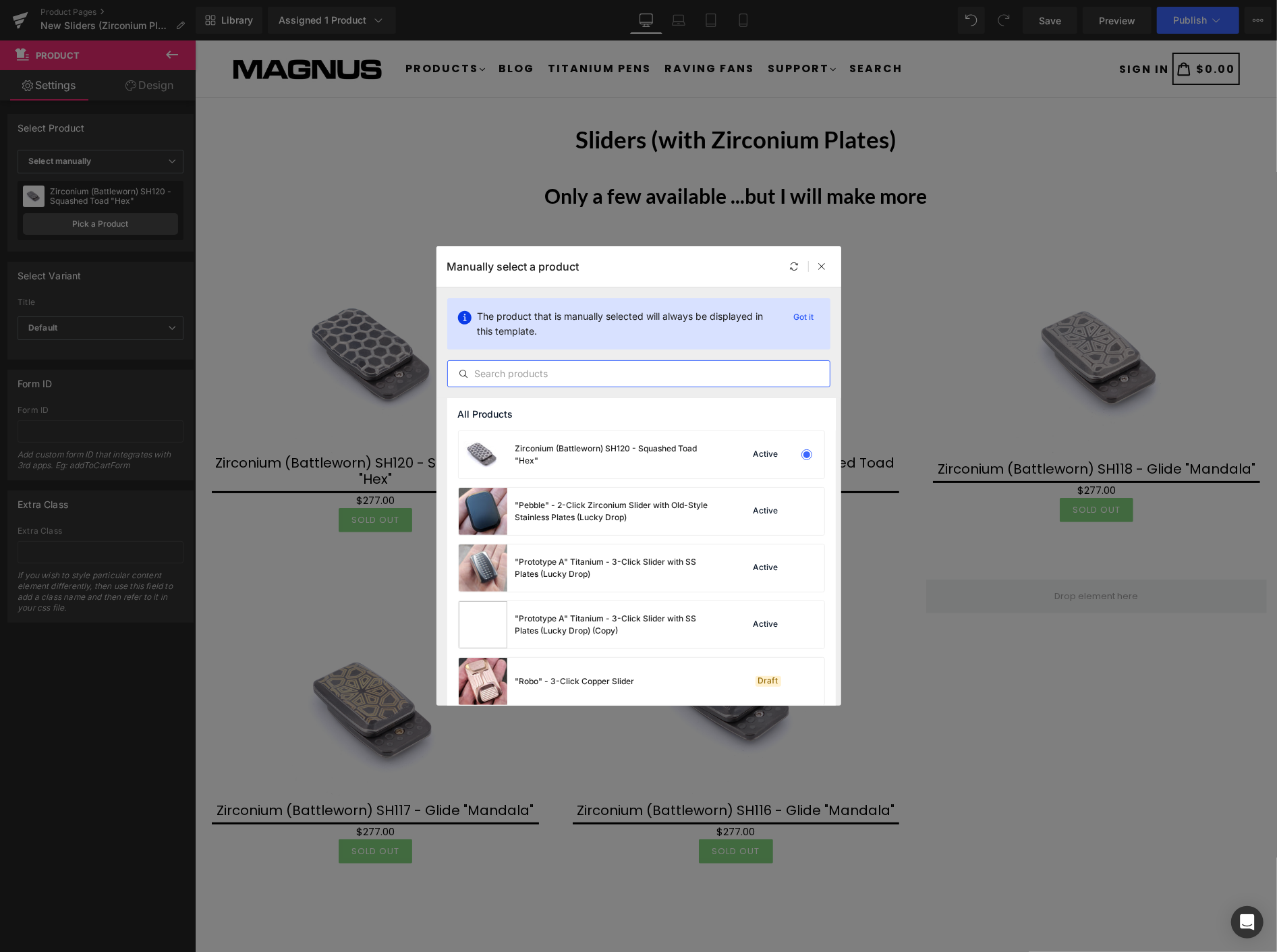
click at [502, 371] on input "text" at bounding box center [638, 374] width 382 height 16
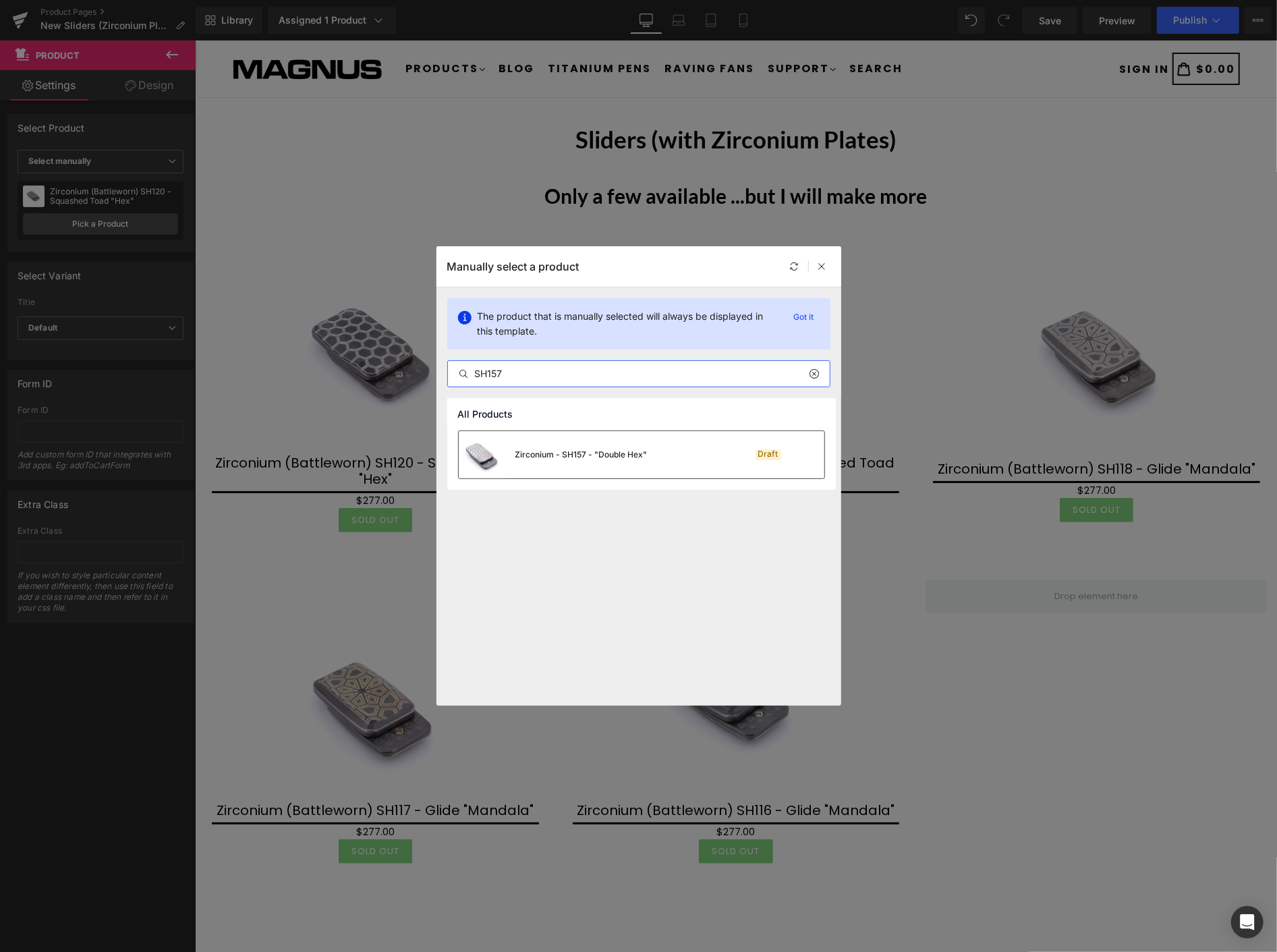
type input "SH157"
click at [568, 454] on div "Zirconium - SH157 - "Double Hex"" at bounding box center [581, 454] width 132 height 12
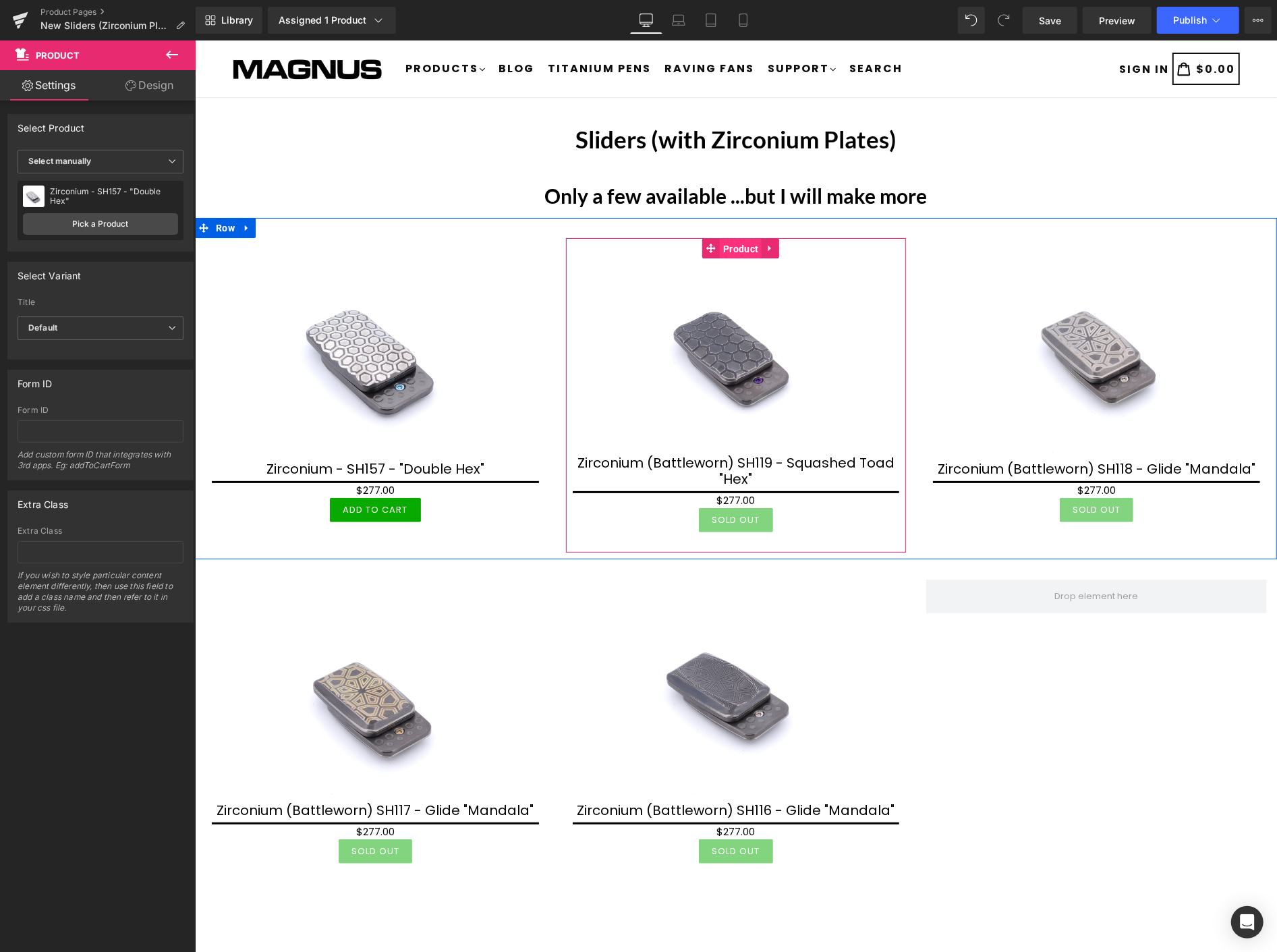
click at [741, 250] on span "Product" at bounding box center [740, 248] width 42 height 20
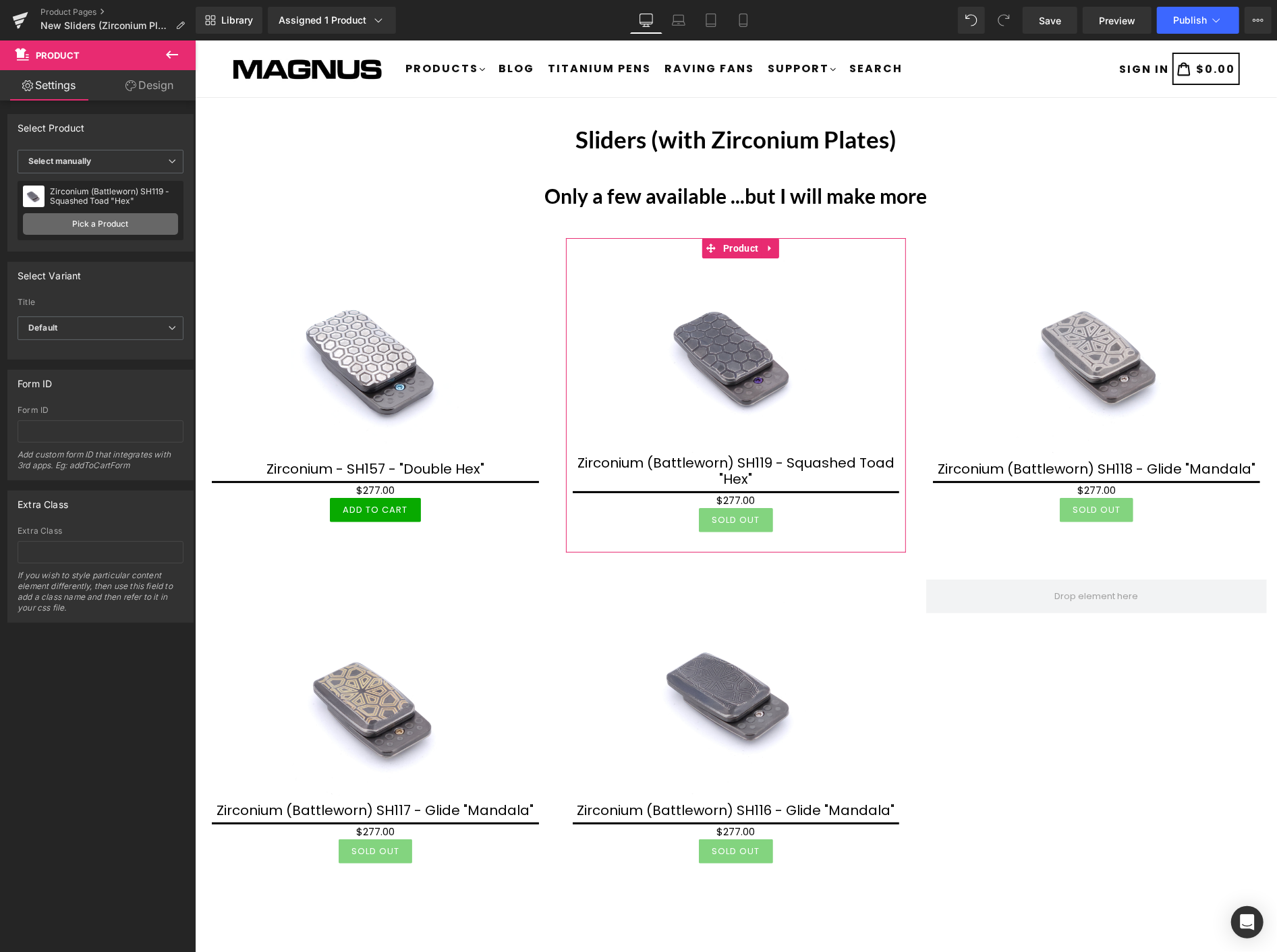
click at [104, 223] on link "Pick a Product" at bounding box center [101, 223] width 155 height 22
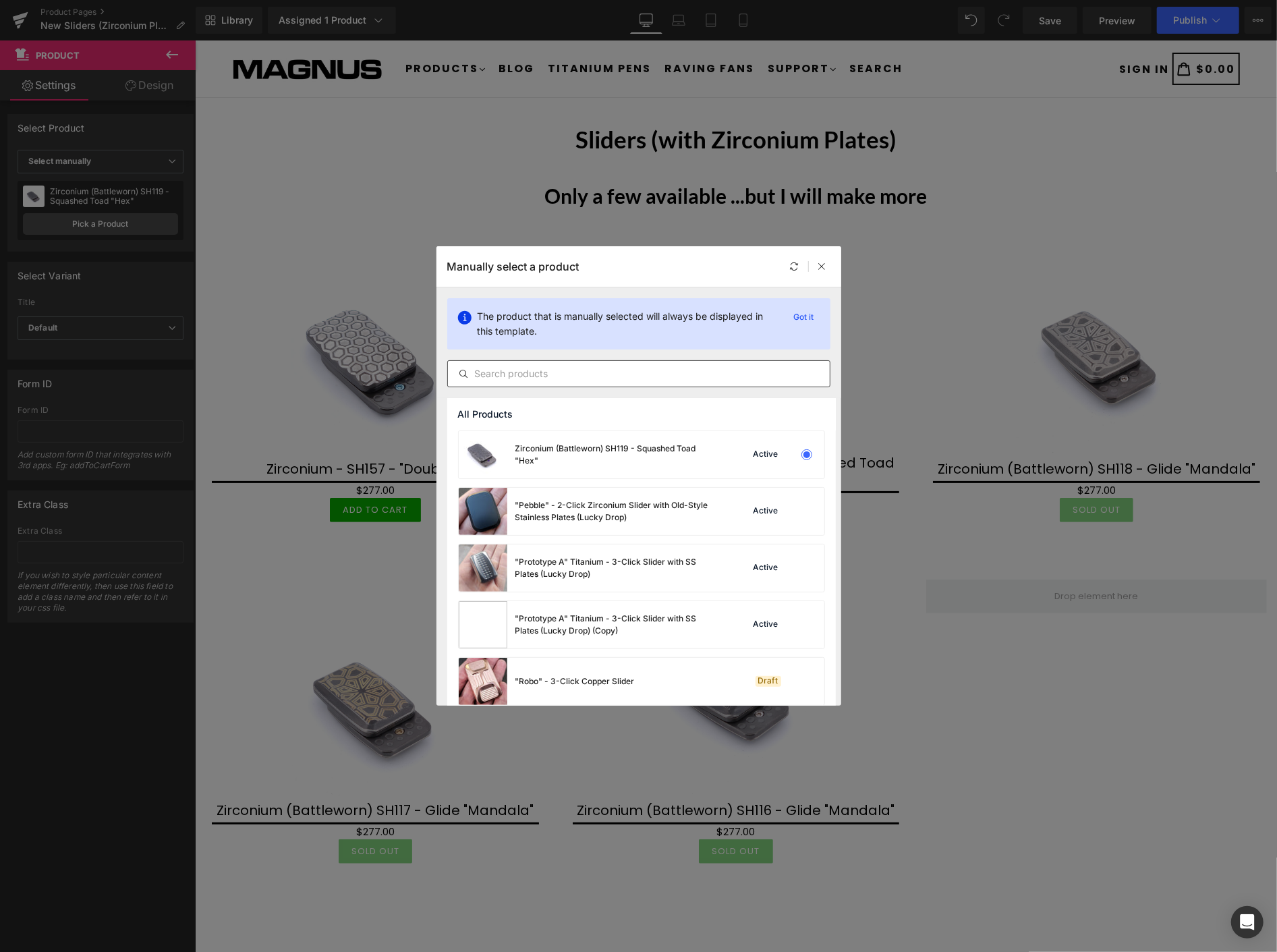
click at [528, 369] on input "text" at bounding box center [638, 374] width 382 height 16
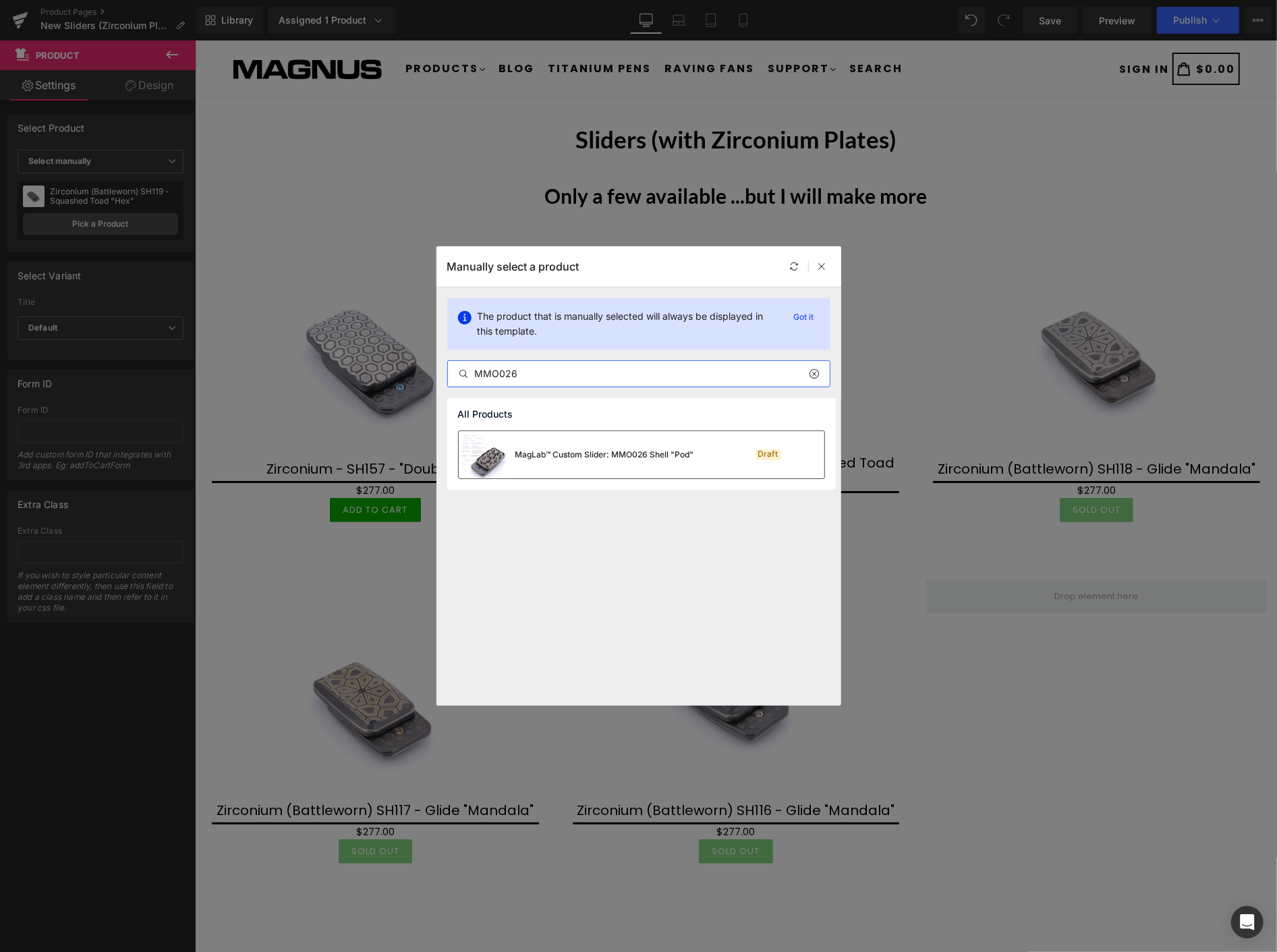
type input "MMO026"
click at [608, 454] on div "MagLab™ Custom Slider: MMO026 Shell "Pod"" at bounding box center [605, 454] width 179 height 12
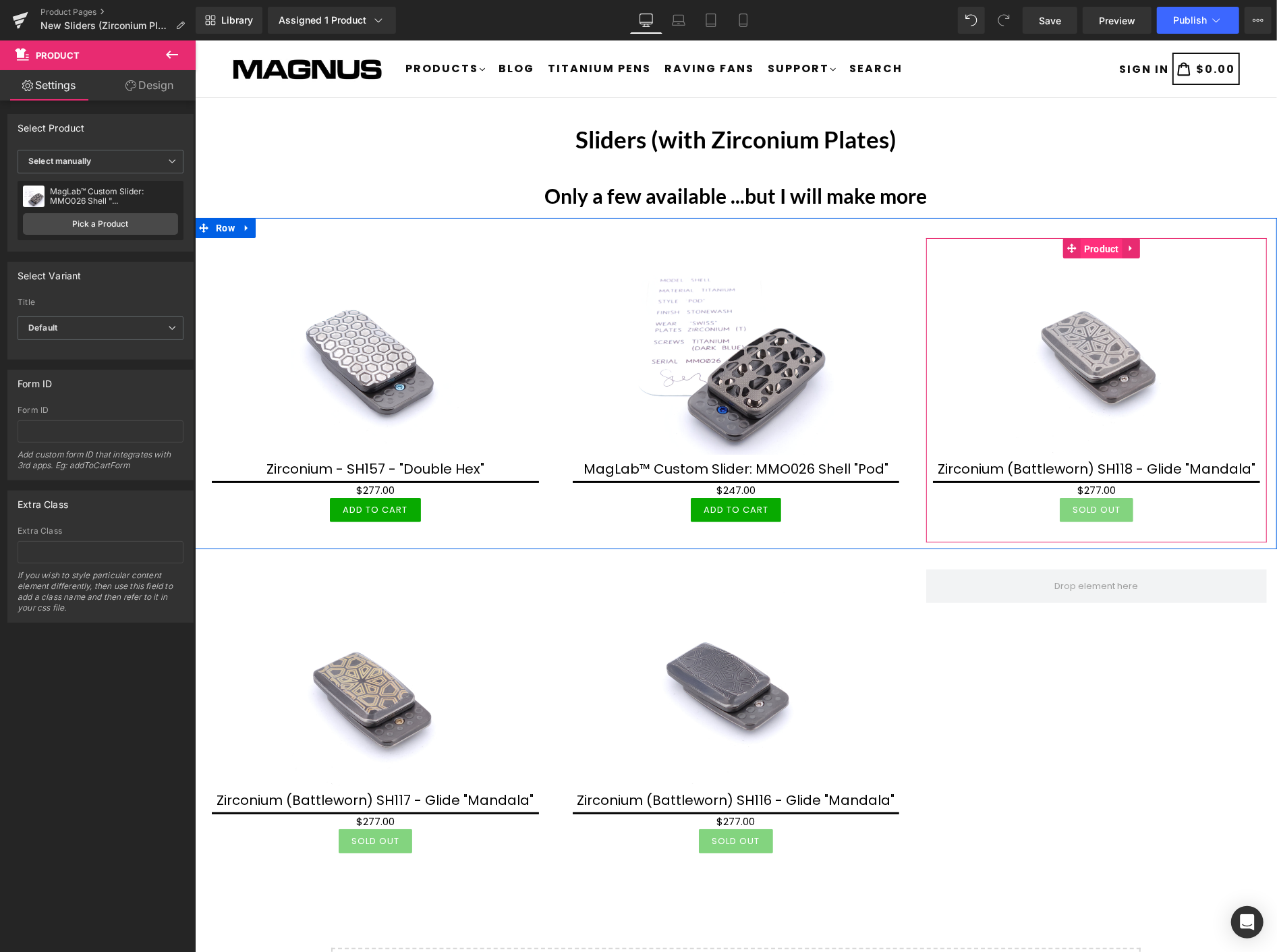
click at [1090, 253] on span "Product" at bounding box center [1101, 248] width 42 height 20
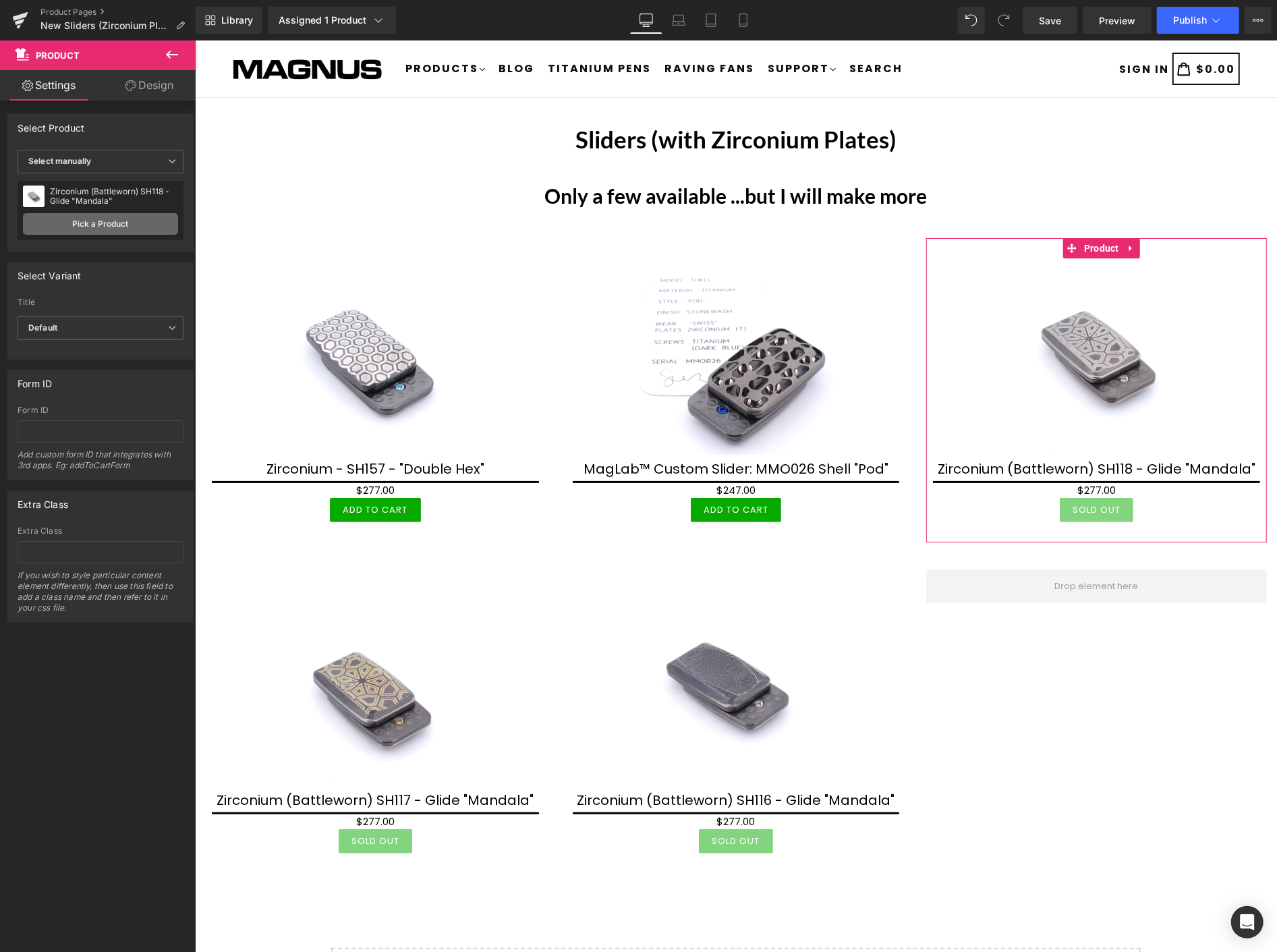
click at [119, 218] on link "Pick a Product" at bounding box center [101, 223] width 155 height 22
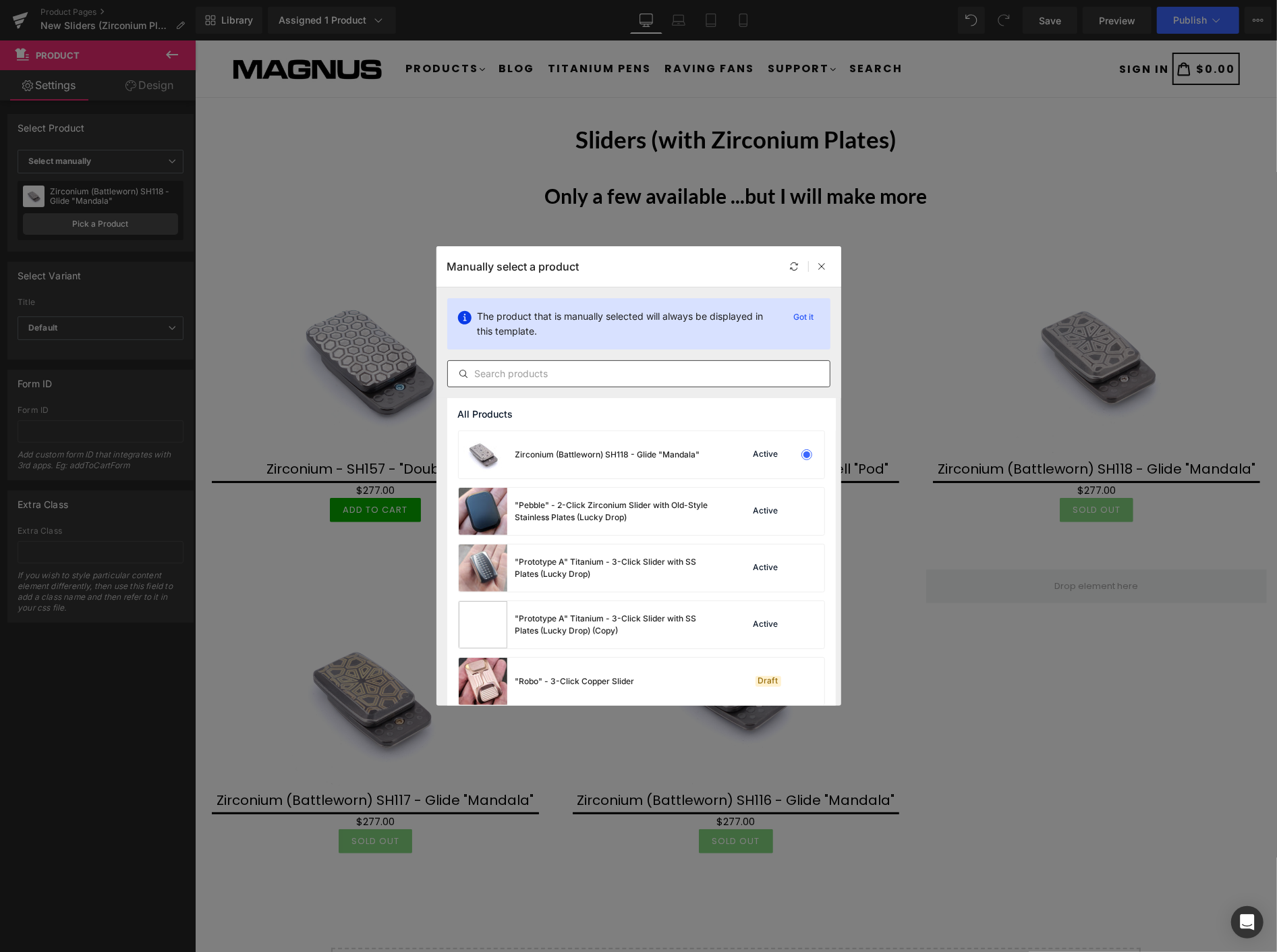
click at [527, 374] on input "text" at bounding box center [638, 374] width 382 height 16
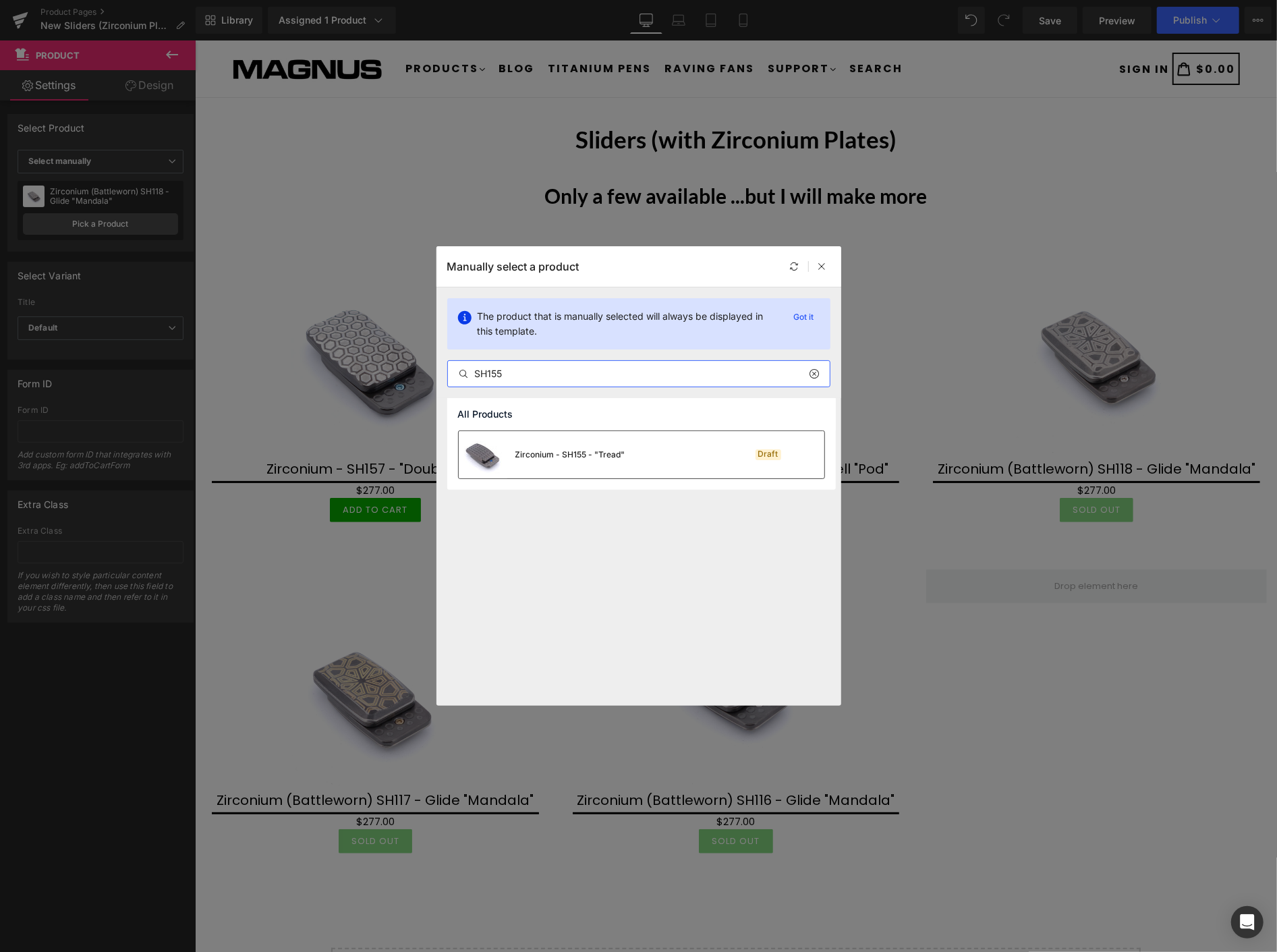
type input "SH155"
click at [588, 457] on div "Zirconium - SH155 - "Tread"" at bounding box center [571, 454] width 110 height 12
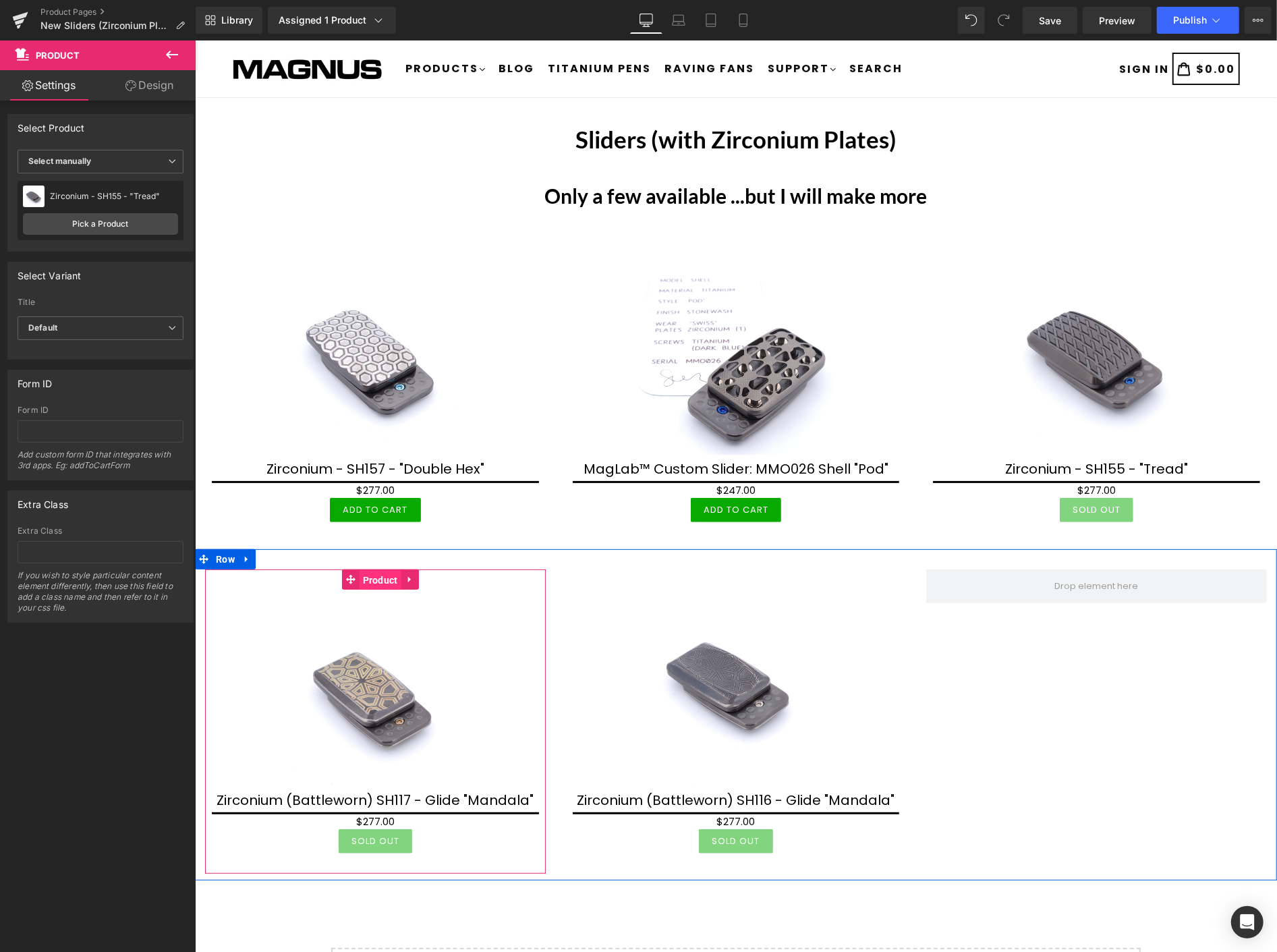
click at [376, 577] on span "Product" at bounding box center [380, 579] width 42 height 20
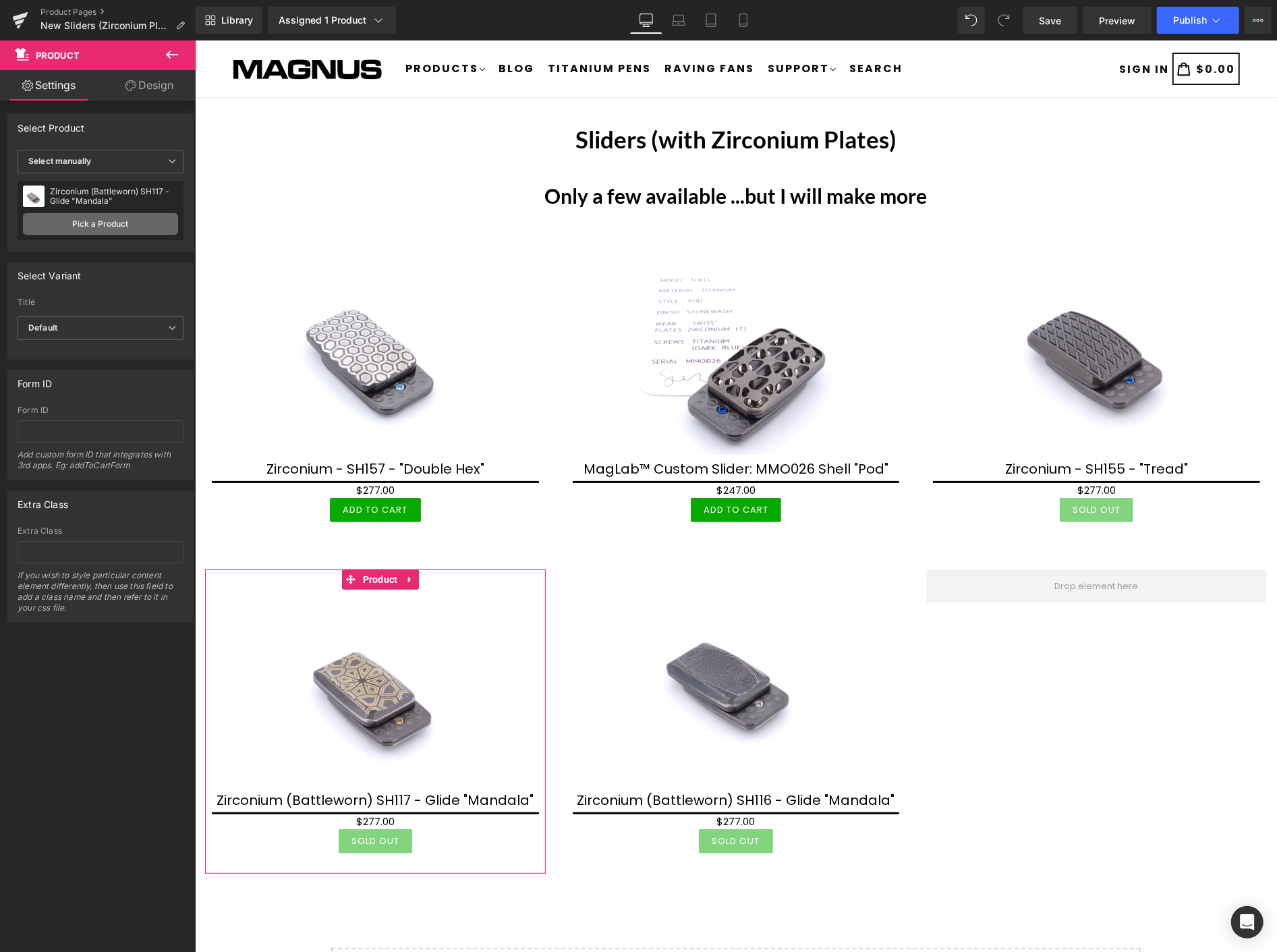
click at [127, 218] on link "Pick a Product" at bounding box center [101, 223] width 155 height 22
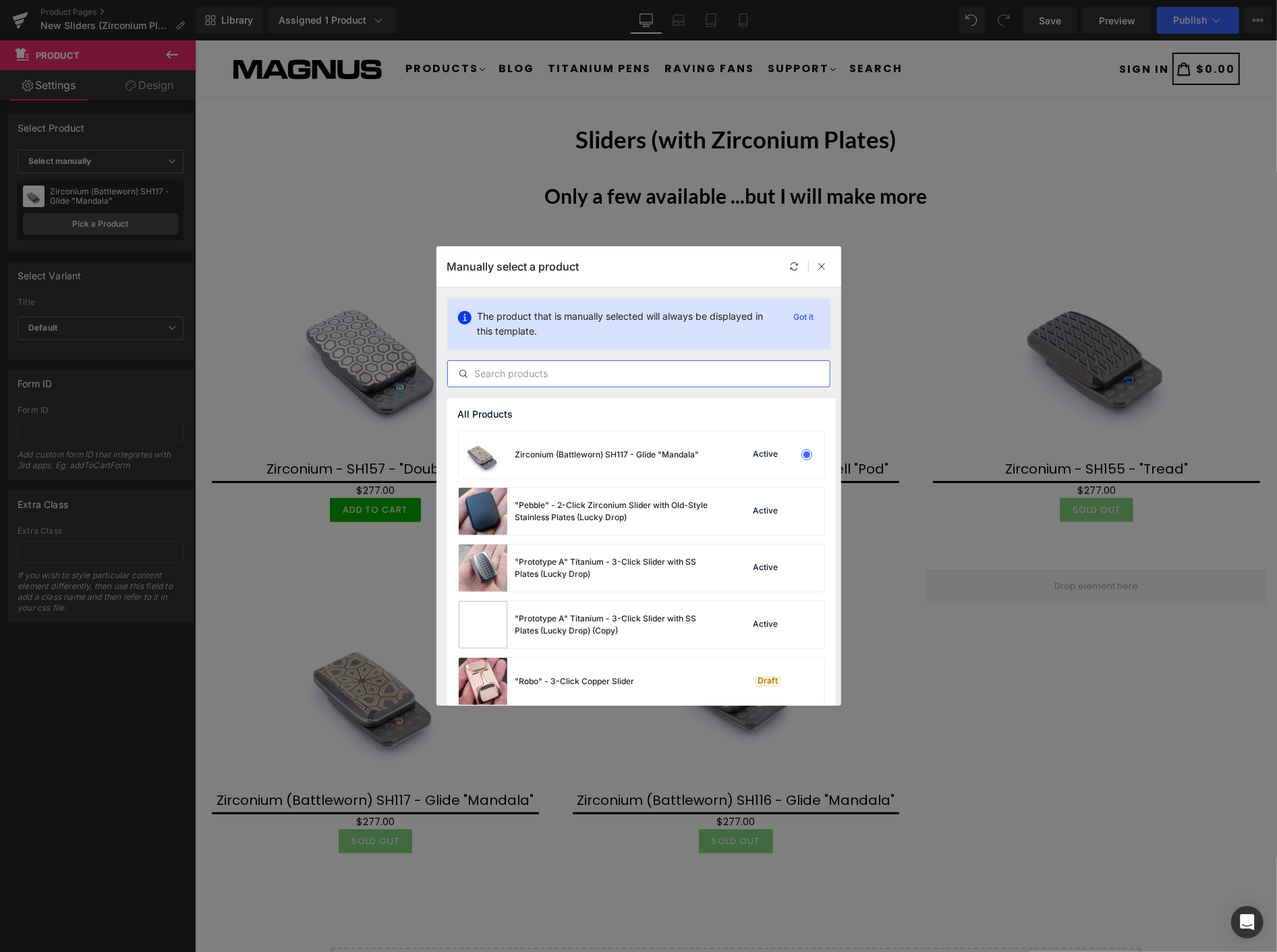
click at [503, 371] on input "text" at bounding box center [638, 374] width 382 height 16
click at [501, 375] on input "text" at bounding box center [638, 374] width 382 height 16
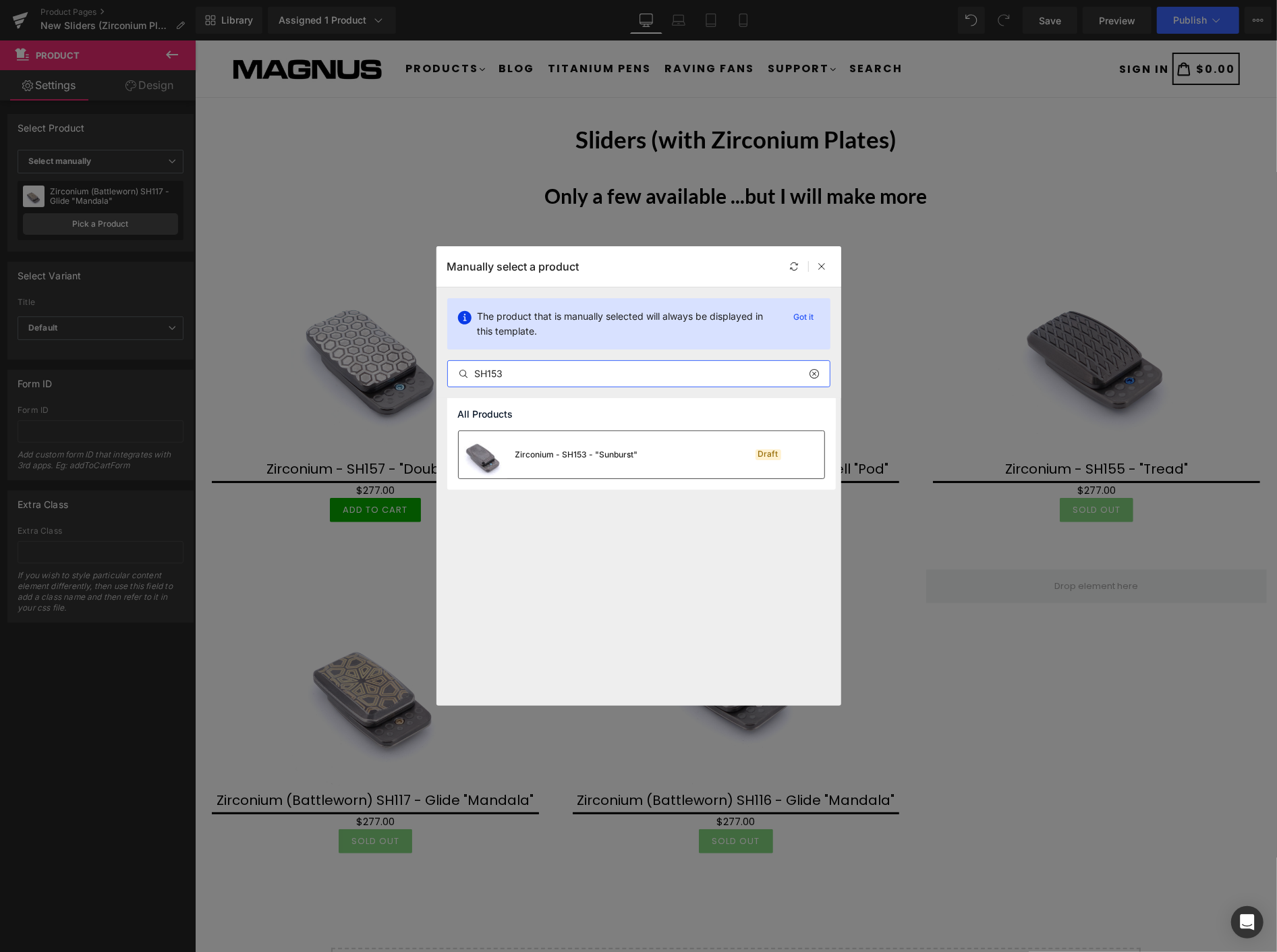
type input "SH153"
click at [561, 454] on div "Zirconium - SH153 - "Sunburst"" at bounding box center [577, 454] width 123 height 12
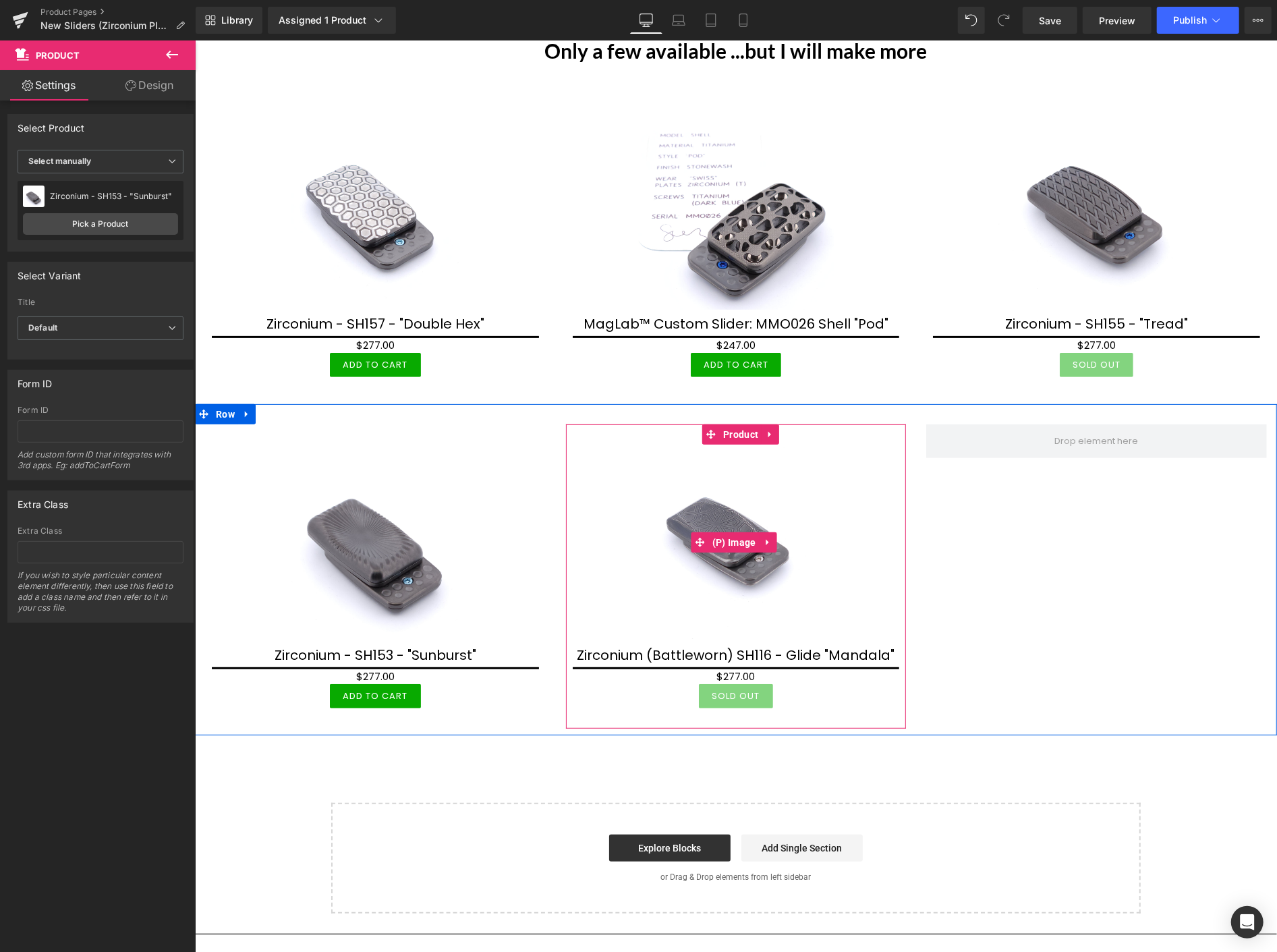
scroll to position [150, 0]
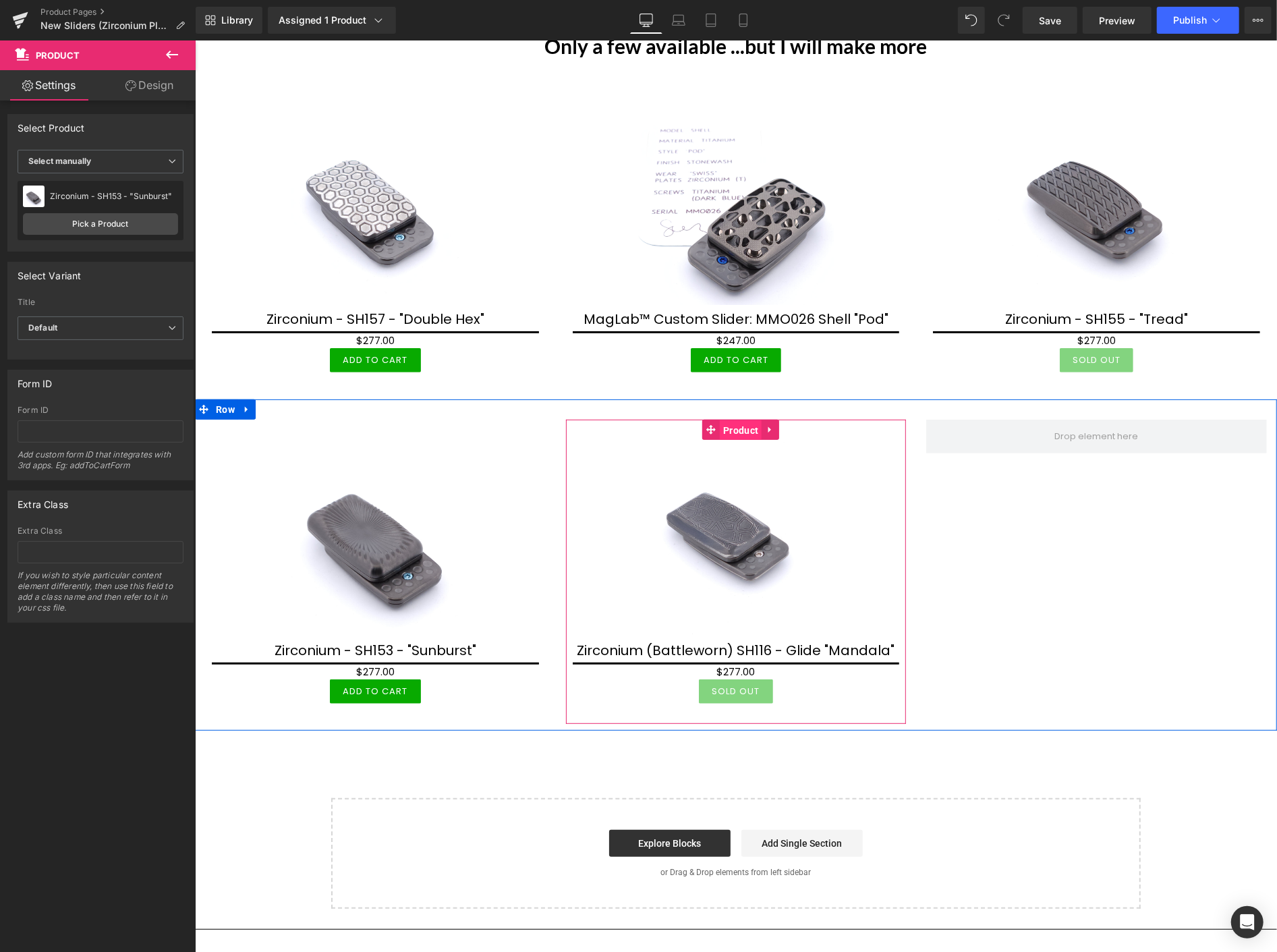
click at [735, 426] on span "Product" at bounding box center [740, 429] width 42 height 20
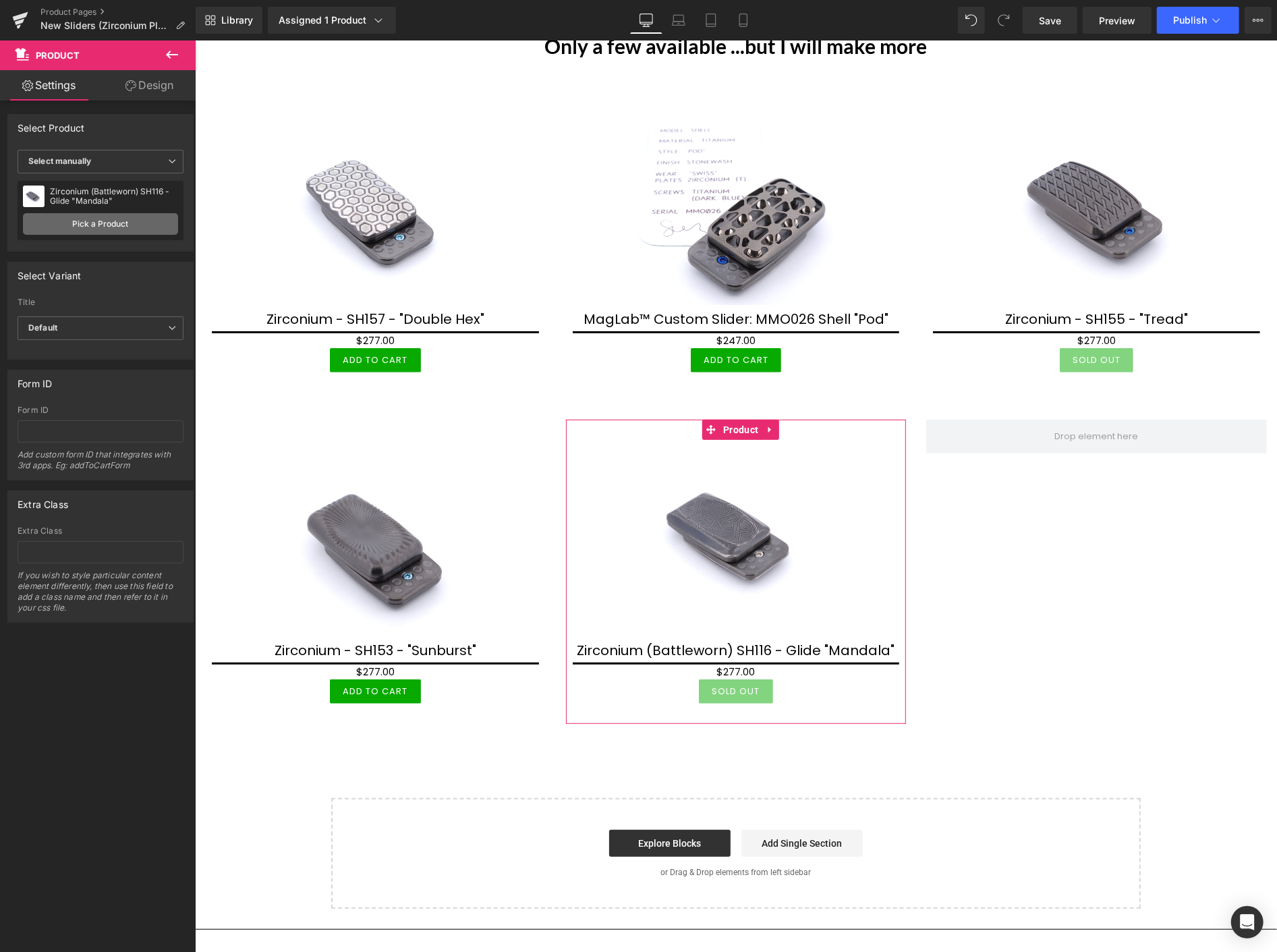
click at [133, 220] on link "Pick a Product" at bounding box center [101, 223] width 155 height 22
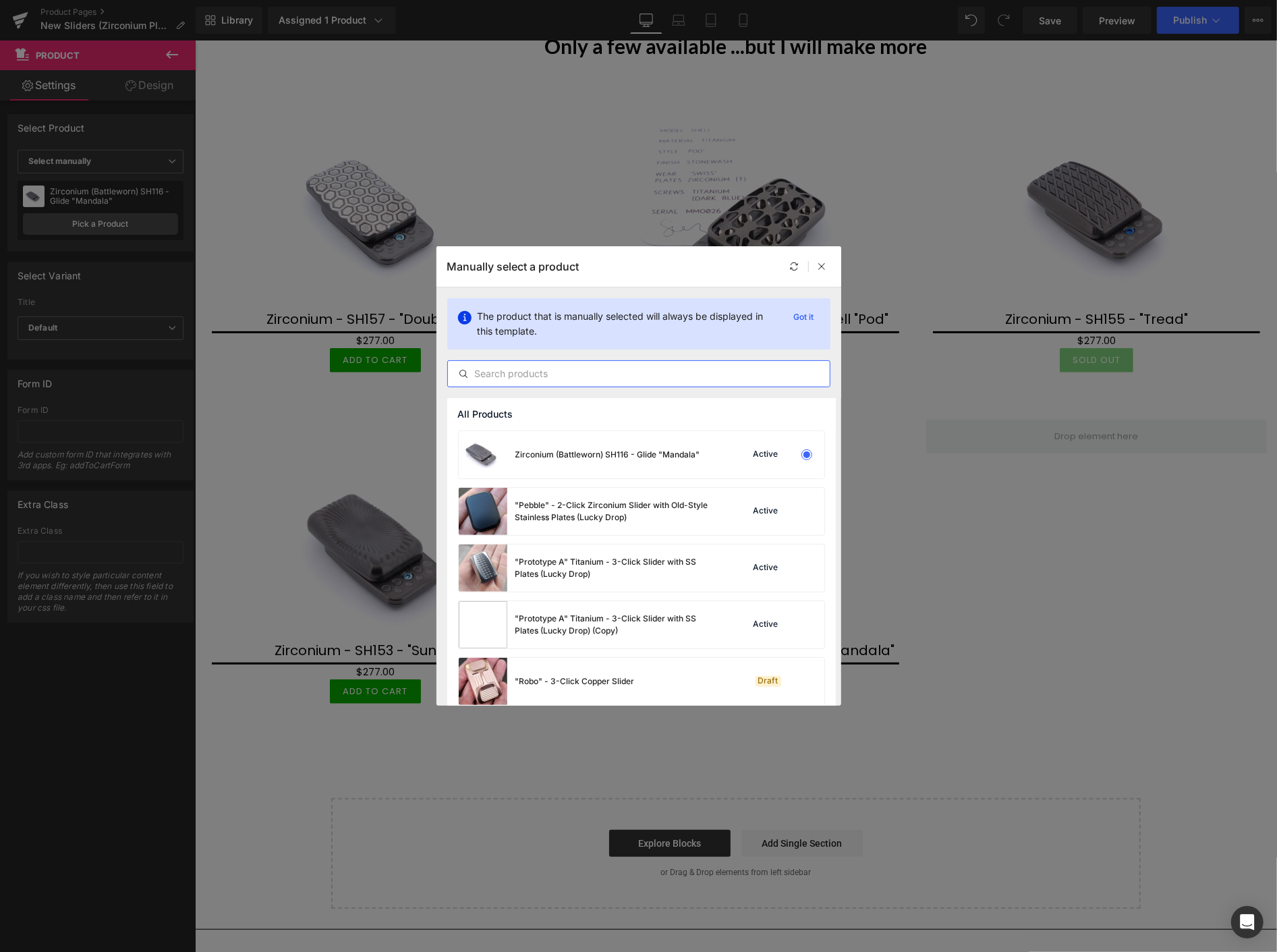
click at [504, 376] on input "text" at bounding box center [638, 374] width 382 height 16
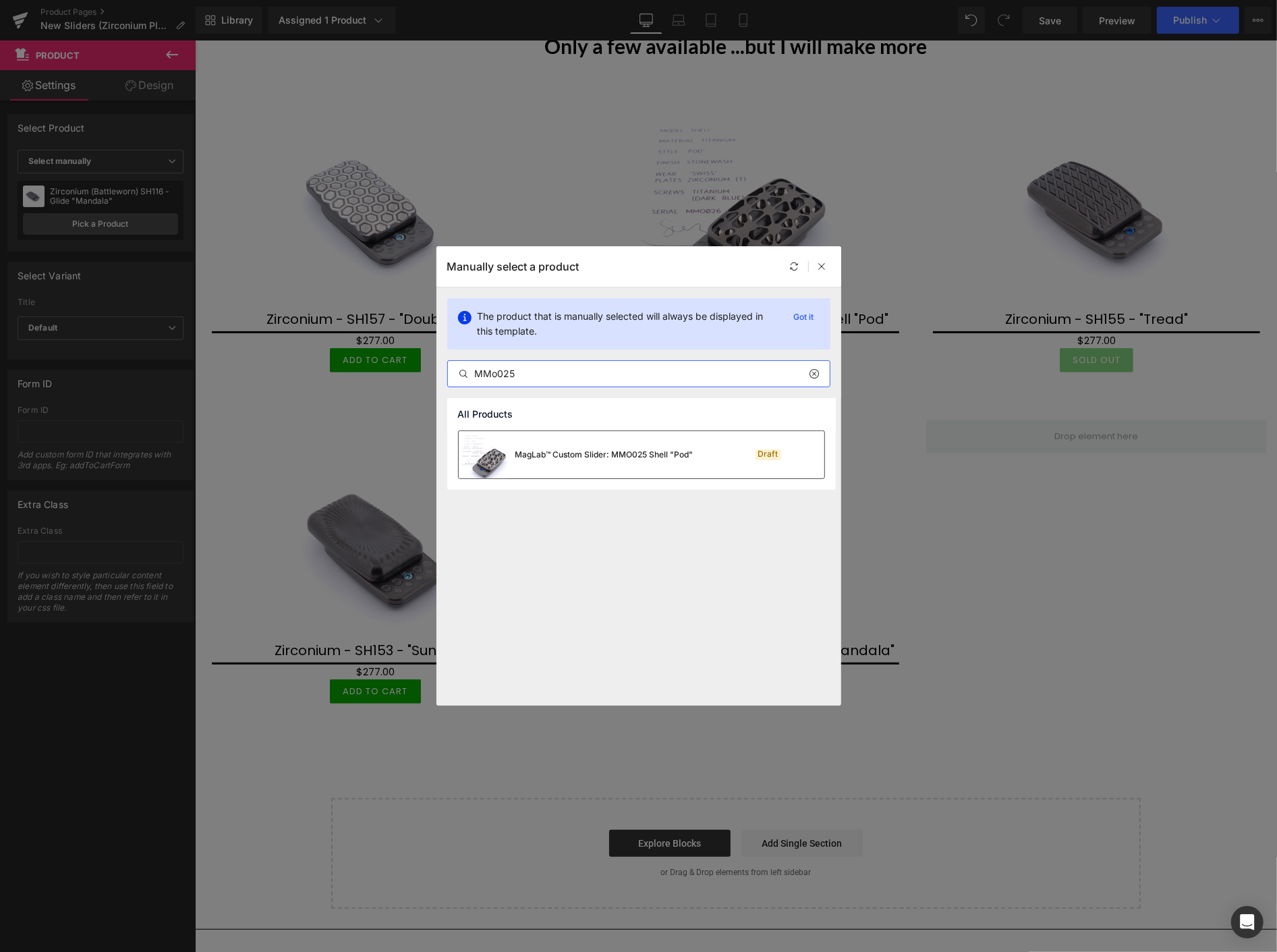
type input "MMo025"
click at [571, 455] on div "MagLab™ Custom Slider: MMO025 Shell "Pod"" at bounding box center [604, 454] width 178 height 12
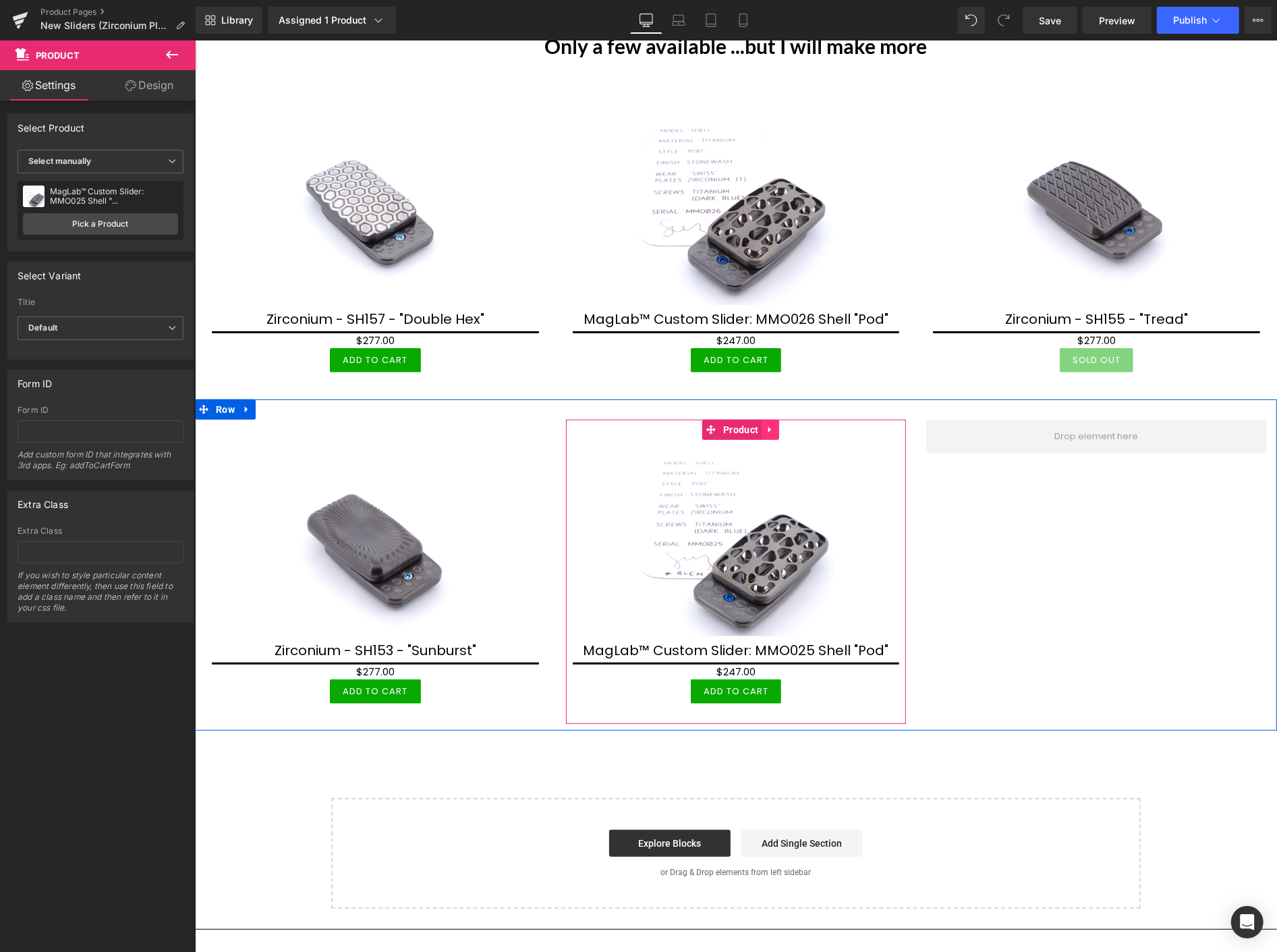
click at [768, 429] on icon at bounding box center [770, 428] width 3 height 6
click at [756, 425] on icon at bounding box center [761, 429] width 10 height 10
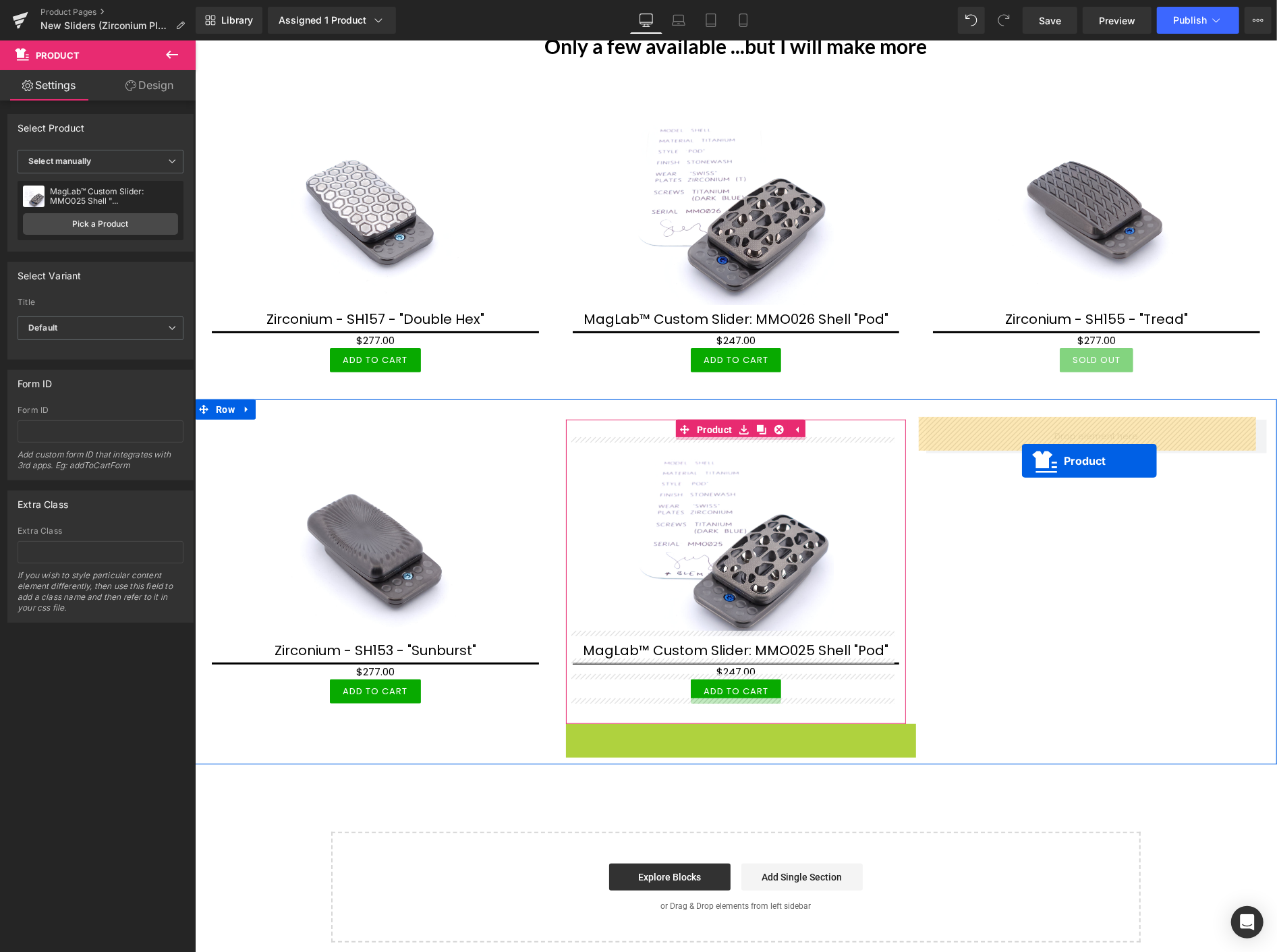
drag, startPoint x: 706, startPoint y: 731, endPoint x: 1021, endPoint y: 460, distance: 415.5
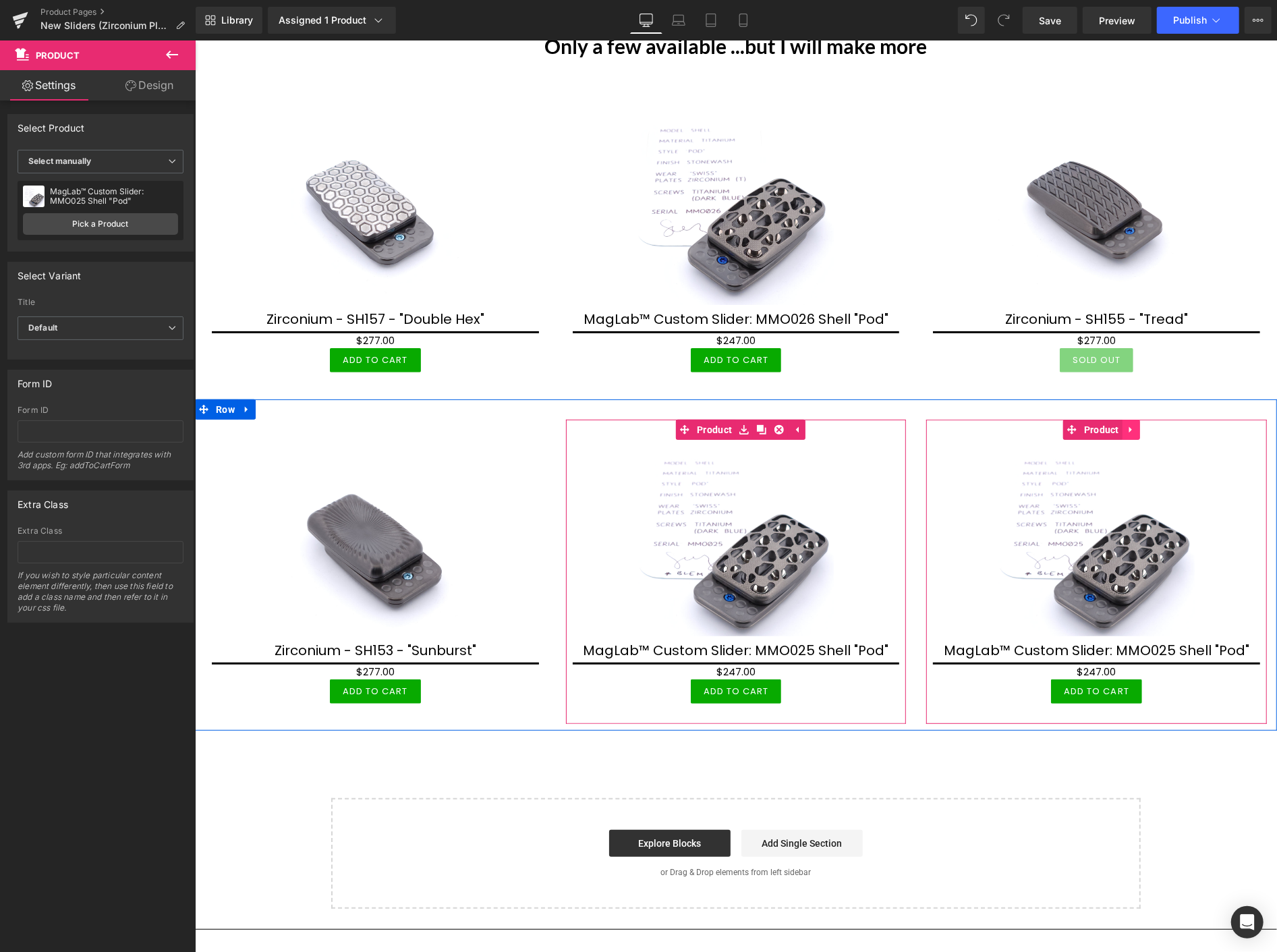
click at [1126, 424] on icon at bounding box center [1130, 429] width 10 height 10
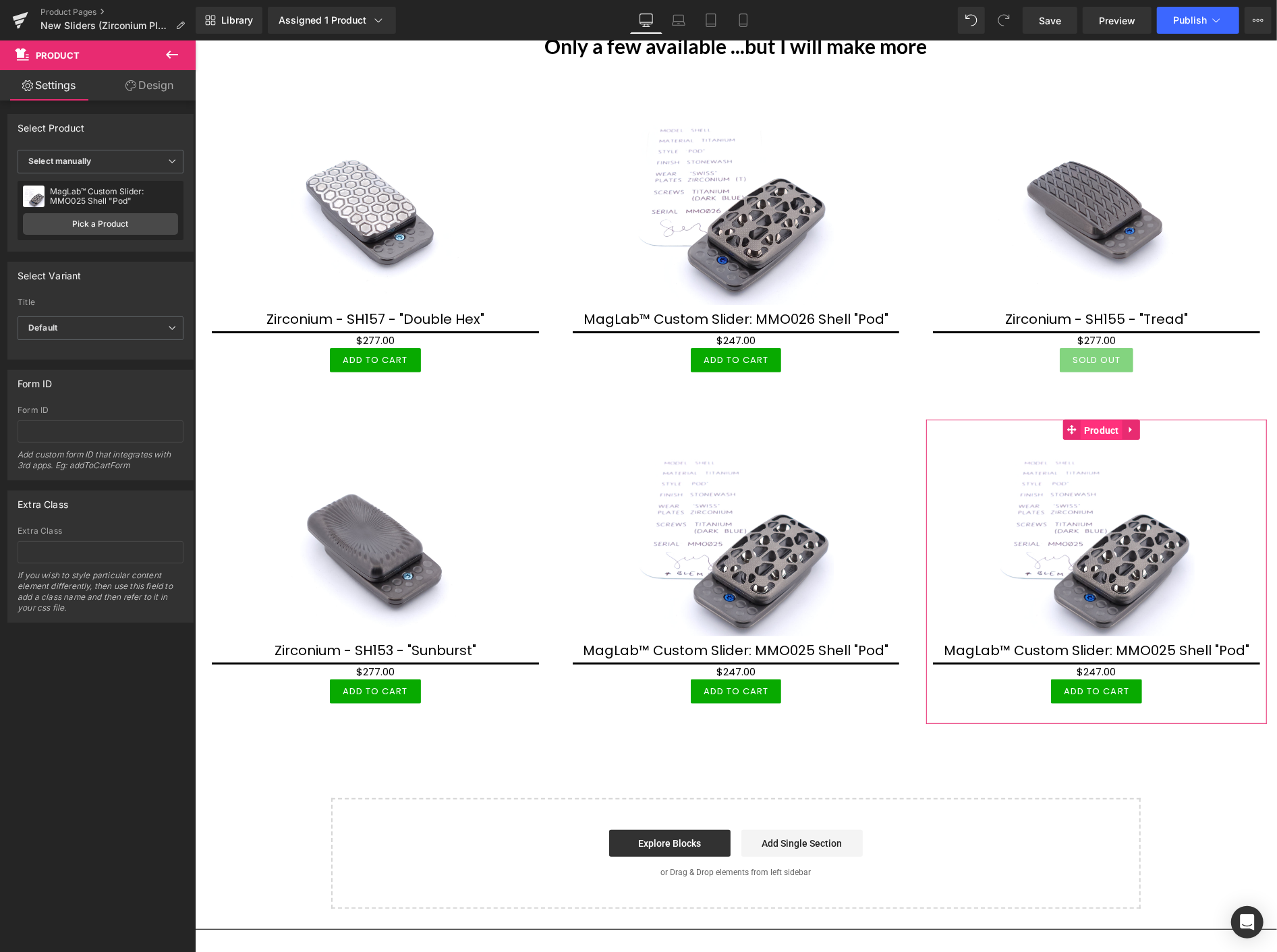
click at [1062, 426] on link "Product" at bounding box center [1092, 428] width 60 height 20
click at [111, 226] on link "Pick a Product" at bounding box center [101, 223] width 155 height 22
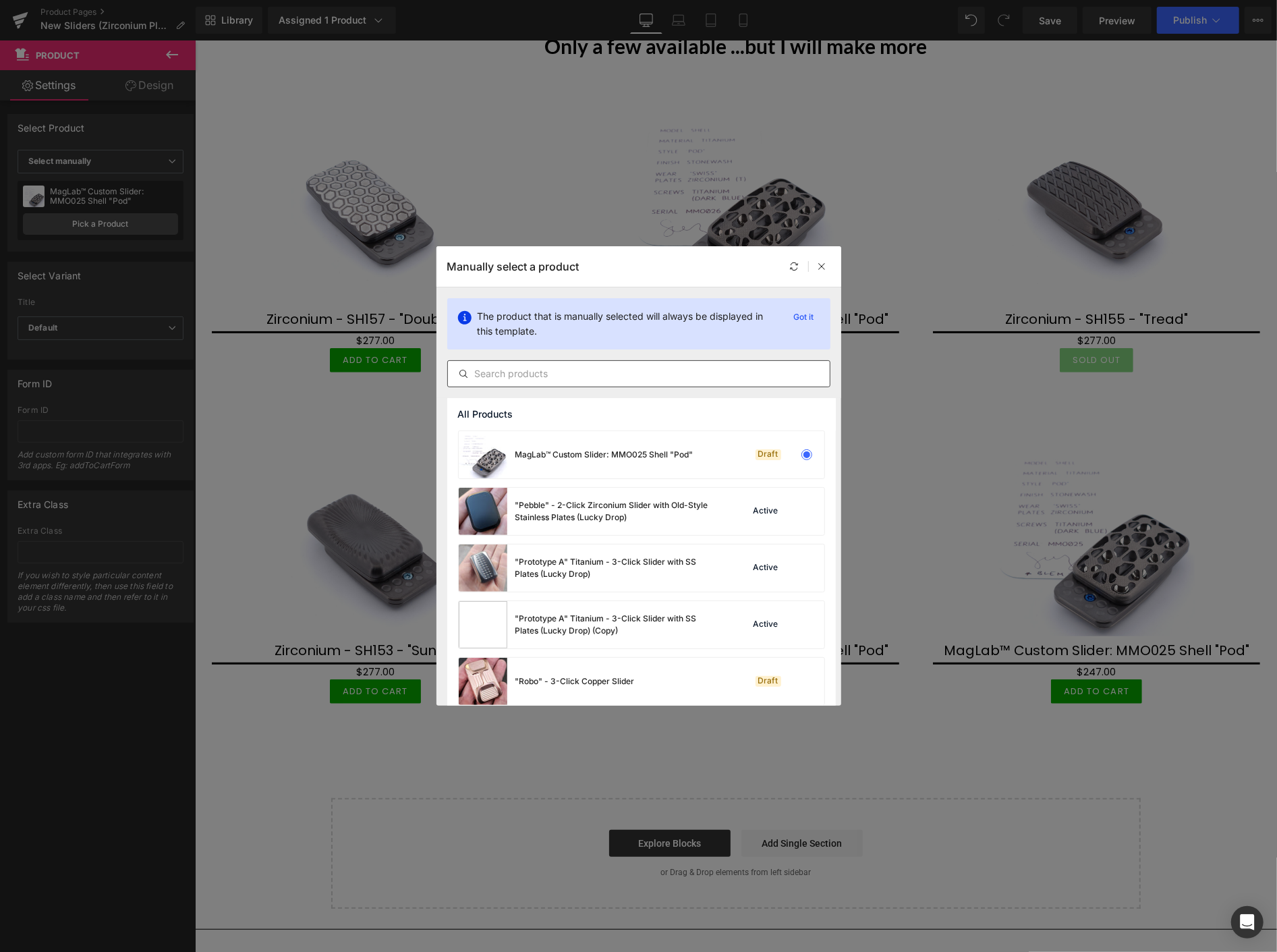
click at [500, 372] on input "text" at bounding box center [638, 374] width 382 height 16
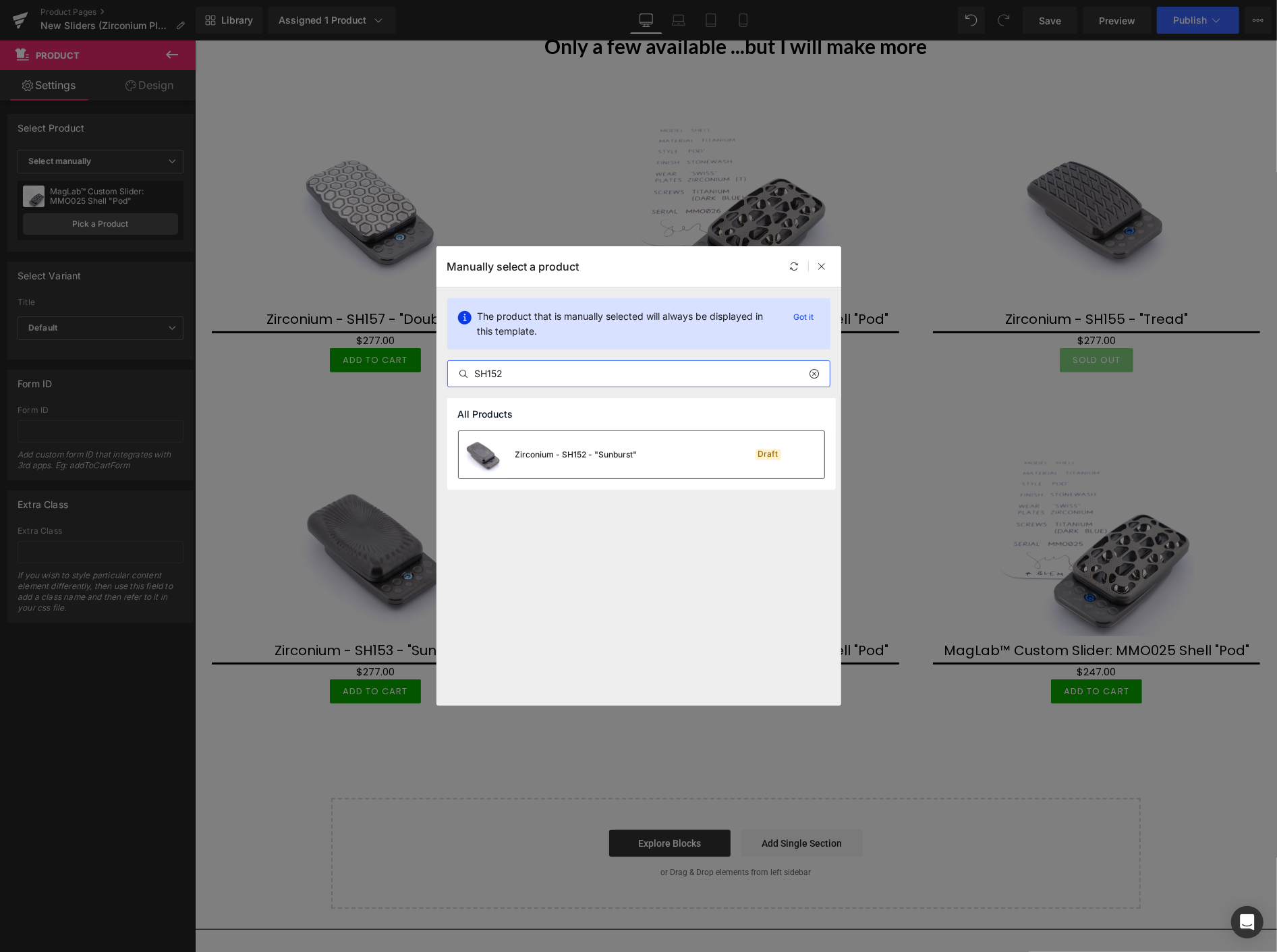
type input "SH152"
click at [592, 454] on div "Zirconium - SH152 - "Sunburst"" at bounding box center [577, 454] width 122 height 12
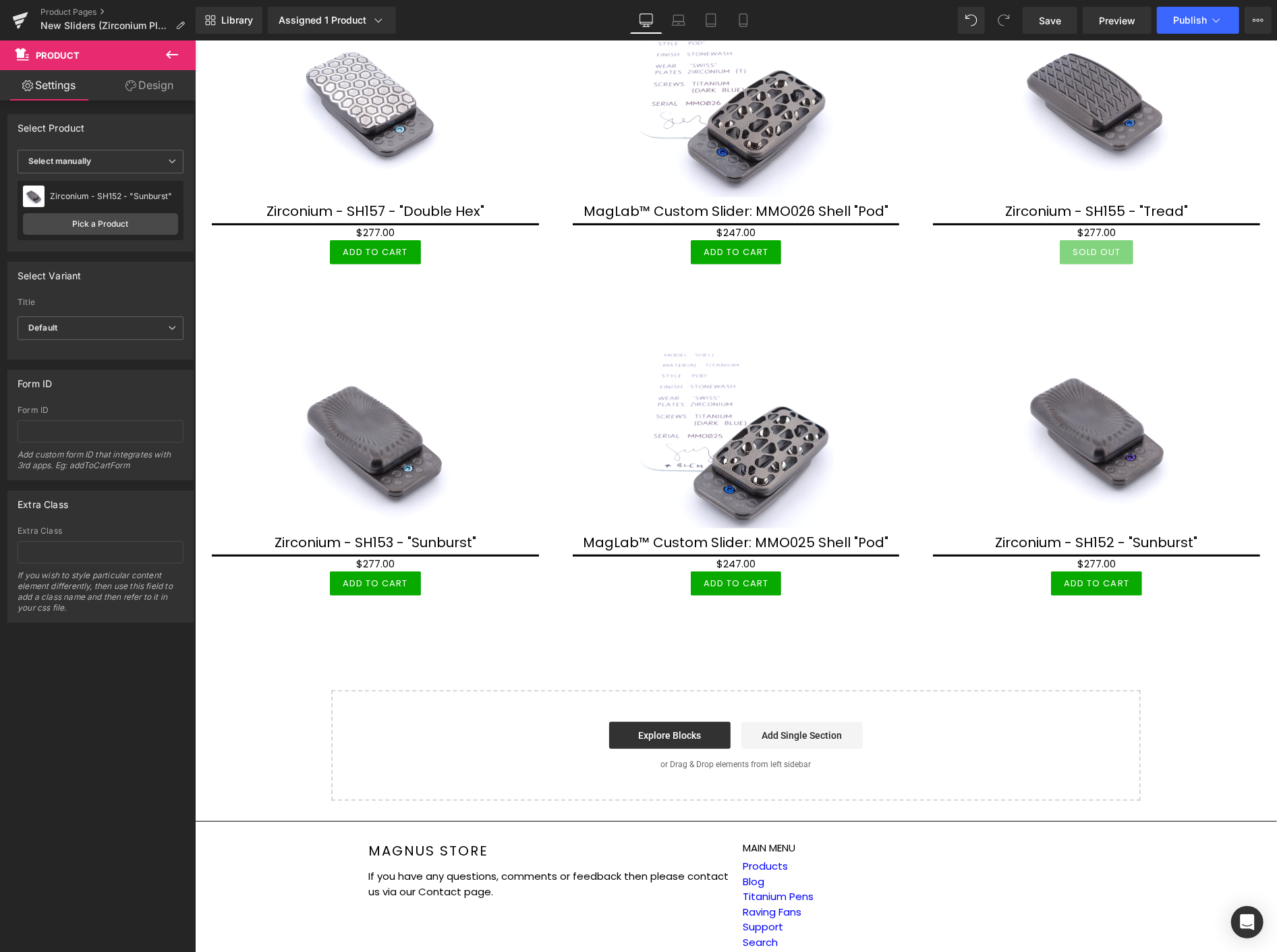
scroll to position [299, 0]
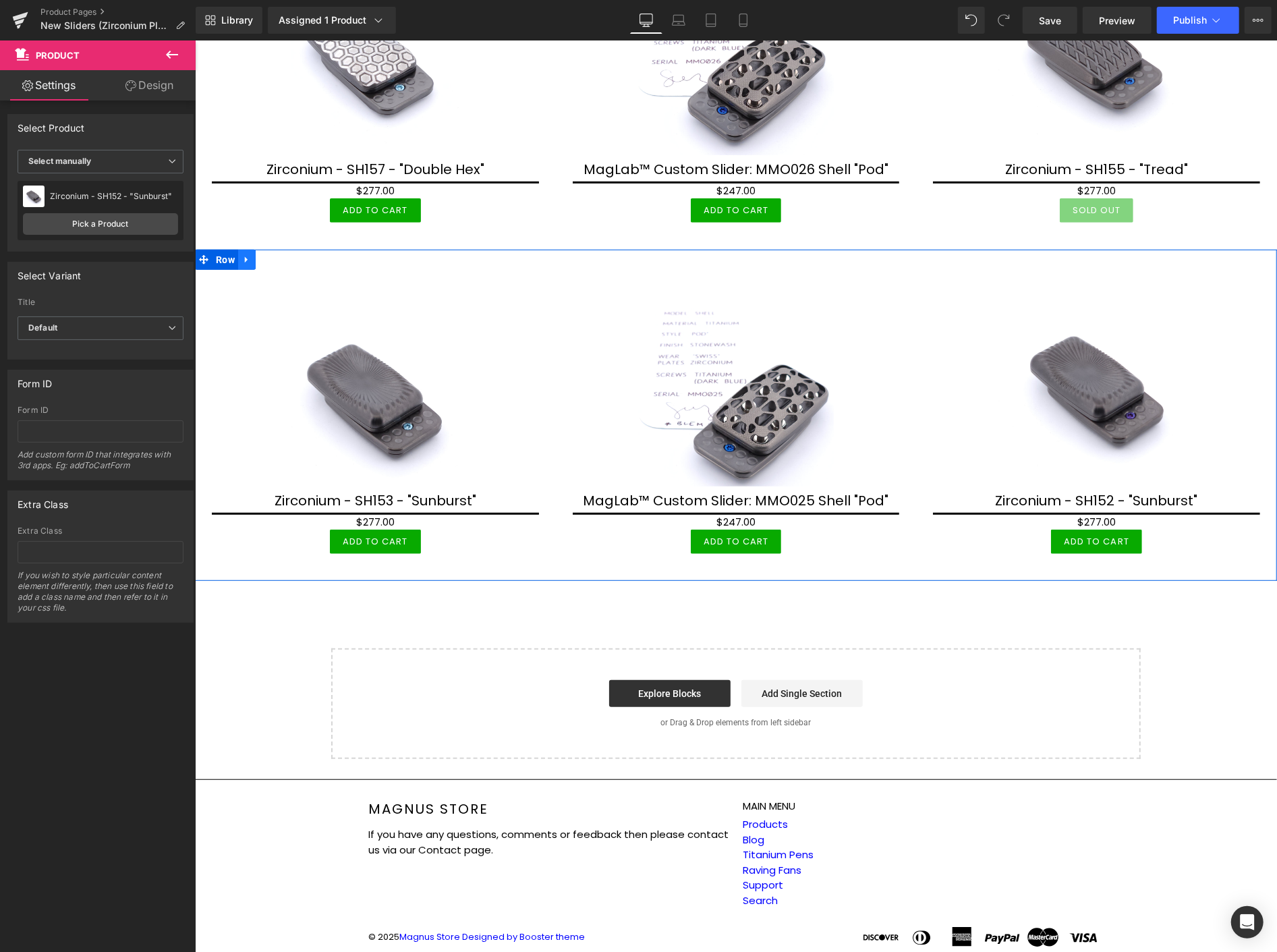
click at [247, 260] on icon at bounding box center [246, 259] width 10 height 10
click at [264, 256] on icon at bounding box center [264, 258] width 10 height 10
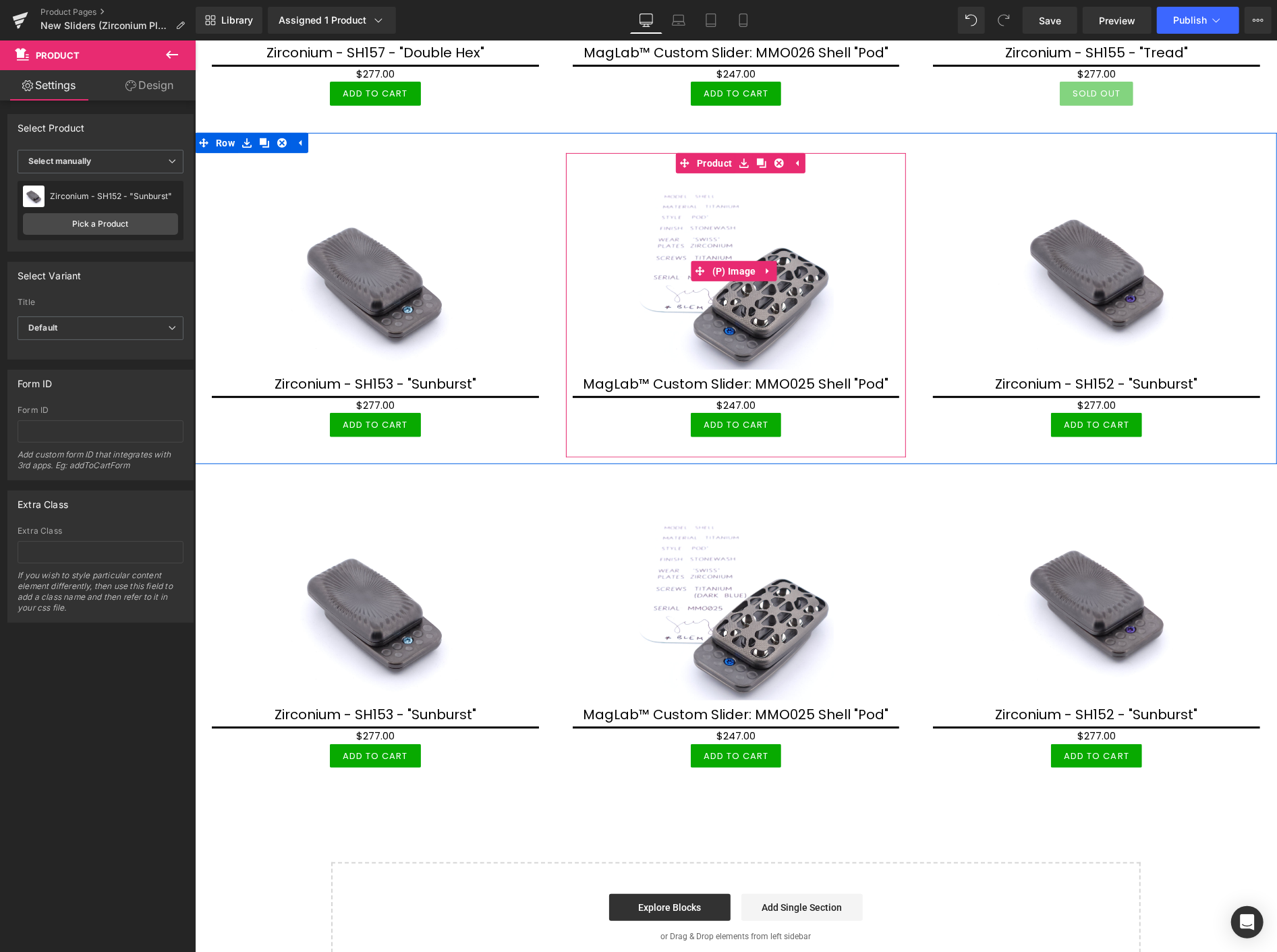
scroll to position [524, 0]
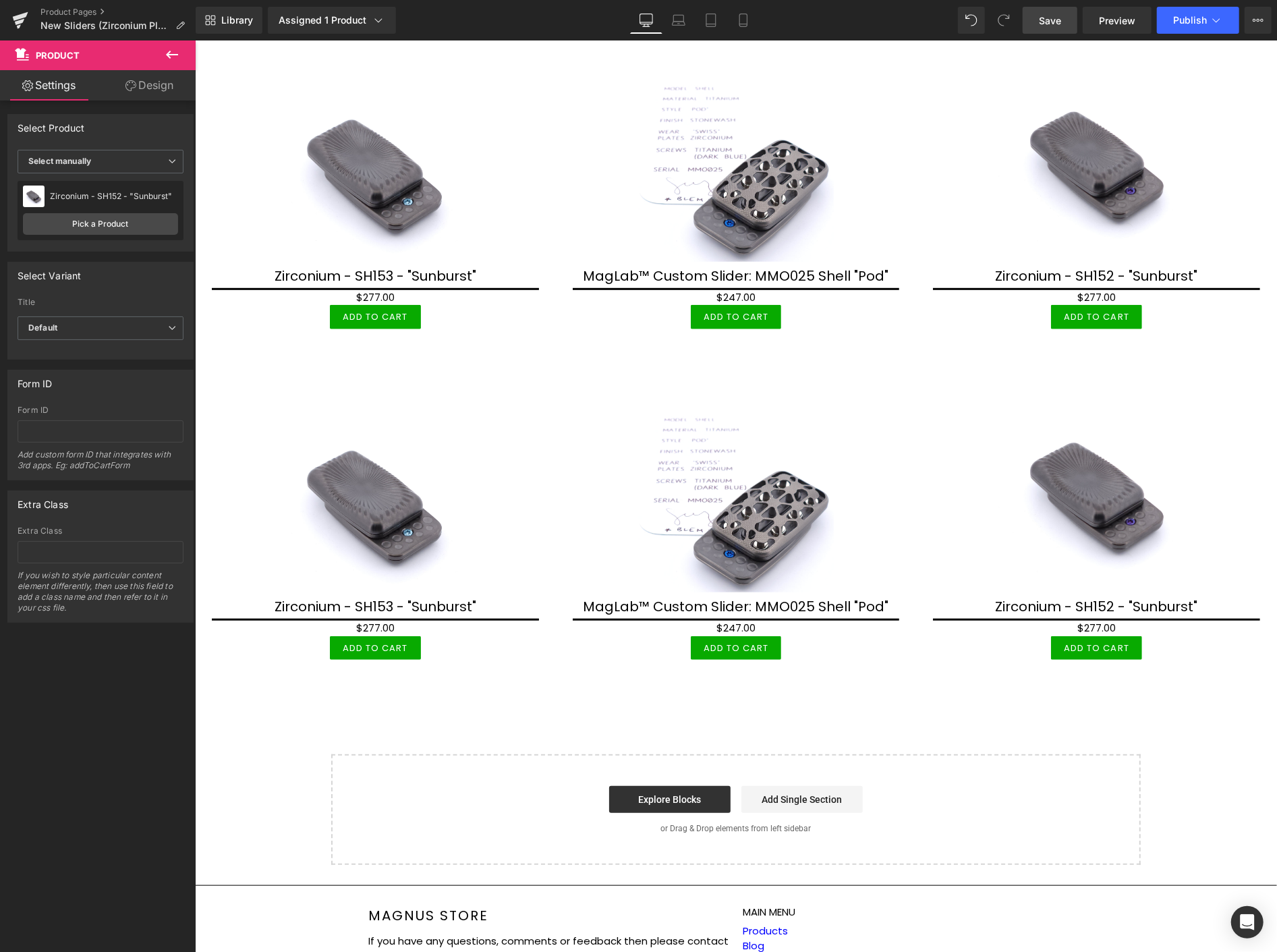
click at [1055, 15] on span "Save" at bounding box center [1051, 20] width 22 height 14
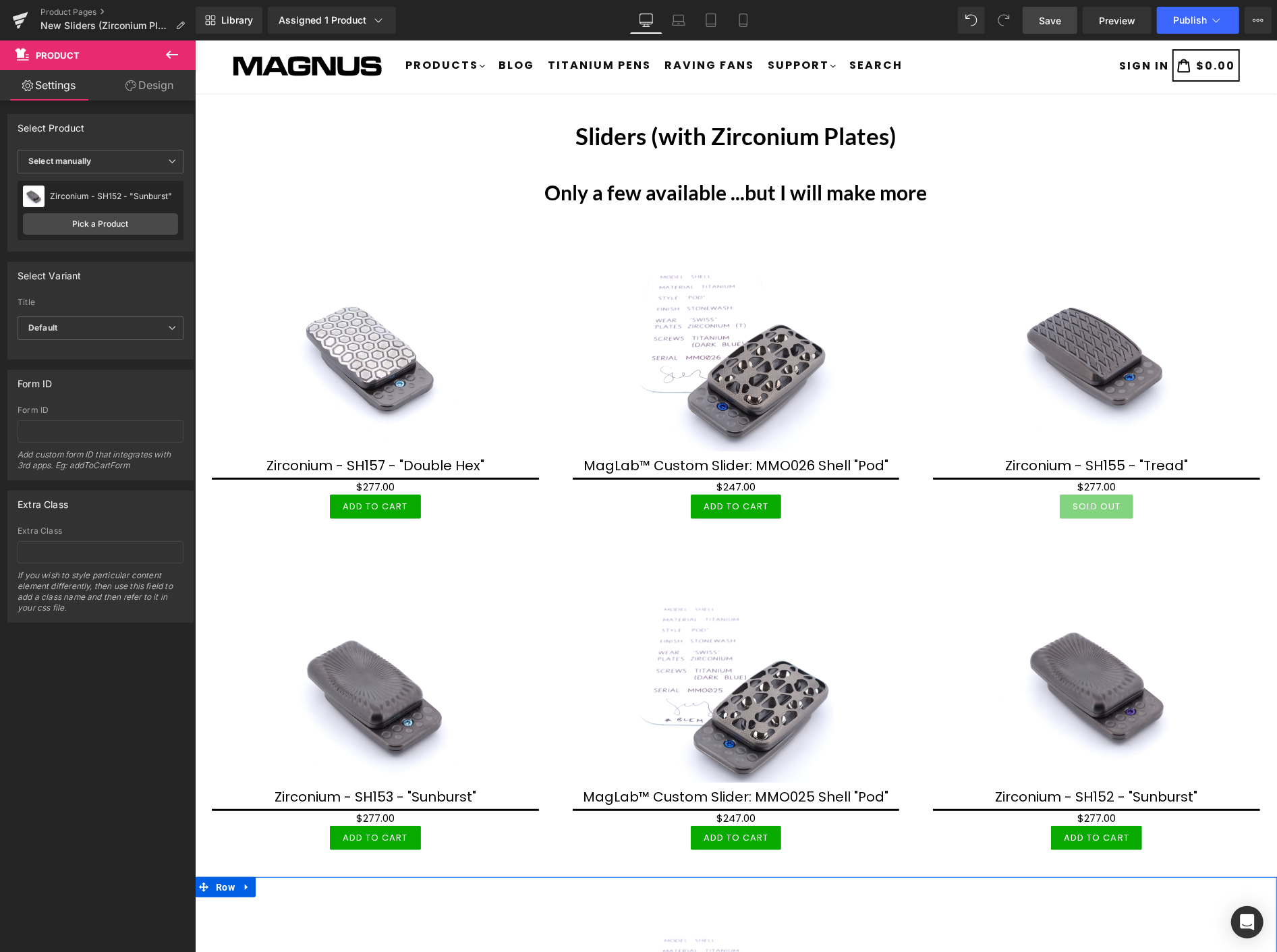
scroll to position [0, 0]
